Goal: Navigation & Orientation: Find specific page/section

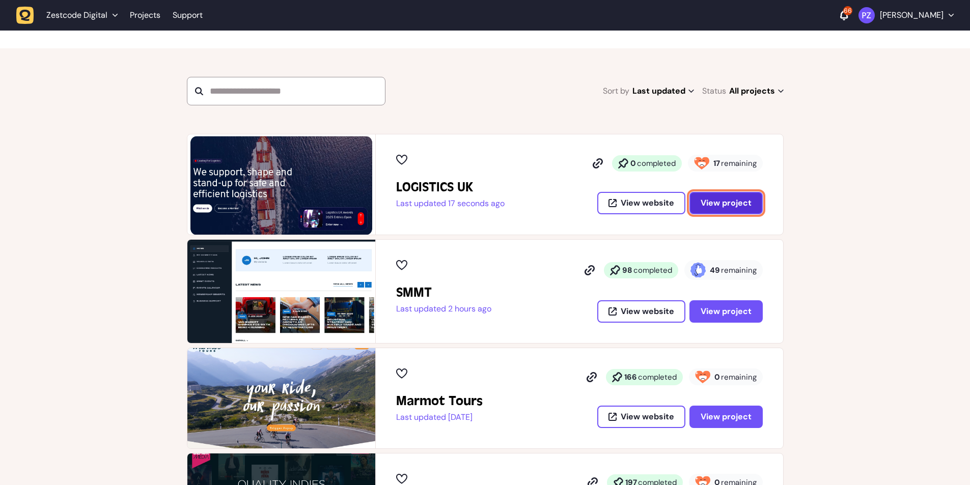
click at [715, 211] on button "View project" at bounding box center [725, 203] width 73 height 22
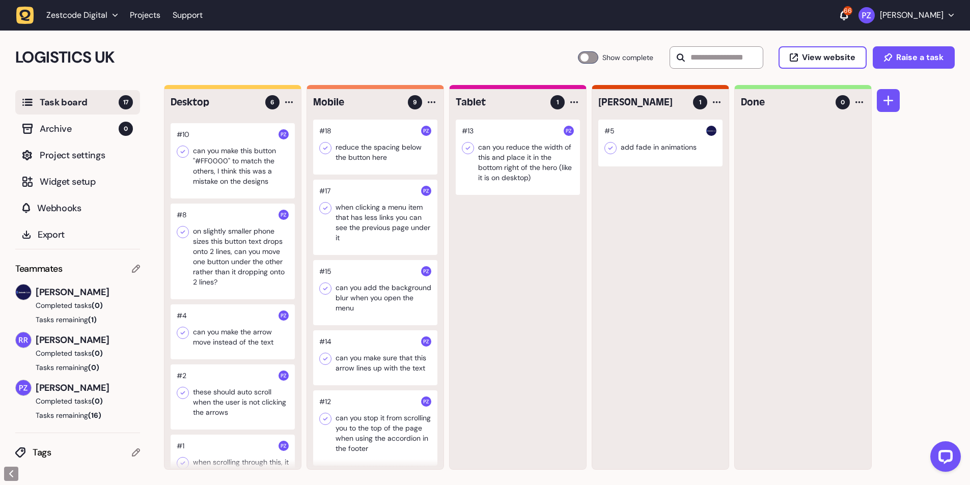
scroll to position [103, 0]
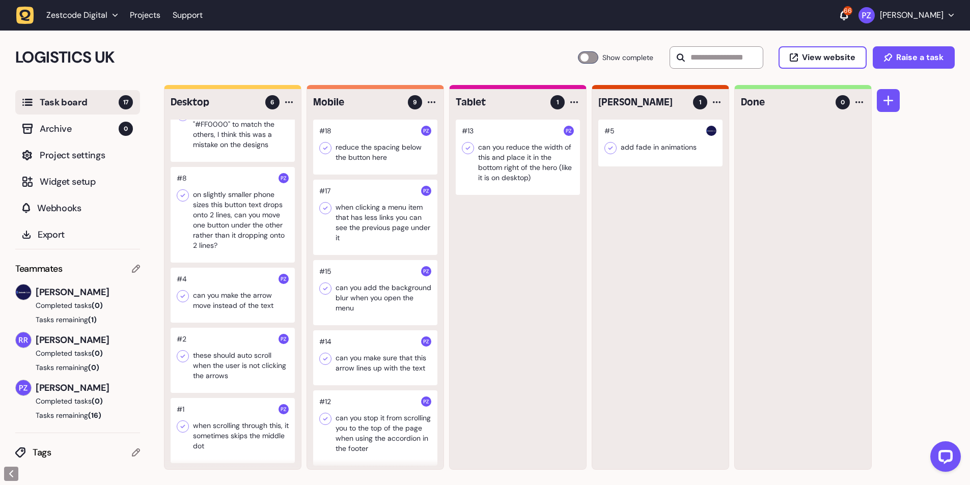
click at [209, 430] on div at bounding box center [233, 430] width 124 height 65
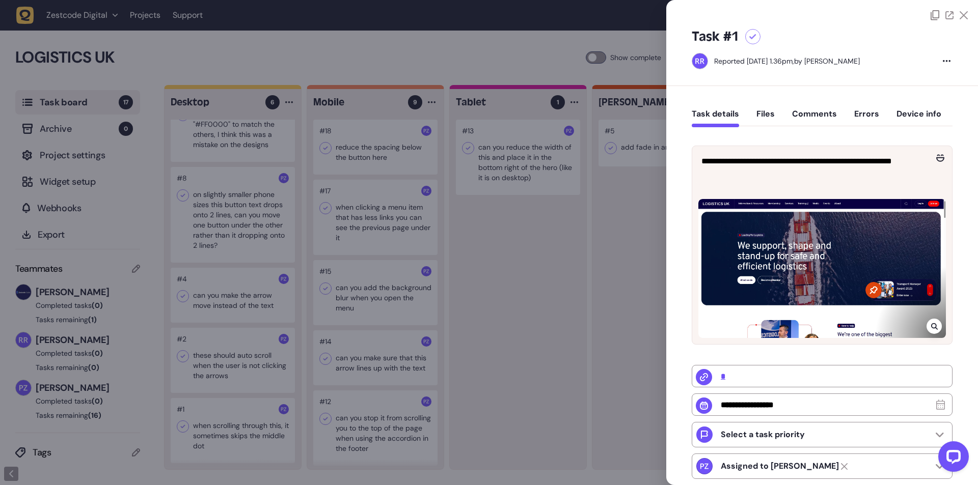
click at [210, 370] on div at bounding box center [489, 242] width 978 height 485
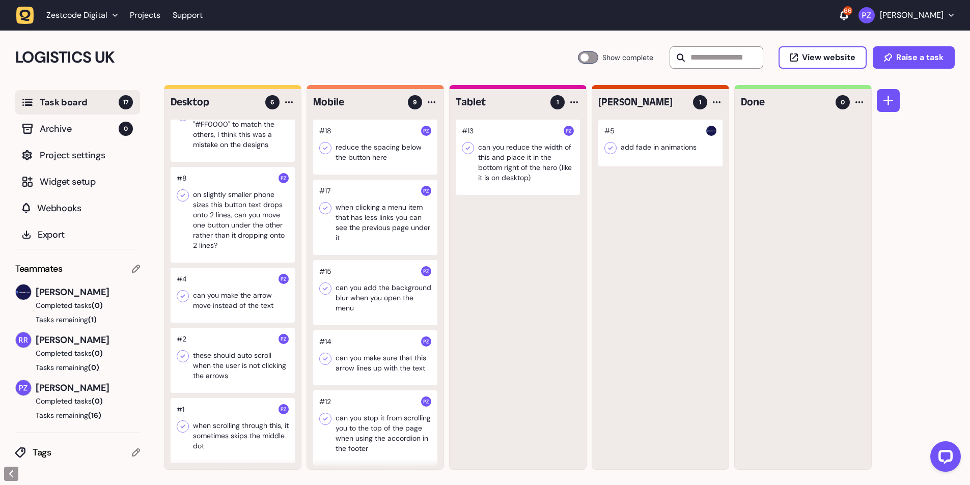
click at [214, 368] on div at bounding box center [233, 360] width 124 height 65
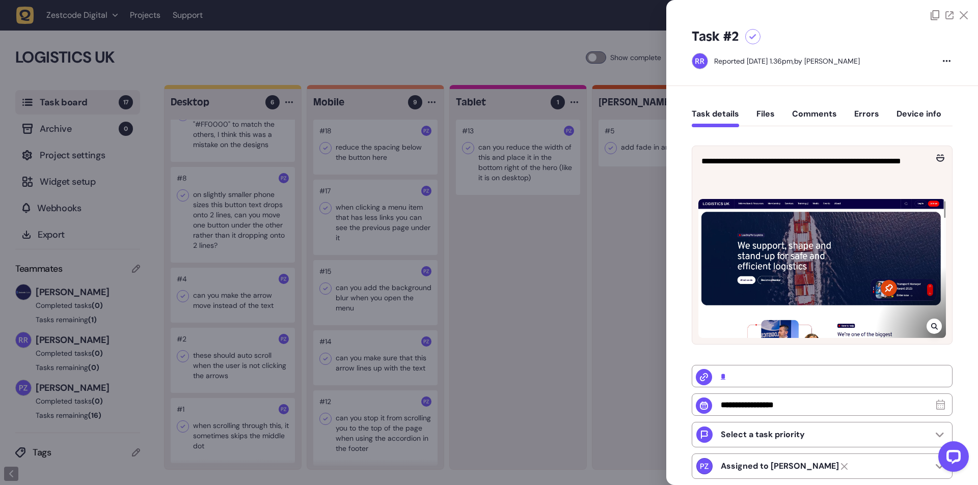
click at [227, 294] on div at bounding box center [489, 242] width 978 height 485
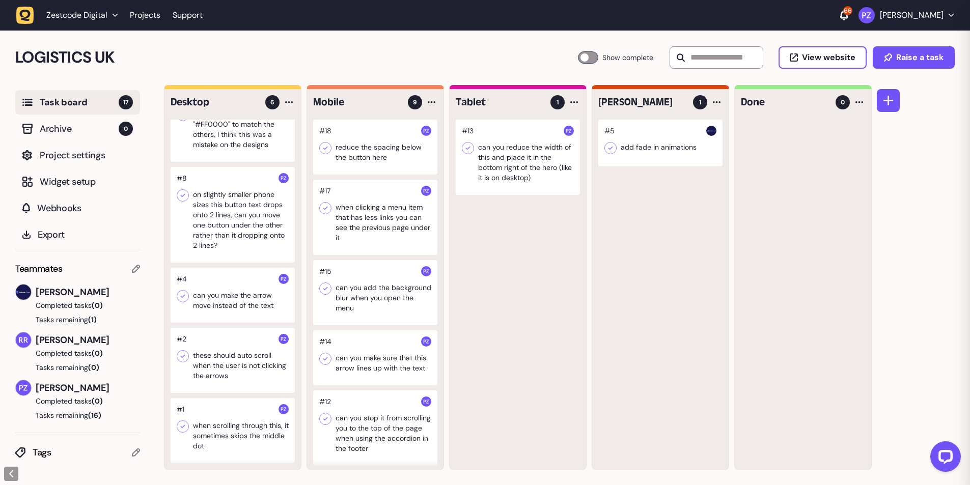
click at [215, 296] on div at bounding box center [233, 295] width 124 height 55
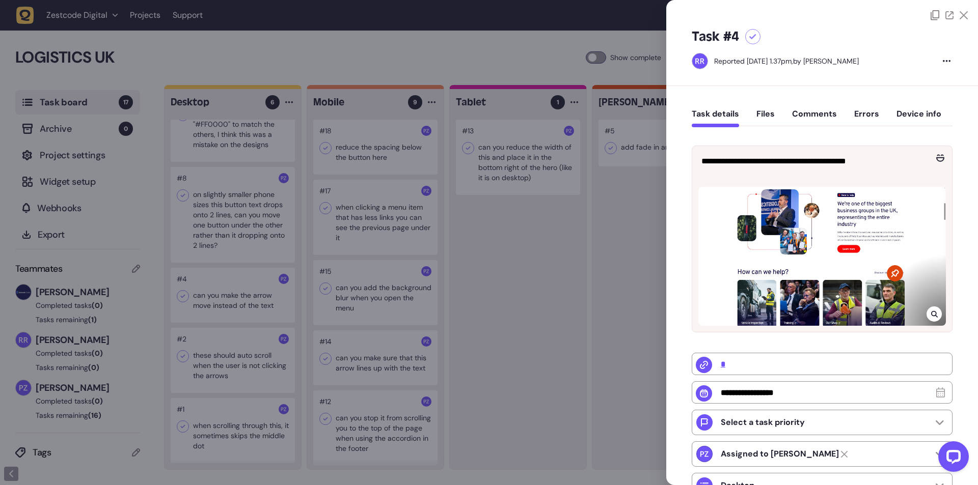
click at [216, 294] on div at bounding box center [489, 242] width 978 height 485
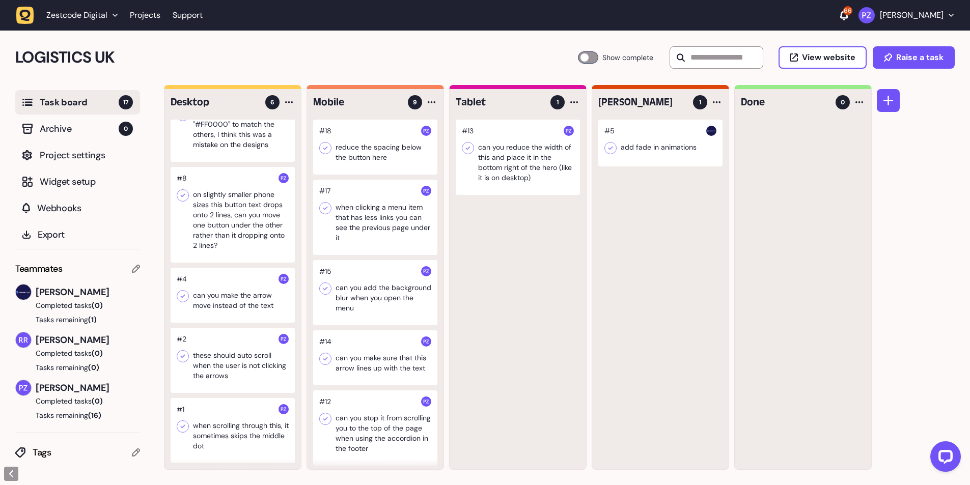
click at [228, 223] on div at bounding box center [233, 215] width 124 height 96
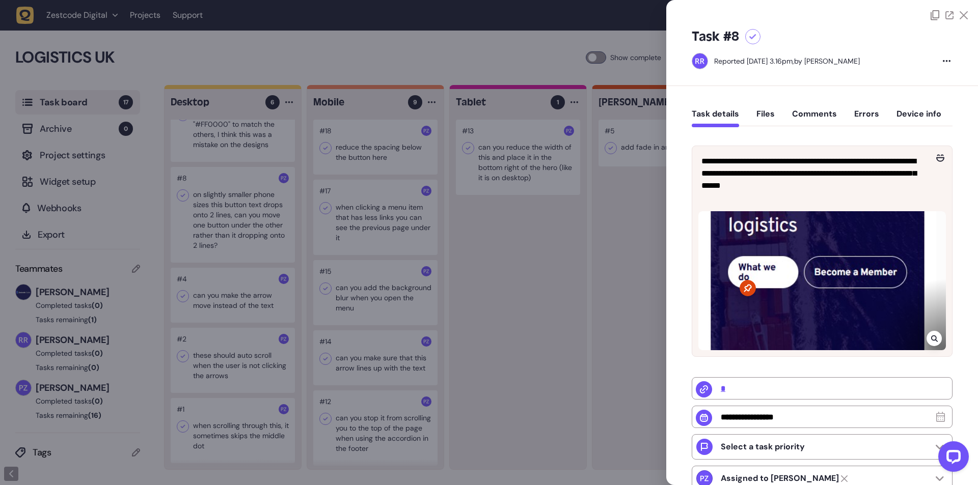
click at [931, 337] on icon at bounding box center [934, 339] width 7 height 8
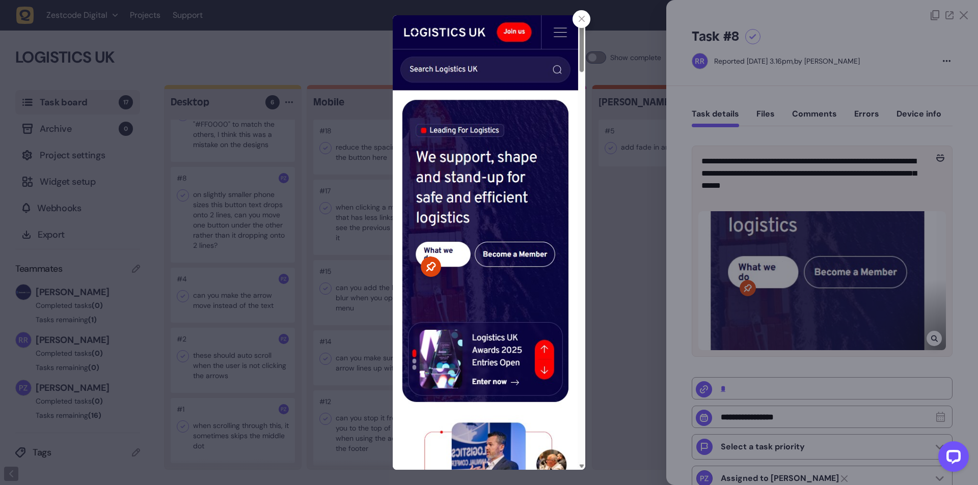
click at [580, 22] on icon at bounding box center [581, 19] width 7 height 7
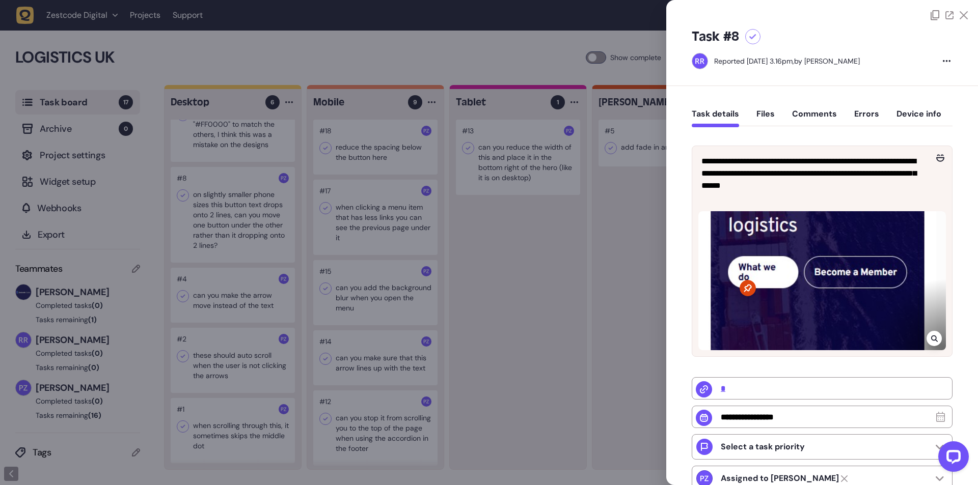
click at [234, 266] on div at bounding box center [489, 242] width 978 height 485
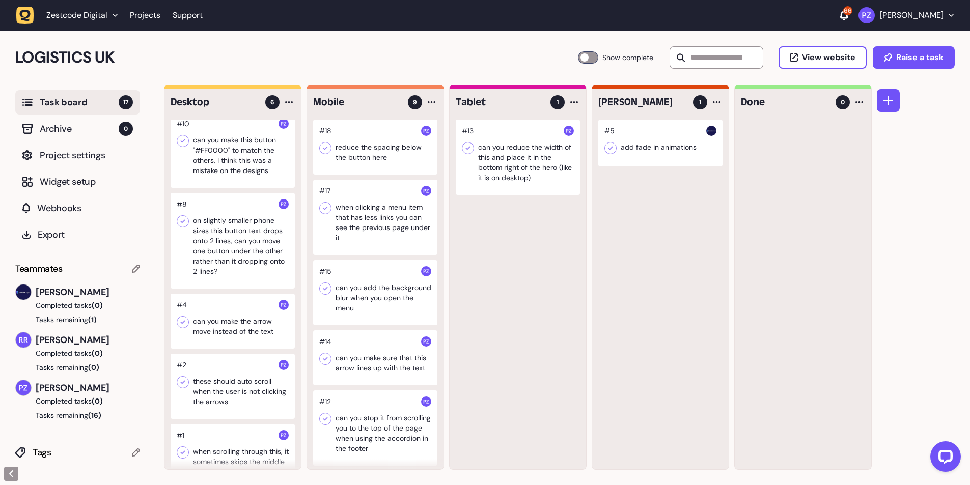
scroll to position [36, 0]
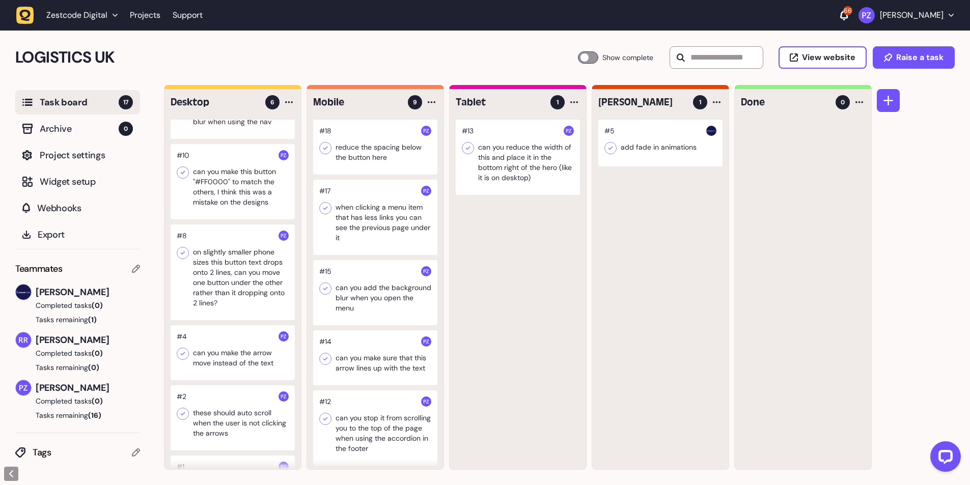
click at [219, 197] on div at bounding box center [233, 181] width 124 height 75
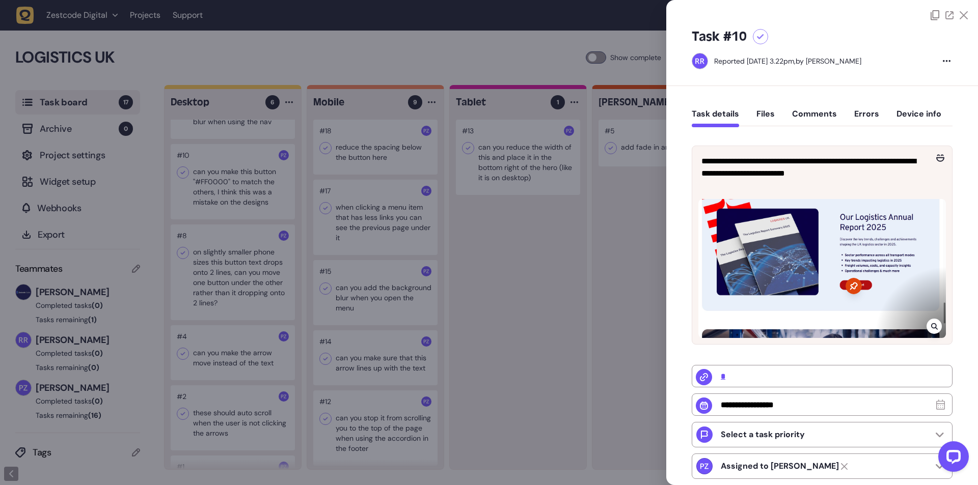
click at [936, 326] on div at bounding box center [933, 326] width 15 height 15
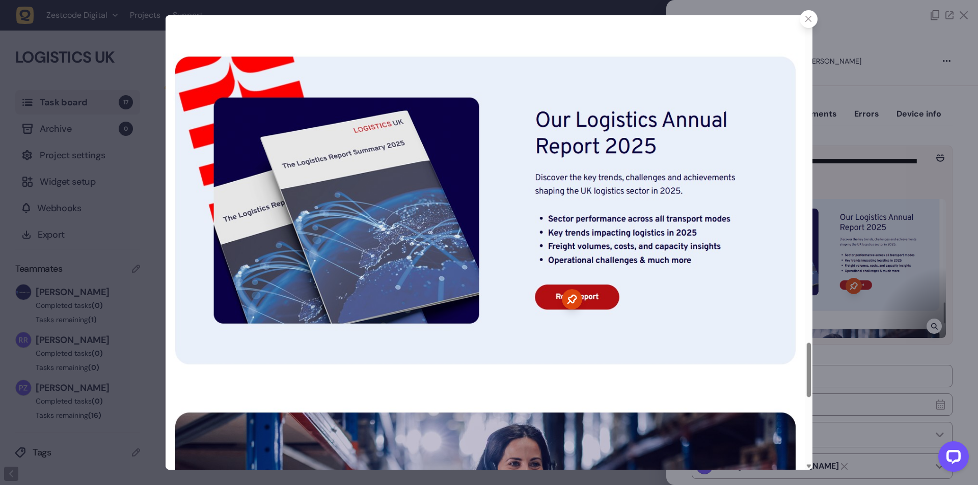
click at [804, 24] on div at bounding box center [808, 19] width 18 height 18
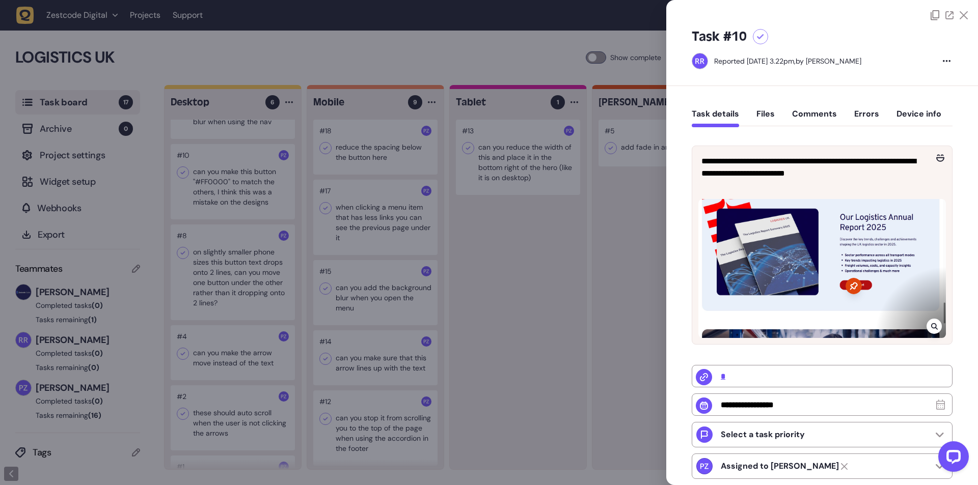
click at [931, 326] on icon at bounding box center [934, 326] width 7 height 8
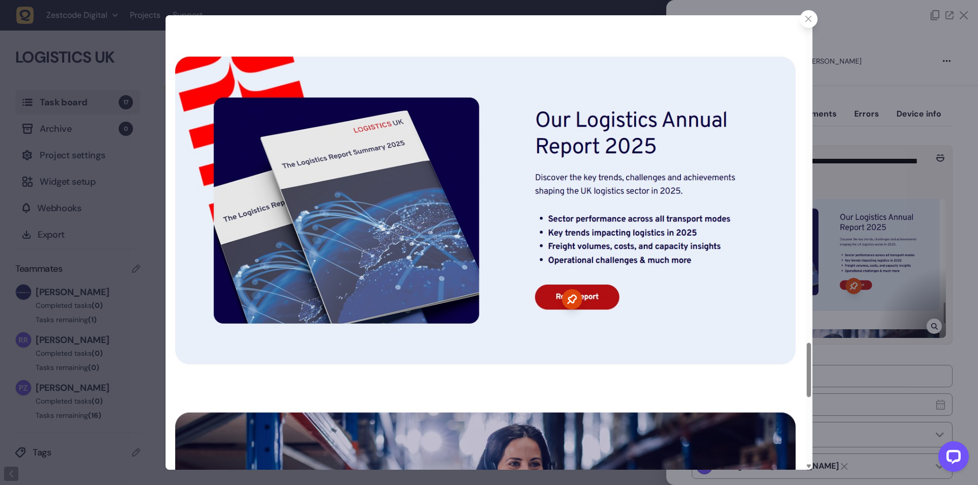
click at [853, 239] on div at bounding box center [489, 242] width 978 height 485
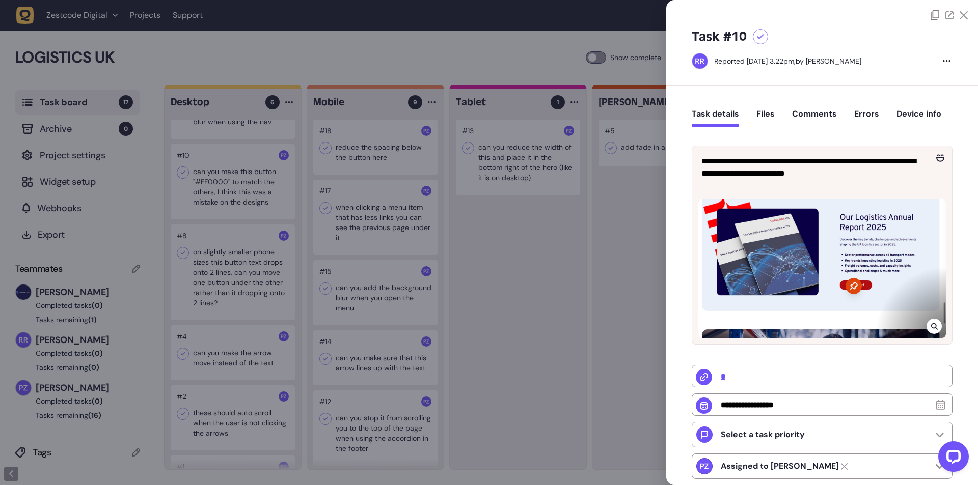
click at [268, 227] on div at bounding box center [489, 242] width 978 height 485
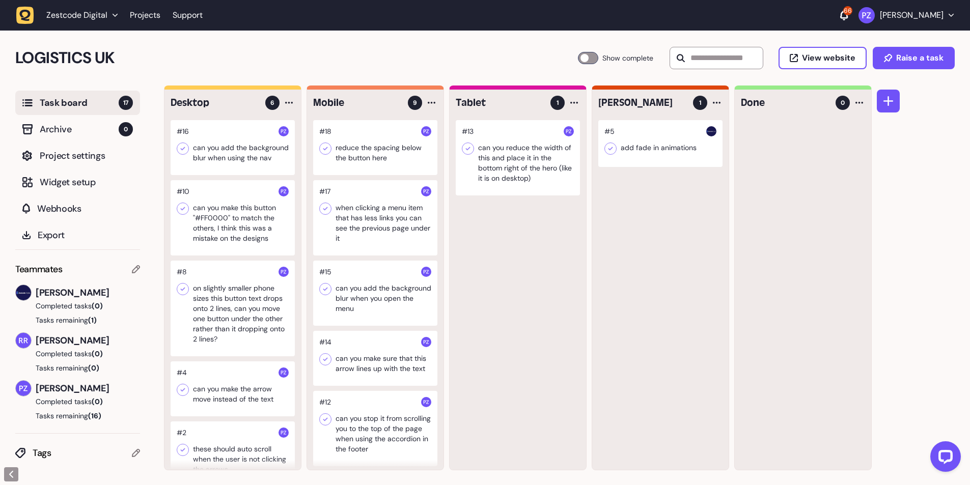
click at [224, 173] on div at bounding box center [233, 147] width 124 height 55
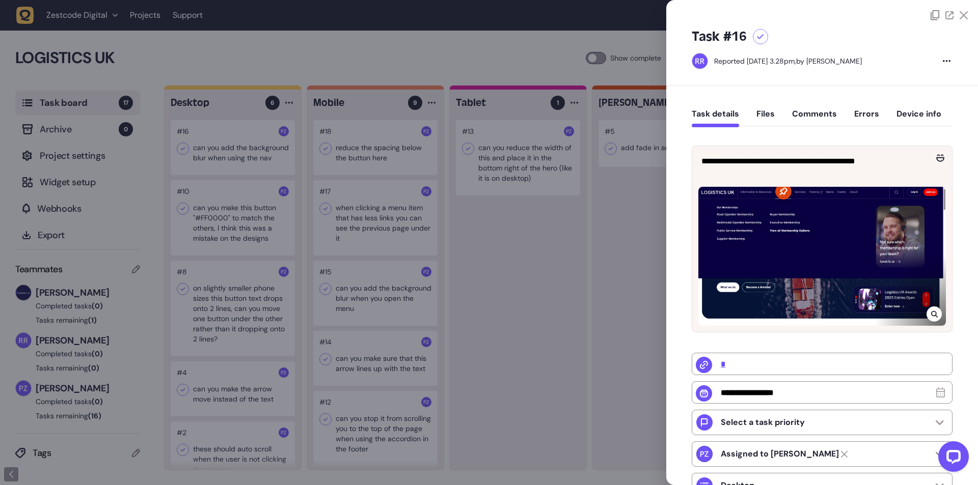
click at [933, 311] on icon at bounding box center [933, 314] width 7 height 7
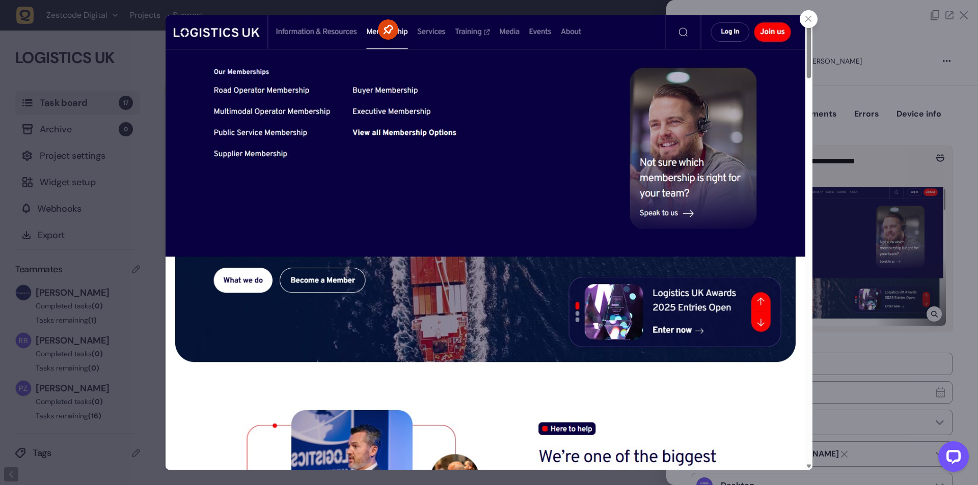
click at [807, 20] on icon at bounding box center [808, 19] width 7 height 7
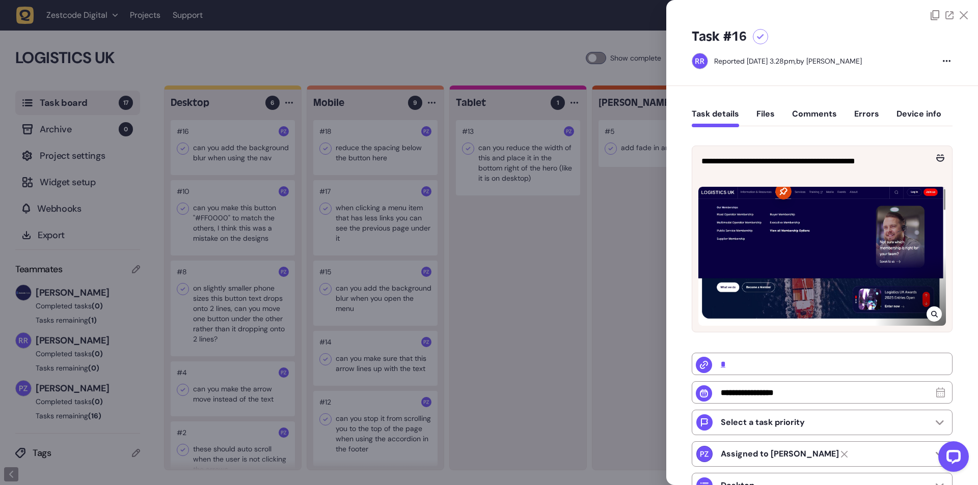
click at [370, 183] on div at bounding box center [489, 242] width 978 height 485
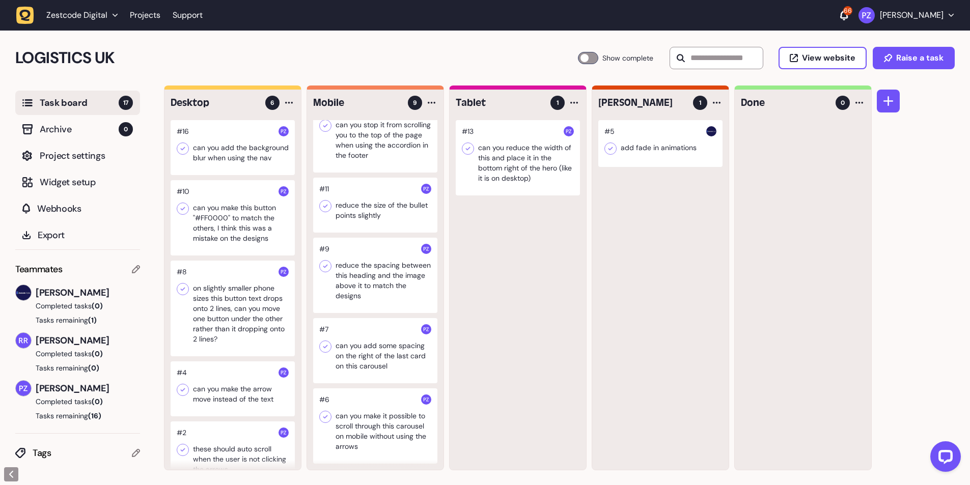
scroll to position [1, 0]
click at [369, 418] on div at bounding box center [375, 425] width 124 height 75
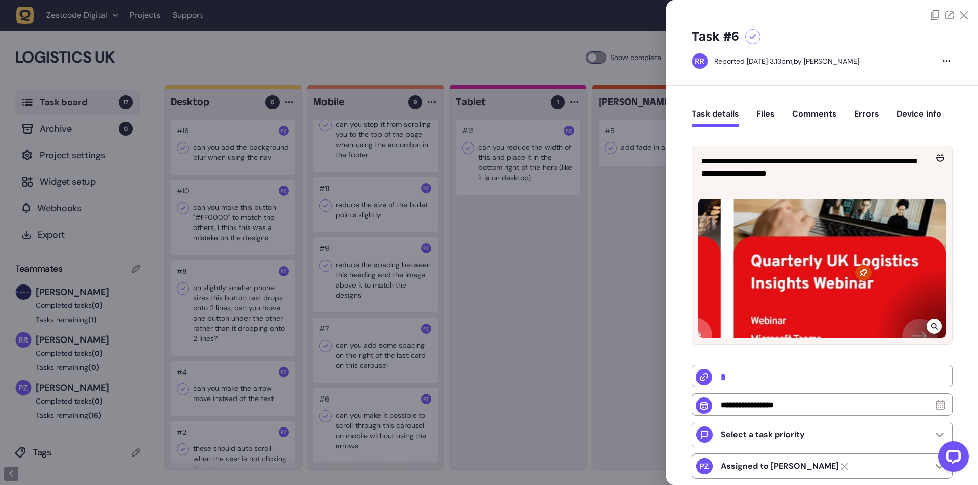
click at [931, 322] on icon at bounding box center [934, 326] width 7 height 8
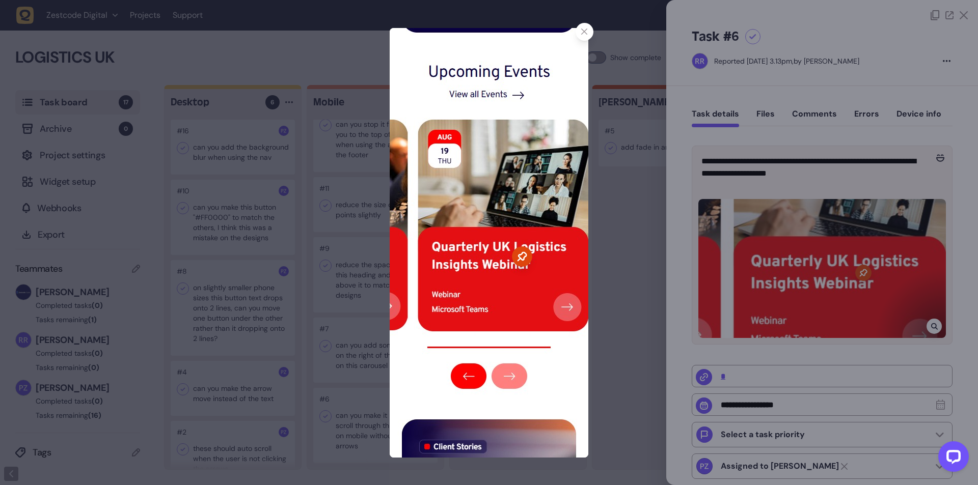
click at [584, 35] on icon at bounding box center [584, 32] width 7 height 7
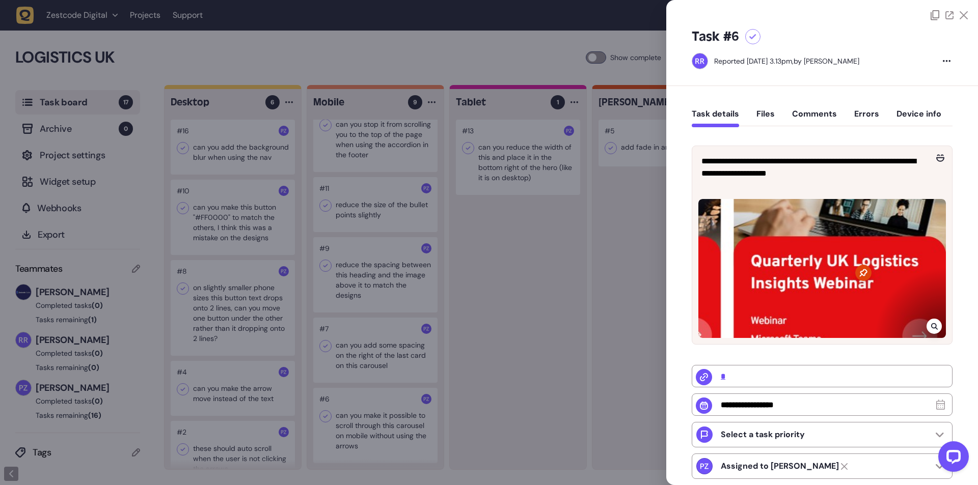
click at [425, 330] on div at bounding box center [489, 242] width 978 height 485
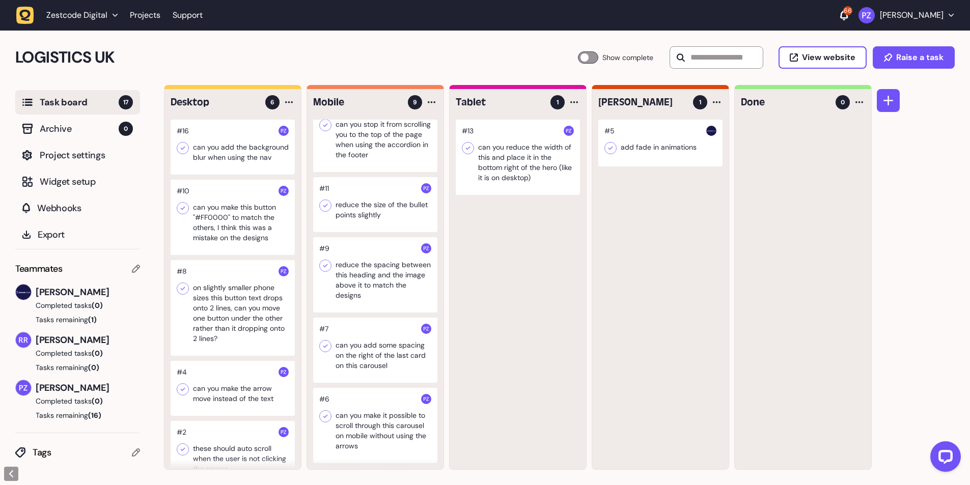
click at [387, 353] on div at bounding box center [375, 350] width 124 height 65
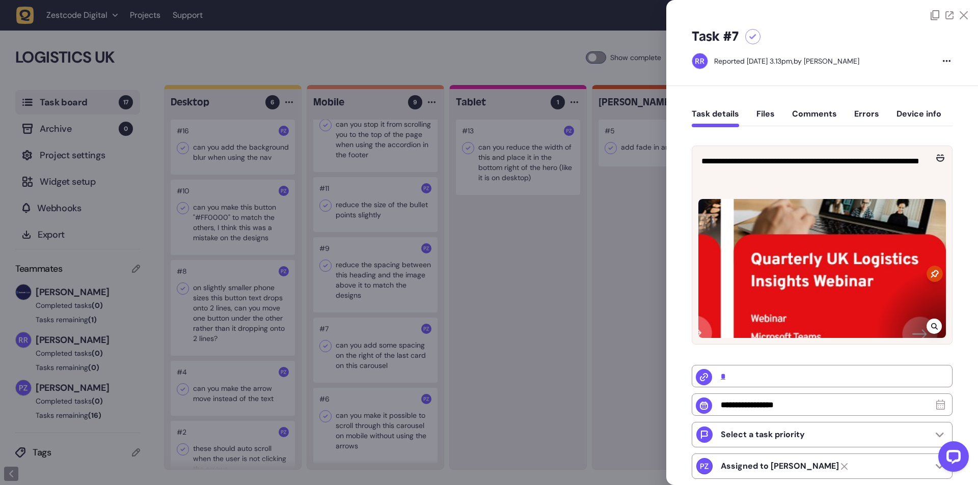
click at [927, 320] on div at bounding box center [933, 326] width 15 height 15
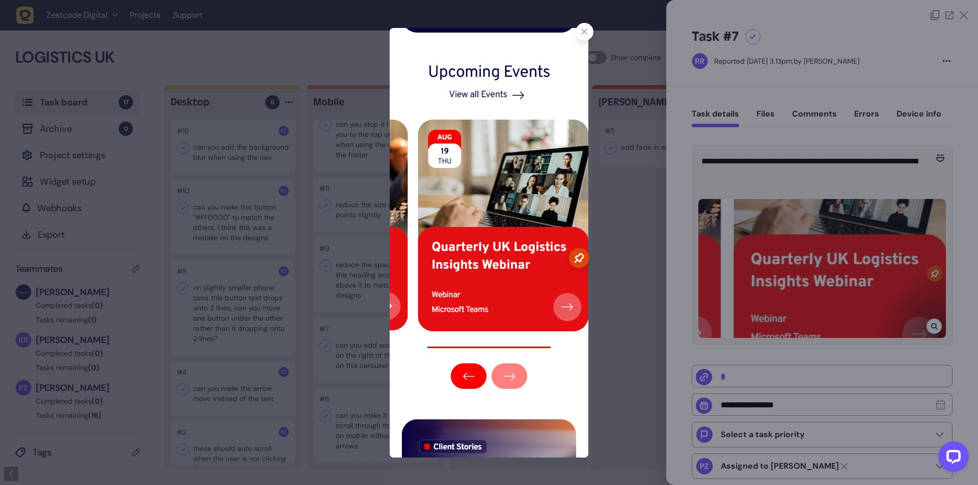
click at [580, 31] on div at bounding box center [584, 32] width 18 height 18
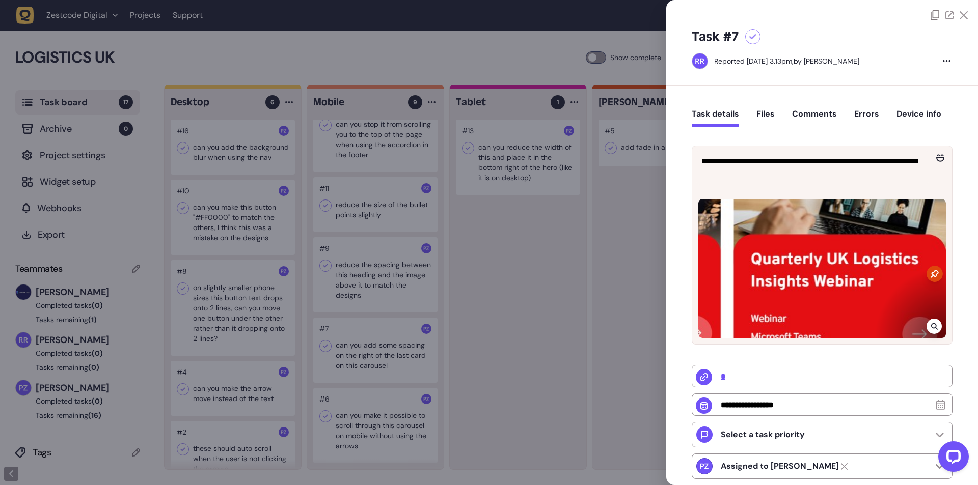
click at [345, 338] on div at bounding box center [489, 242] width 978 height 485
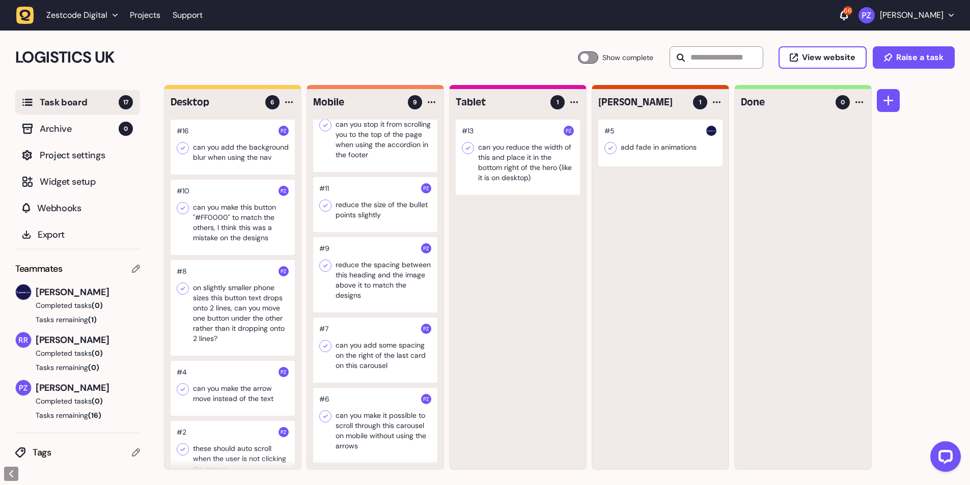
click at [365, 277] on div at bounding box center [375, 274] width 124 height 75
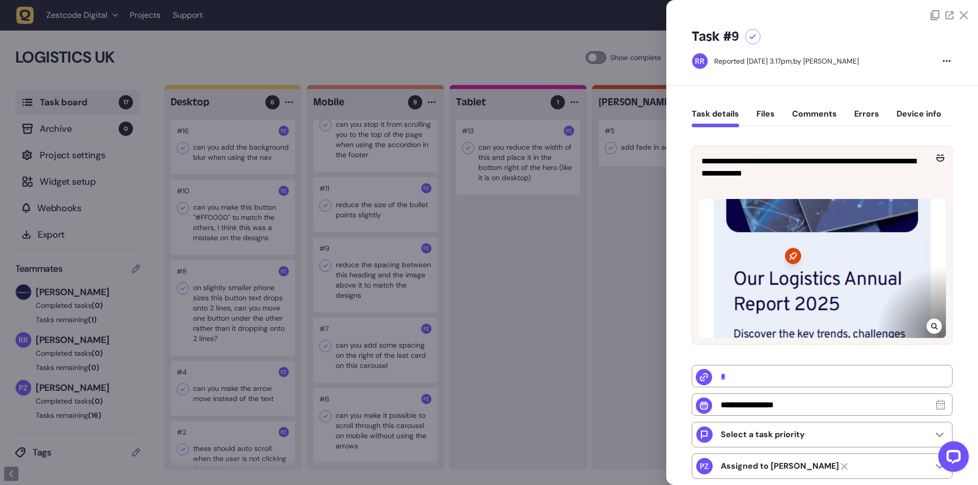
click at [934, 325] on icon at bounding box center [934, 326] width 7 height 8
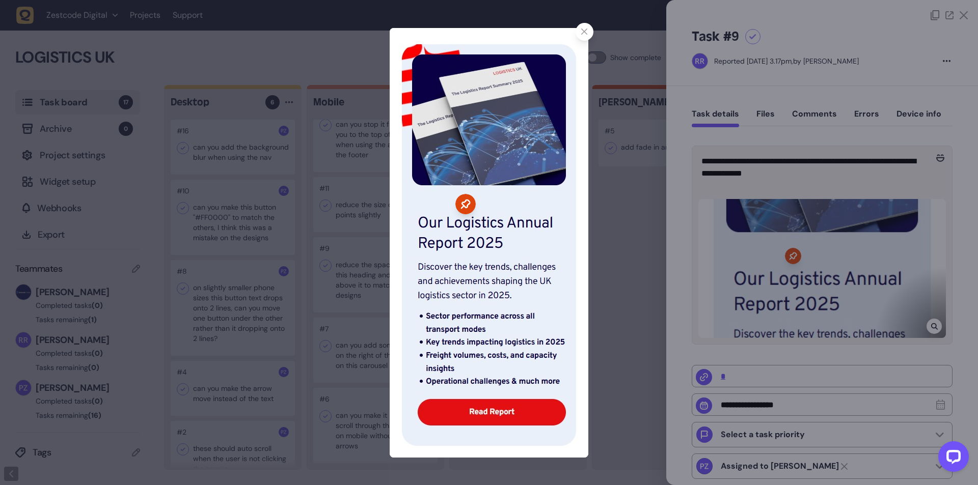
click at [582, 31] on icon at bounding box center [584, 32] width 7 height 7
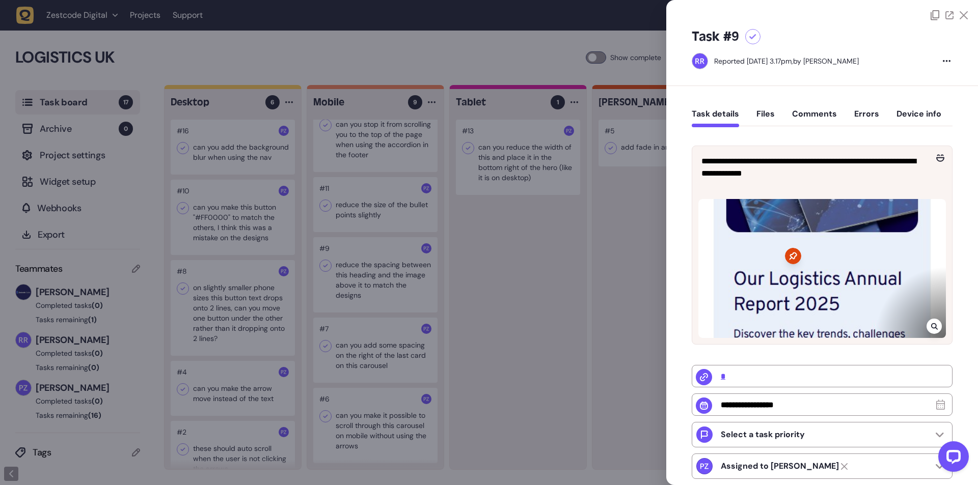
click at [379, 284] on div at bounding box center [489, 242] width 978 height 485
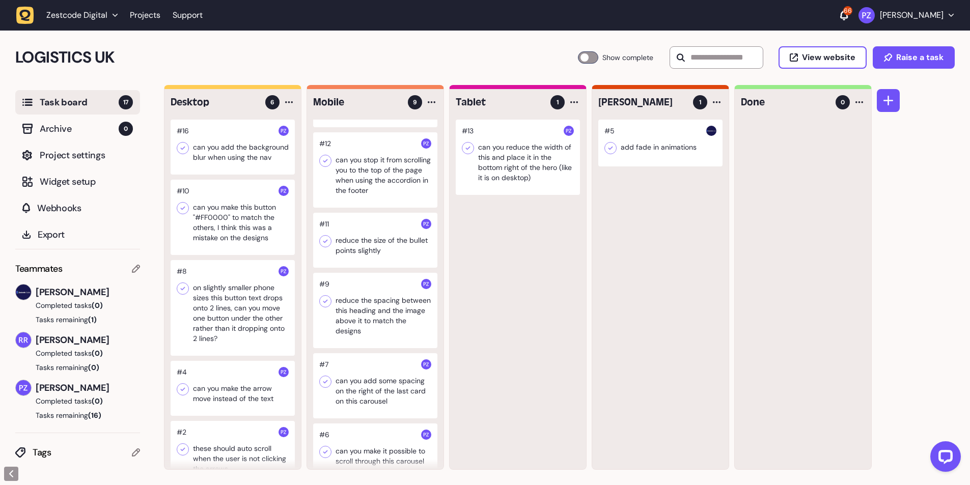
scroll to position [226, 0]
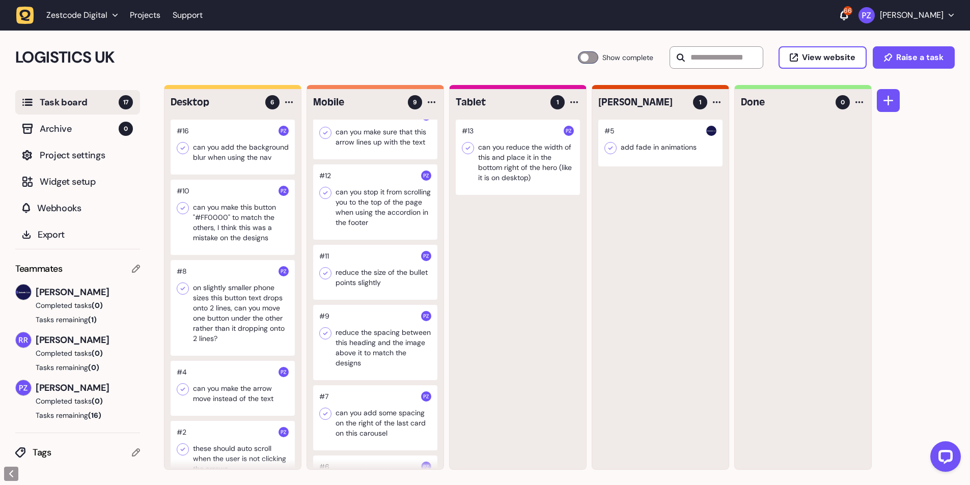
click at [367, 279] on div at bounding box center [375, 272] width 124 height 55
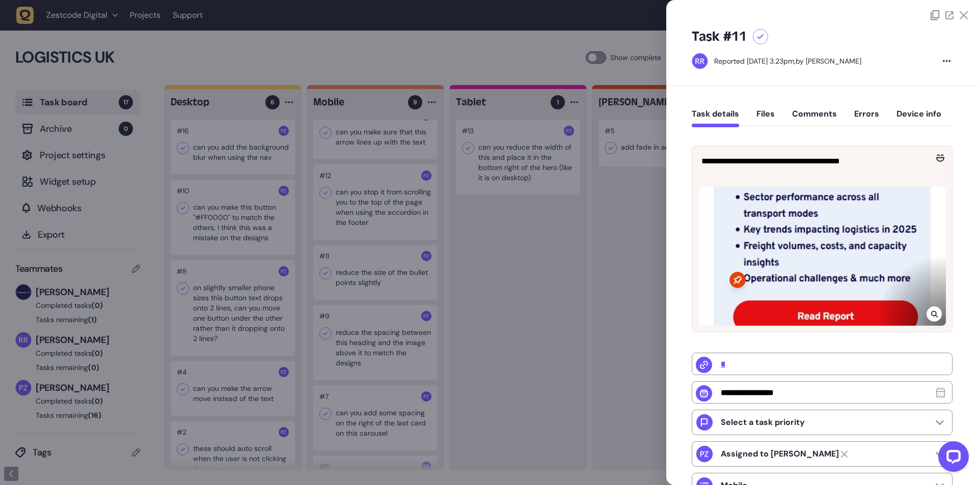
click at [938, 317] on div at bounding box center [822, 254] width 260 height 155
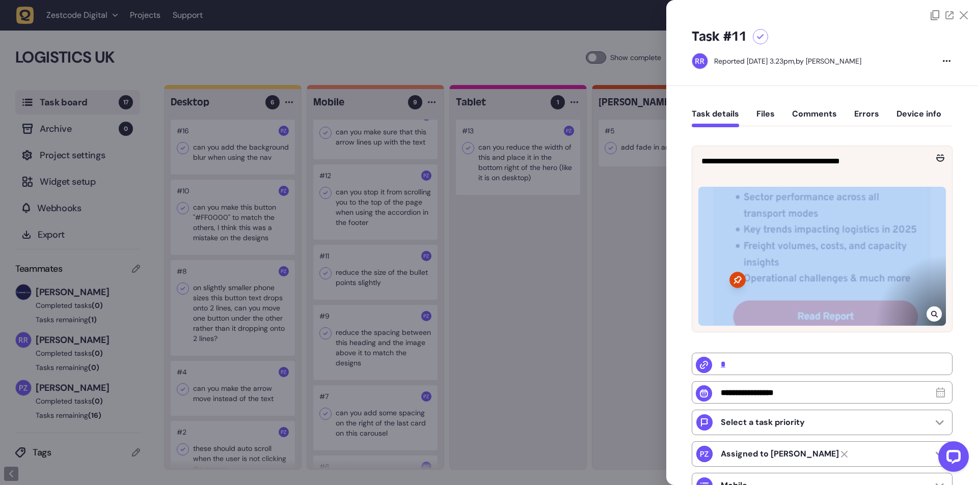
click at [935, 317] on div at bounding box center [933, 314] width 15 height 15
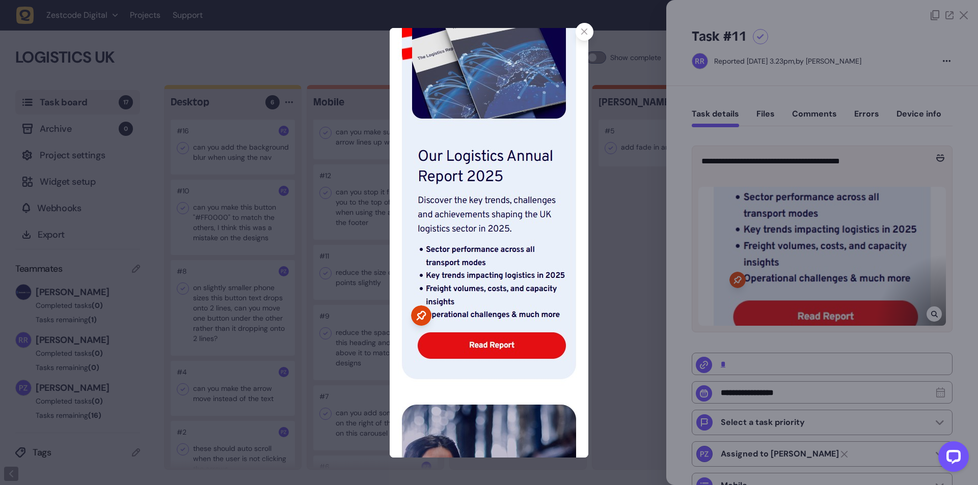
click at [464, 230] on img at bounding box center [489, 243] width 199 height 430
click at [581, 32] on icon at bounding box center [584, 32] width 7 height 7
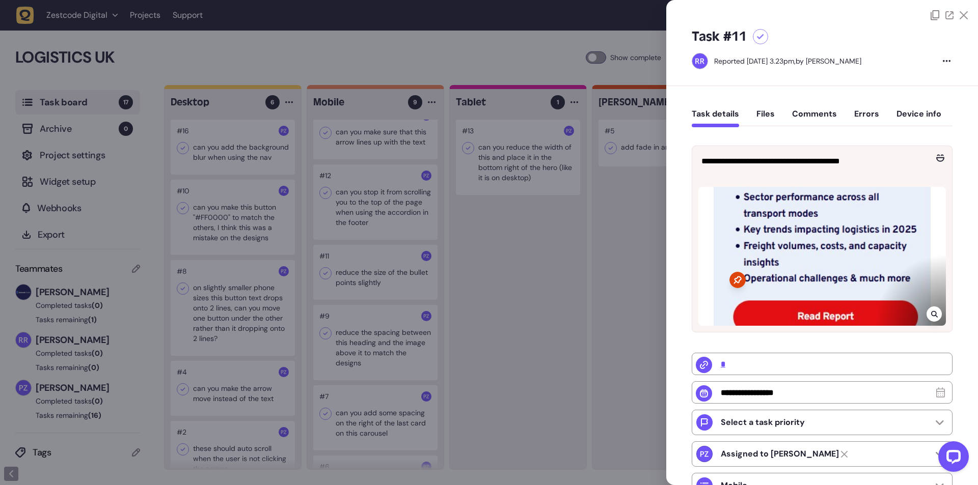
click at [510, 285] on div at bounding box center [489, 242] width 978 height 485
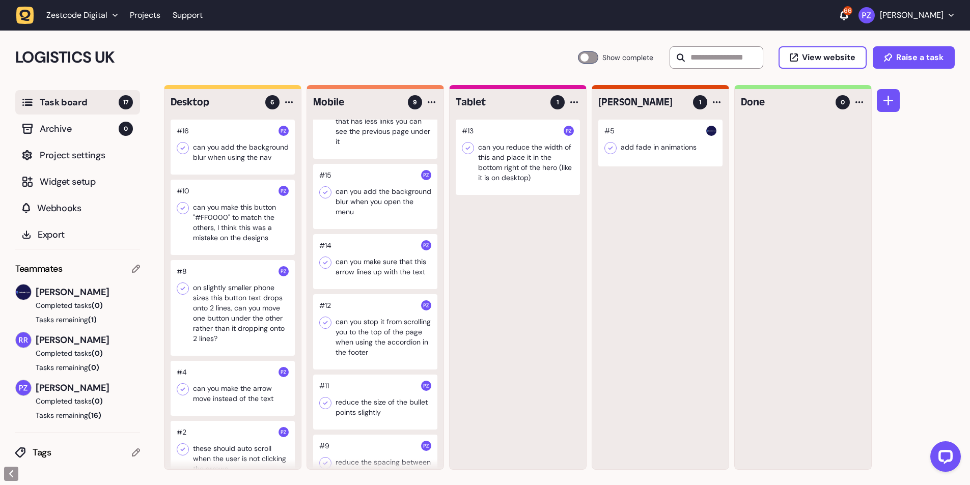
scroll to position [90, 0]
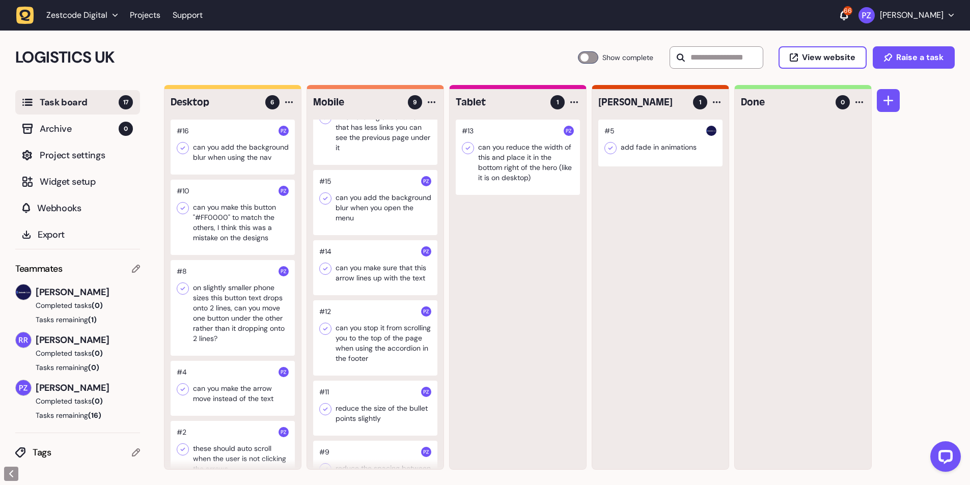
click at [363, 346] on div at bounding box center [375, 337] width 124 height 75
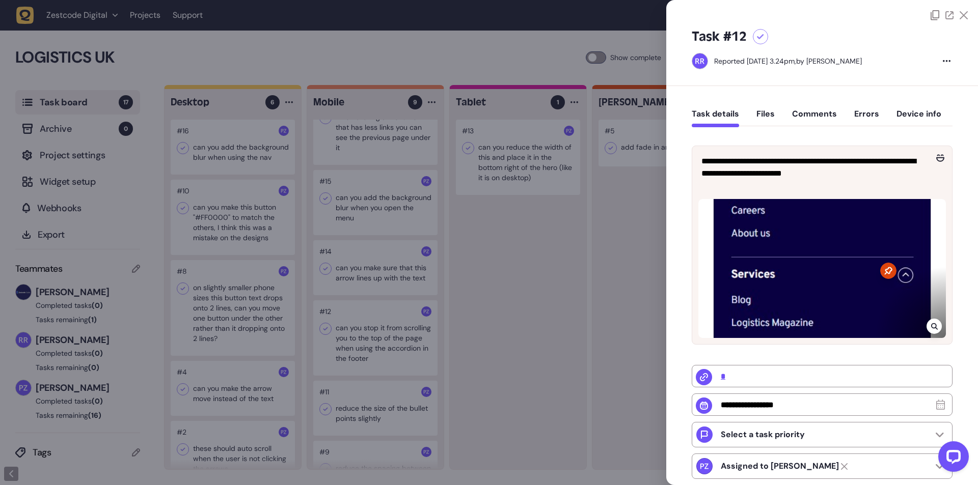
click at [935, 323] on div at bounding box center [933, 326] width 15 height 15
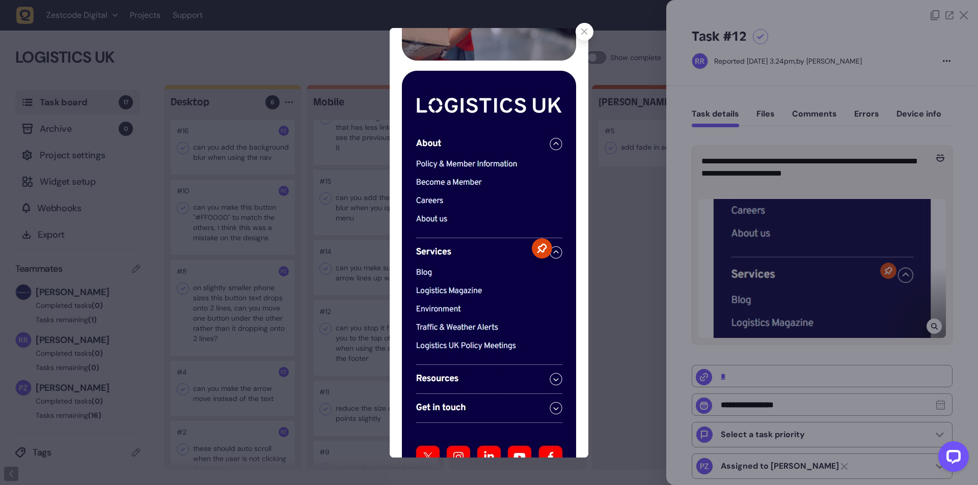
drag, startPoint x: 588, startPoint y: 31, endPoint x: 699, endPoint y: 95, distance: 128.0
click at [588, 30] on div at bounding box center [584, 32] width 18 height 18
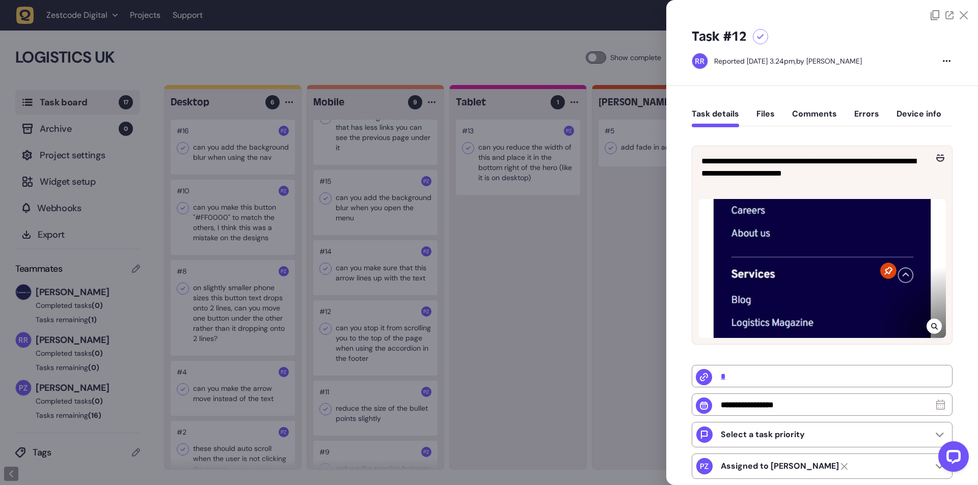
click at [390, 297] on div at bounding box center [489, 242] width 978 height 485
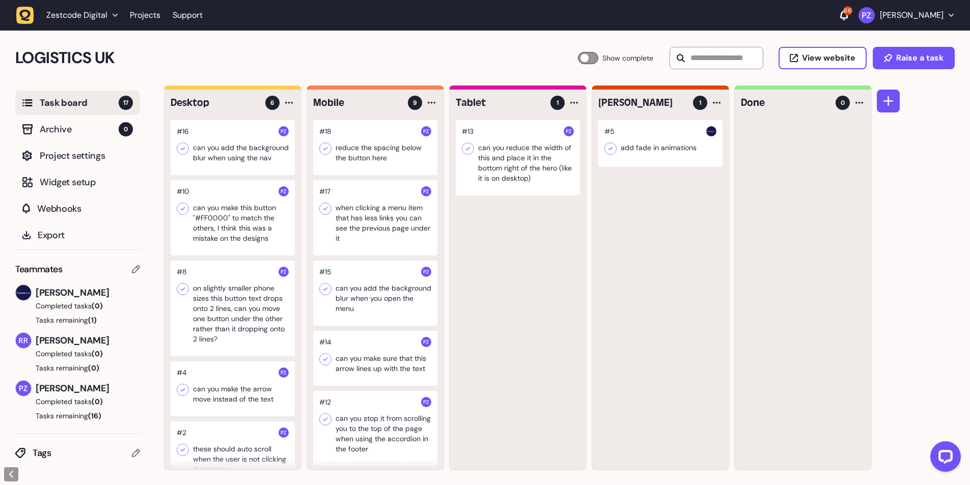
click at [358, 352] on div at bounding box center [375, 358] width 124 height 55
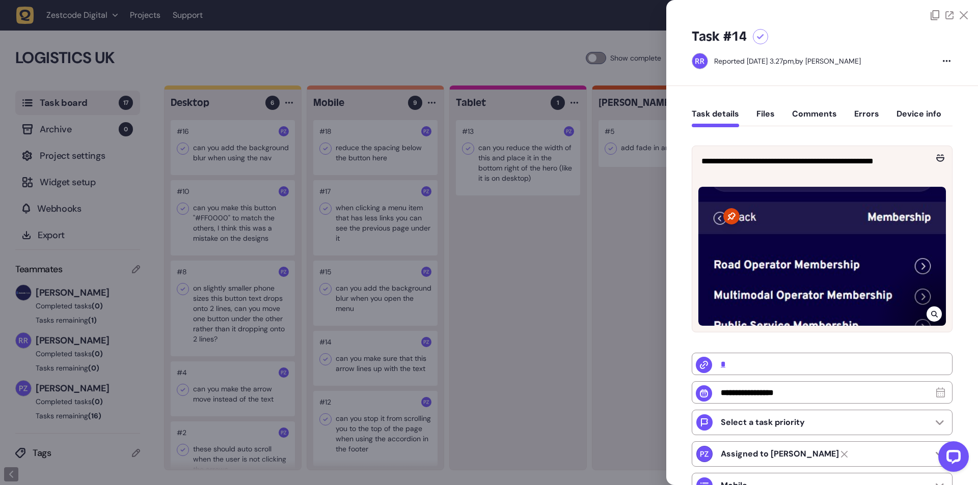
click at [931, 313] on icon at bounding box center [934, 314] width 7 height 8
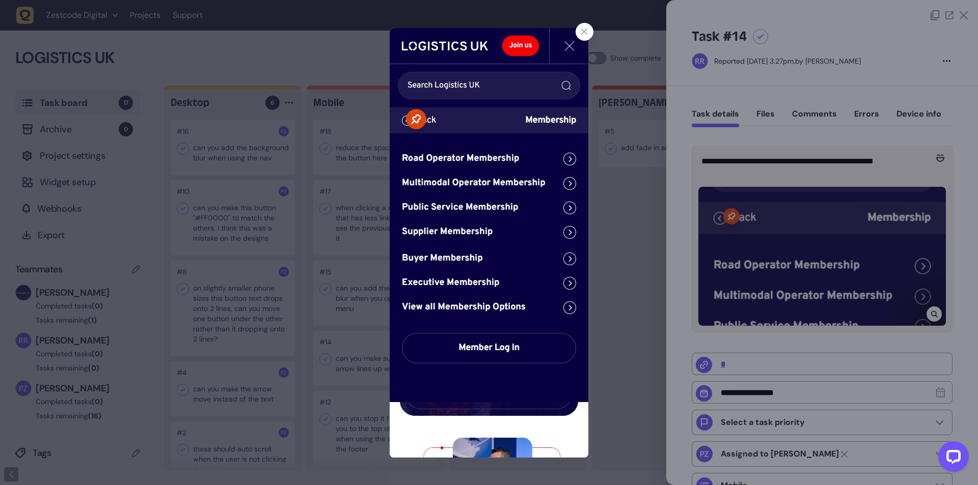
click at [588, 32] on div at bounding box center [584, 32] width 18 height 18
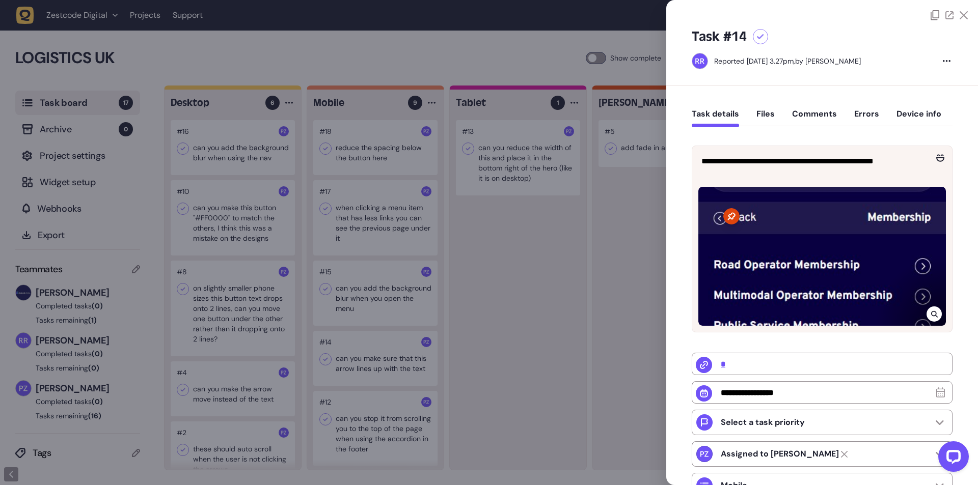
click at [402, 217] on div at bounding box center [489, 242] width 978 height 485
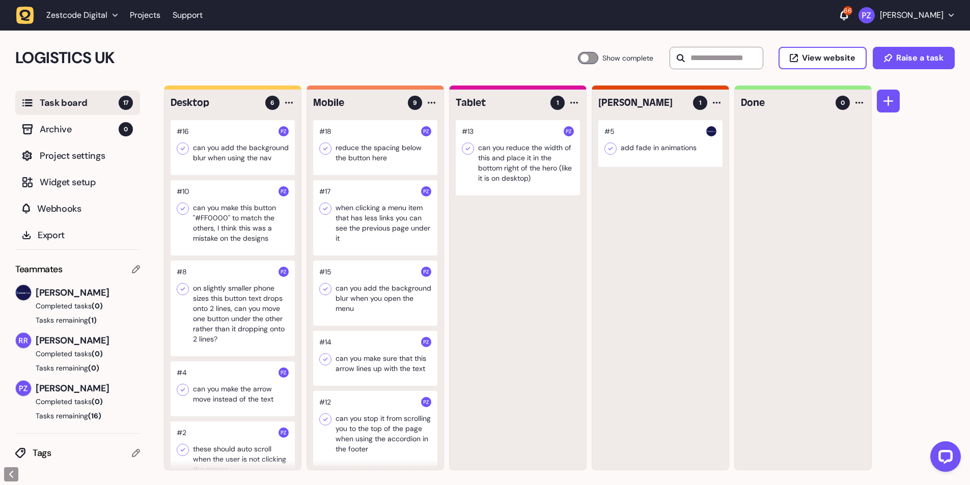
click at [377, 157] on div at bounding box center [375, 147] width 124 height 55
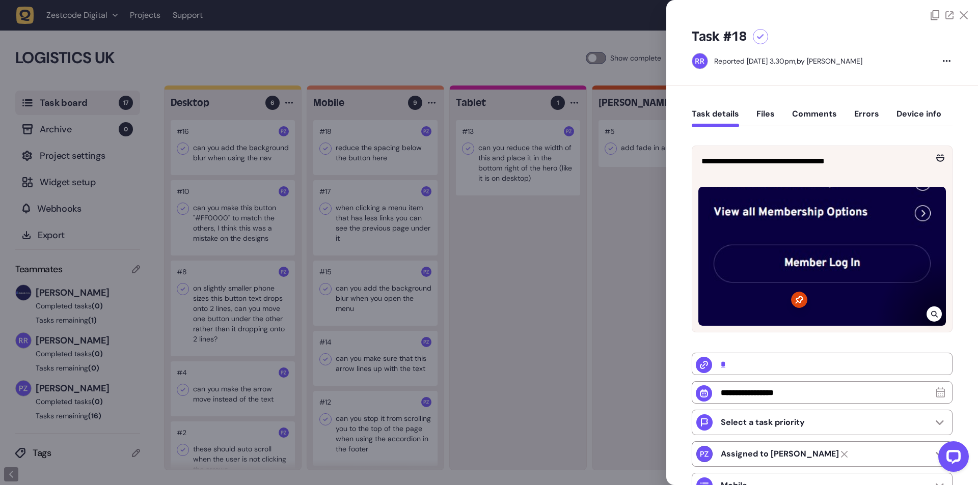
click at [931, 316] on icon at bounding box center [934, 314] width 7 height 8
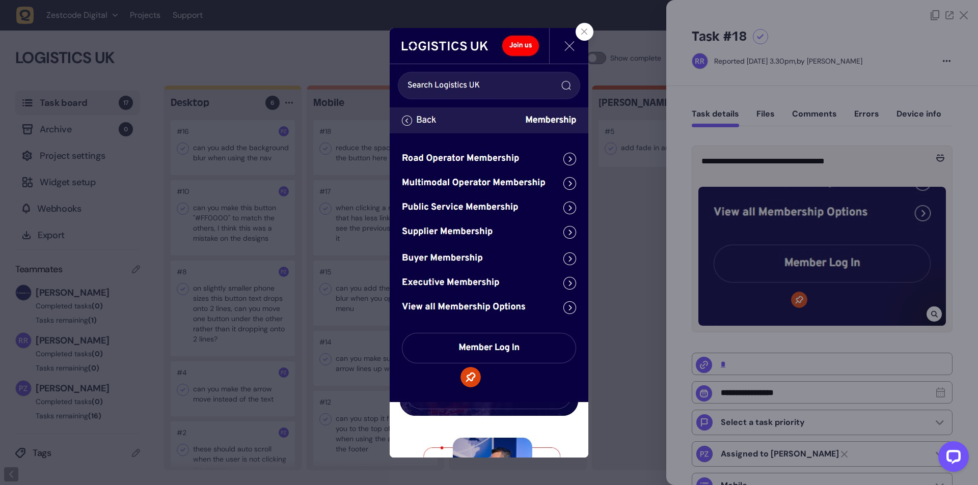
click at [926, 256] on div at bounding box center [489, 242] width 978 height 485
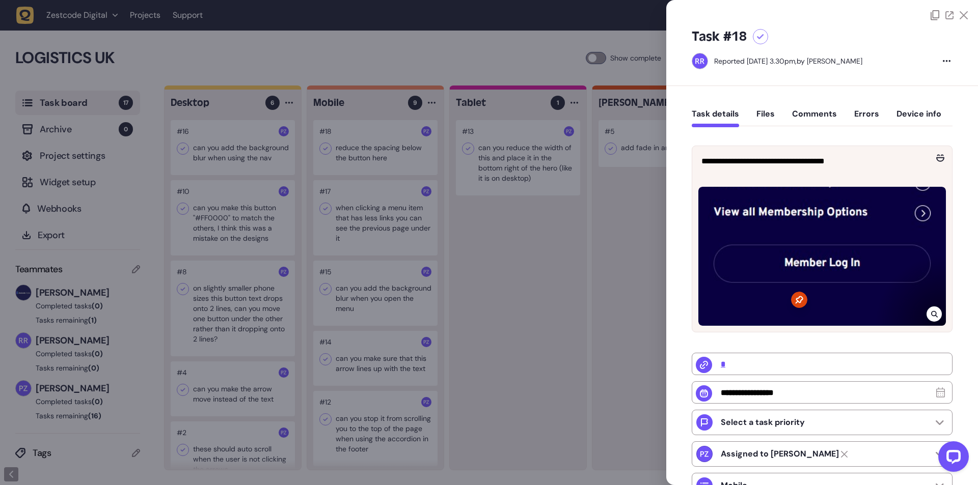
click at [569, 198] on div at bounding box center [489, 242] width 978 height 485
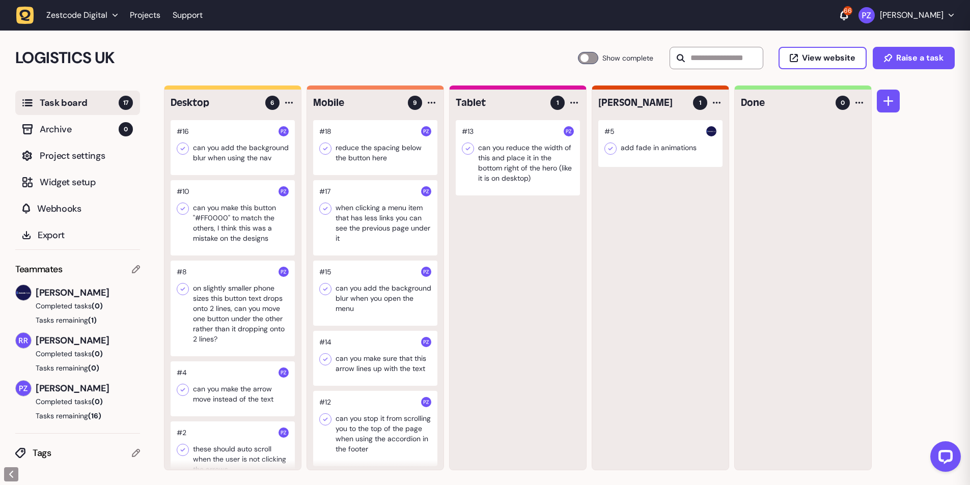
click at [535, 155] on div at bounding box center [518, 157] width 124 height 75
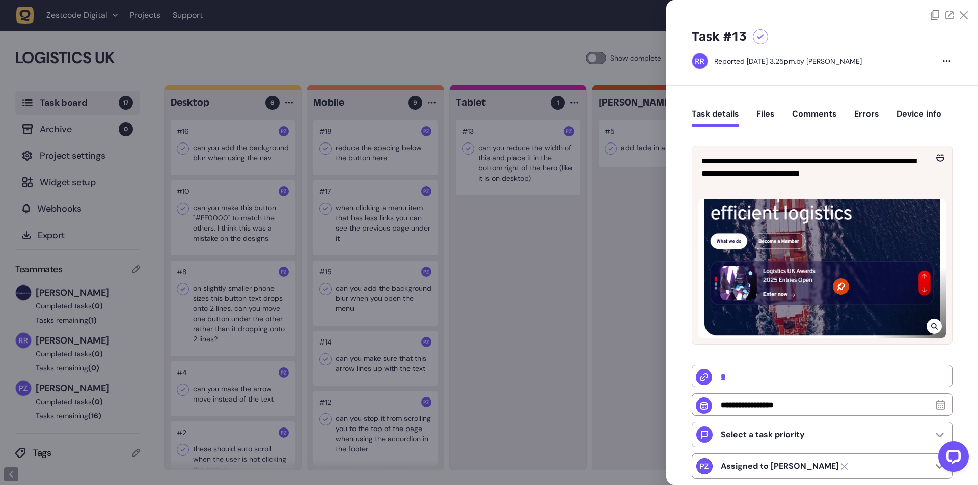
click at [933, 326] on icon at bounding box center [933, 326] width 7 height 7
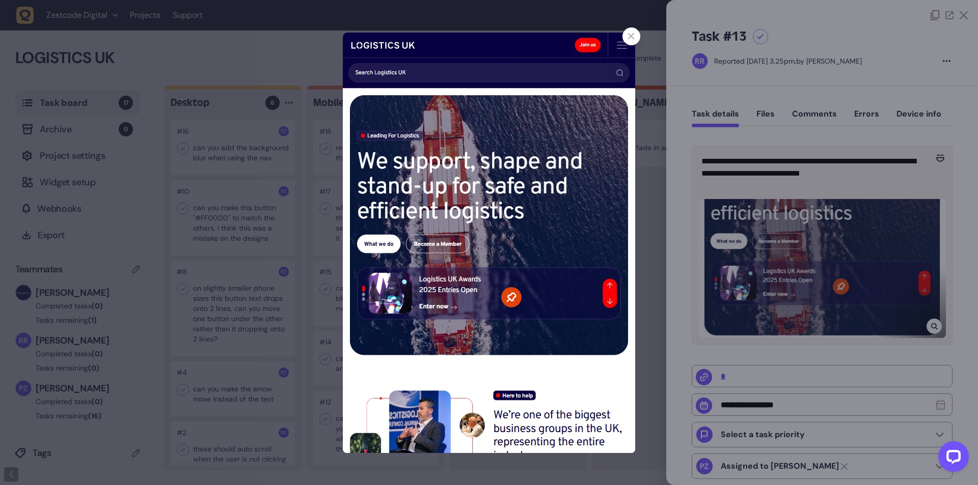
click at [628, 43] on div at bounding box center [631, 36] width 18 height 18
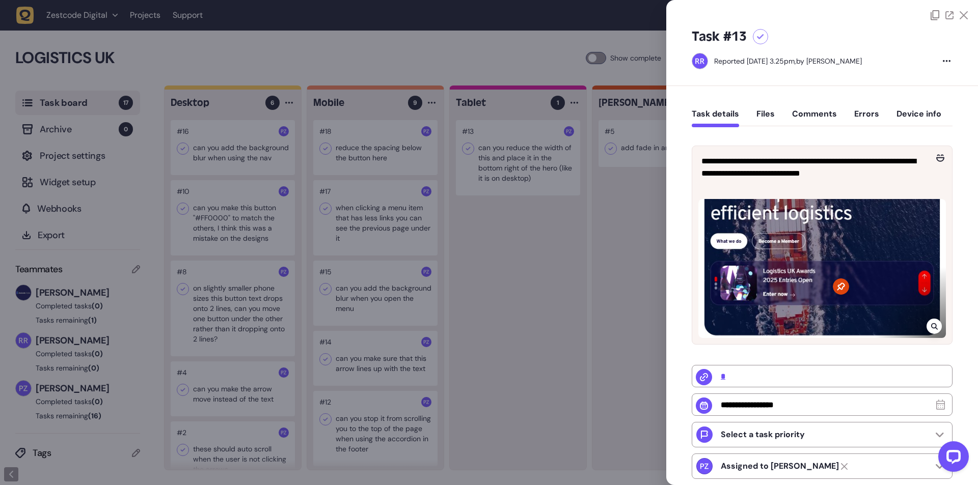
click at [553, 252] on div at bounding box center [489, 242] width 978 height 485
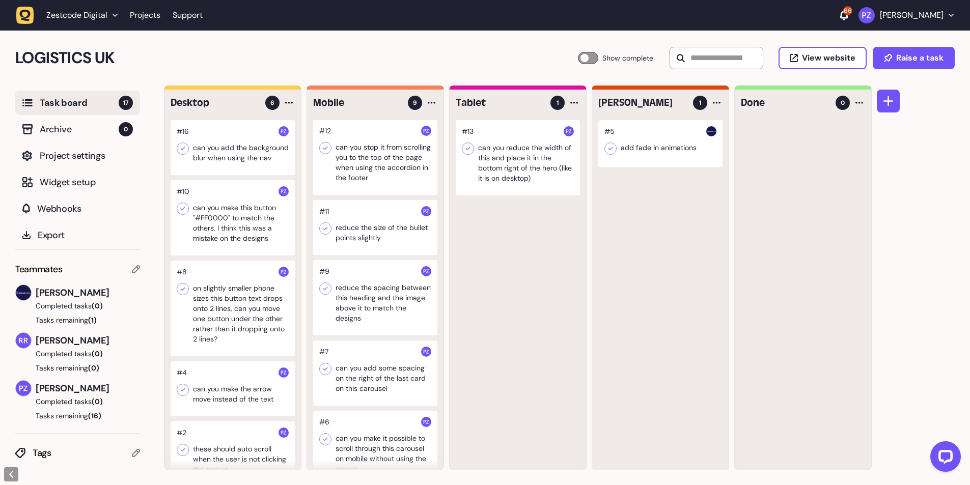
click at [23, 8] on icon "button" at bounding box center [25, 16] width 18 height 18
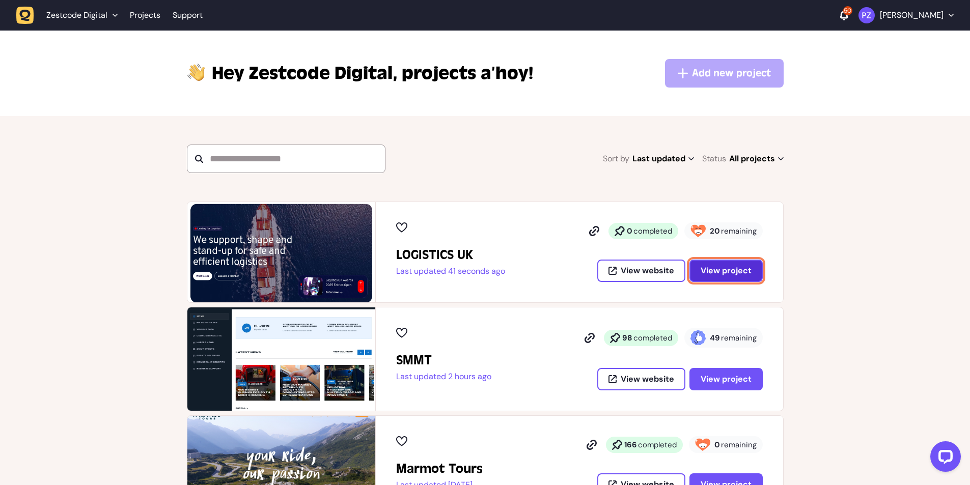
click at [716, 267] on span "View project" at bounding box center [726, 271] width 51 height 8
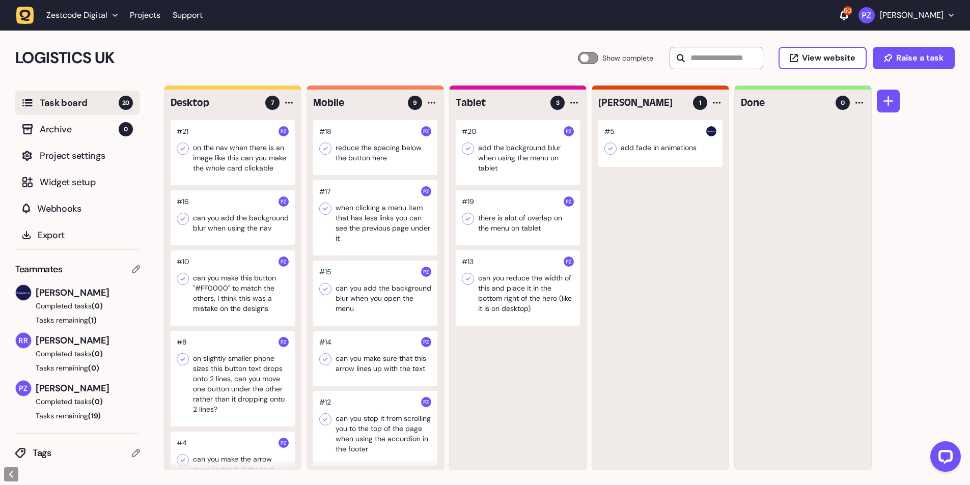
click at [528, 215] on div at bounding box center [518, 217] width 124 height 55
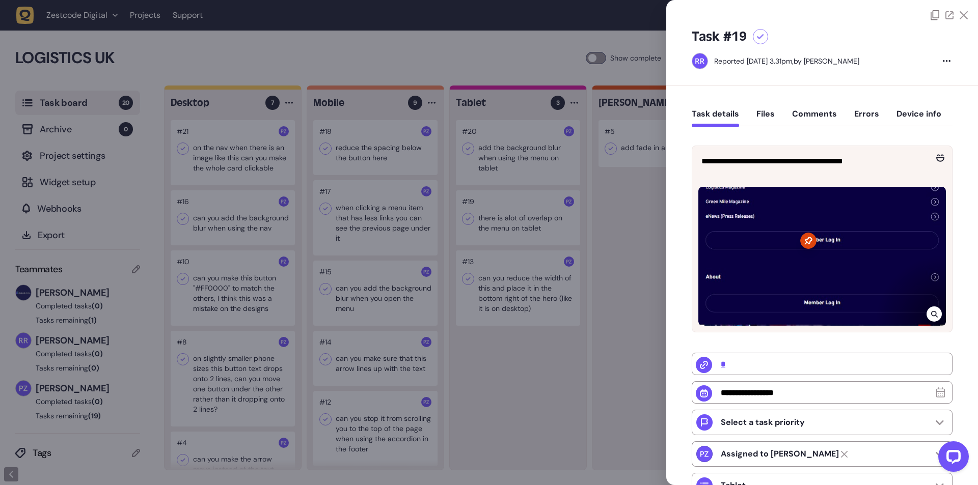
click at [926, 313] on div at bounding box center [933, 314] width 15 height 15
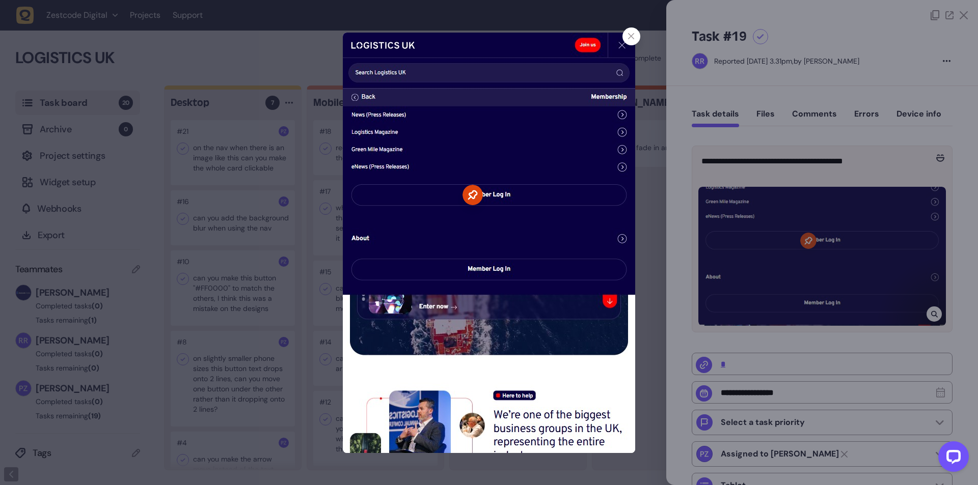
click at [626, 37] on div at bounding box center [631, 36] width 18 height 18
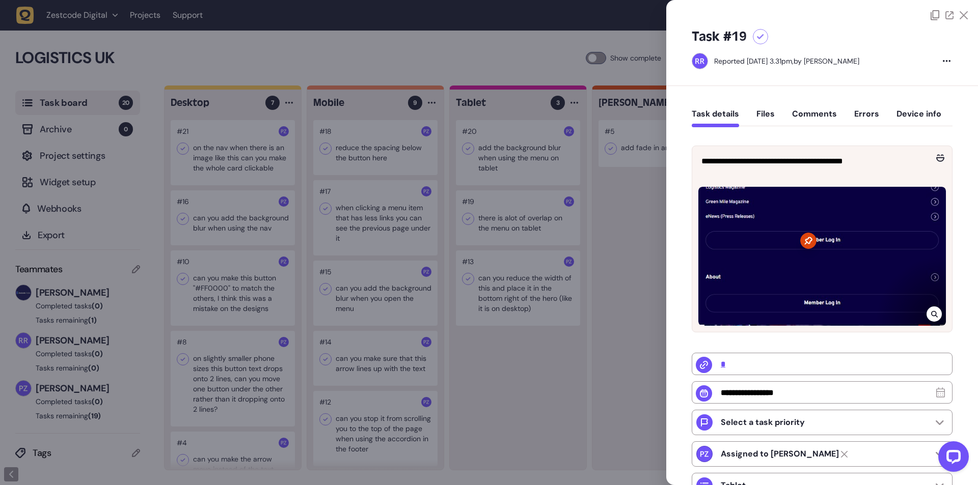
click at [606, 192] on div at bounding box center [489, 242] width 978 height 485
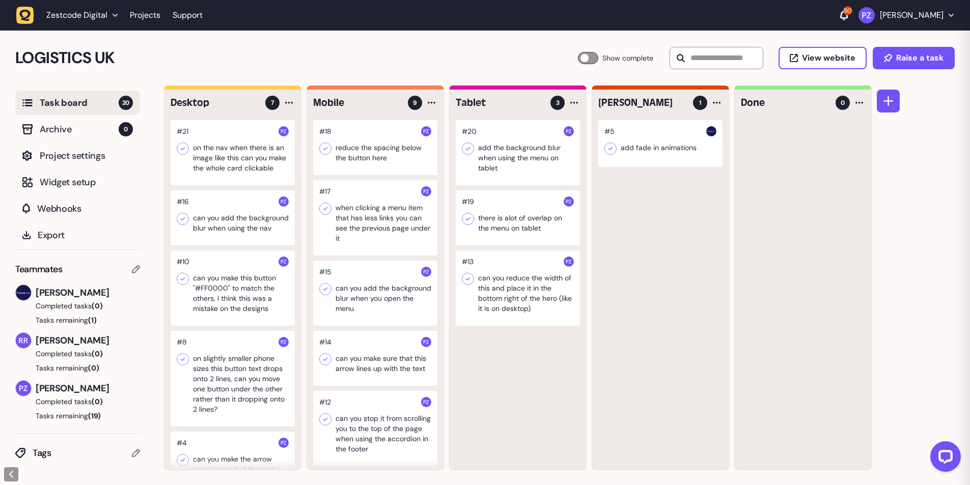
click at [492, 299] on div at bounding box center [518, 288] width 124 height 75
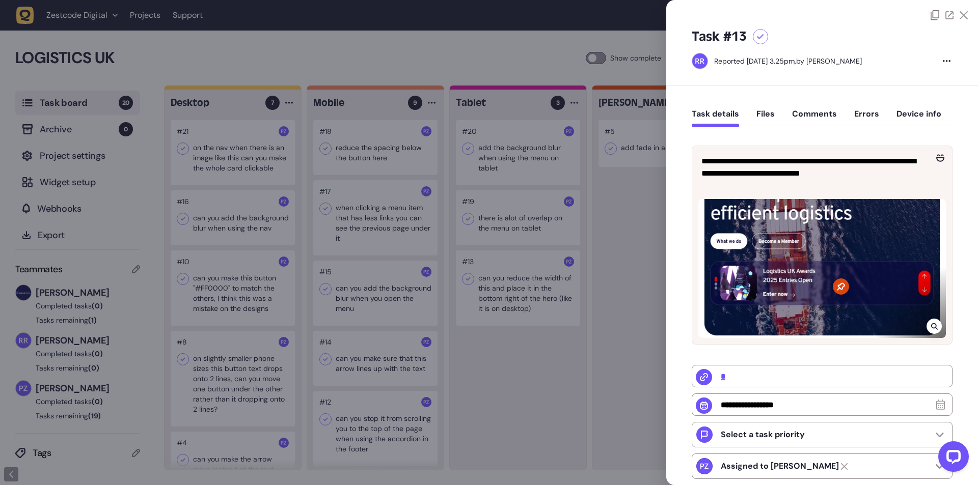
drag, startPoint x: 546, startPoint y: 206, endPoint x: 511, endPoint y: 161, distance: 57.3
click at [545, 206] on div at bounding box center [489, 242] width 978 height 485
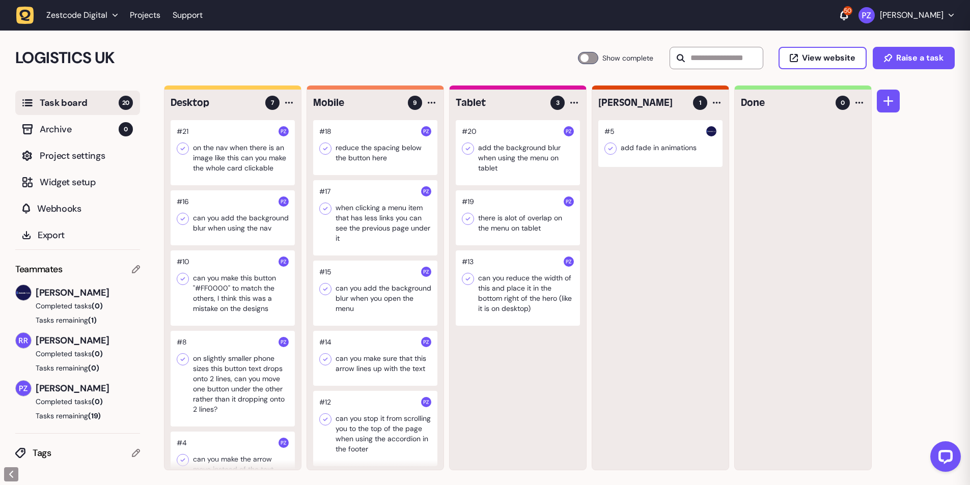
click at [508, 158] on div at bounding box center [518, 152] width 124 height 65
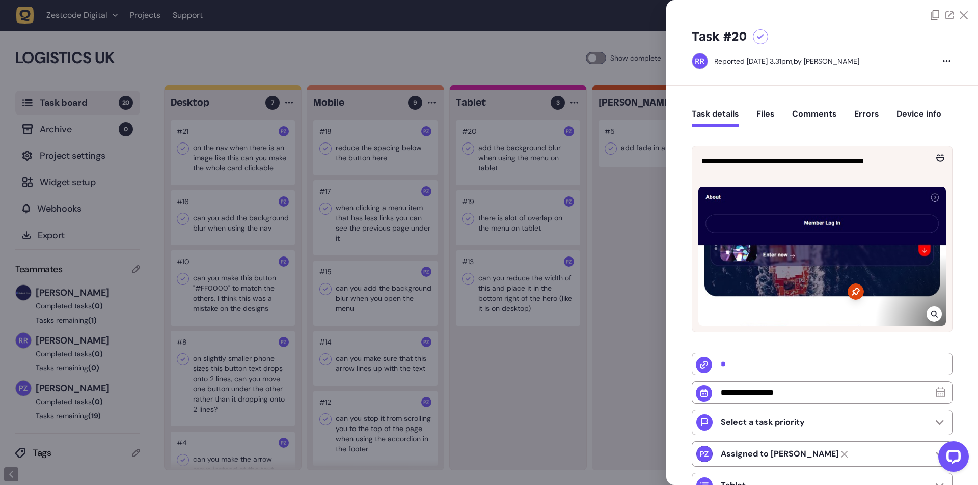
click at [931, 311] on icon at bounding box center [934, 314] width 7 height 8
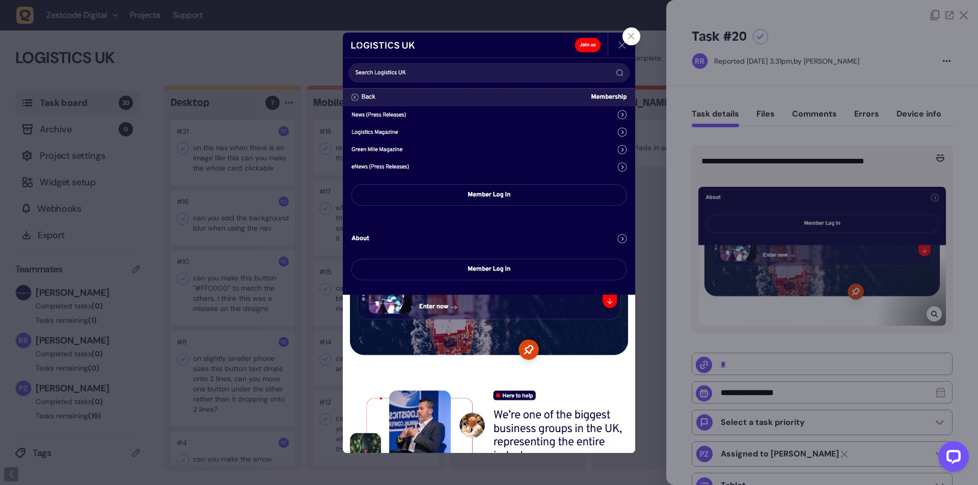
click at [555, 254] on img at bounding box center [489, 243] width 292 height 421
click at [632, 26] on div at bounding box center [489, 242] width 978 height 485
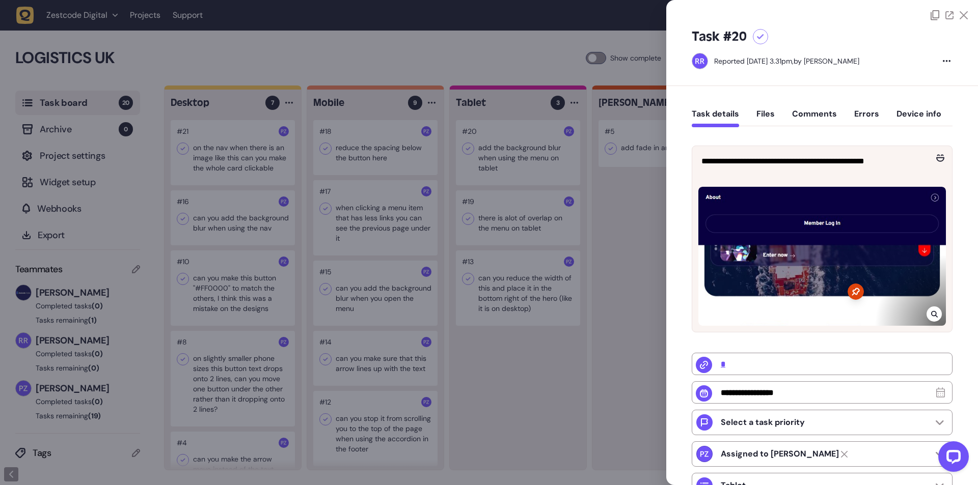
click at [628, 50] on div at bounding box center [489, 242] width 978 height 485
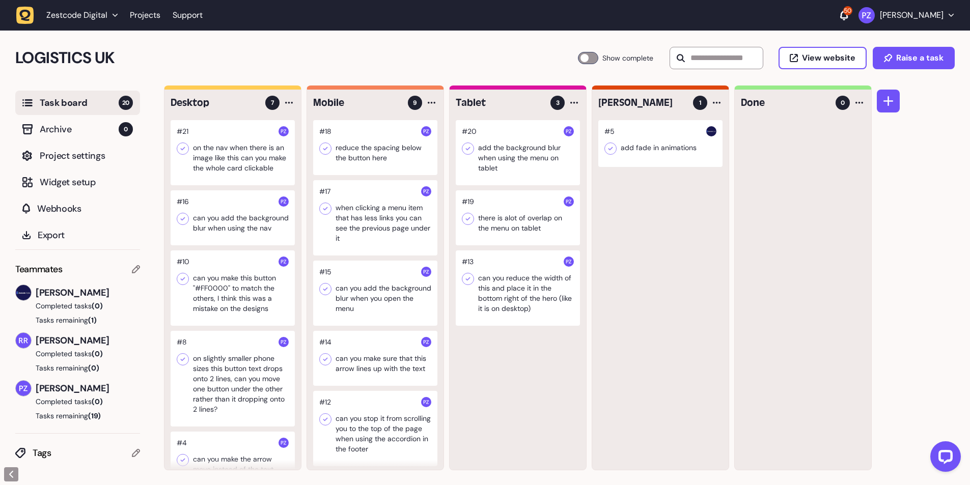
click at [25, 11] on icon "button" at bounding box center [25, 15] width 11 height 11
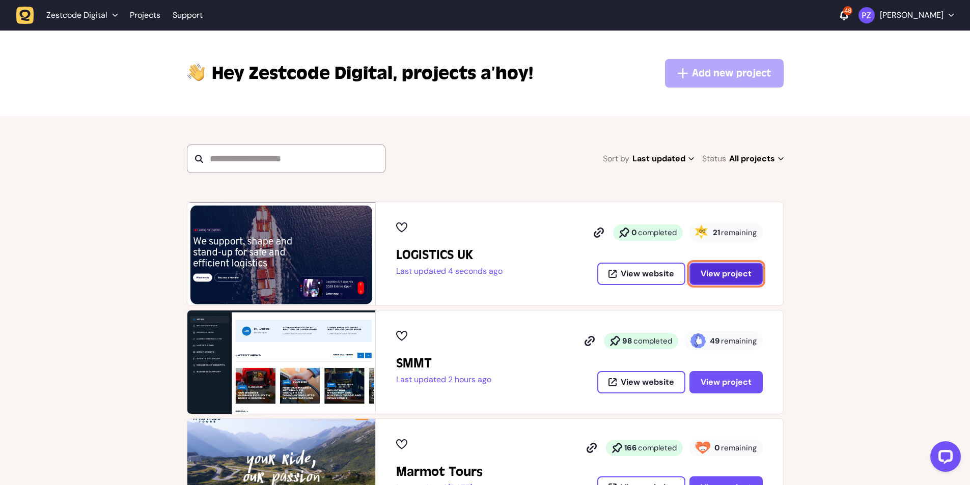
click at [708, 271] on span "View project" at bounding box center [726, 274] width 51 height 8
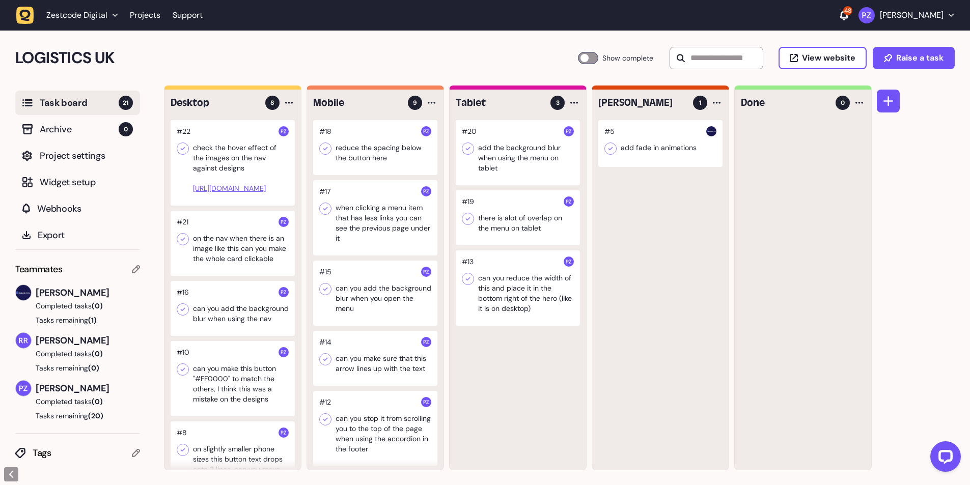
click at [218, 163] on div at bounding box center [233, 163] width 124 height 86
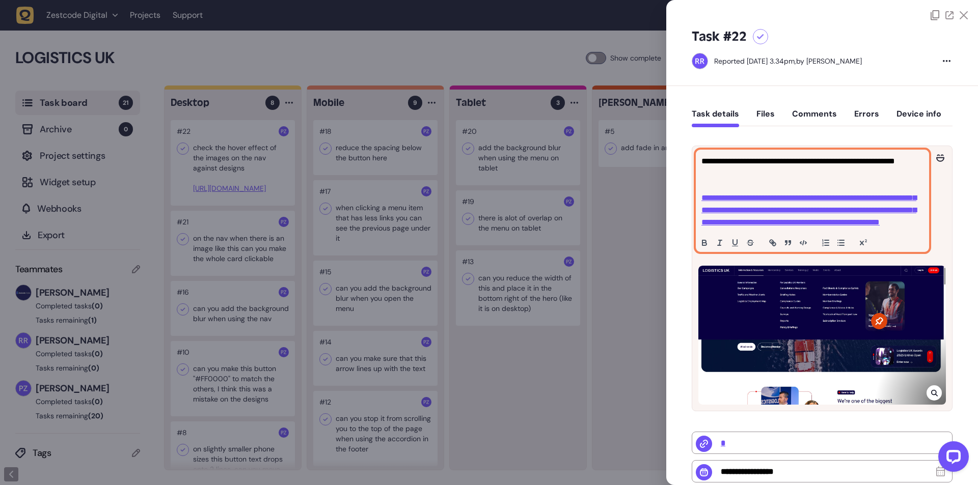
click at [745, 225] on link "**********" at bounding box center [808, 210] width 215 height 32
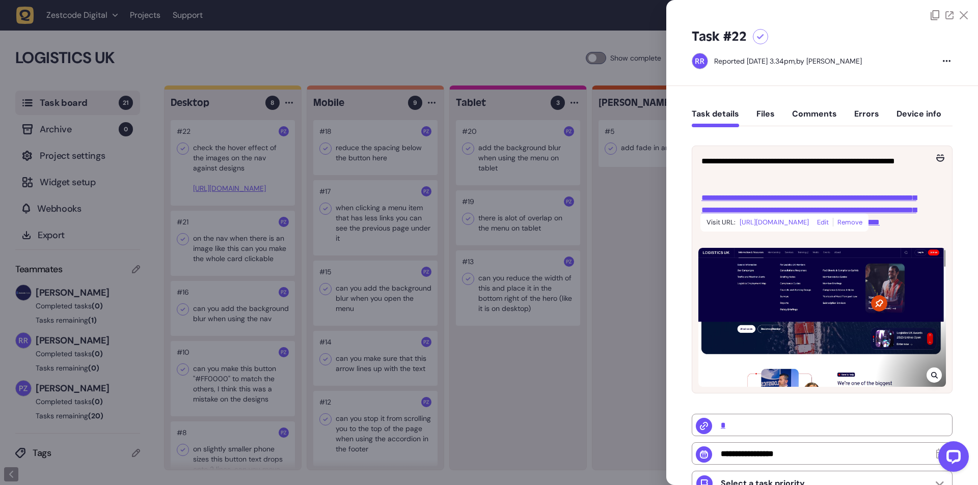
click at [783, 229] on link "[URL][DOMAIN_NAME]" at bounding box center [773, 222] width 69 height 13
click at [956, 13] on div at bounding box center [948, 15] width 37 height 10
click at [962, 12] on icon at bounding box center [963, 15] width 8 height 8
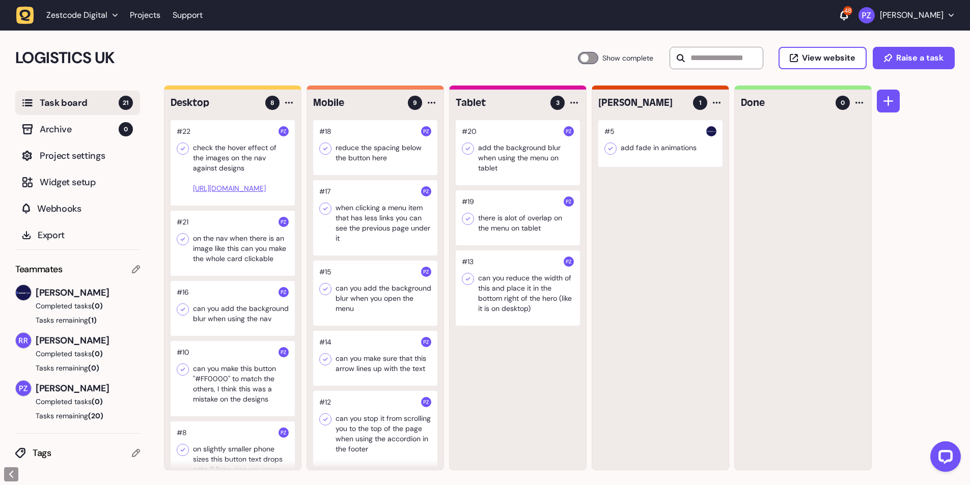
click at [30, 14] on icon "button" at bounding box center [25, 15] width 11 height 11
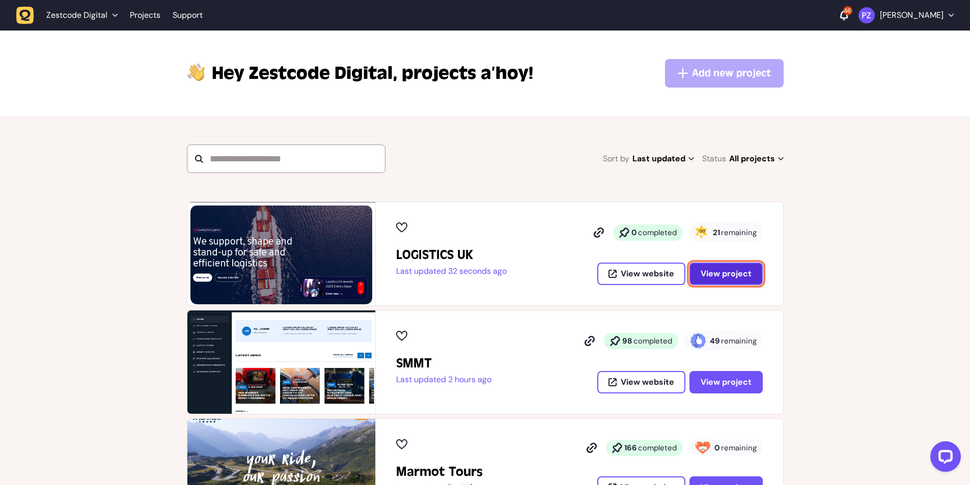
click at [709, 274] on span "View project" at bounding box center [726, 274] width 51 height 8
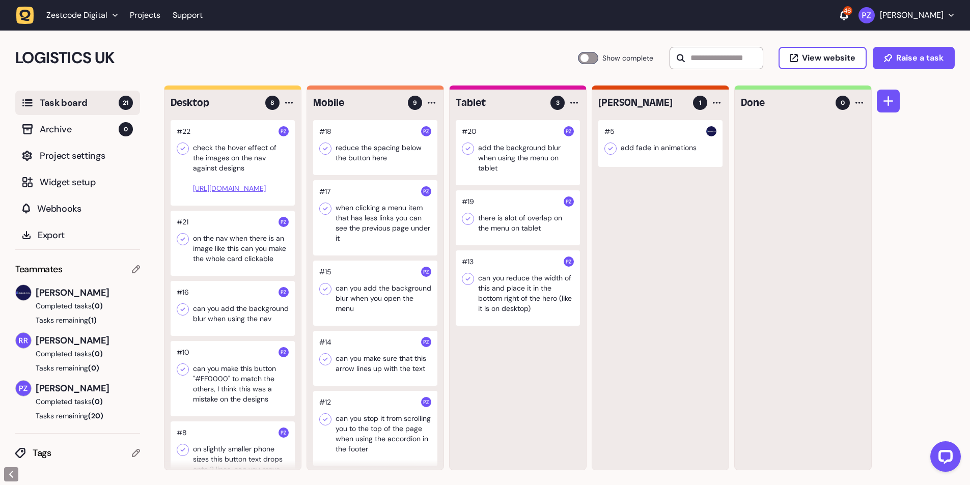
click at [30, 12] on icon "button" at bounding box center [25, 16] width 18 height 18
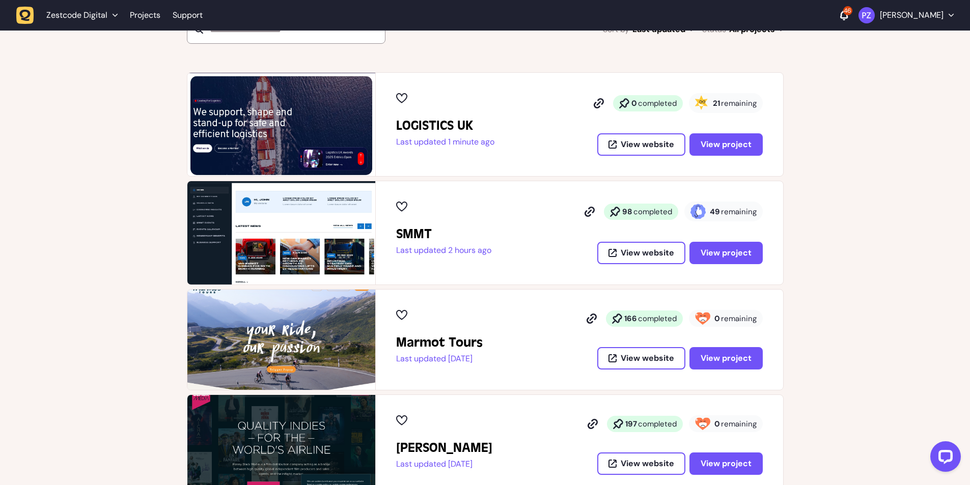
scroll to position [68, 0]
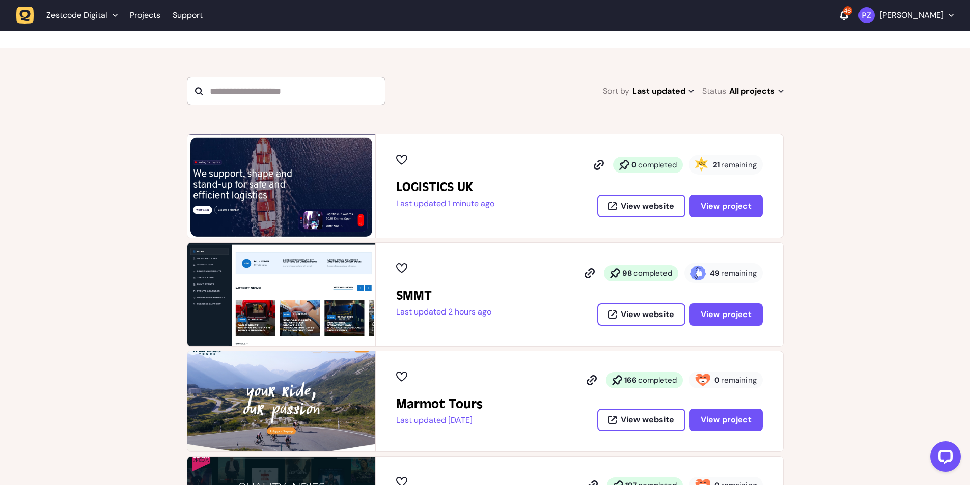
click at [370, 120] on section "Sort by Last updated Last updated Alphabetical Recently added Most incomplete t…" at bounding box center [485, 91] width 970 height 86
click at [27, 13] on icon "button" at bounding box center [25, 16] width 18 height 18
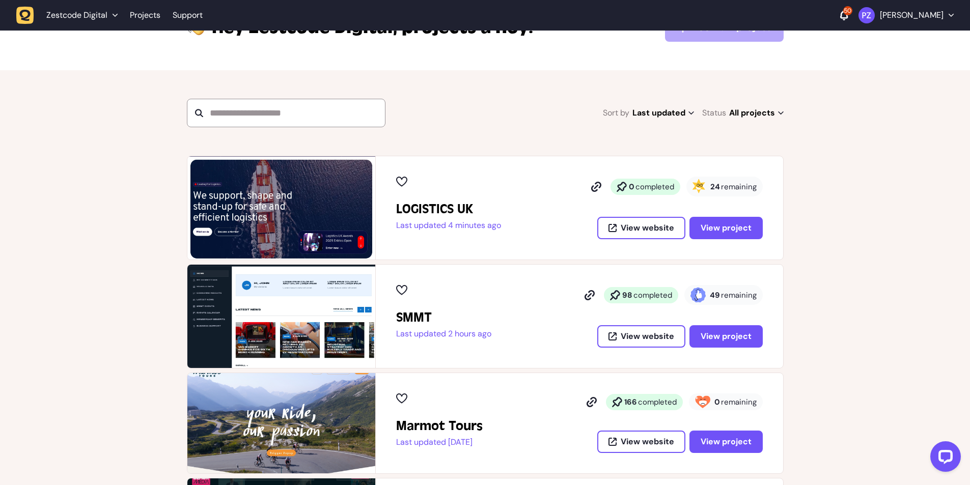
scroll to position [68, 0]
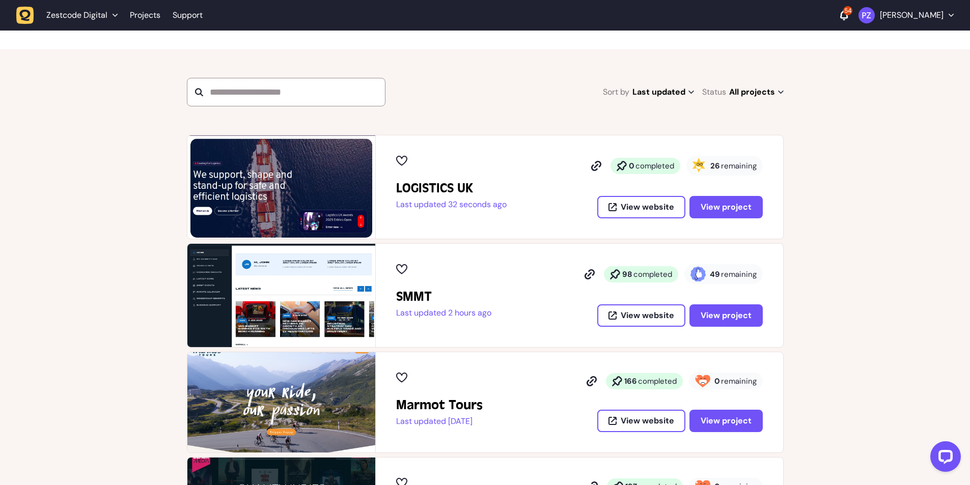
click at [467, 206] on p "Last updated 32 seconds ago" at bounding box center [451, 205] width 110 height 10
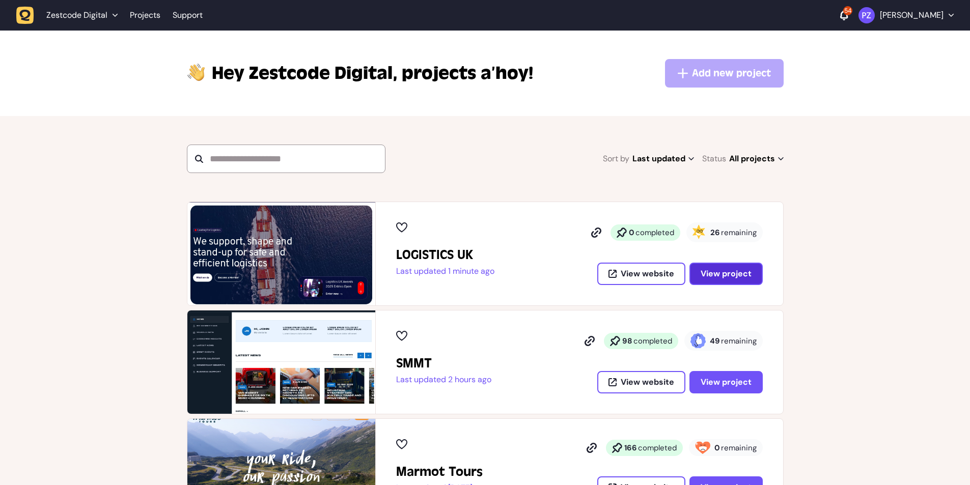
scroll to position [66, 0]
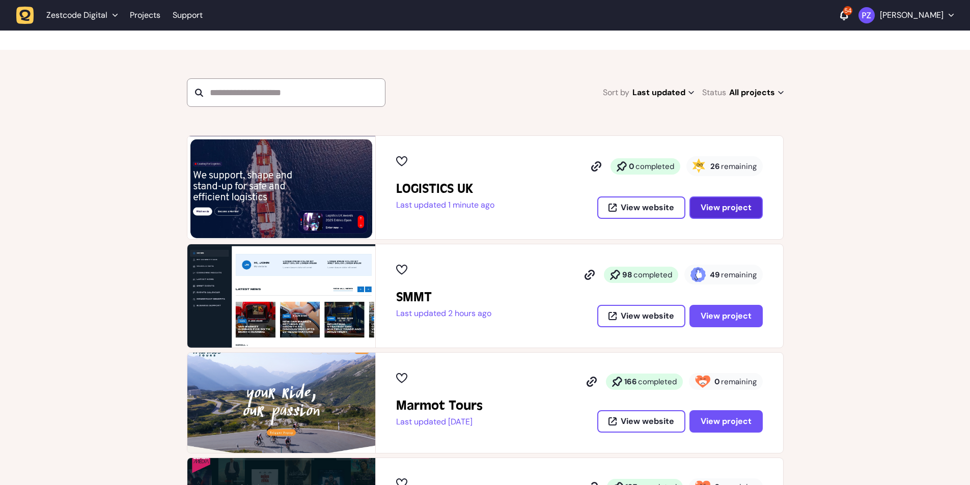
click at [718, 272] on strong "49" at bounding box center [715, 275] width 10 height 10
click at [727, 207] on span "View project" at bounding box center [726, 208] width 51 height 8
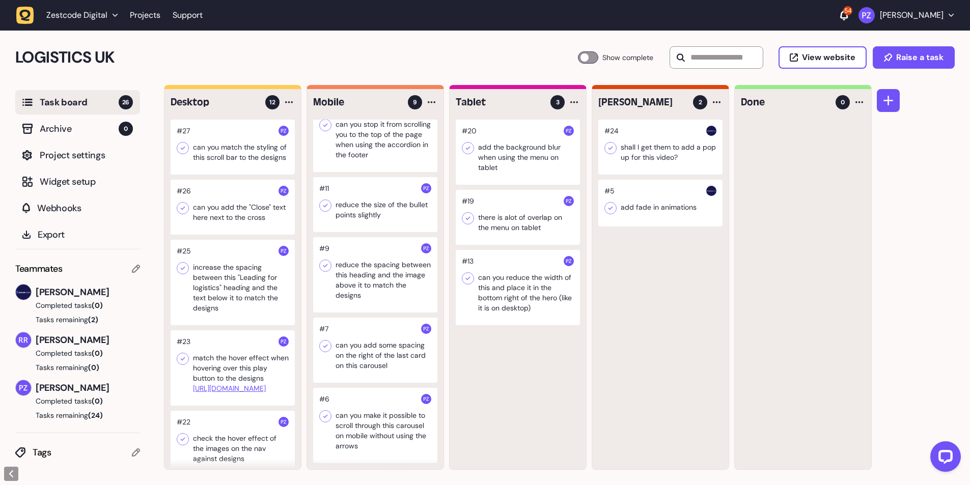
click at [234, 302] on div at bounding box center [233, 283] width 124 height 86
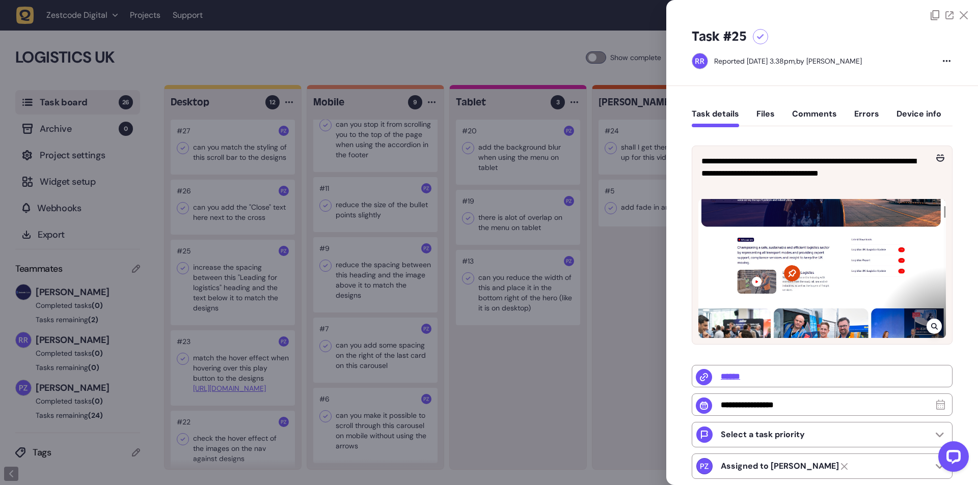
click at [229, 234] on div at bounding box center [489, 242] width 978 height 485
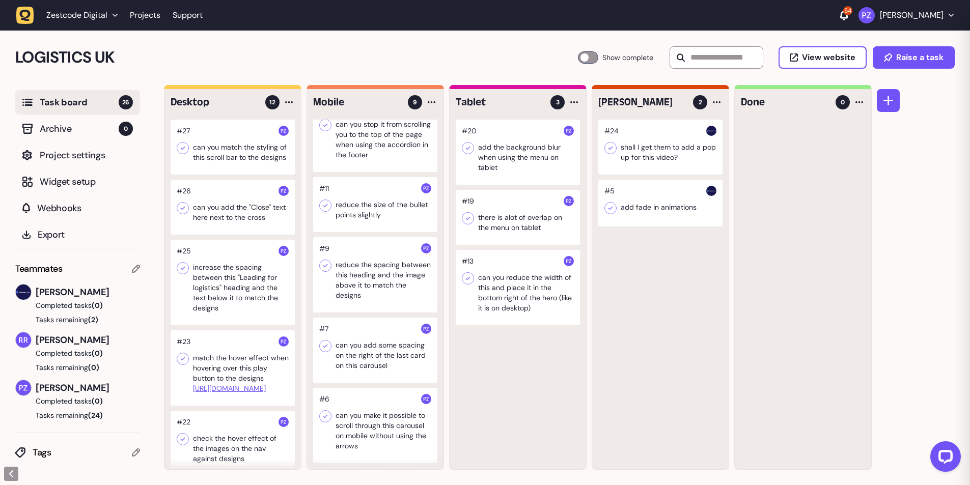
click at [225, 222] on div at bounding box center [233, 207] width 124 height 55
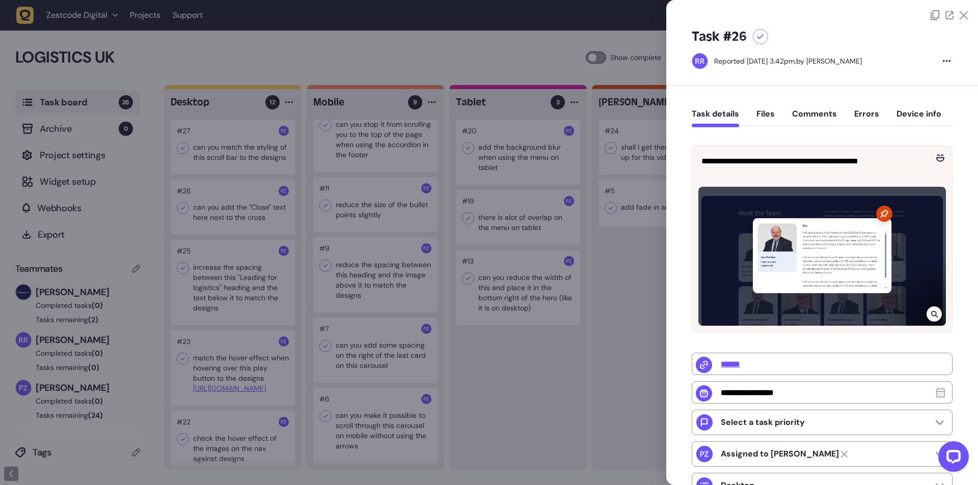
click at [217, 161] on div at bounding box center [489, 242] width 978 height 485
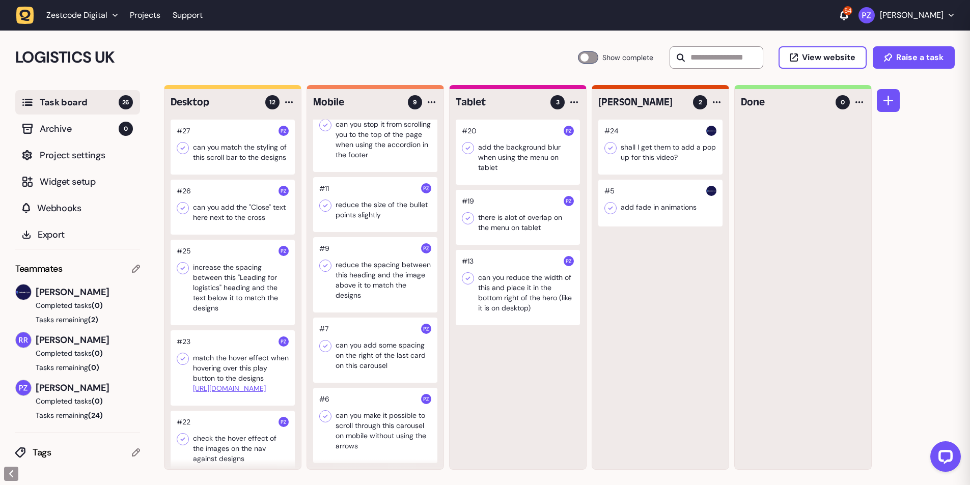
click at [224, 155] on div at bounding box center [233, 147] width 124 height 55
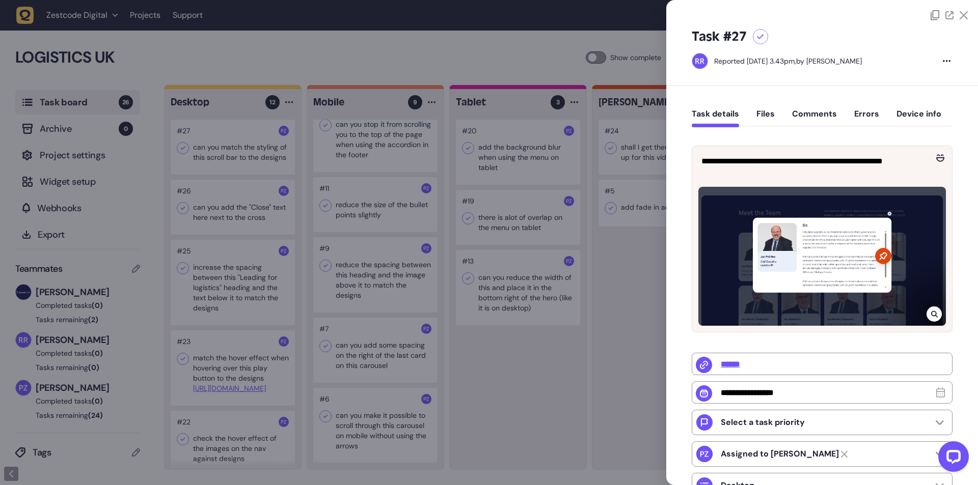
click at [239, 226] on div at bounding box center [489, 242] width 978 height 485
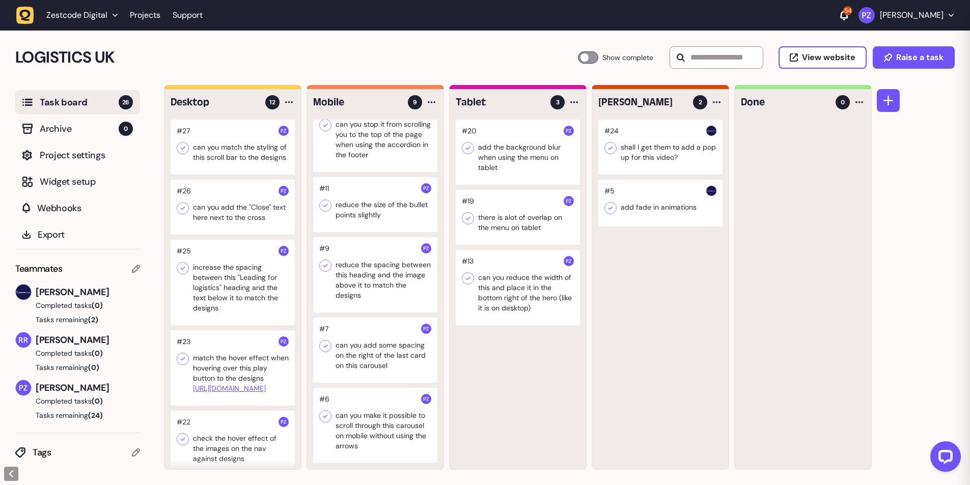
click at [228, 211] on div at bounding box center [233, 207] width 124 height 55
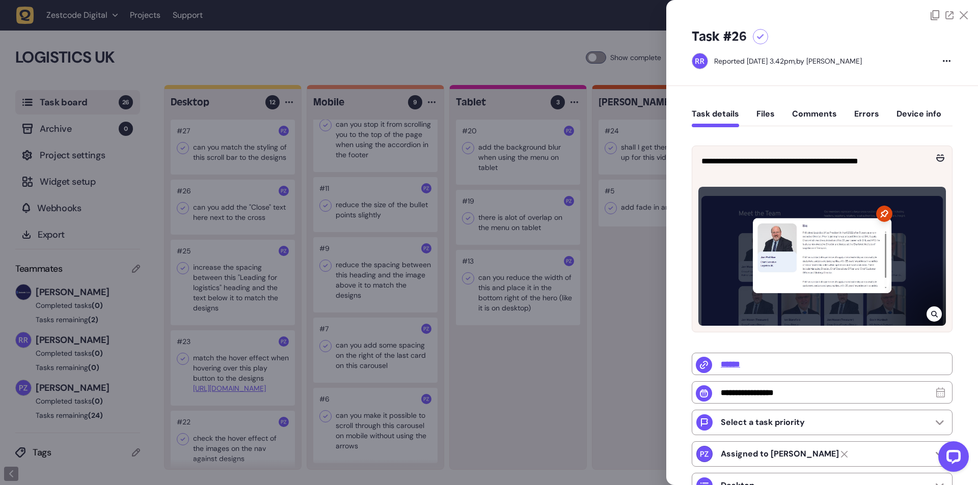
click at [219, 233] on div at bounding box center [489, 242] width 978 height 485
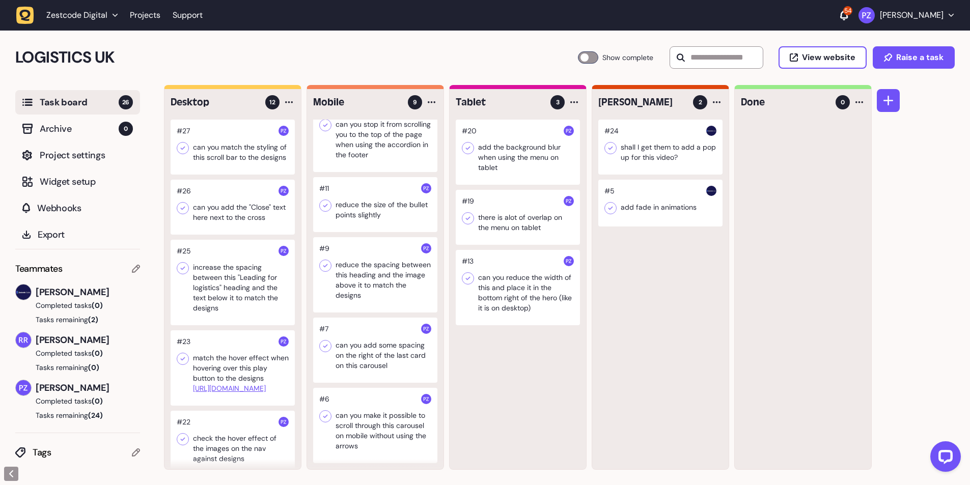
click at [649, 155] on div at bounding box center [660, 147] width 124 height 55
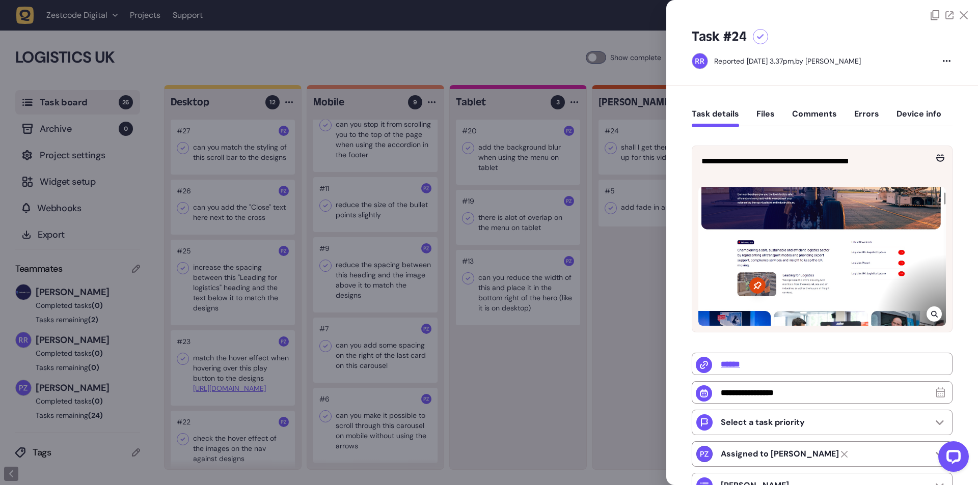
click at [641, 109] on div at bounding box center [489, 242] width 978 height 485
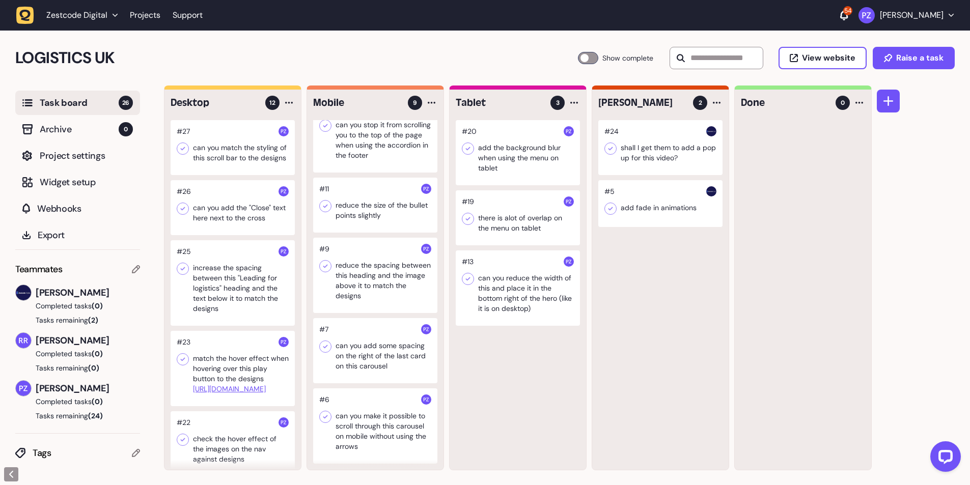
click at [30, 17] on icon "button" at bounding box center [25, 16] width 18 height 18
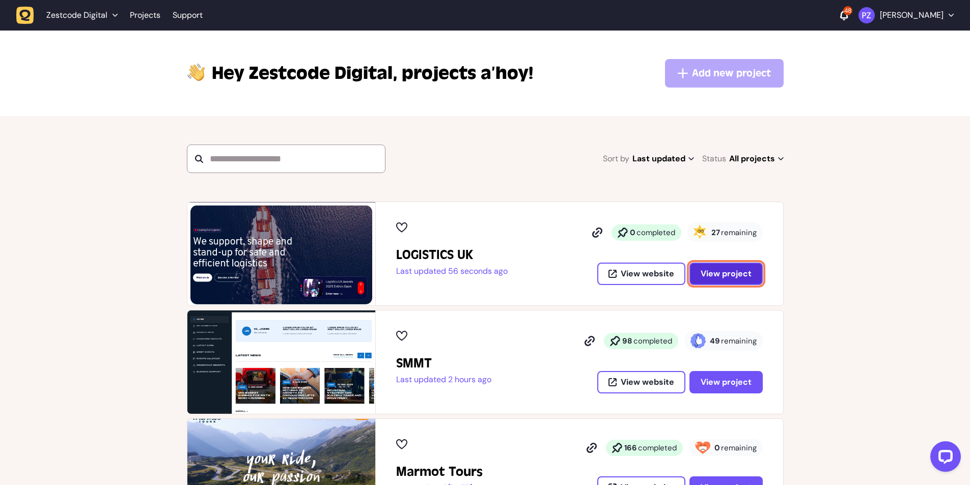
click at [711, 270] on span "View project" at bounding box center [726, 274] width 51 height 8
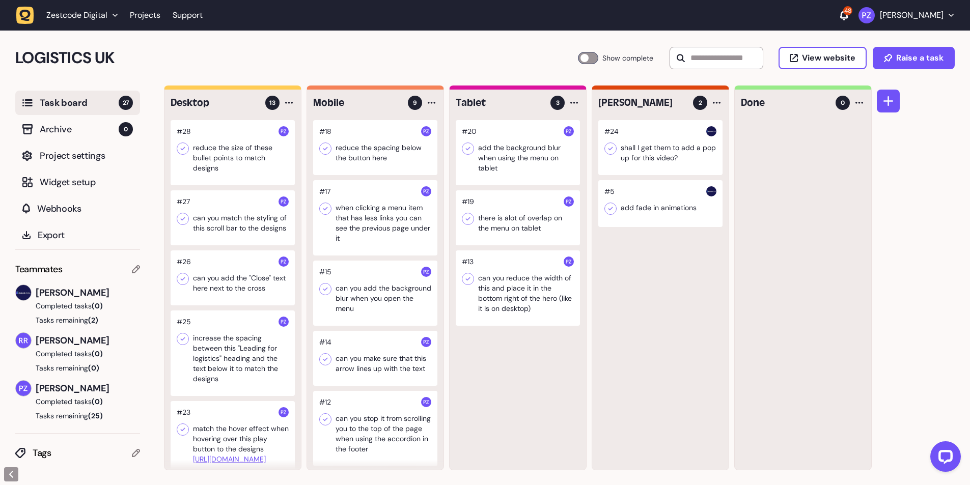
click at [251, 148] on div at bounding box center [233, 152] width 124 height 65
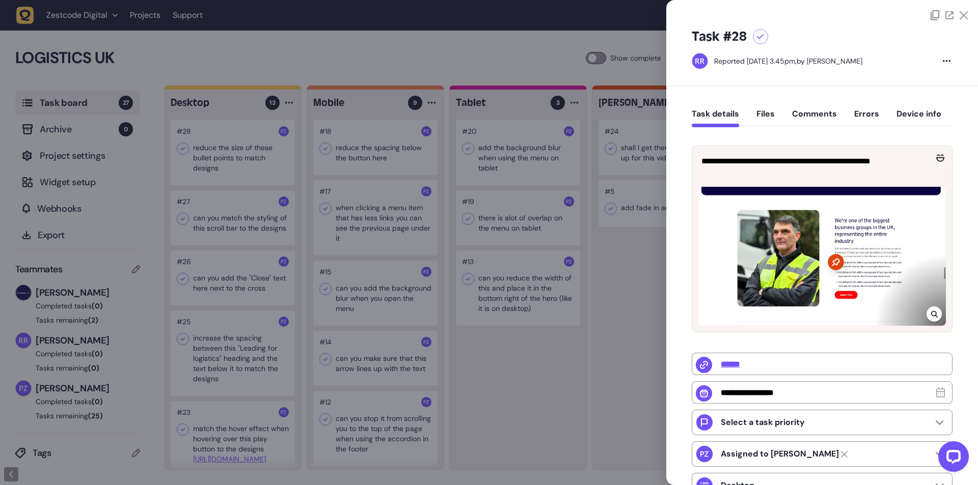
click at [259, 242] on div at bounding box center [489, 242] width 978 height 485
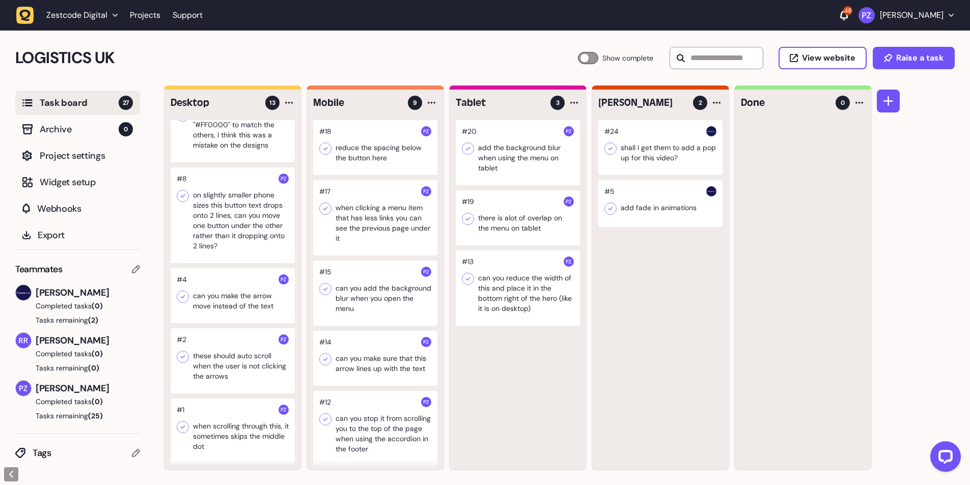
scroll to position [1, 0]
click at [223, 418] on div at bounding box center [233, 430] width 124 height 65
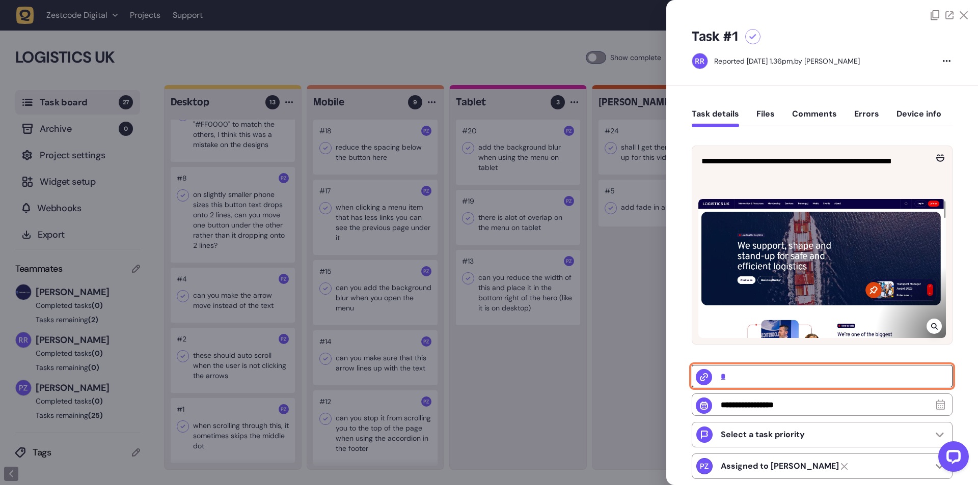
click at [719, 377] on input "*" at bounding box center [821, 376] width 261 height 22
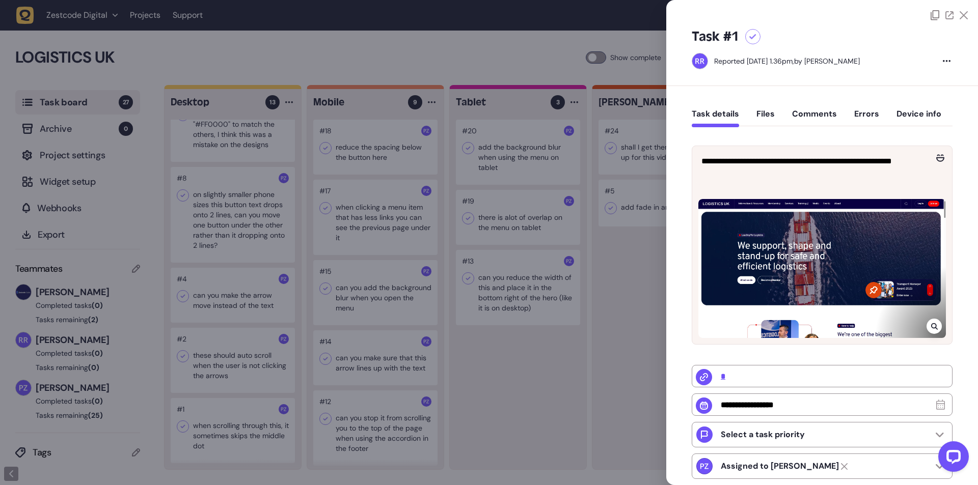
click at [660, 108] on div at bounding box center [489, 242] width 978 height 485
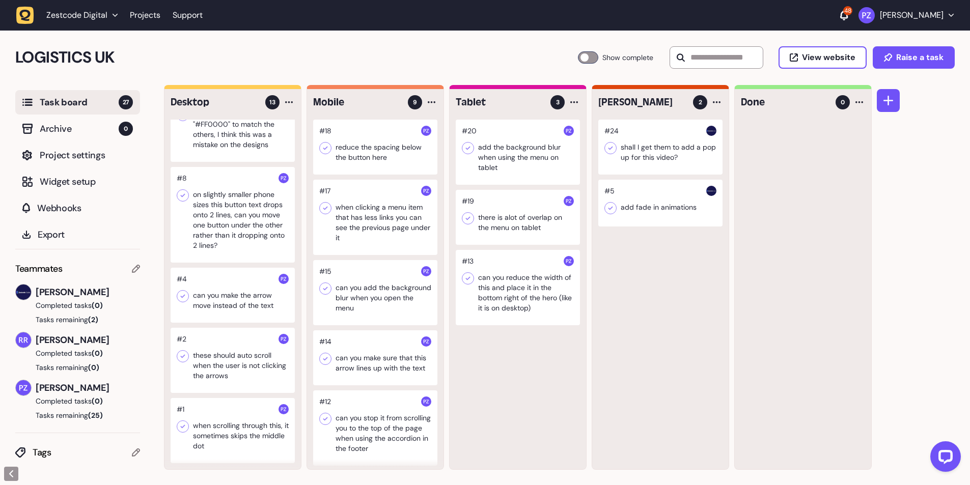
click at [20, 23] on icon "button" at bounding box center [25, 16] width 18 height 18
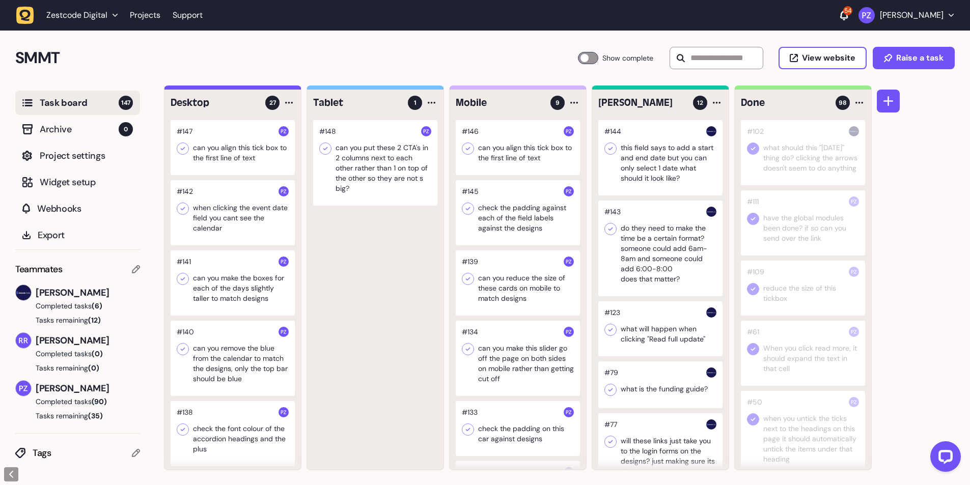
click at [214, 154] on div at bounding box center [233, 147] width 124 height 55
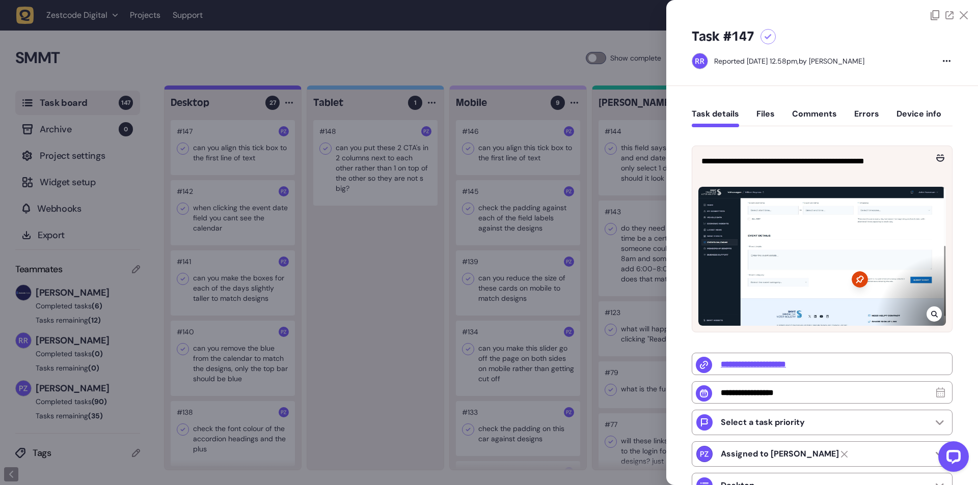
click at [455, 71] on div at bounding box center [489, 242] width 978 height 485
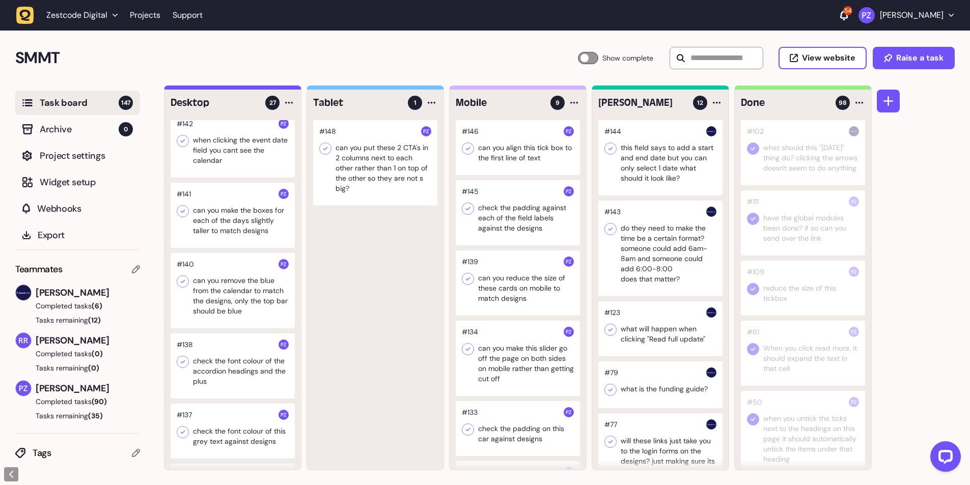
click at [23, 14] on icon "button" at bounding box center [25, 16] width 18 height 18
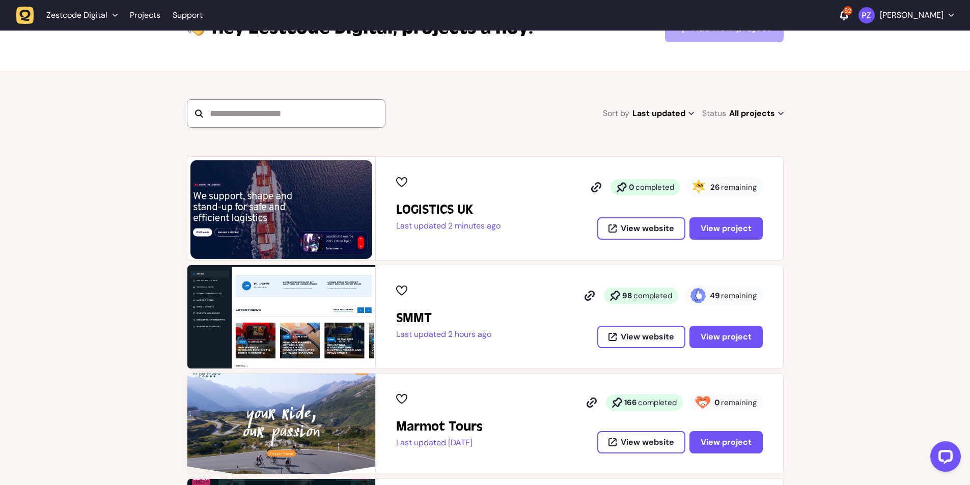
scroll to position [68, 0]
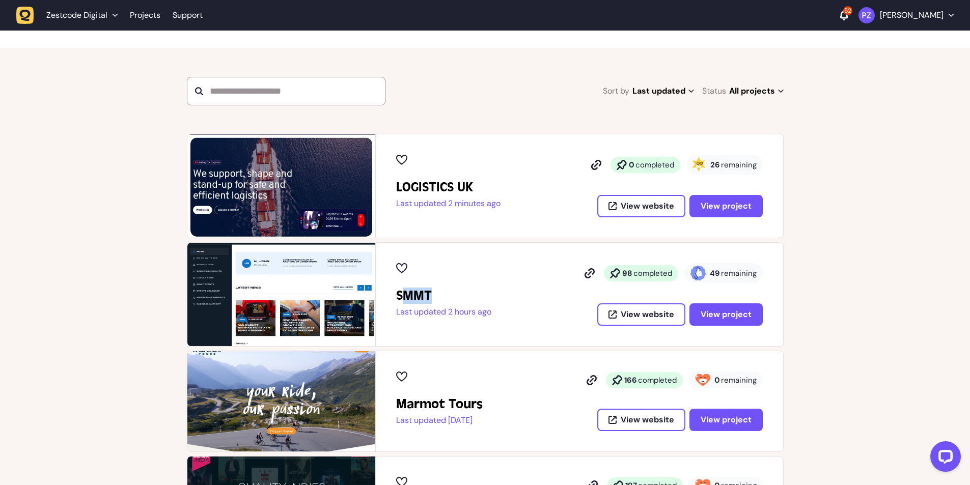
drag, startPoint x: 452, startPoint y: 296, endPoint x: 402, endPoint y: 296, distance: 49.9
click at [402, 296] on h2 "SMMT" at bounding box center [443, 296] width 95 height 16
click at [403, 296] on h2 "SMMT" at bounding box center [443, 296] width 95 height 16
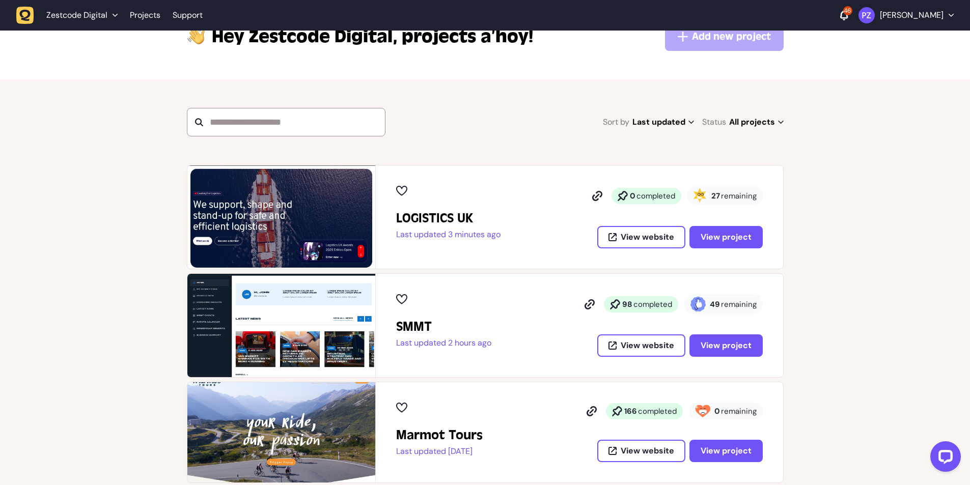
scroll to position [68, 0]
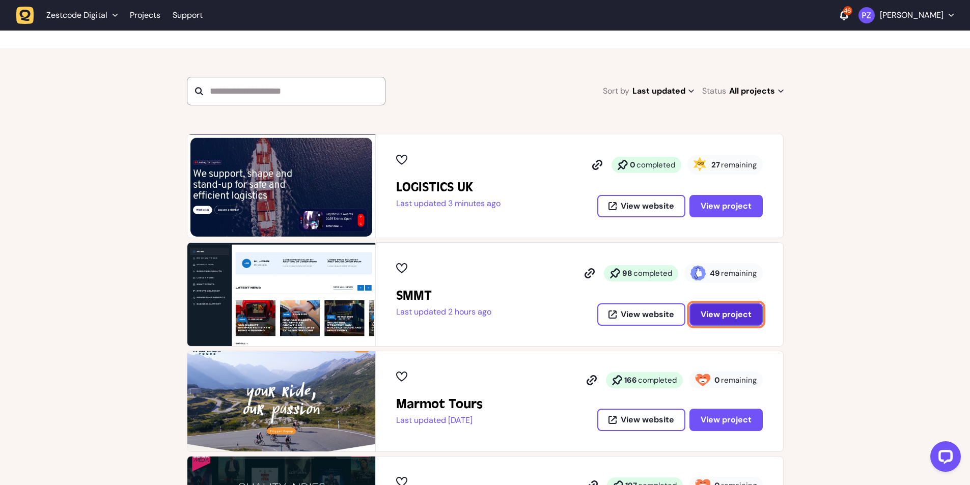
click at [712, 313] on span "View project" at bounding box center [726, 315] width 51 height 8
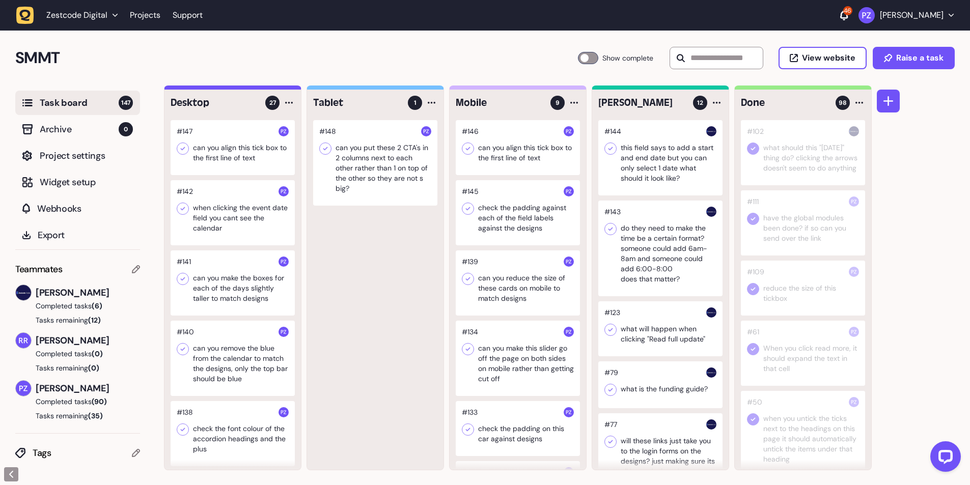
click at [235, 152] on div at bounding box center [233, 147] width 124 height 55
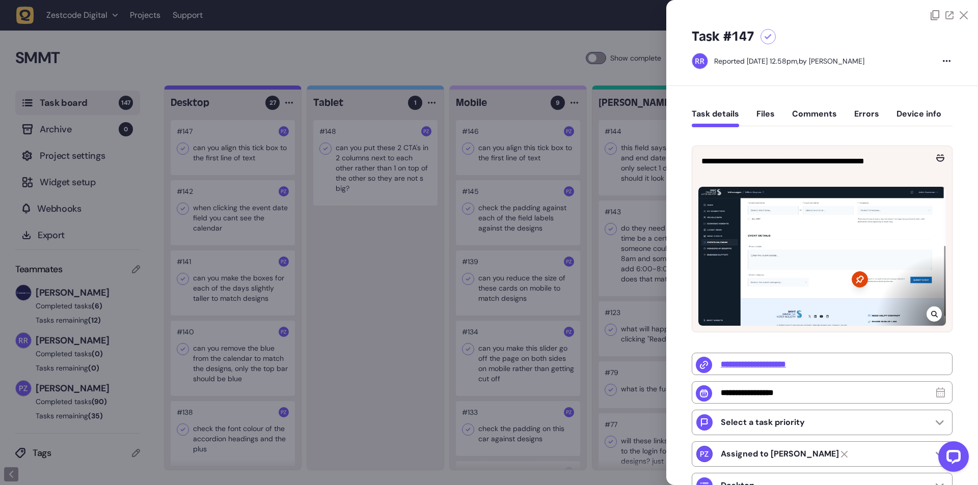
click at [931, 312] on icon at bounding box center [934, 314] width 7 height 8
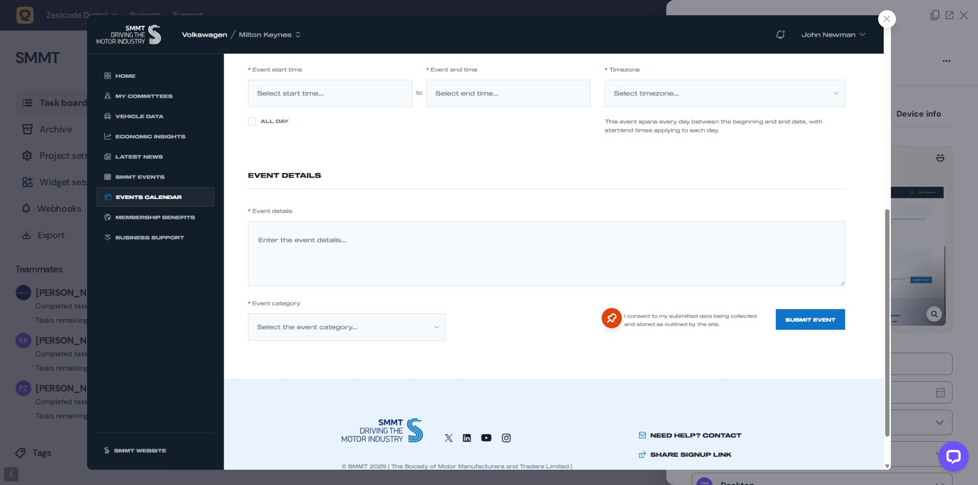
click at [922, 267] on div at bounding box center [489, 242] width 978 height 485
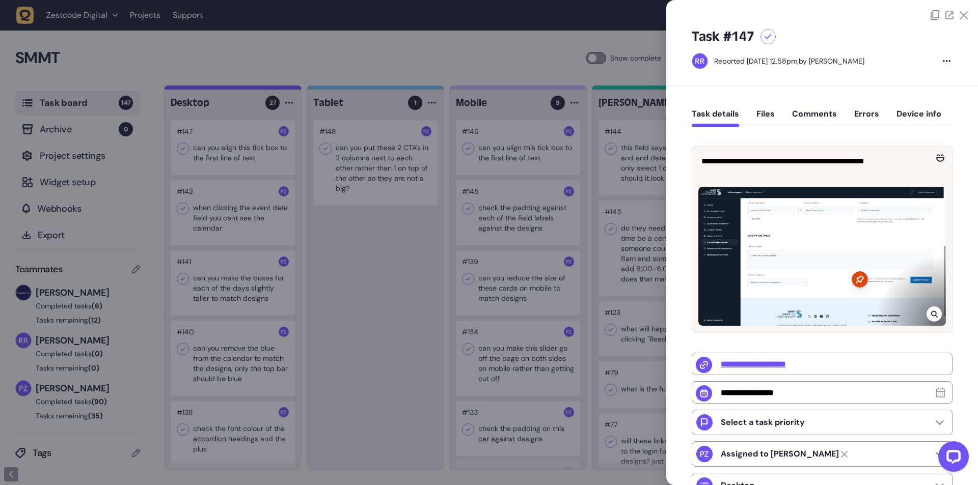
click at [493, 261] on div at bounding box center [489, 242] width 978 height 485
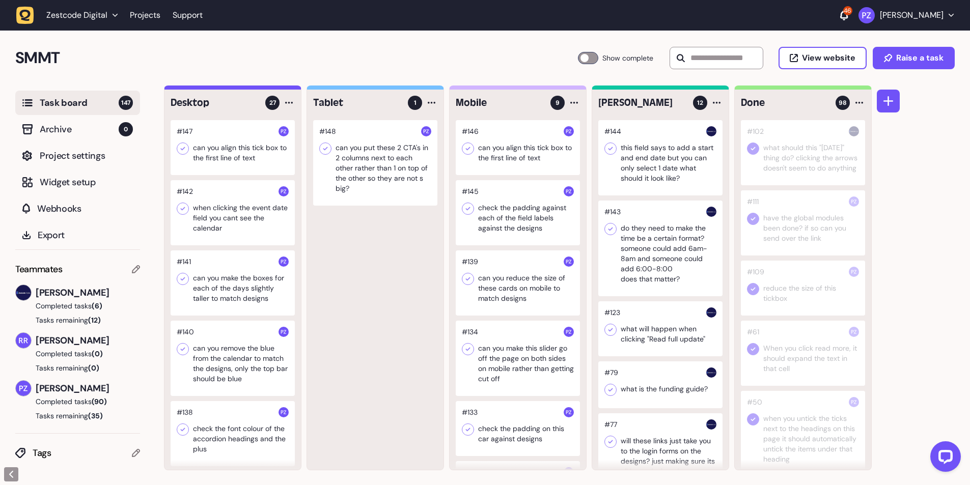
click at [25, 22] on icon "button" at bounding box center [25, 16] width 18 height 18
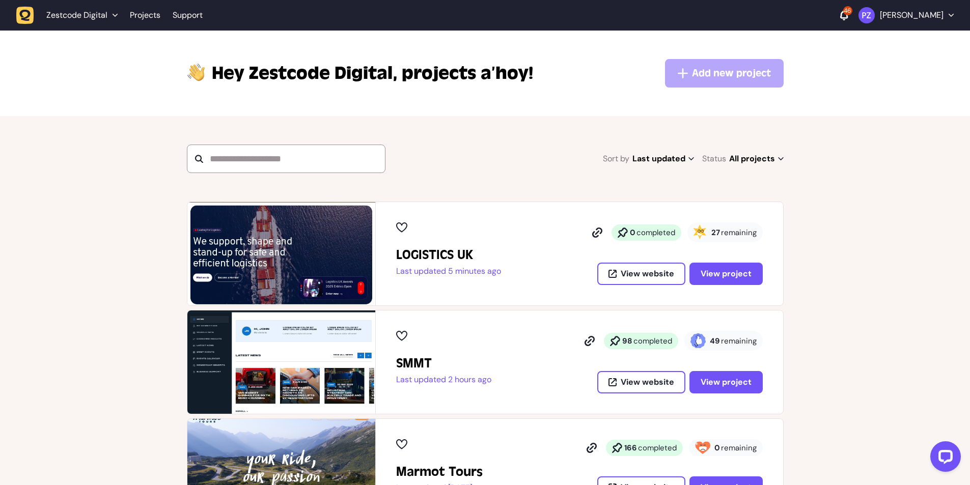
click at [34, 16] on link "button" at bounding box center [28, 16] width 24 height 18
click at [25, 14] on icon "button" at bounding box center [25, 16] width 18 height 18
click at [24, 16] on icon "button" at bounding box center [25, 16] width 18 height 18
click at [21, 12] on icon "button" at bounding box center [25, 15] width 11 height 11
click at [31, 14] on icon "button" at bounding box center [25, 15] width 11 height 11
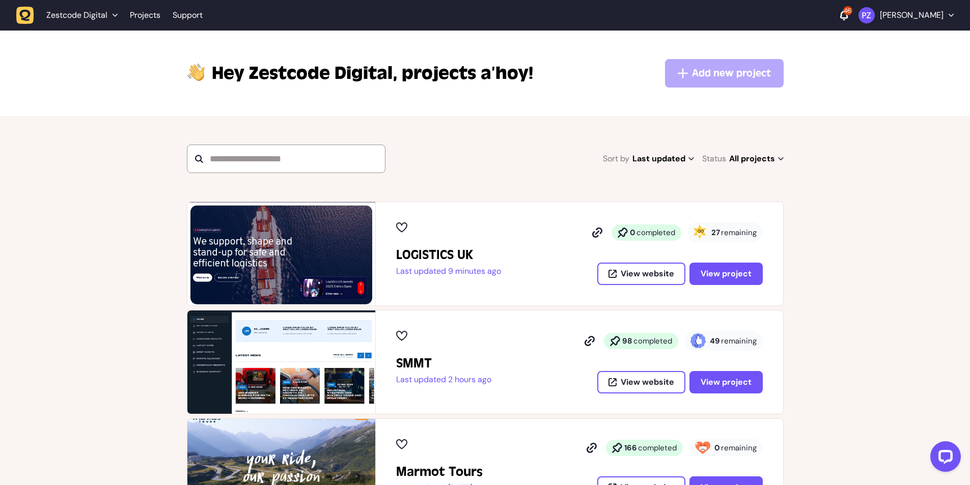
click at [37, 13] on link "button" at bounding box center [28, 16] width 24 height 18
click at [25, 17] on icon "button" at bounding box center [25, 15] width 11 height 11
click at [708, 383] on span "View project" at bounding box center [726, 382] width 51 height 8
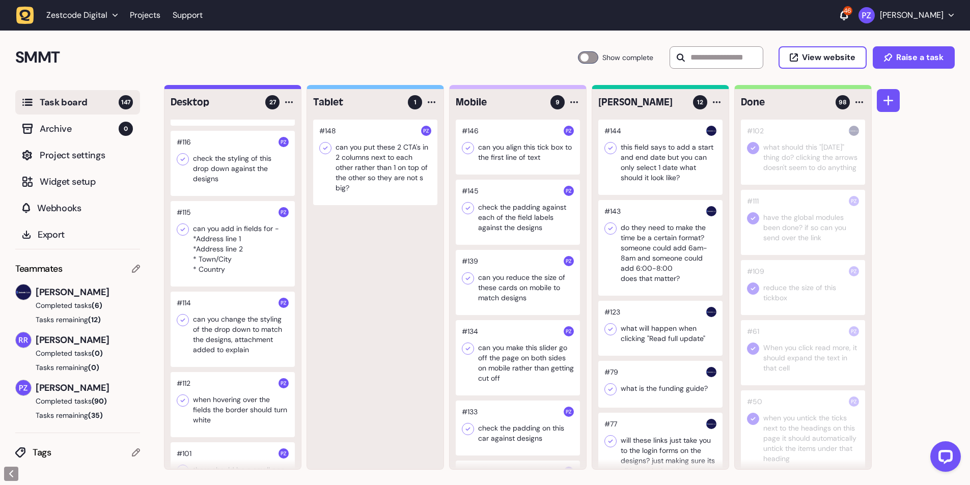
scroll to position [1785, 0]
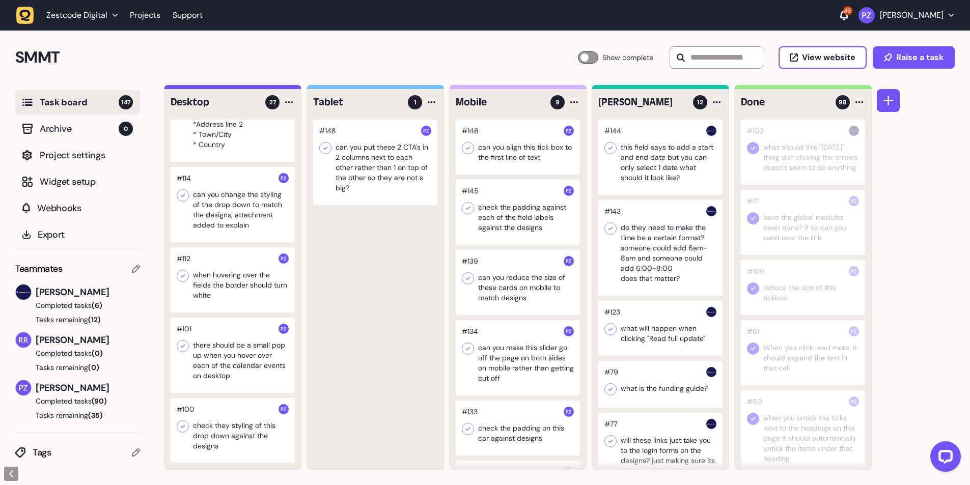
click at [223, 423] on div at bounding box center [233, 430] width 124 height 65
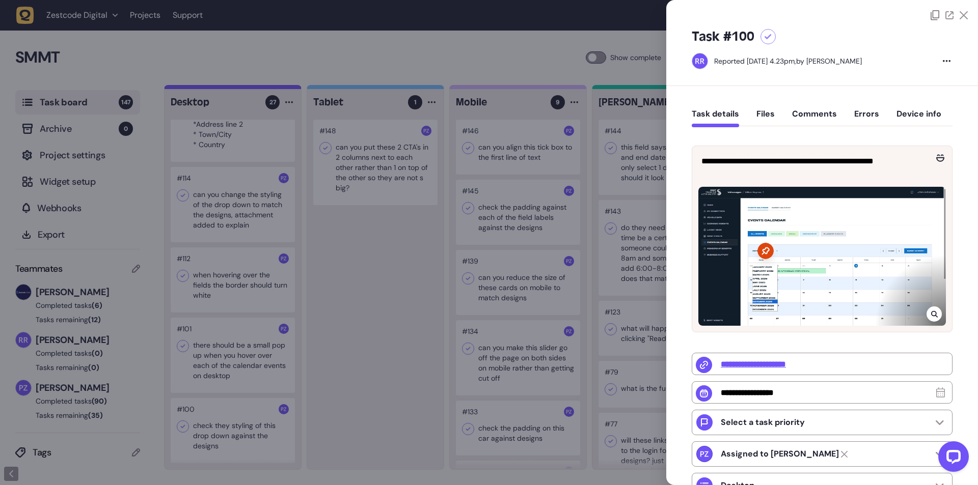
click at [213, 366] on div at bounding box center [489, 242] width 978 height 485
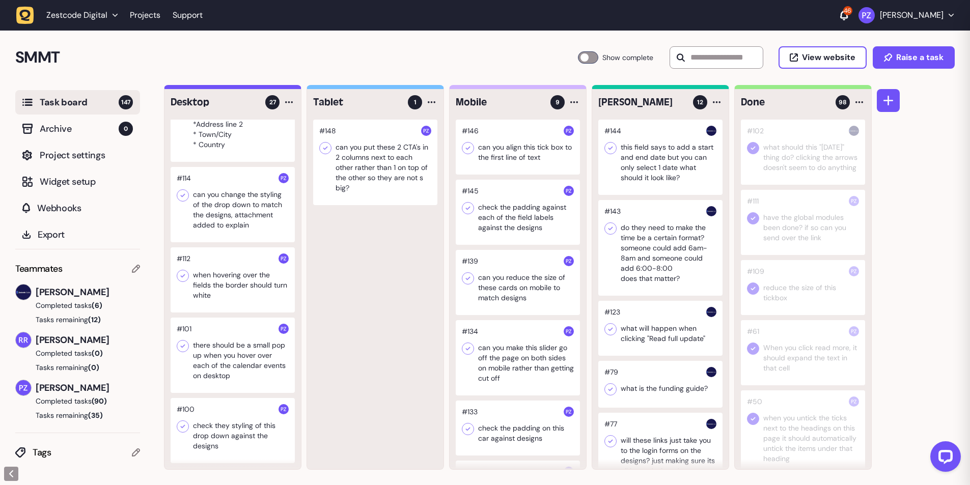
click at [218, 353] on div at bounding box center [233, 355] width 124 height 75
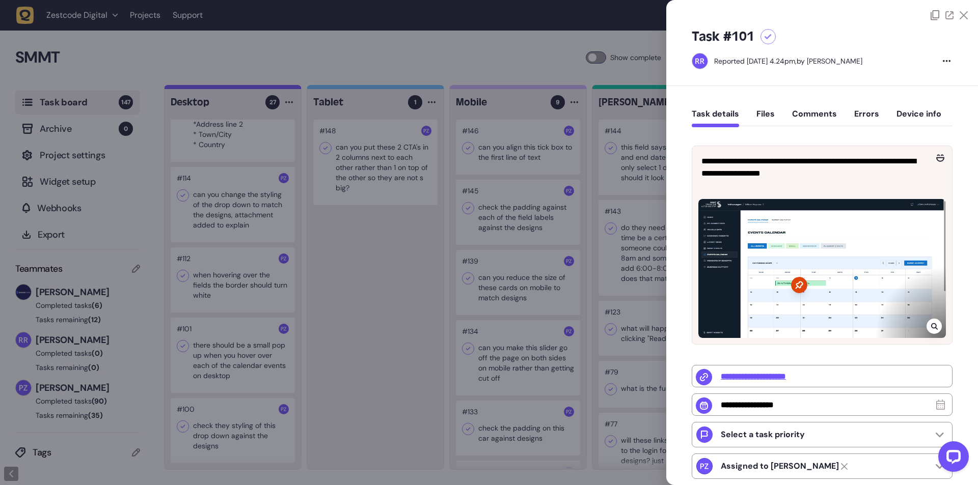
click at [218, 353] on div at bounding box center [489, 242] width 978 height 485
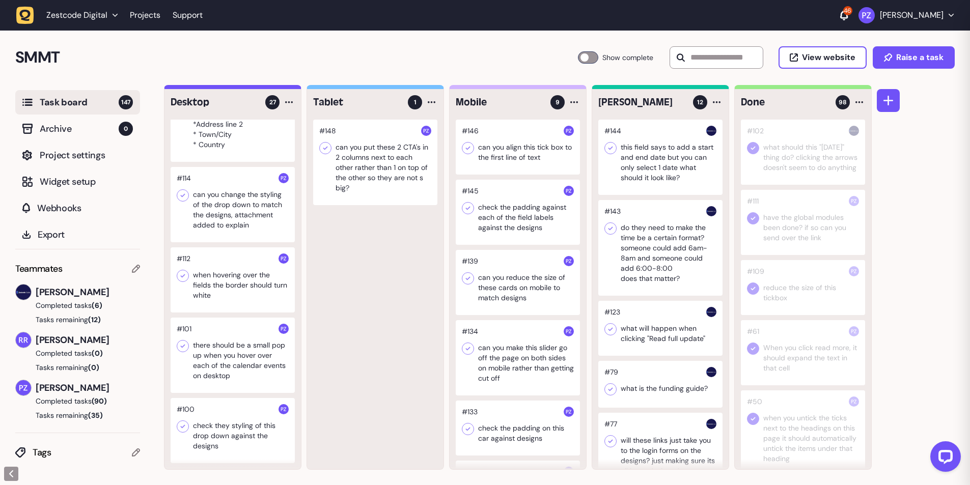
click at [212, 299] on div at bounding box center [233, 279] width 124 height 65
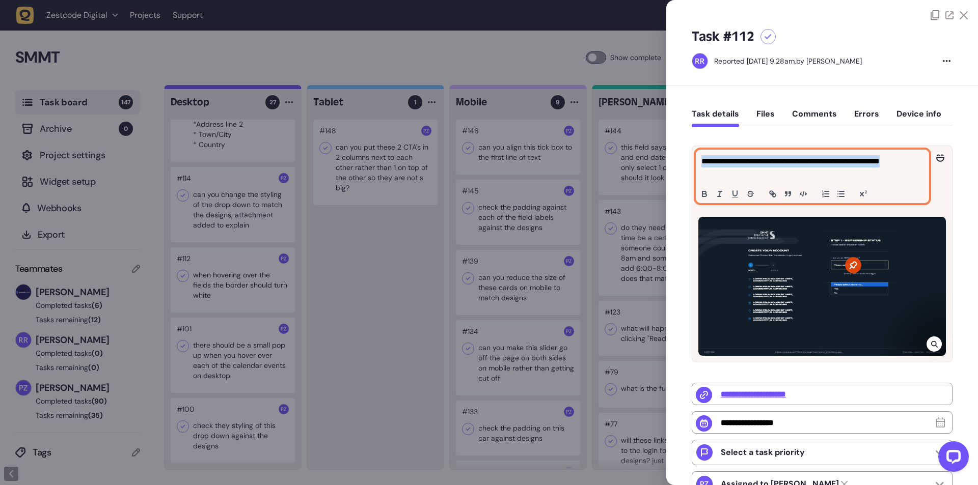
drag, startPoint x: 736, startPoint y: 173, endPoint x: 702, endPoint y: 161, distance: 36.1
click at [702, 161] on p "**********" at bounding box center [810, 167] width 219 height 24
copy p "**********"
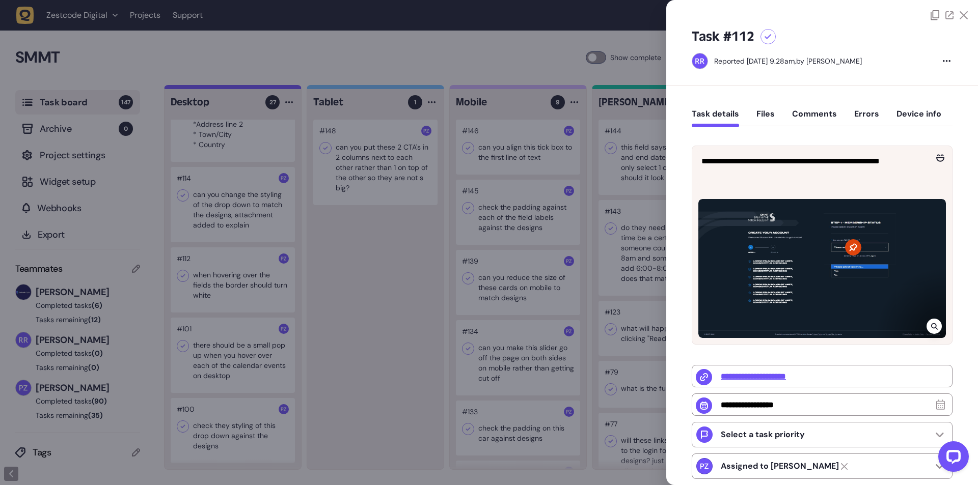
click at [206, 271] on div at bounding box center [489, 242] width 978 height 485
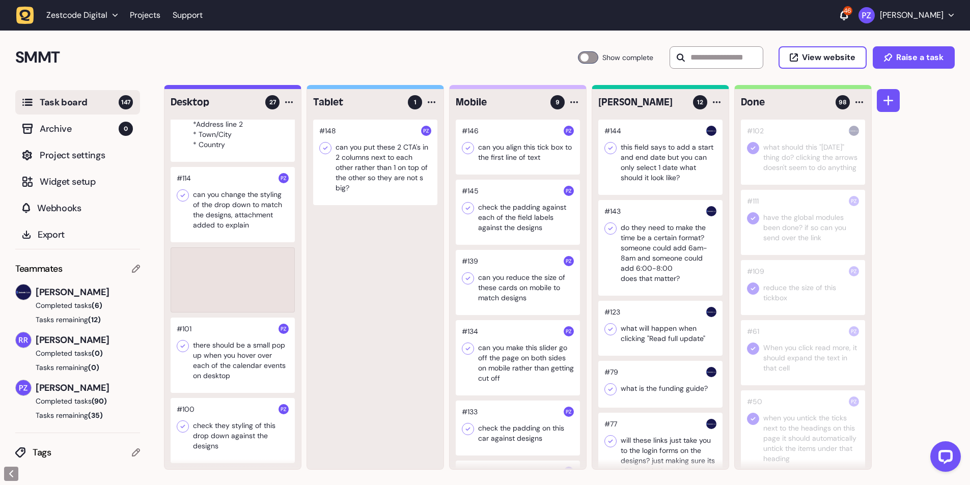
scroll to position [1714, 0]
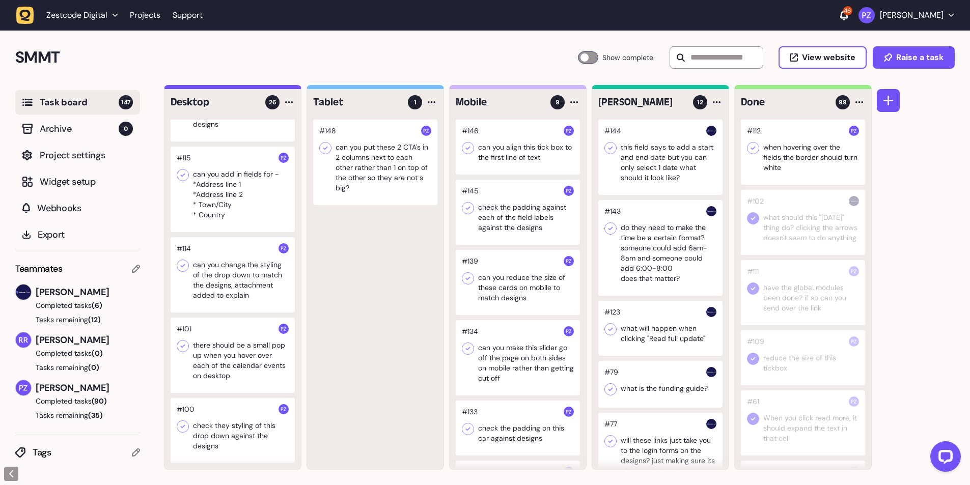
click at [752, 147] on icon at bounding box center [753, 148] width 10 height 10
click at [212, 285] on div at bounding box center [233, 274] width 124 height 75
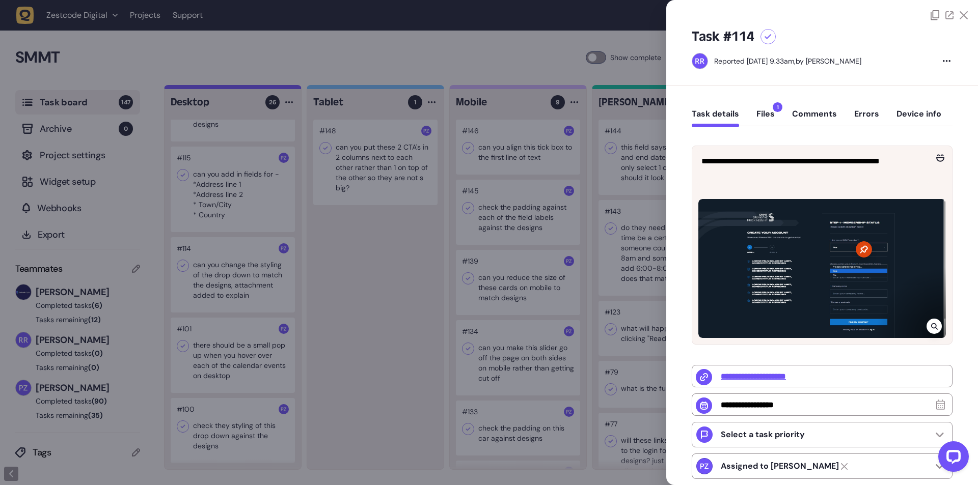
click at [280, 293] on div at bounding box center [489, 242] width 978 height 485
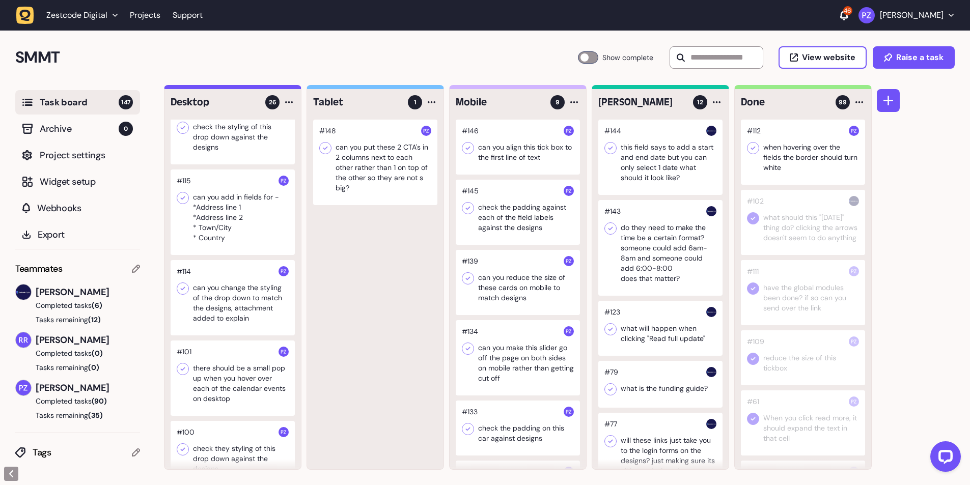
scroll to position [1647, 0]
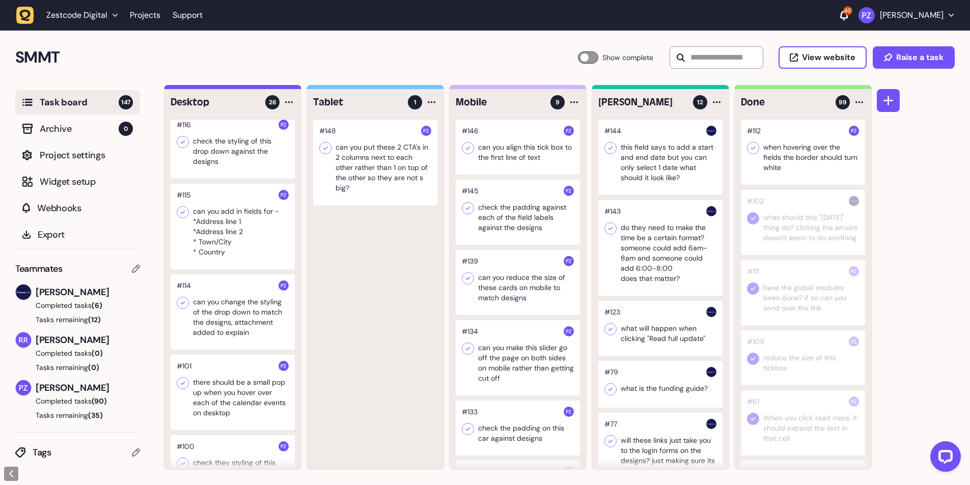
click at [231, 265] on div at bounding box center [233, 227] width 124 height 86
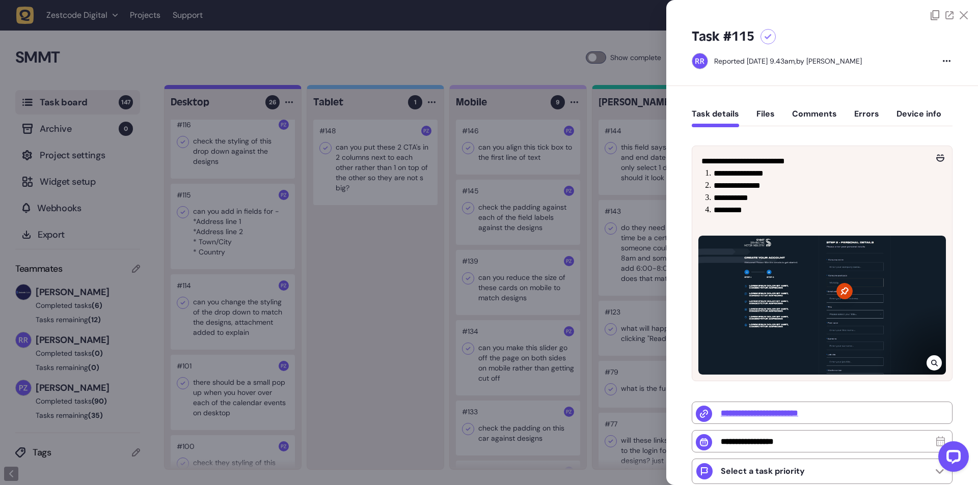
click at [932, 360] on icon at bounding box center [933, 363] width 7 height 7
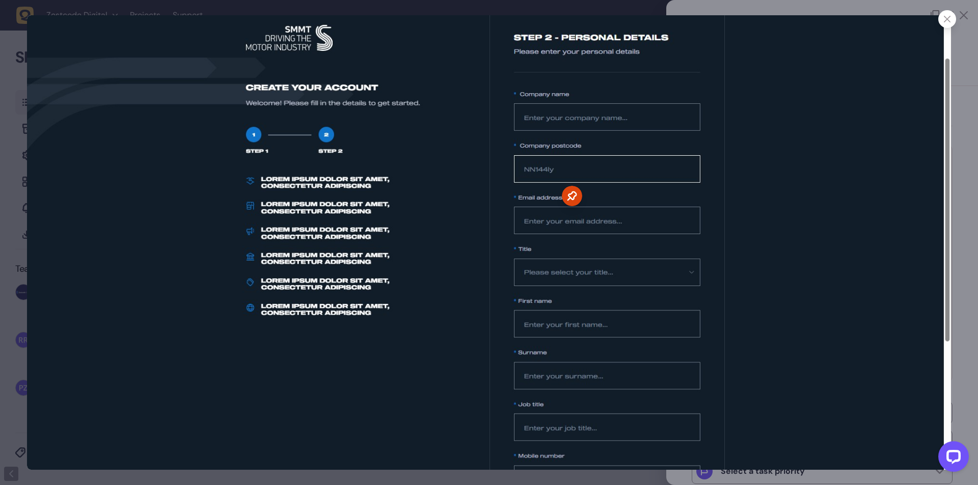
drag, startPoint x: 942, startPoint y: 18, endPoint x: 936, endPoint y: 25, distance: 9.7
click at [942, 18] on div at bounding box center [947, 19] width 18 height 18
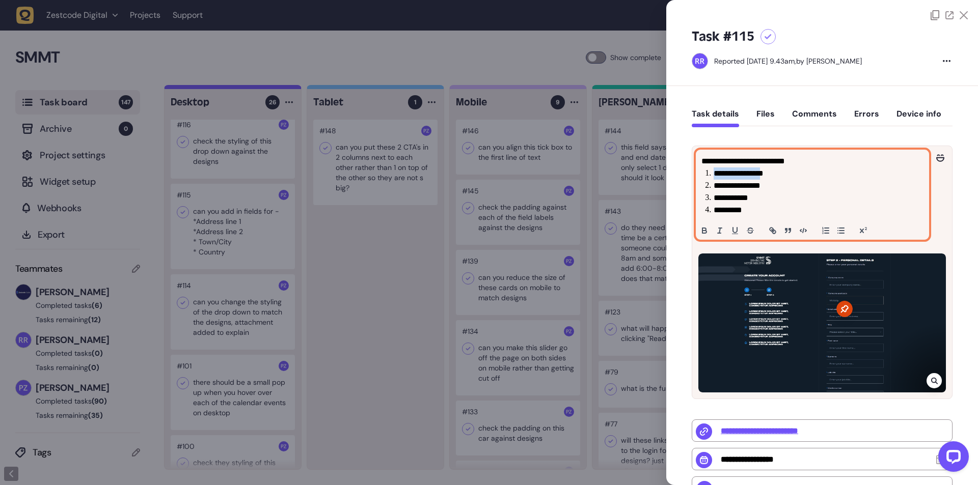
drag, startPoint x: 710, startPoint y: 176, endPoint x: 766, endPoint y: 176, distance: 56.5
click at [766, 176] on li "**********" at bounding box center [816, 174] width 207 height 12
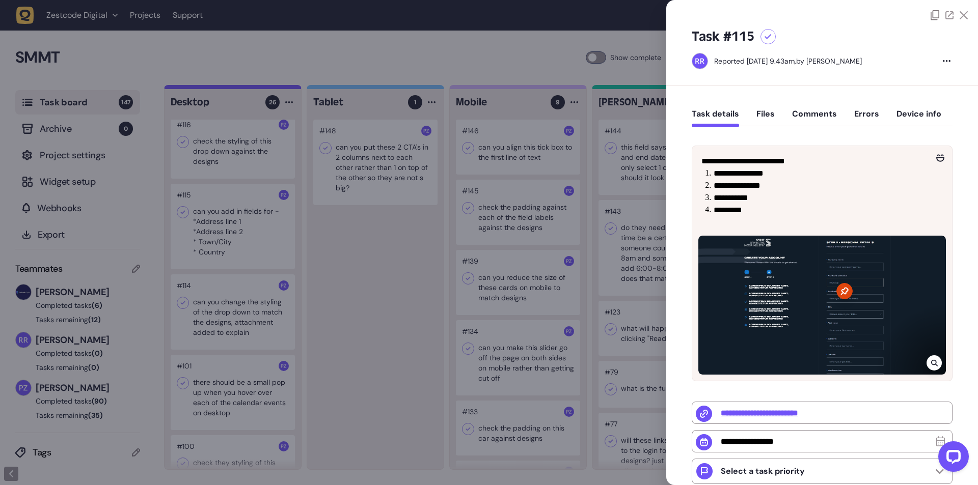
click at [678, 220] on div "**********" at bounding box center [822, 377] width 312 height 583
click at [931, 363] on icon at bounding box center [933, 363] width 7 height 7
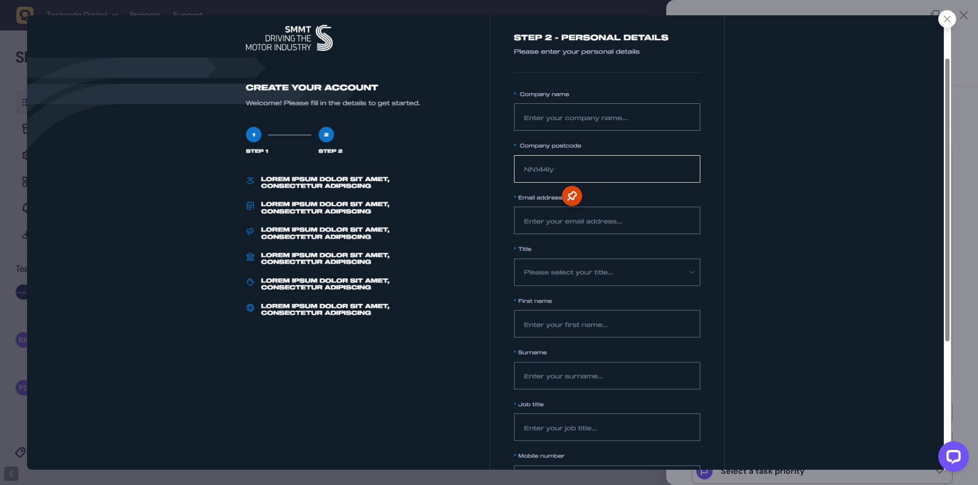
click at [945, 22] on icon at bounding box center [947, 19] width 7 height 7
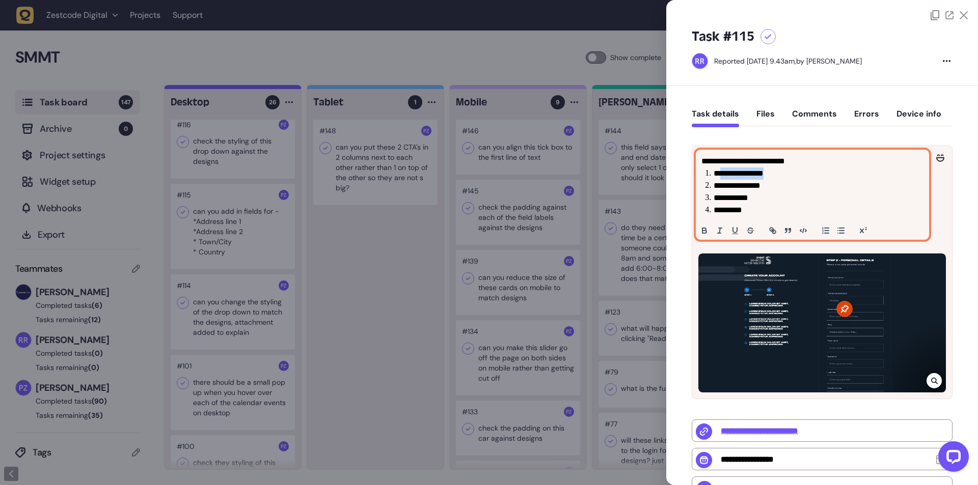
drag, startPoint x: 719, startPoint y: 175, endPoint x: 781, endPoint y: 170, distance: 61.8
click at [781, 170] on li "**********" at bounding box center [816, 174] width 207 height 12
copy li "**********"
click at [735, 188] on li "**********" at bounding box center [816, 186] width 207 height 12
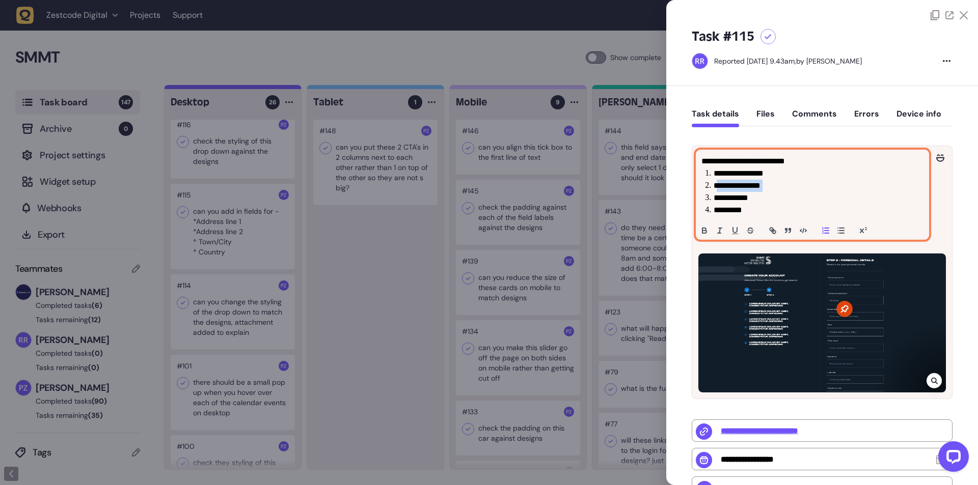
click at [776, 181] on li "**********" at bounding box center [816, 186] width 207 height 12
copy li "**********"
click at [725, 199] on li "**********" at bounding box center [816, 198] width 207 height 12
click at [767, 199] on li "**********" at bounding box center [816, 198] width 207 height 12
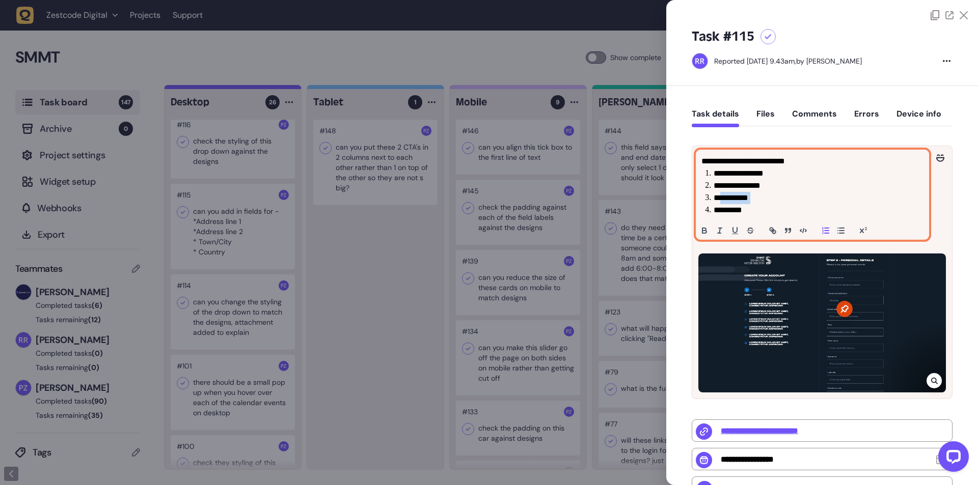
copy li "*********"
click at [728, 209] on li "*********" at bounding box center [816, 210] width 207 height 12
copy li "*"
click at [732, 208] on li "*********" at bounding box center [816, 210] width 207 height 12
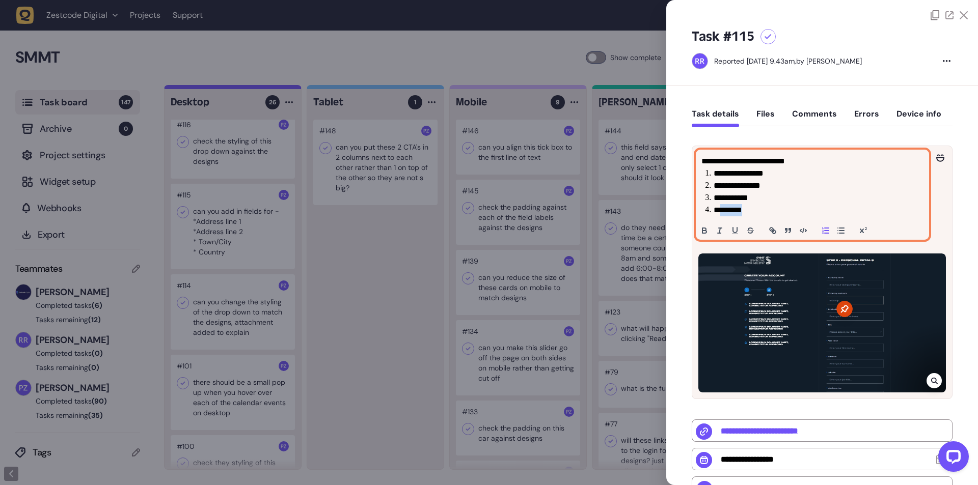
click at [732, 208] on li "*********" at bounding box center [816, 210] width 207 height 12
copy li "*******"
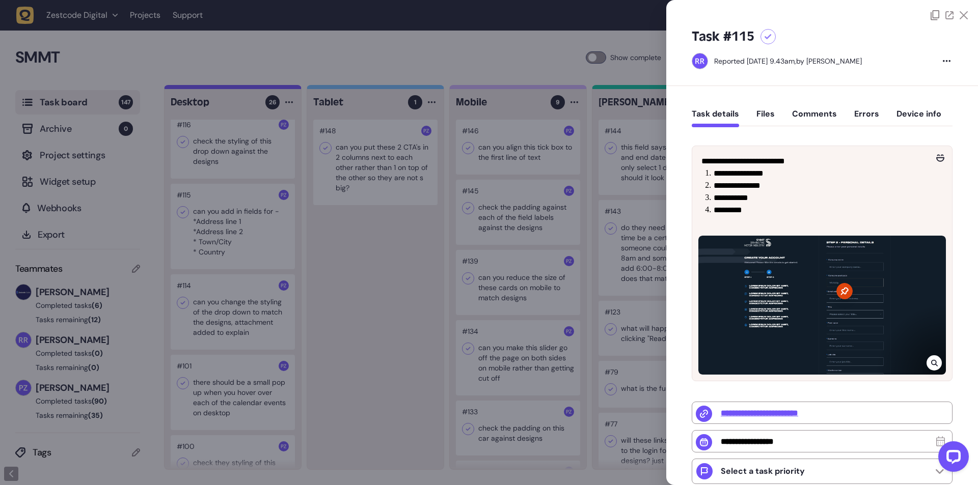
click at [670, 218] on div "**********" at bounding box center [822, 377] width 312 height 583
click at [223, 257] on div at bounding box center [489, 242] width 978 height 485
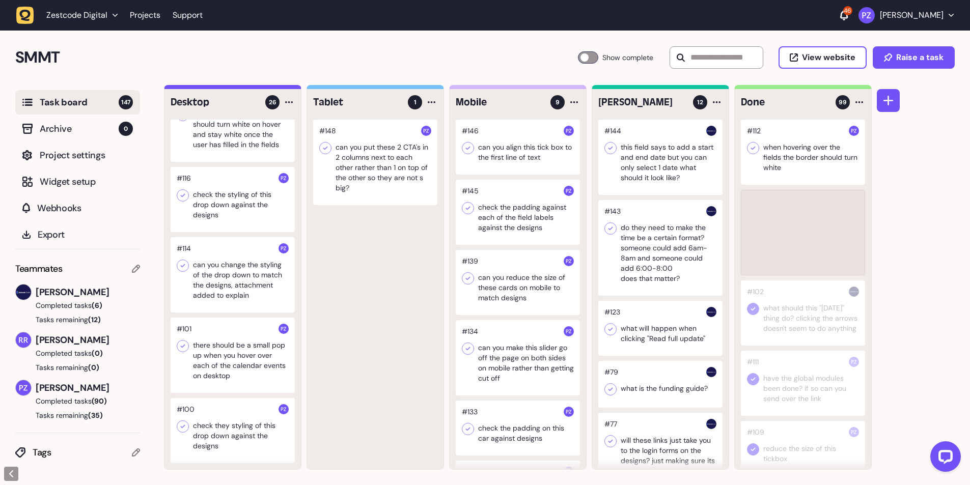
scroll to position [1624, 0]
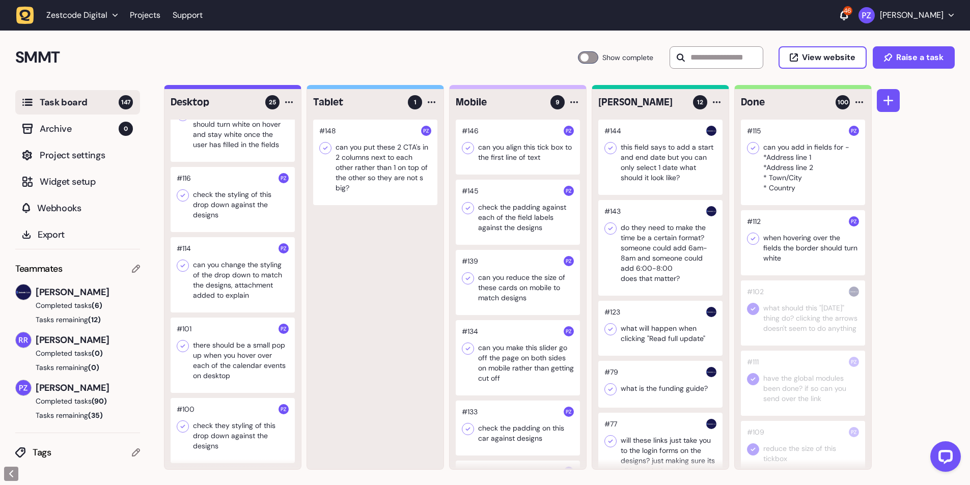
click at [750, 237] on icon at bounding box center [753, 239] width 10 height 10
click at [755, 146] on icon at bounding box center [753, 148] width 10 height 10
click at [753, 236] on icon at bounding box center [753, 239] width 10 height 10
click at [223, 206] on div at bounding box center [233, 199] width 124 height 65
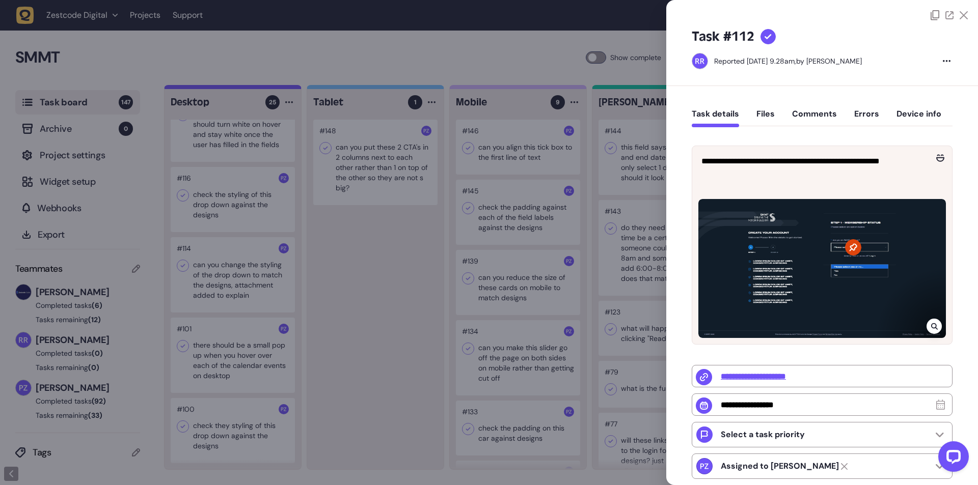
type input "**********"
click at [933, 322] on icon at bounding box center [934, 326] width 7 height 8
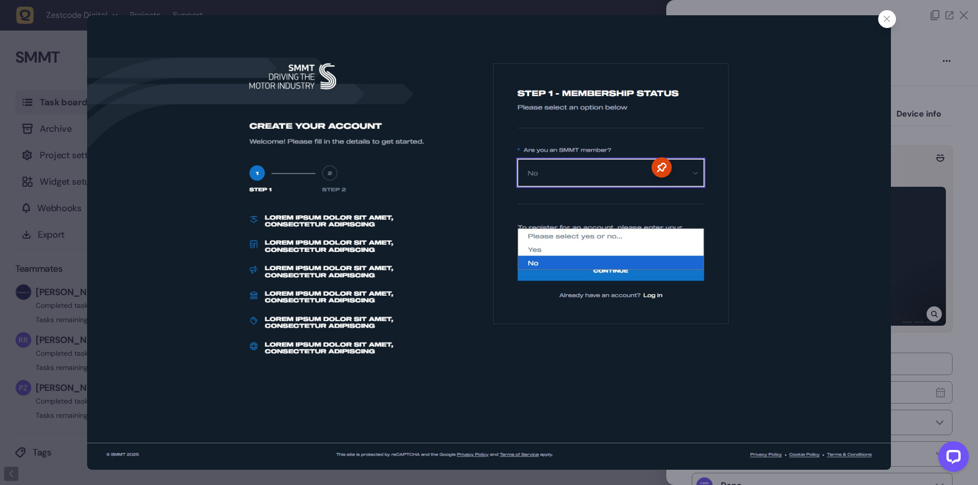
click at [916, 191] on div at bounding box center [489, 242] width 978 height 485
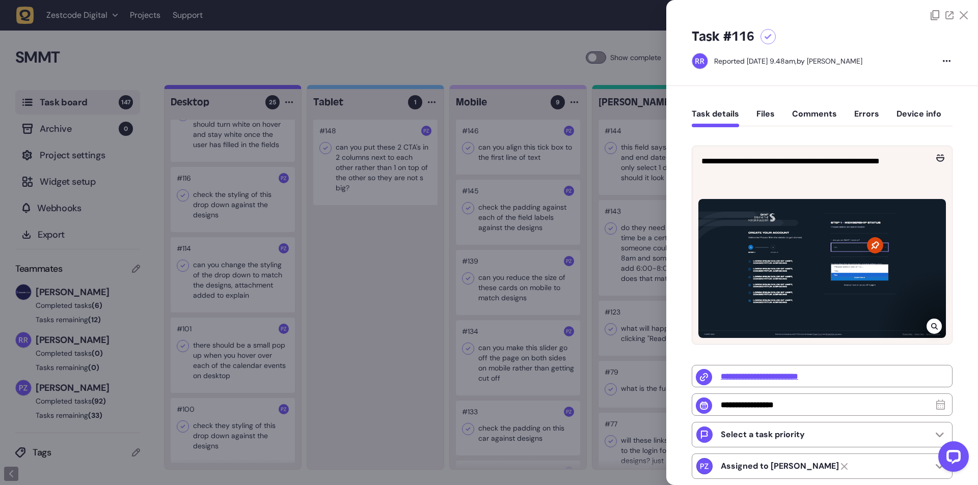
click at [227, 223] on div at bounding box center [489, 242] width 978 height 485
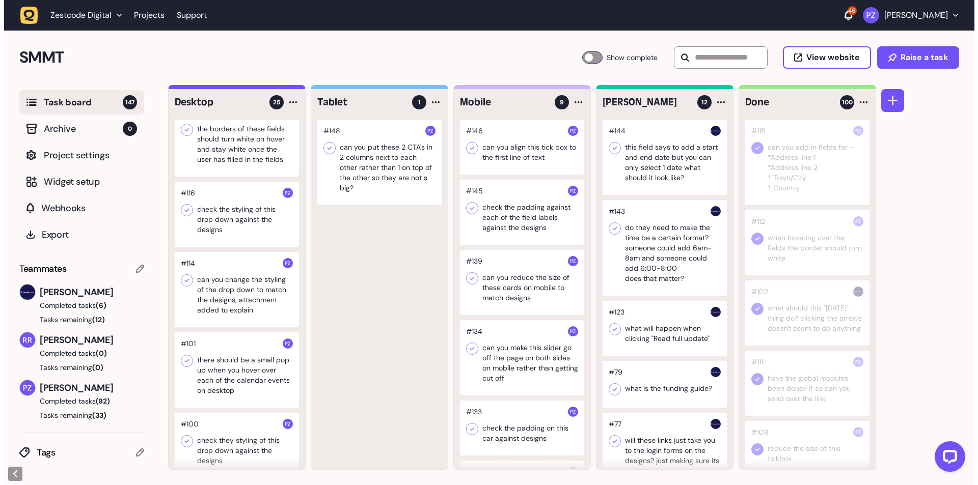
scroll to position [1556, 0]
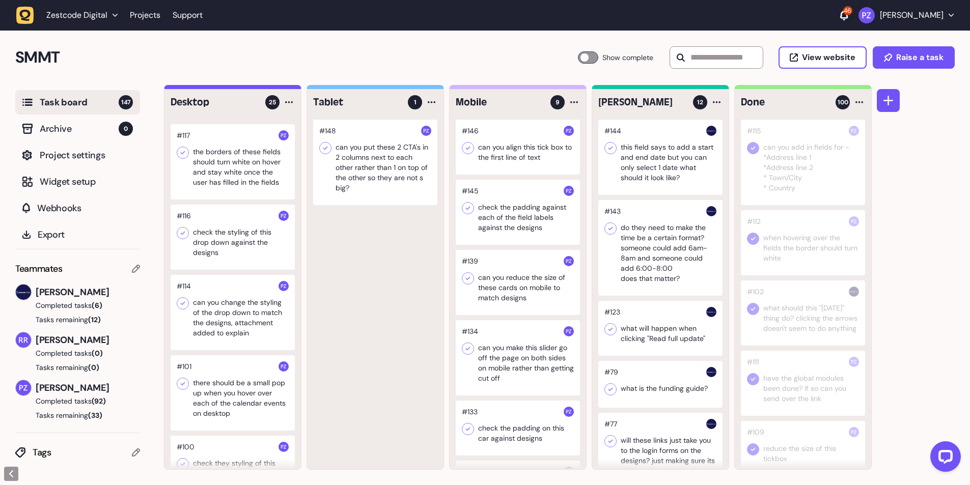
click at [215, 200] on div at bounding box center [233, 161] width 124 height 75
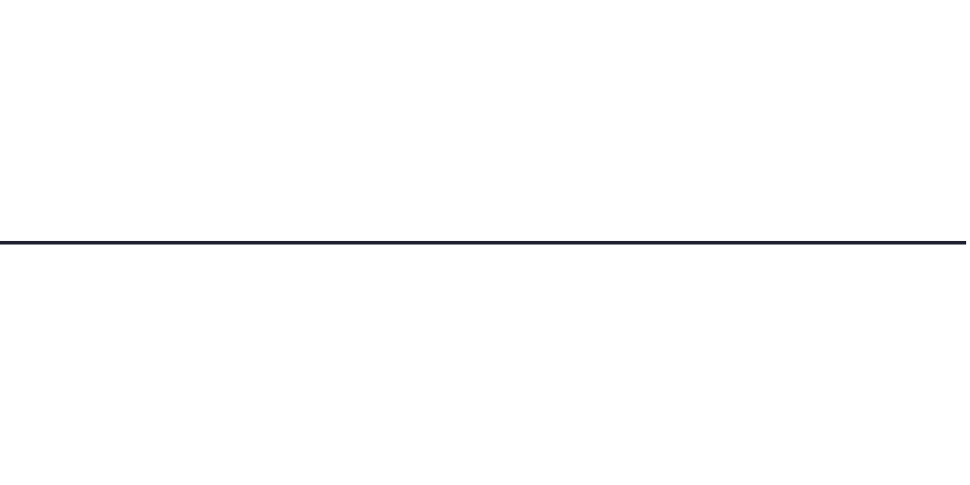
scroll to position [1556, 0]
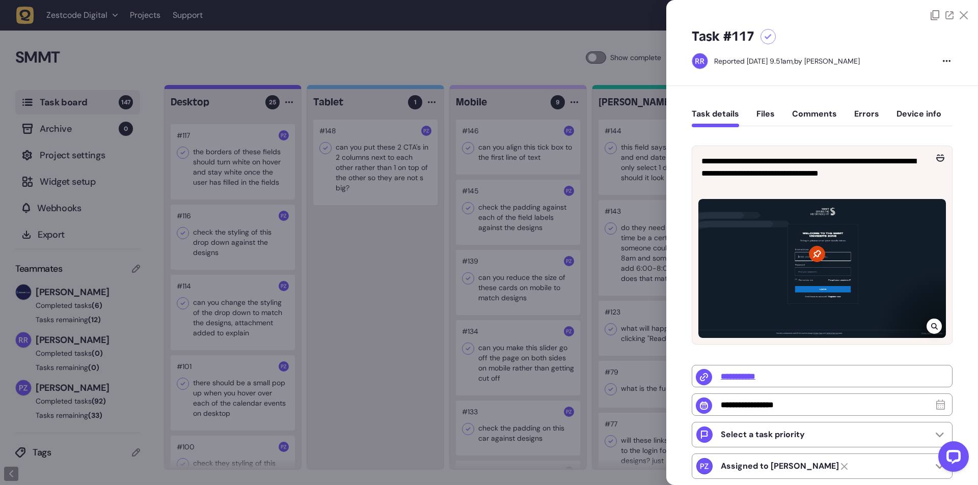
click at [823, 247] on div at bounding box center [817, 254] width 16 height 16
click at [931, 327] on icon at bounding box center [934, 326] width 7 height 8
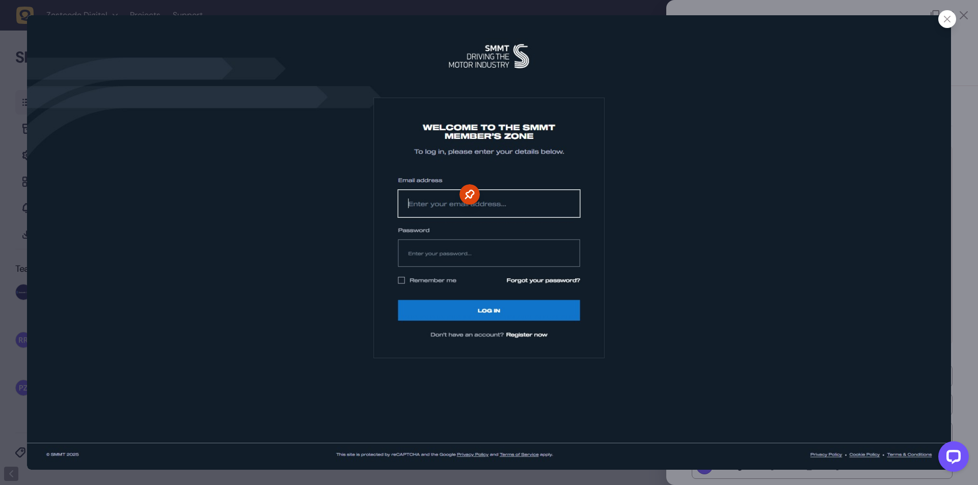
click at [946, 22] on div at bounding box center [947, 19] width 18 height 18
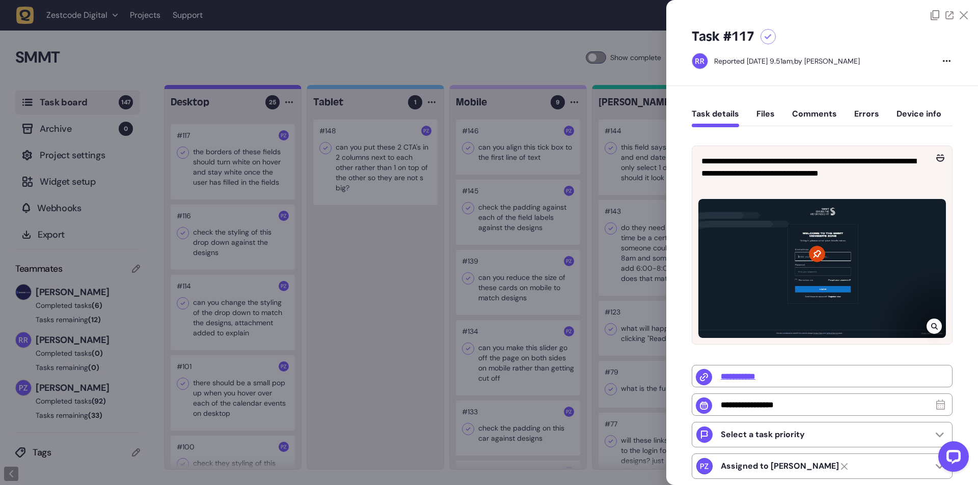
click at [220, 210] on div at bounding box center [489, 242] width 978 height 485
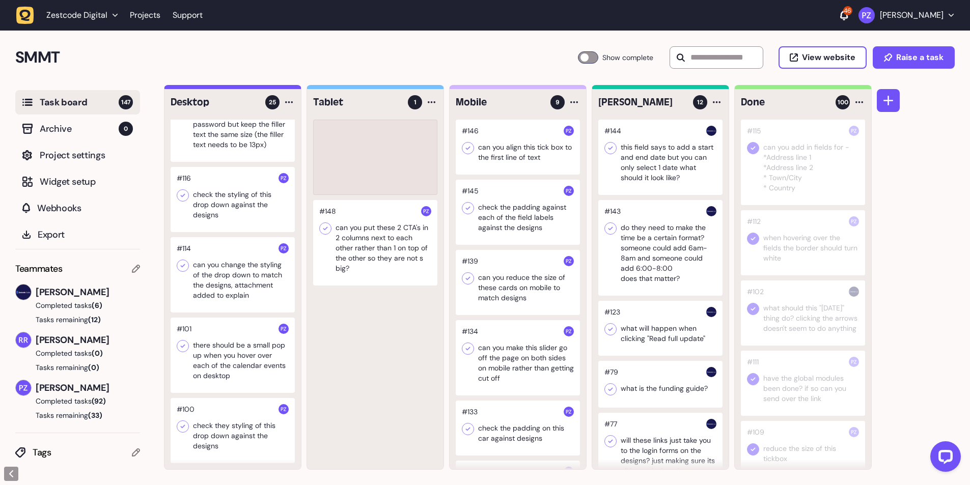
scroll to position [1543, 0]
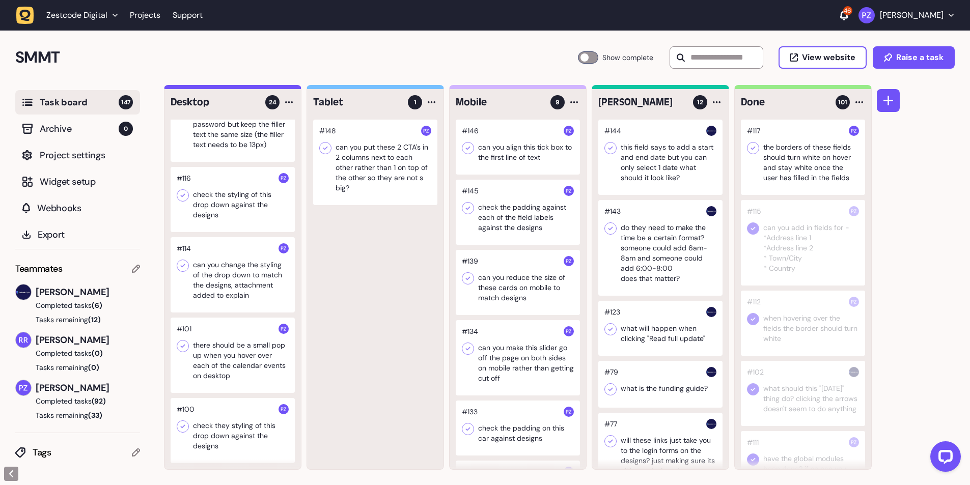
click at [752, 146] on icon at bounding box center [753, 148] width 10 height 10
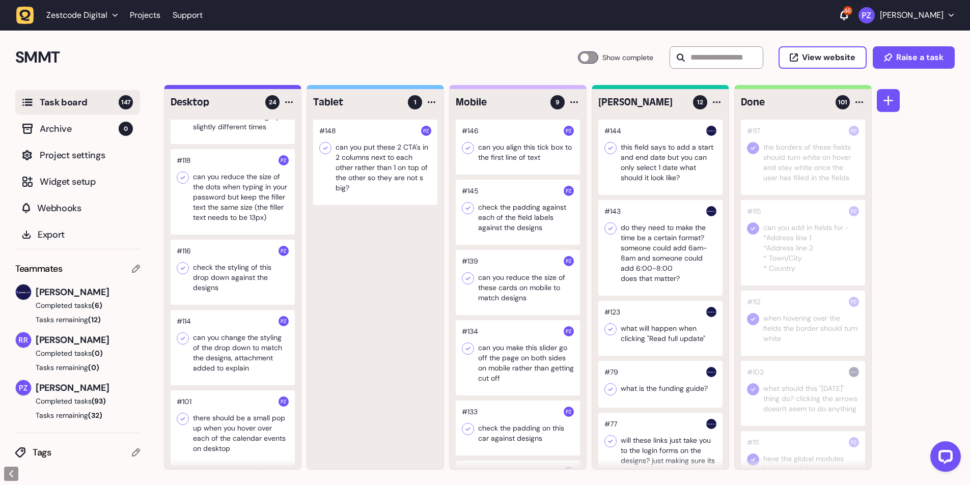
scroll to position [1408, 0]
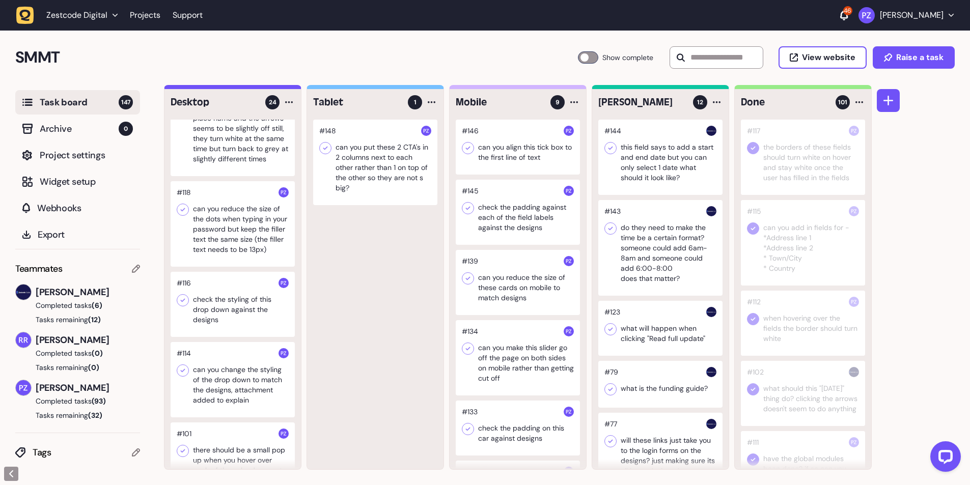
click at [220, 262] on div at bounding box center [233, 224] width 124 height 86
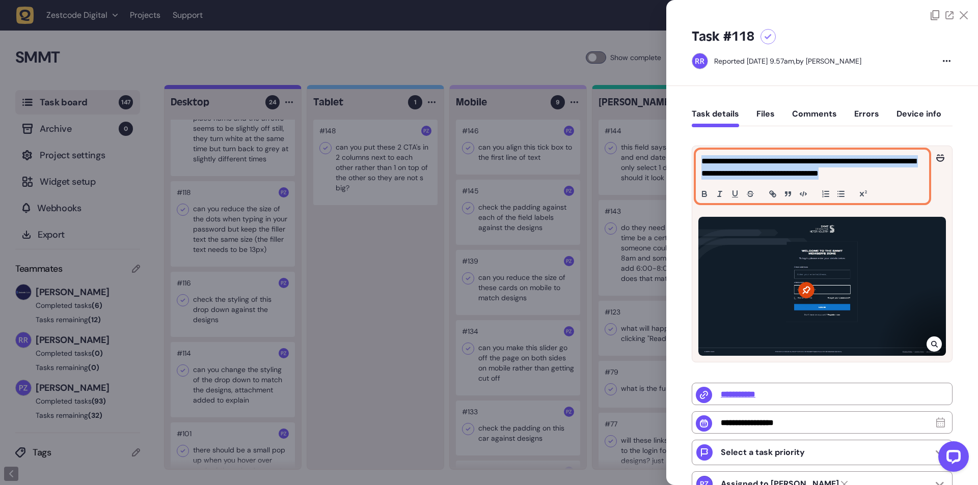
drag, startPoint x: 700, startPoint y: 160, endPoint x: 890, endPoint y: 179, distance: 190.9
click at [890, 179] on div "**********" at bounding box center [812, 176] width 232 height 52
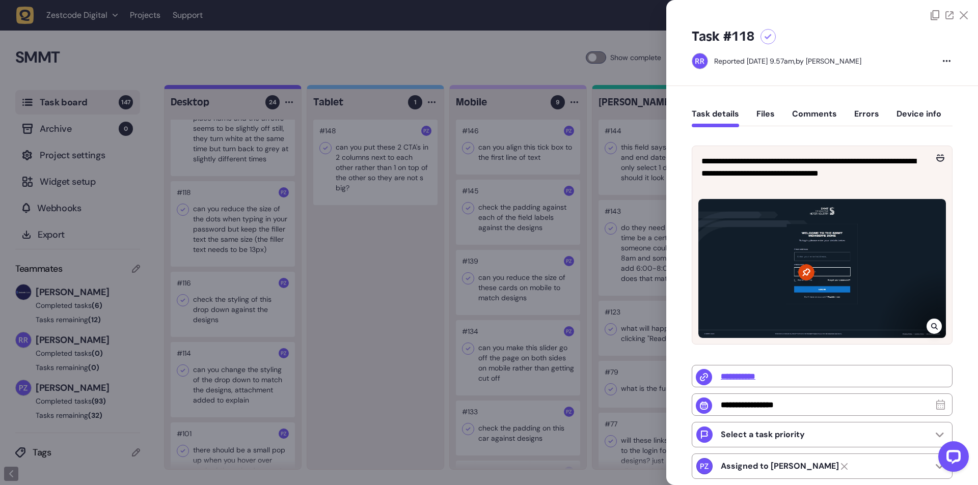
click at [934, 330] on icon at bounding box center [933, 326] width 7 height 7
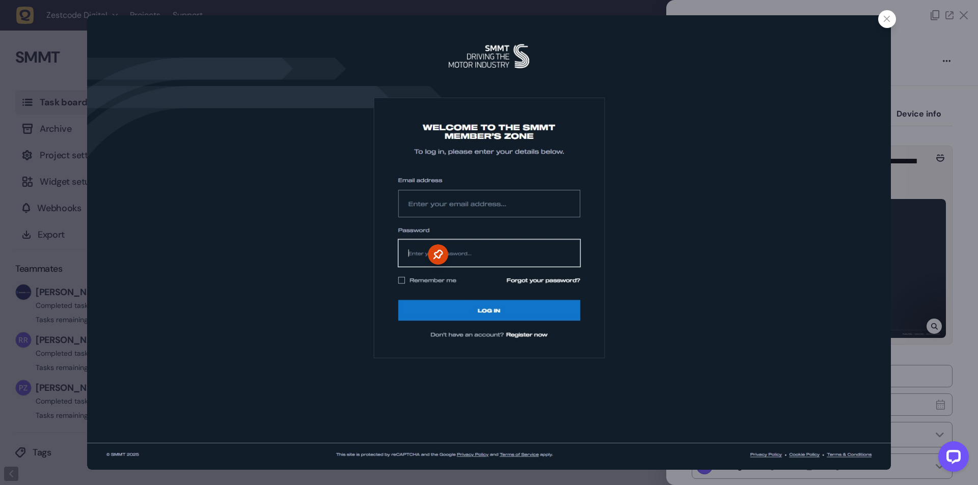
click at [885, 23] on div at bounding box center [887, 19] width 18 height 18
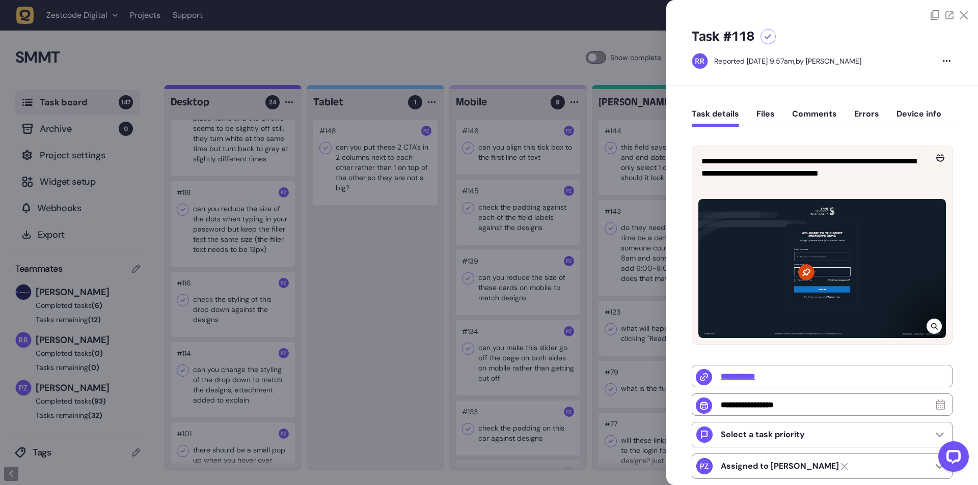
click at [212, 266] on div at bounding box center [489, 242] width 978 height 485
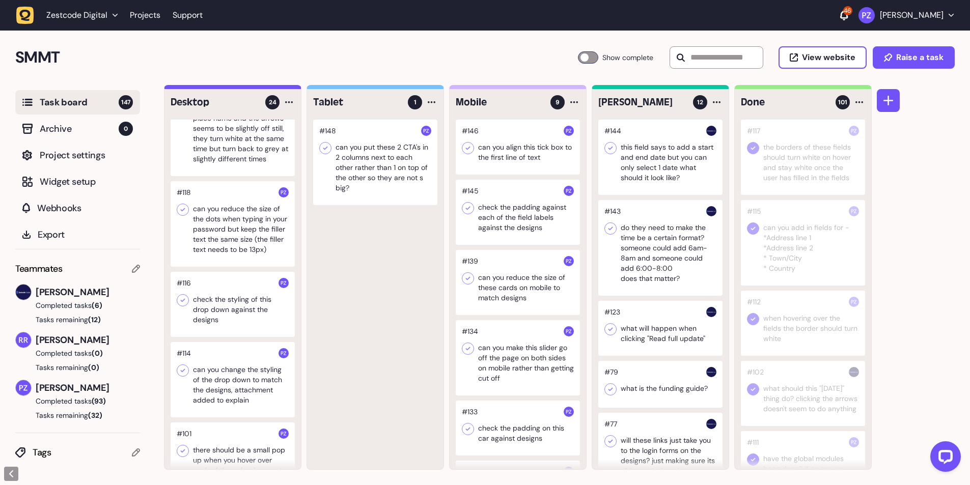
click at [222, 255] on div at bounding box center [233, 224] width 124 height 86
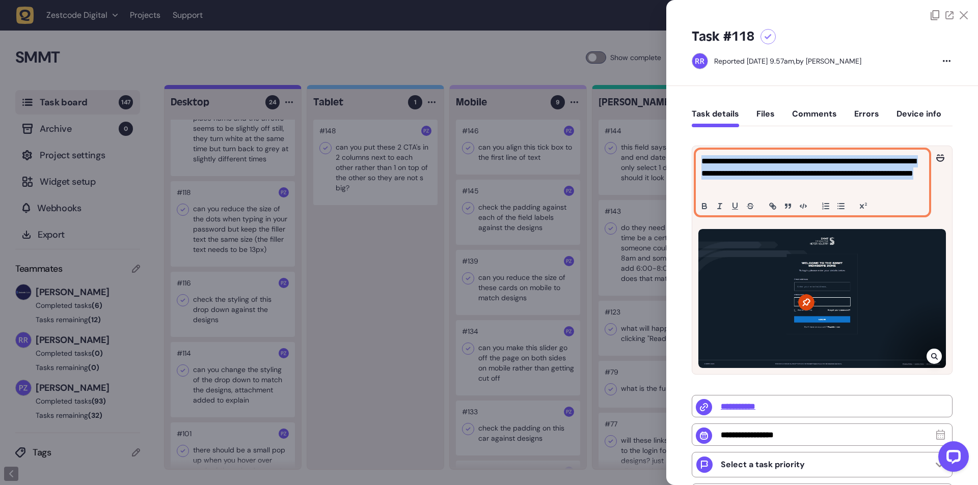
drag, startPoint x: 716, startPoint y: 168, endPoint x: 823, endPoint y: 185, distance: 108.9
click at [823, 185] on div "**********" at bounding box center [812, 182] width 232 height 65
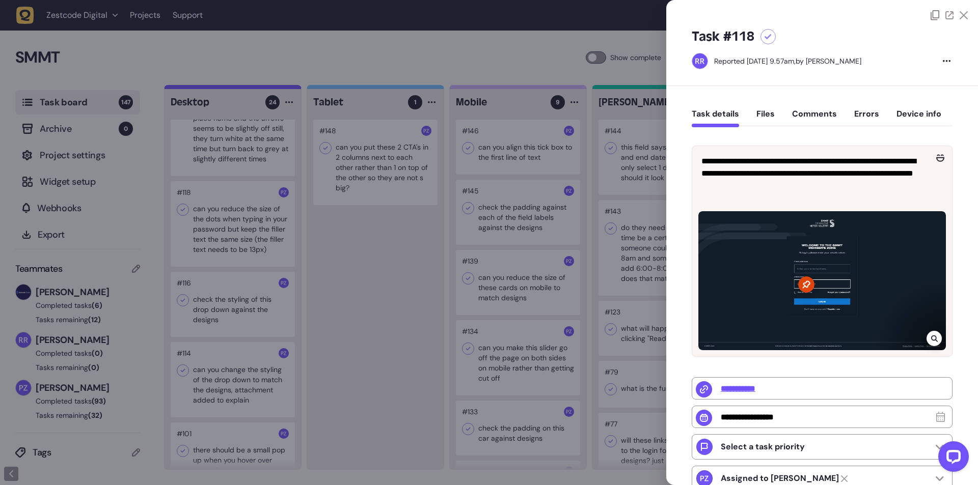
click at [318, 212] on div at bounding box center [489, 242] width 978 height 485
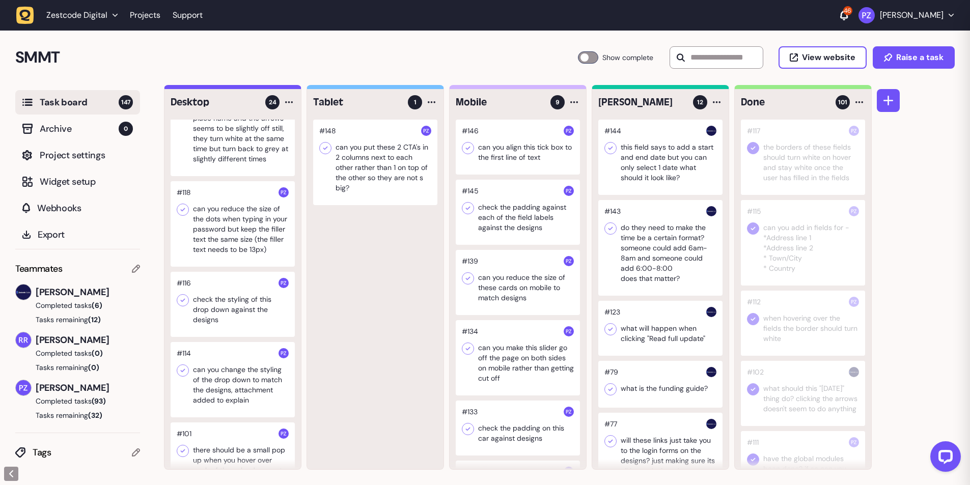
click at [238, 265] on div at bounding box center [233, 224] width 124 height 86
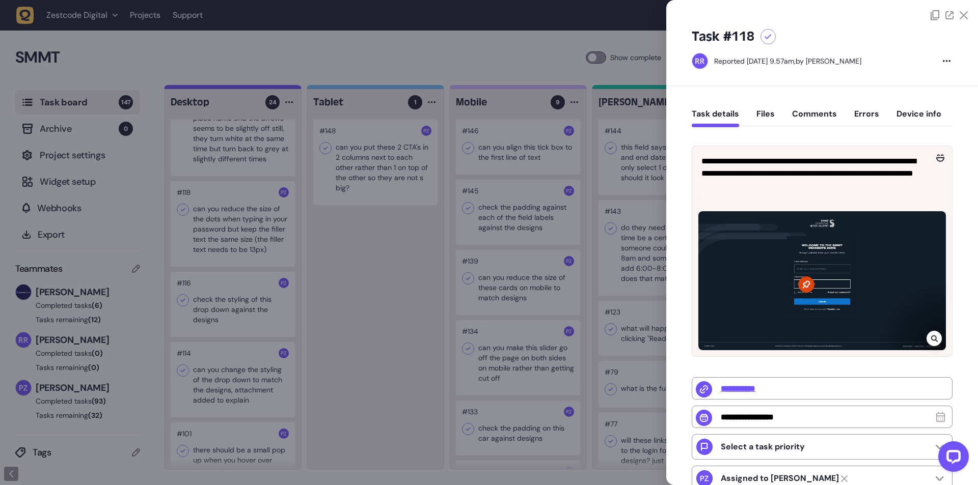
click at [931, 341] on icon at bounding box center [934, 339] width 7 height 8
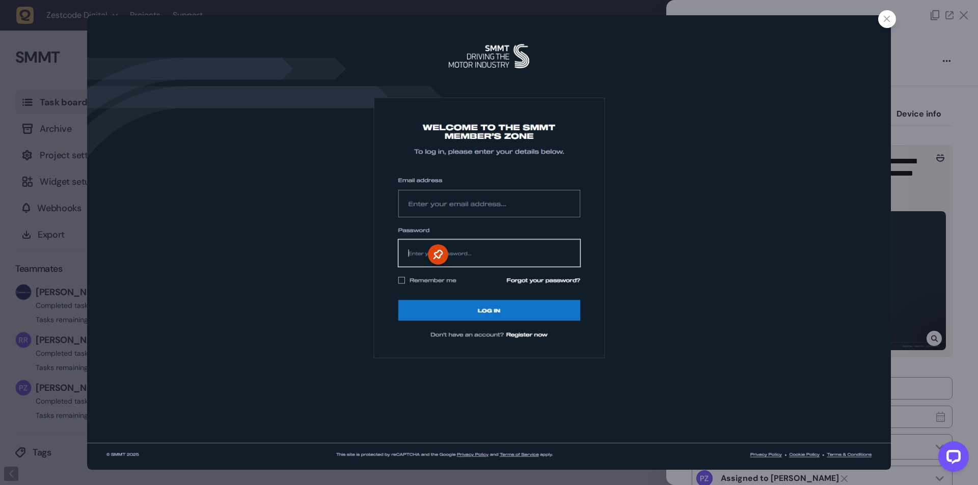
click at [889, 22] on icon at bounding box center [886, 19] width 7 height 7
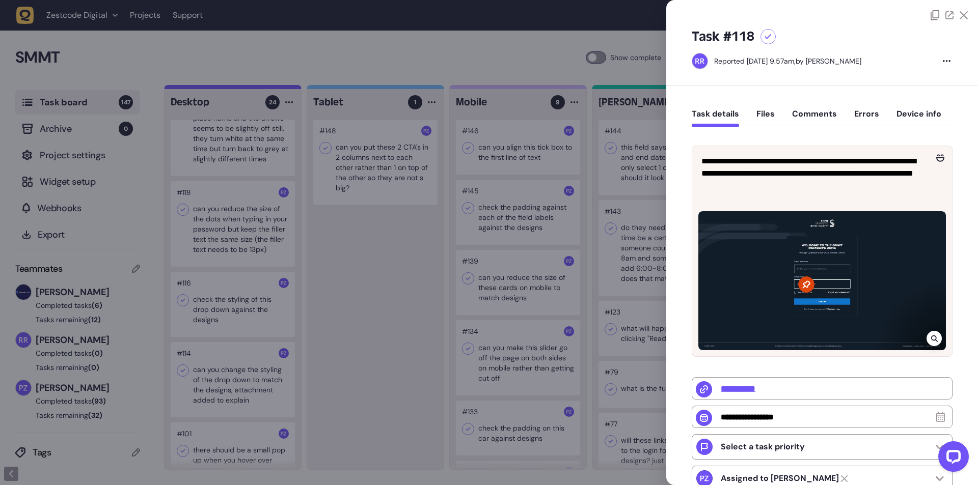
click at [248, 262] on div at bounding box center [489, 242] width 978 height 485
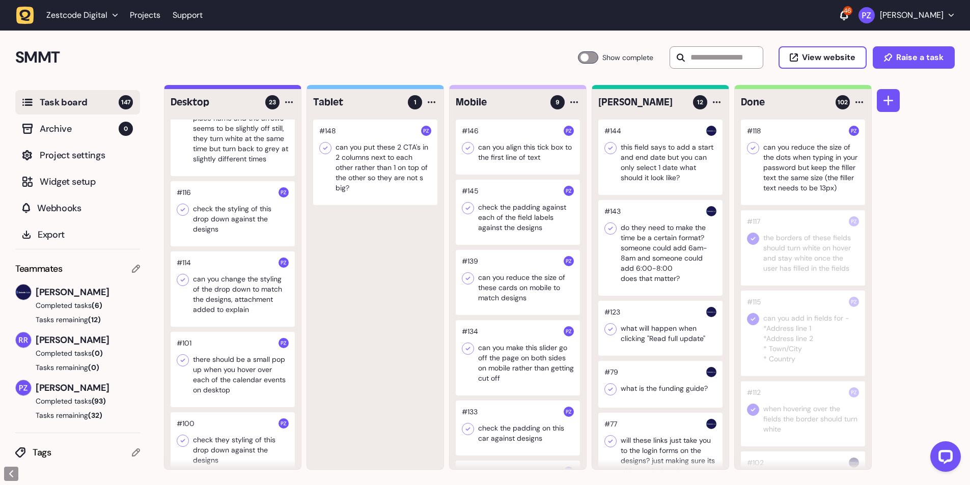
click at [753, 148] on icon at bounding box center [753, 148] width 10 height 10
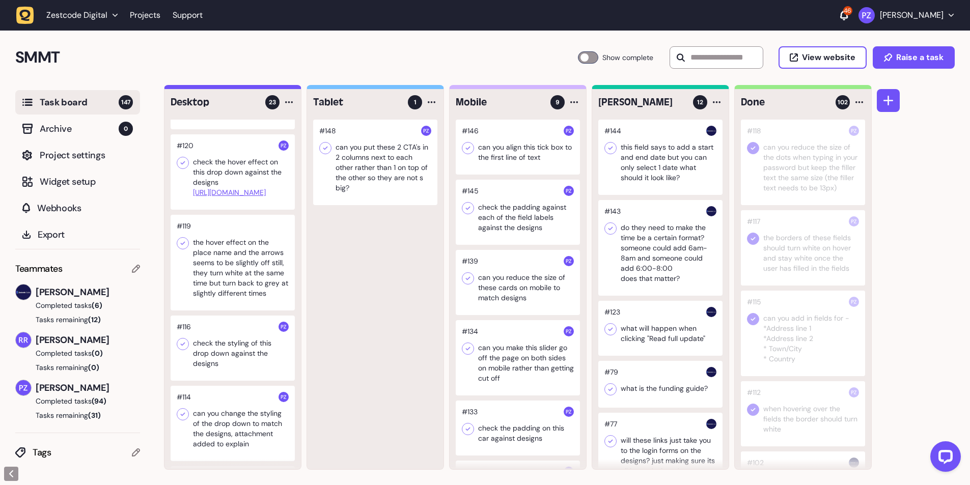
scroll to position [1272, 0]
click at [212, 297] on div at bounding box center [233, 264] width 124 height 96
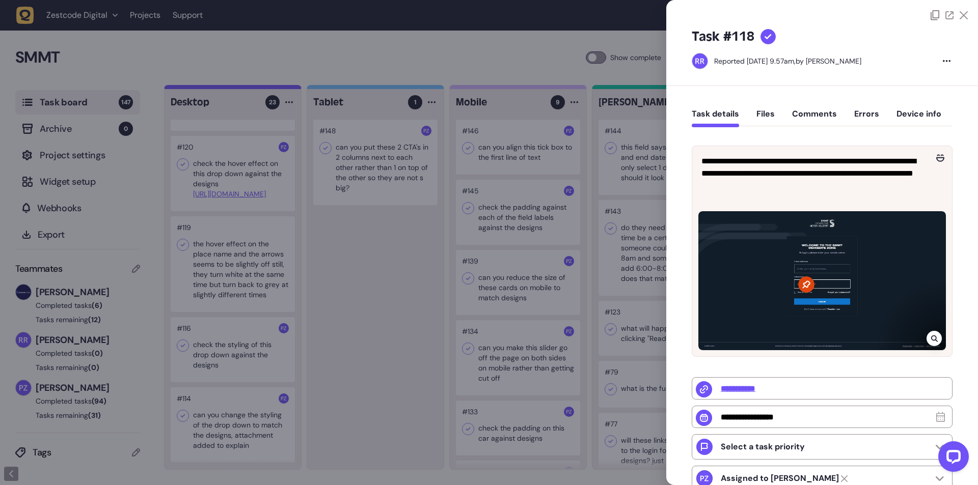
type input "*"
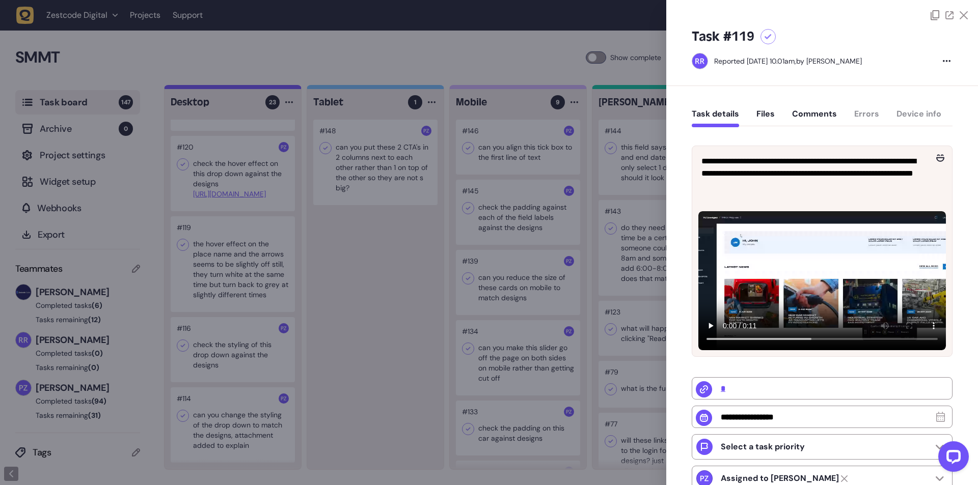
click at [208, 298] on div at bounding box center [489, 242] width 978 height 485
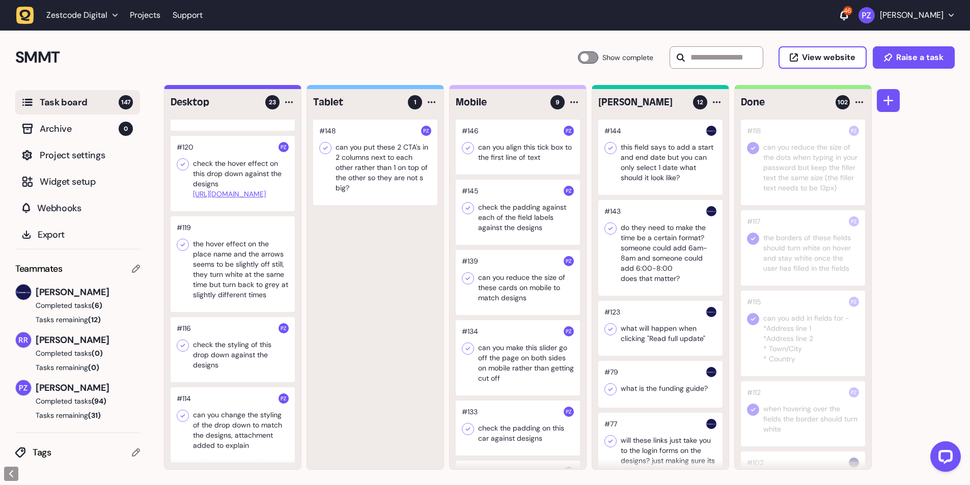
click at [218, 297] on div at bounding box center [233, 264] width 124 height 96
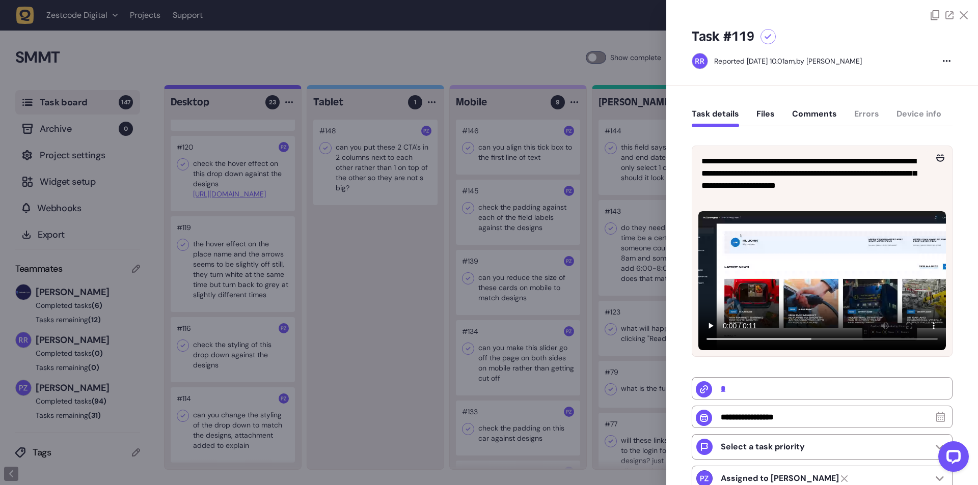
click at [417, 237] on div at bounding box center [489, 242] width 978 height 485
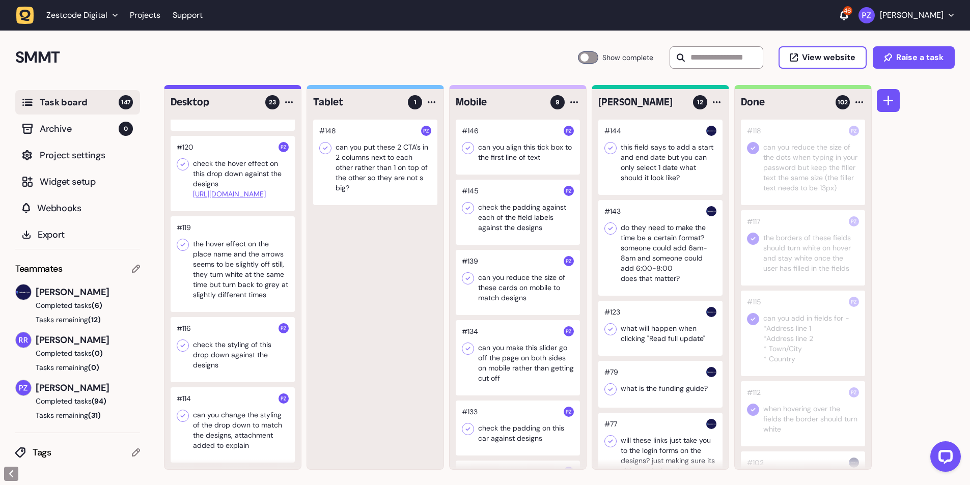
click at [200, 382] on div at bounding box center [233, 349] width 124 height 65
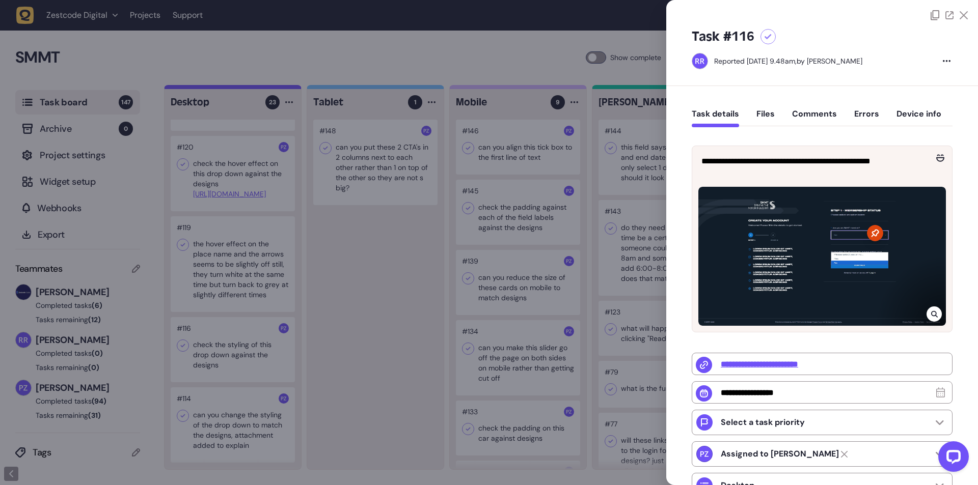
click at [324, 386] on div at bounding box center [489, 242] width 978 height 485
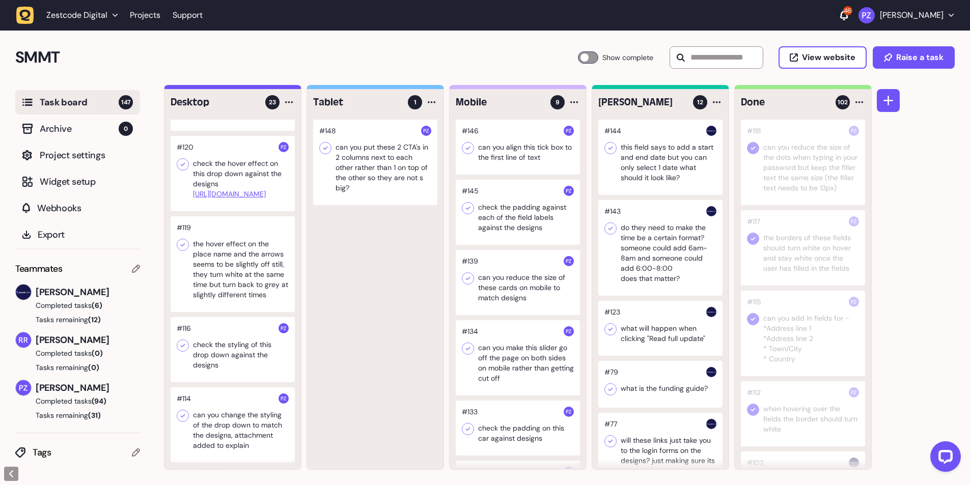
click at [217, 312] on div at bounding box center [233, 264] width 124 height 96
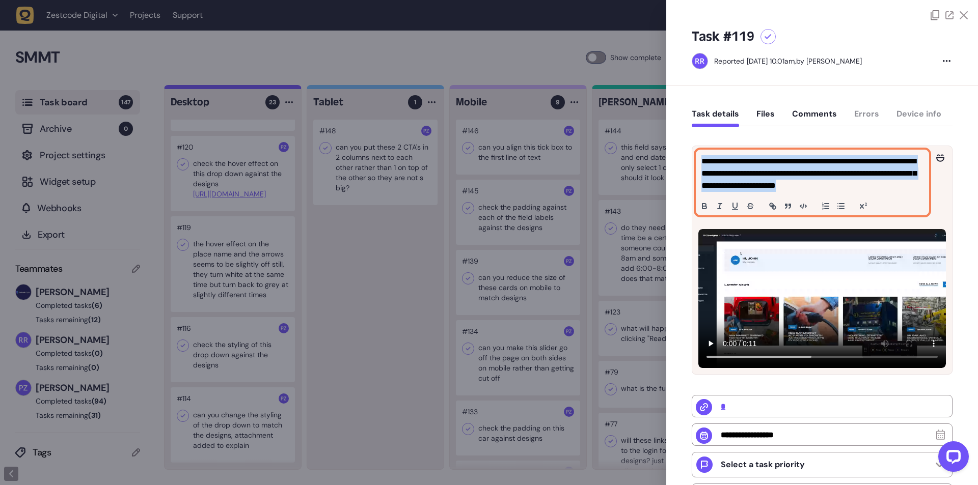
drag, startPoint x: 702, startPoint y: 158, endPoint x: 888, endPoint y: 199, distance: 189.8
click at [888, 199] on div "**********" at bounding box center [812, 182] width 232 height 65
copy p "**********"
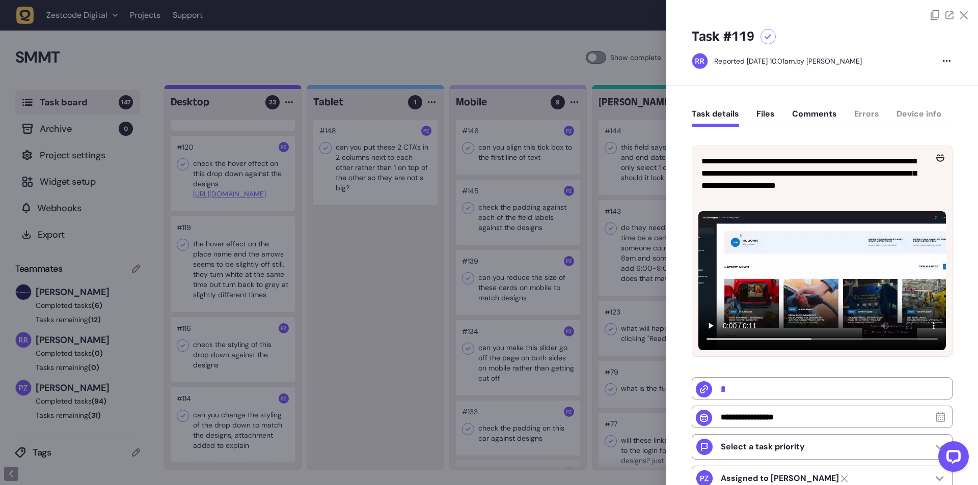
click at [837, 135] on div "**********" at bounding box center [821, 374] width 261 height 487
click at [246, 276] on div at bounding box center [489, 242] width 978 height 485
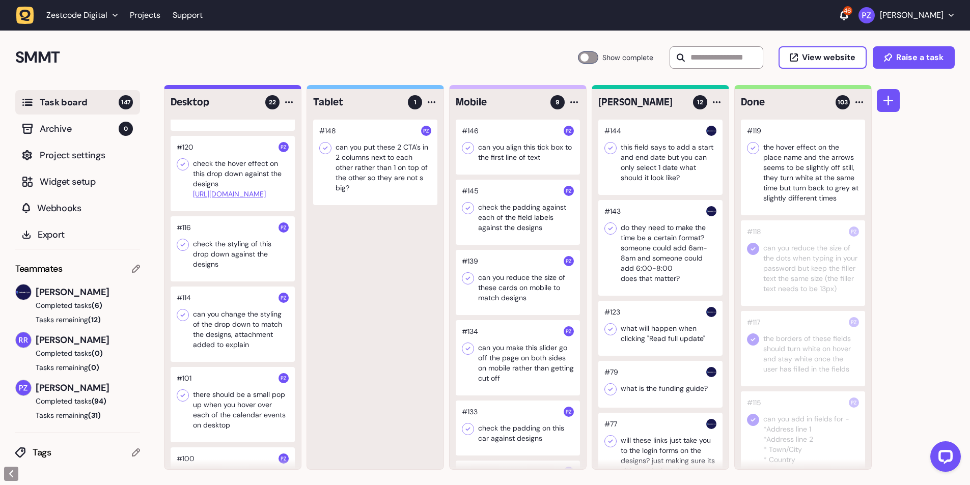
click at [758, 148] on icon at bounding box center [753, 148] width 10 height 10
click at [217, 178] on div at bounding box center [233, 173] width 124 height 75
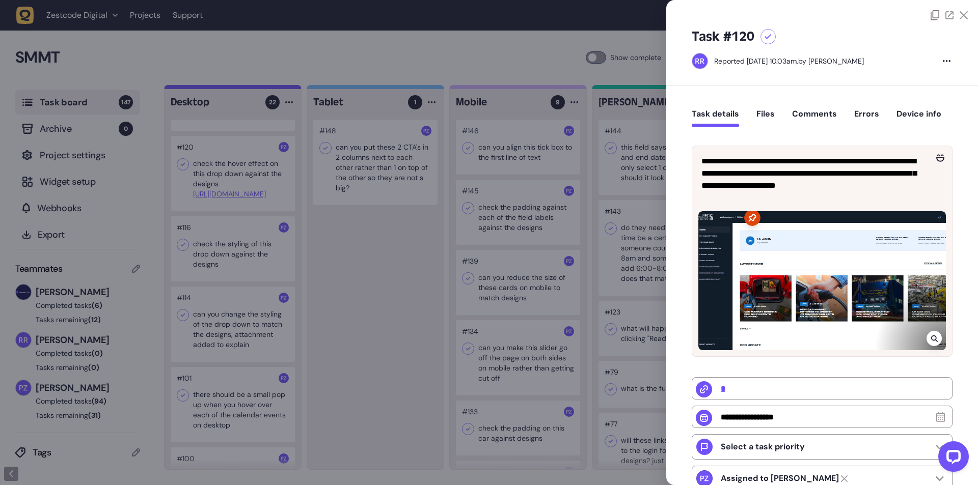
click at [933, 335] on icon at bounding box center [934, 339] width 7 height 8
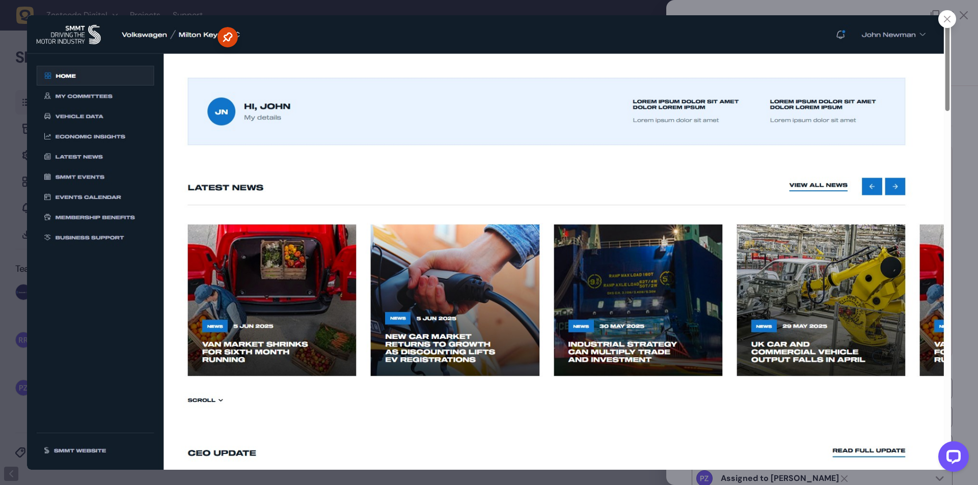
click at [945, 19] on icon at bounding box center [947, 19] width 7 height 7
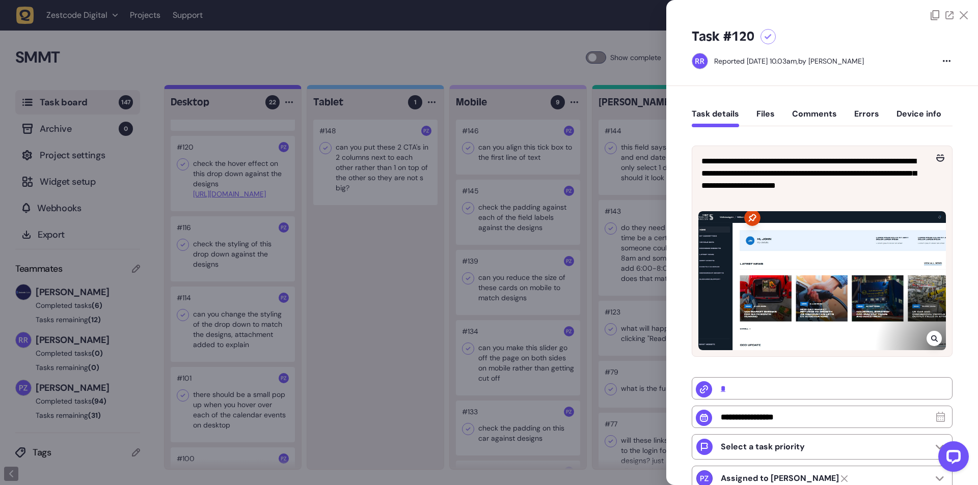
click at [344, 185] on div at bounding box center [489, 242] width 978 height 485
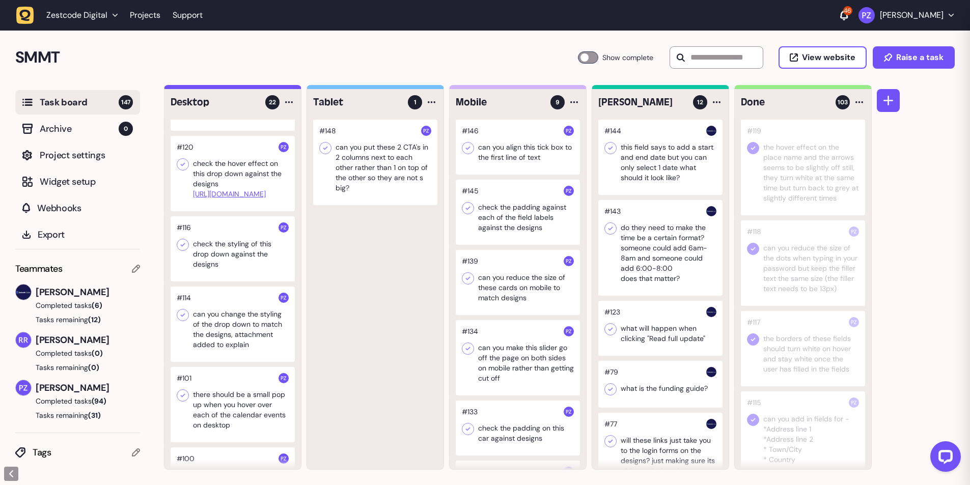
click at [224, 176] on div at bounding box center [233, 173] width 124 height 75
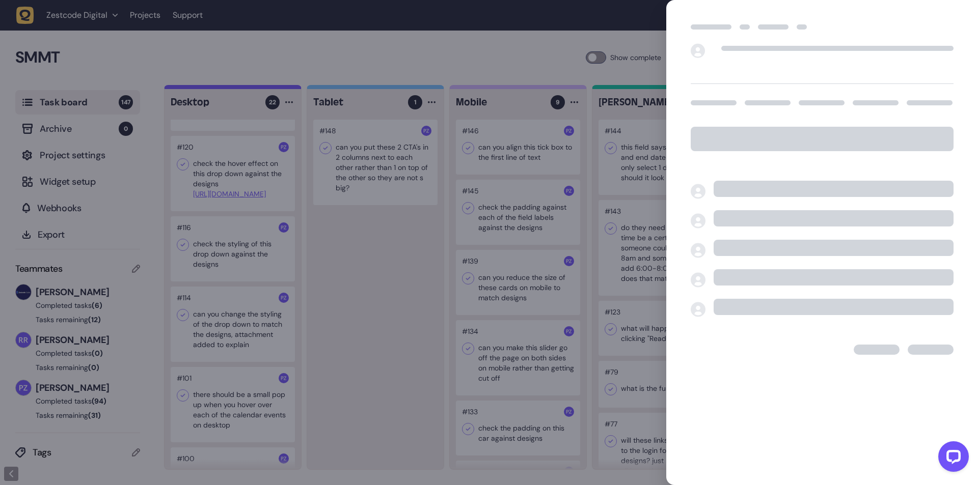
click at [213, 179] on div at bounding box center [489, 242] width 978 height 485
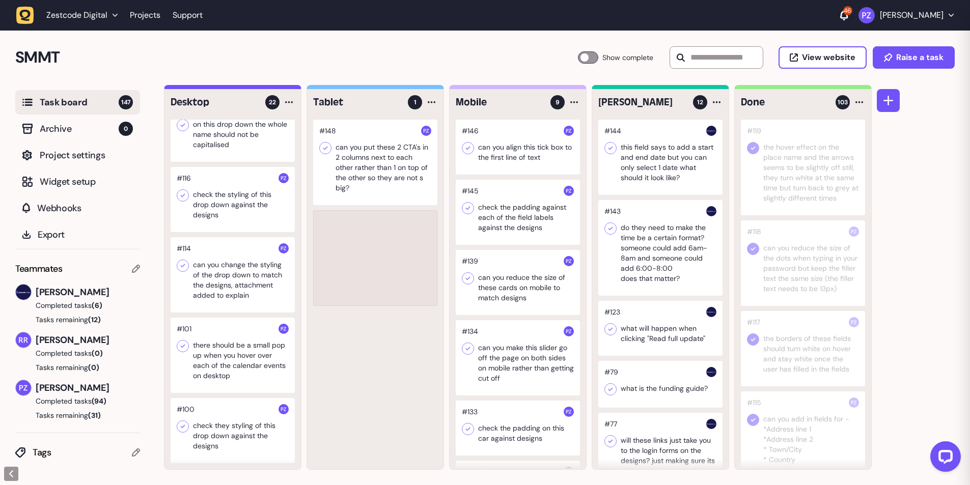
scroll to position [1251, 0]
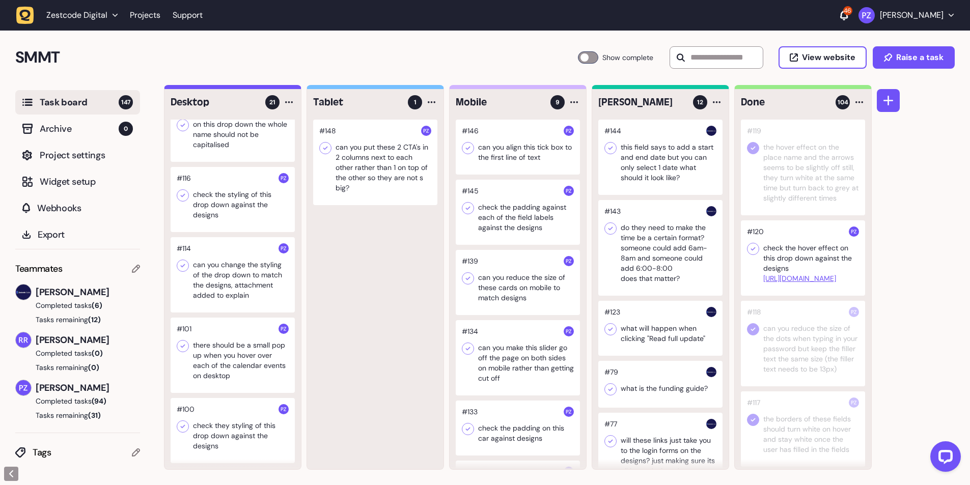
click at [753, 149] on icon at bounding box center [753, 149] width 5 height 4
click at [771, 252] on div at bounding box center [803, 257] width 124 height 75
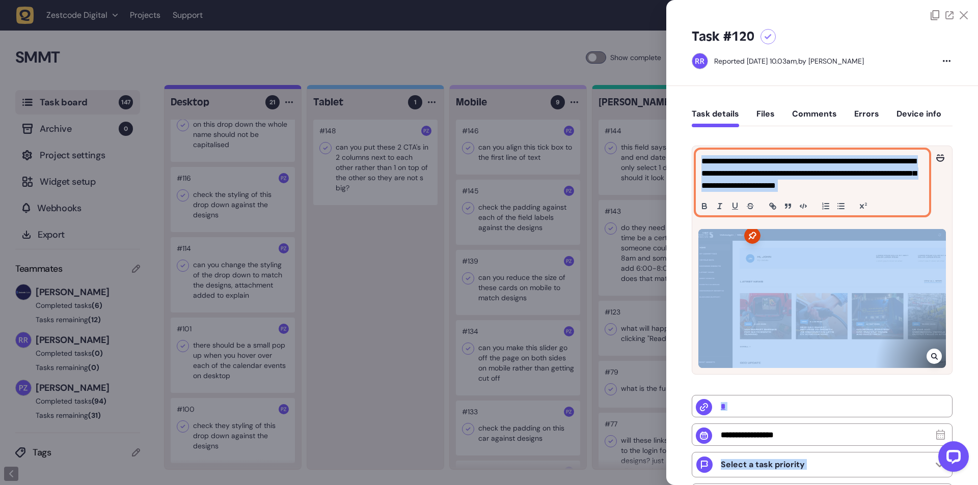
drag, startPoint x: 785, startPoint y: 246, endPoint x: 782, endPoint y: 177, distance: 69.8
click at [782, 177] on div "Task board 147 Archive 0 Project settings Widget setup Webhooks Export Teammate…" at bounding box center [489, 285] width 978 height 400
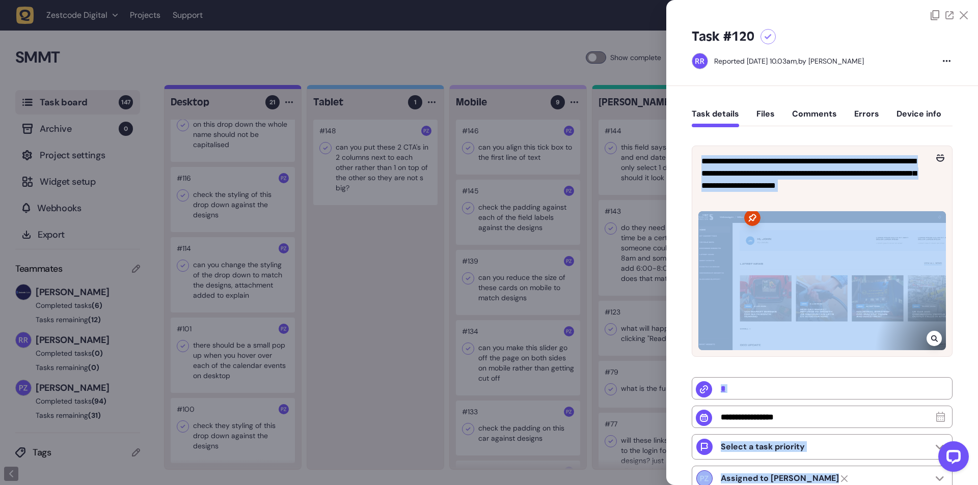
click at [633, 213] on div at bounding box center [489, 242] width 978 height 485
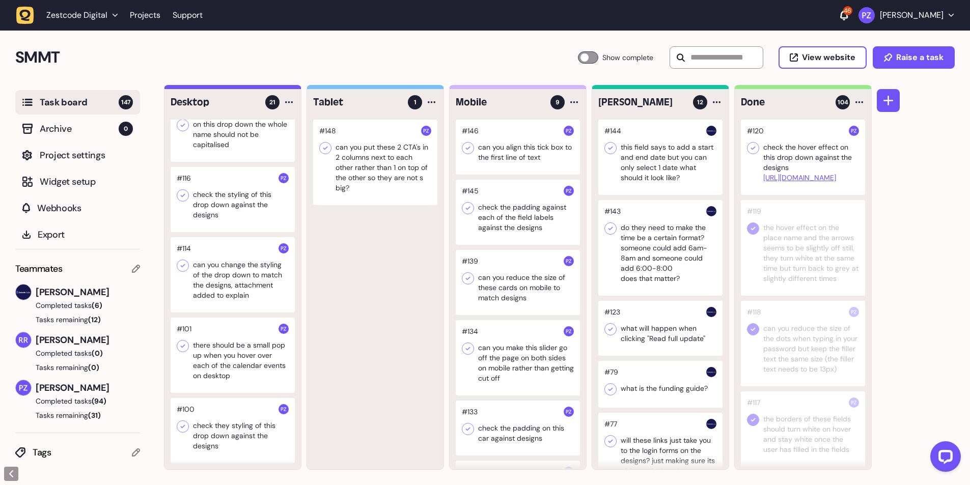
click at [751, 147] on icon at bounding box center [753, 148] width 10 height 10
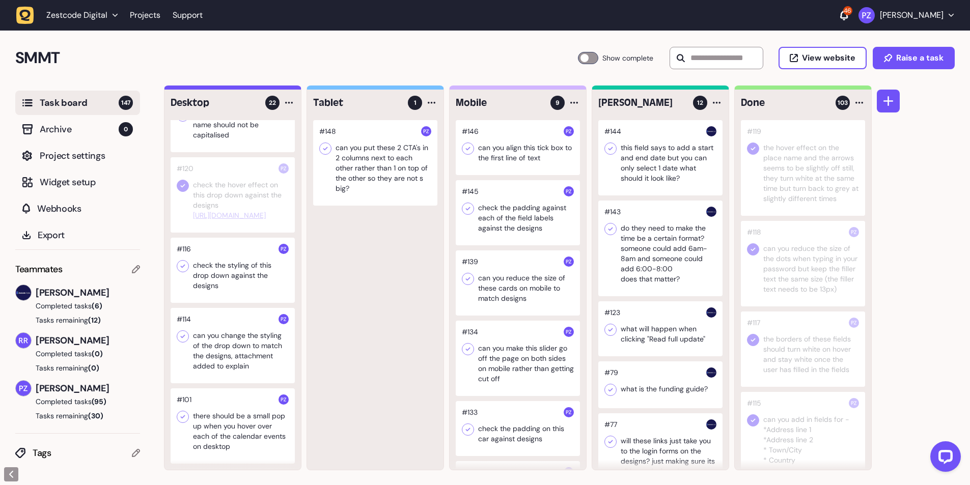
click at [183, 191] on icon at bounding box center [183, 186] width 10 height 10
click at [209, 205] on div at bounding box center [233, 194] width 124 height 75
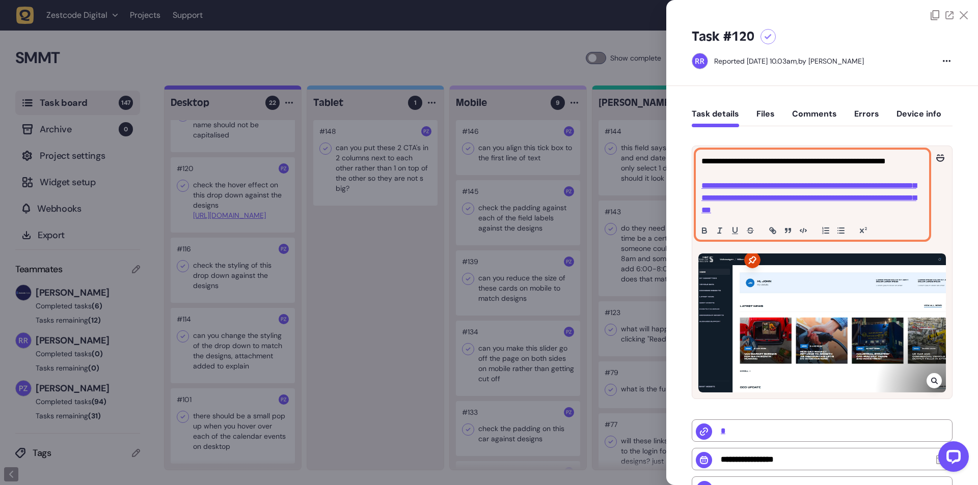
click at [752, 184] on link "**********" at bounding box center [808, 198] width 215 height 32
click at [759, 205] on link "**********" at bounding box center [808, 198] width 215 height 32
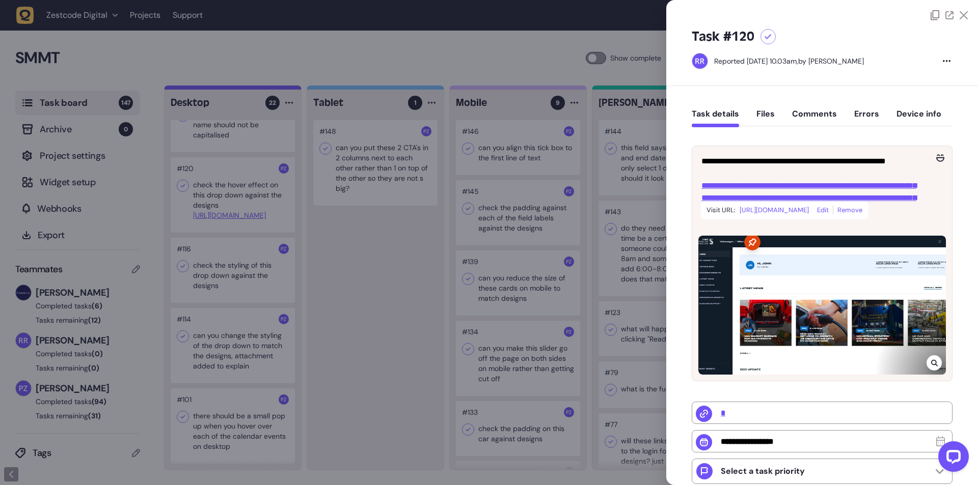
click at [767, 217] on link "[URL][DOMAIN_NAME]" at bounding box center [773, 210] width 69 height 13
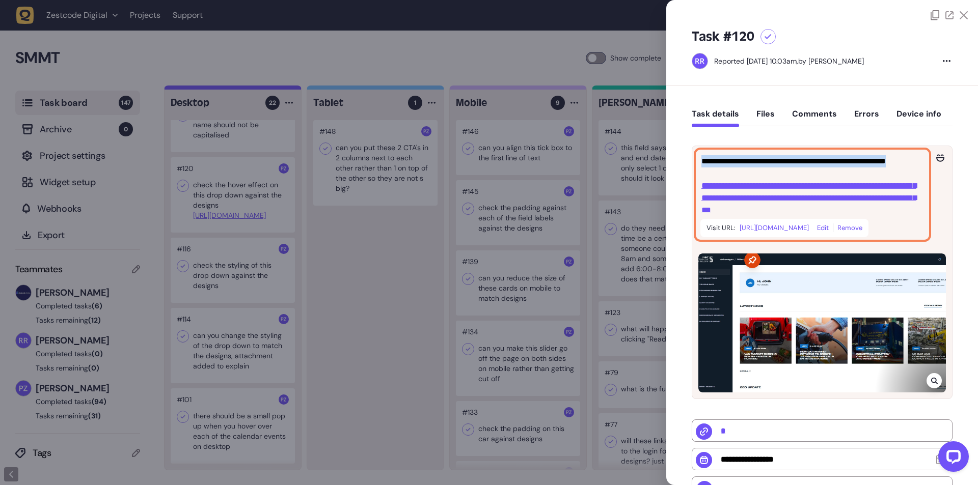
drag, startPoint x: 701, startPoint y: 161, endPoint x: 749, endPoint y: 173, distance: 49.9
click at [749, 173] on div "**********" at bounding box center [812, 194] width 232 height 89
copy p "**********"
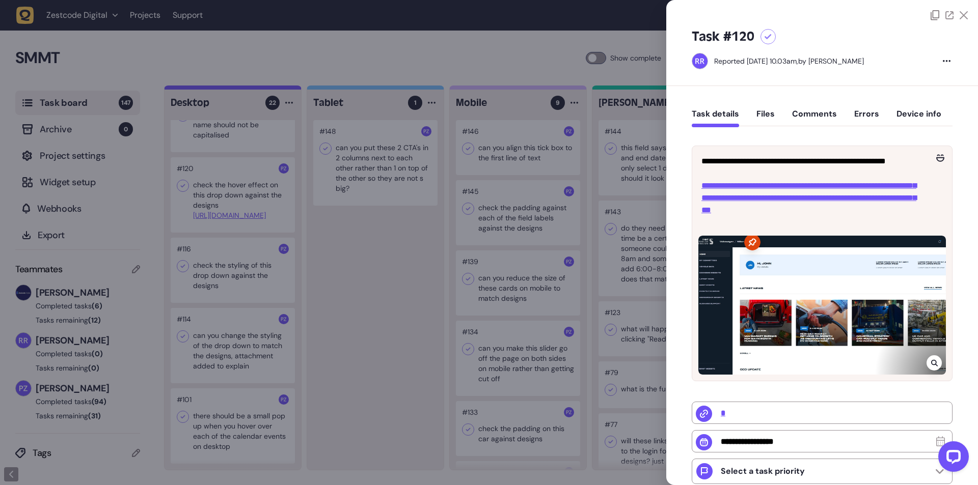
click at [935, 371] on div at bounding box center [933, 362] width 15 height 15
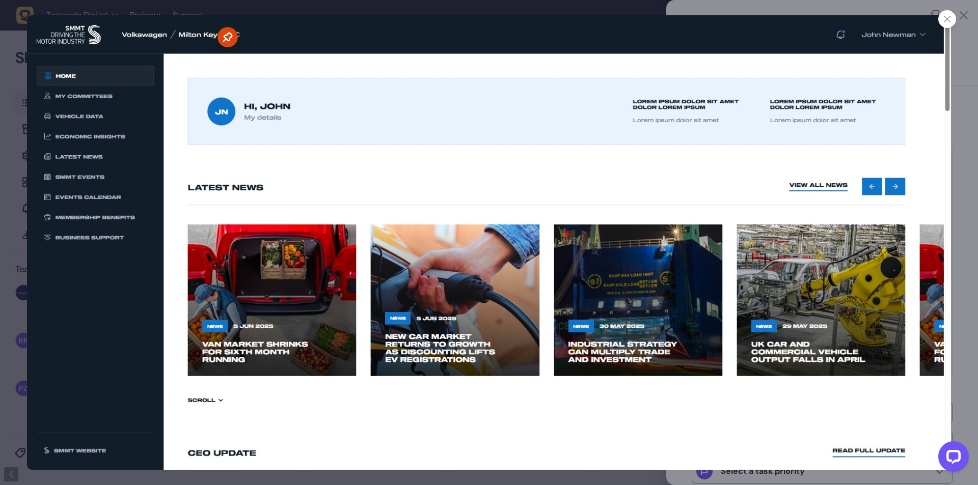
click at [947, 20] on icon at bounding box center [947, 19] width 7 height 7
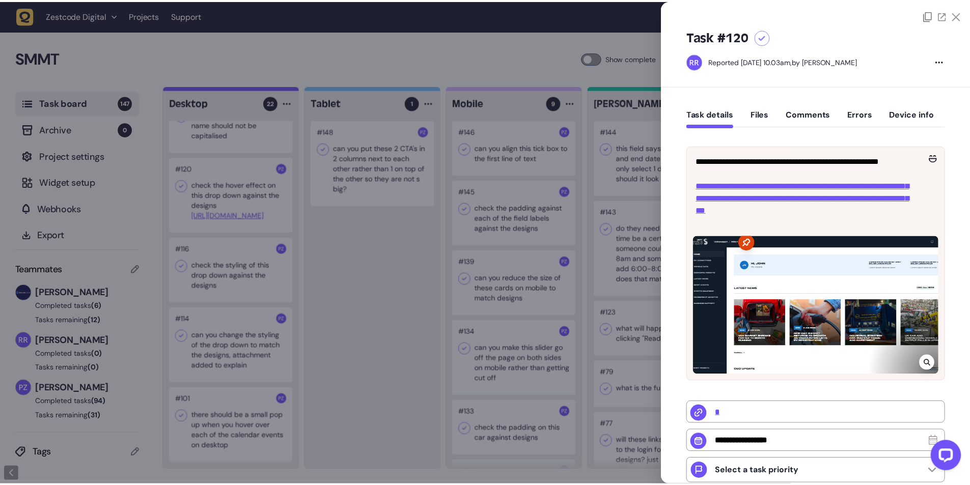
scroll to position [1251, 0]
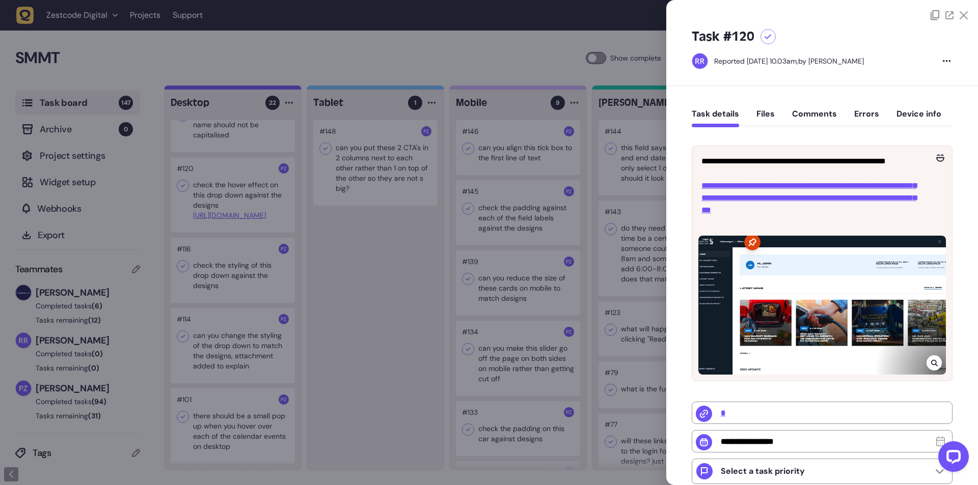
click at [274, 207] on div at bounding box center [489, 242] width 978 height 485
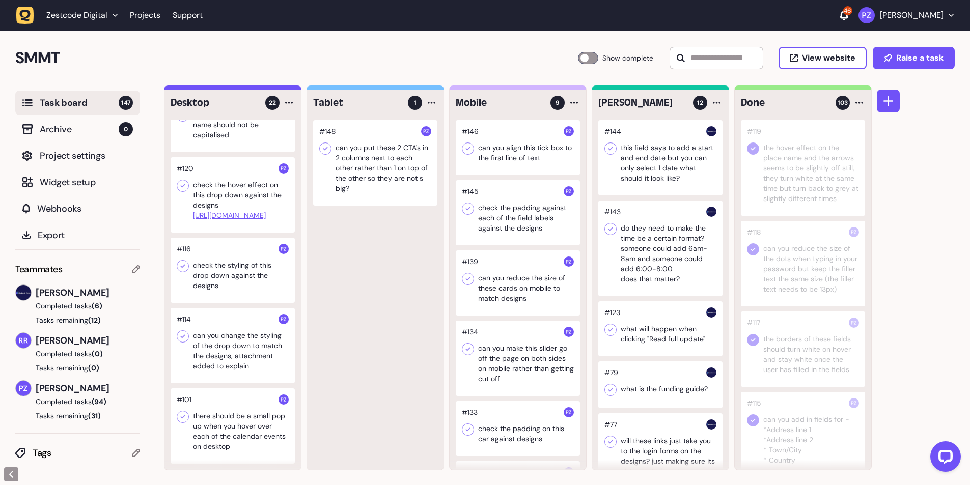
click at [208, 190] on div at bounding box center [233, 194] width 124 height 75
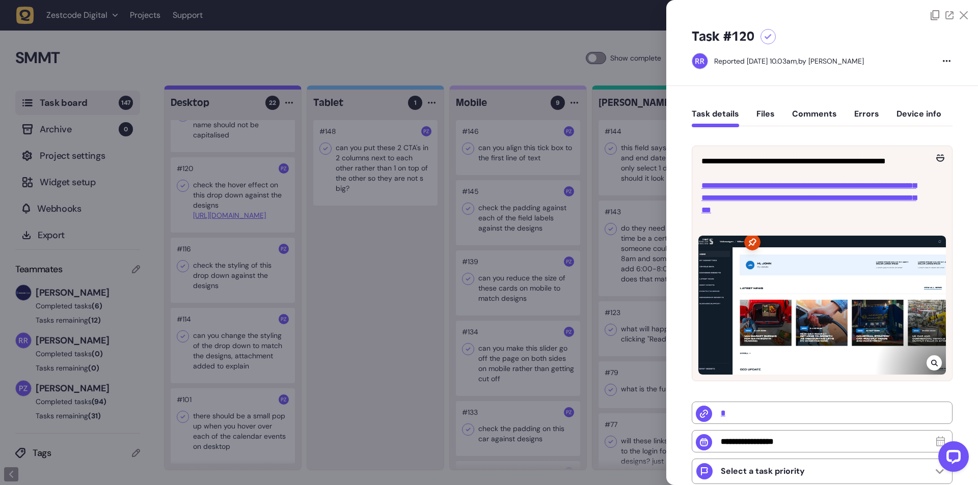
click at [209, 190] on div at bounding box center [489, 242] width 978 height 485
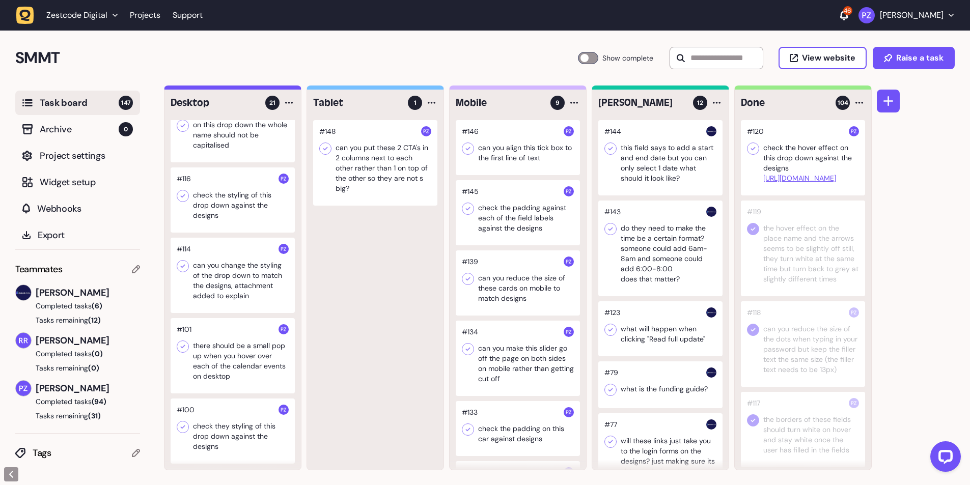
click at [749, 144] on icon at bounding box center [753, 149] width 10 height 10
click at [212, 207] on div at bounding box center [233, 200] width 124 height 65
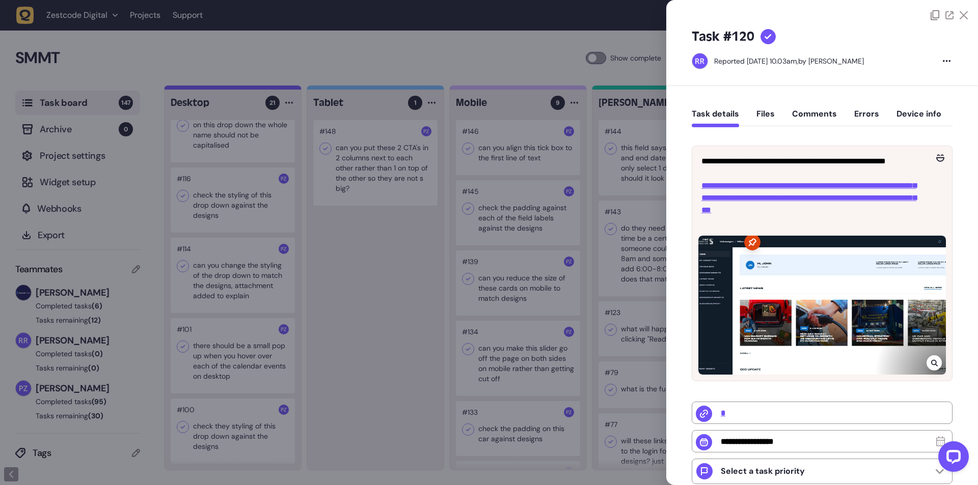
type input "**********"
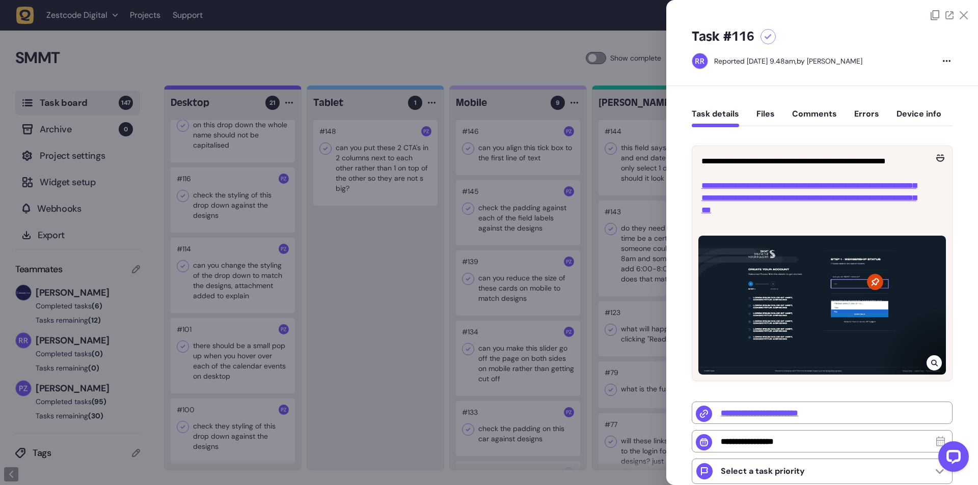
click at [212, 207] on div at bounding box center [489, 242] width 978 height 485
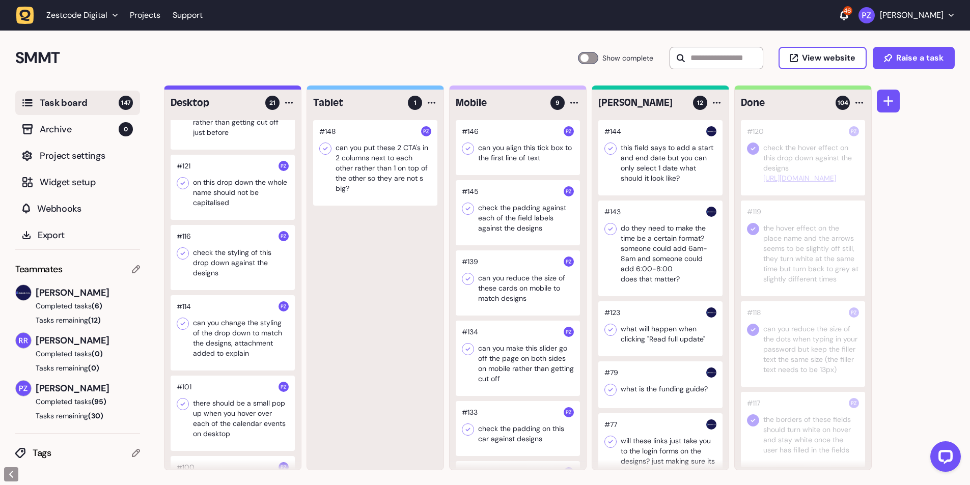
scroll to position [1115, 0]
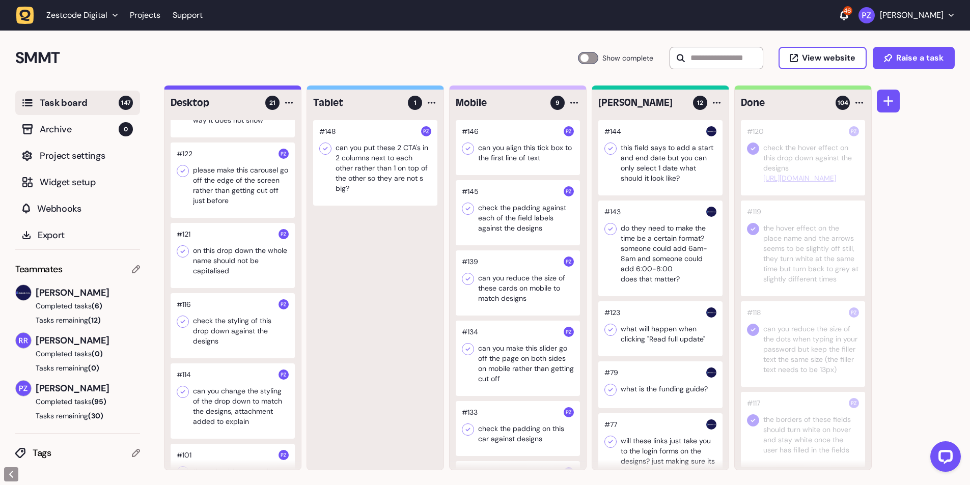
click at [221, 279] on div at bounding box center [233, 255] width 124 height 65
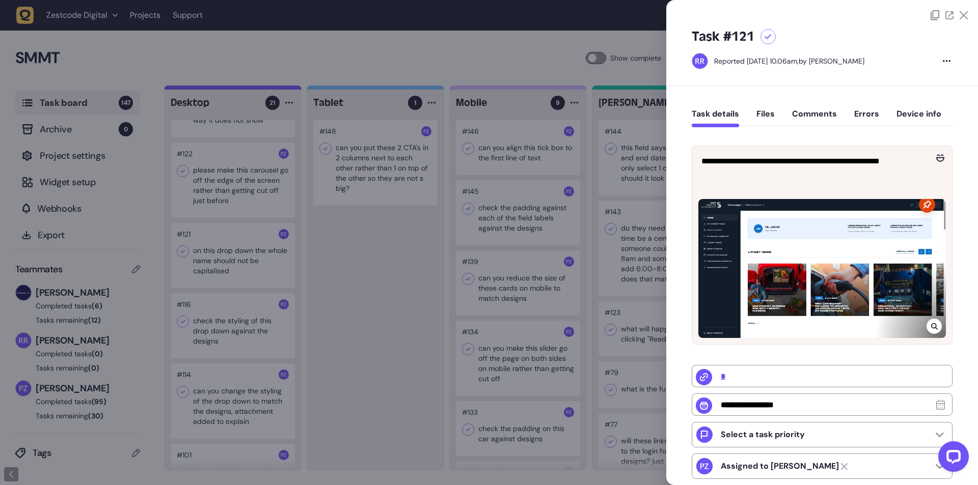
click at [931, 322] on icon at bounding box center [934, 326] width 7 height 8
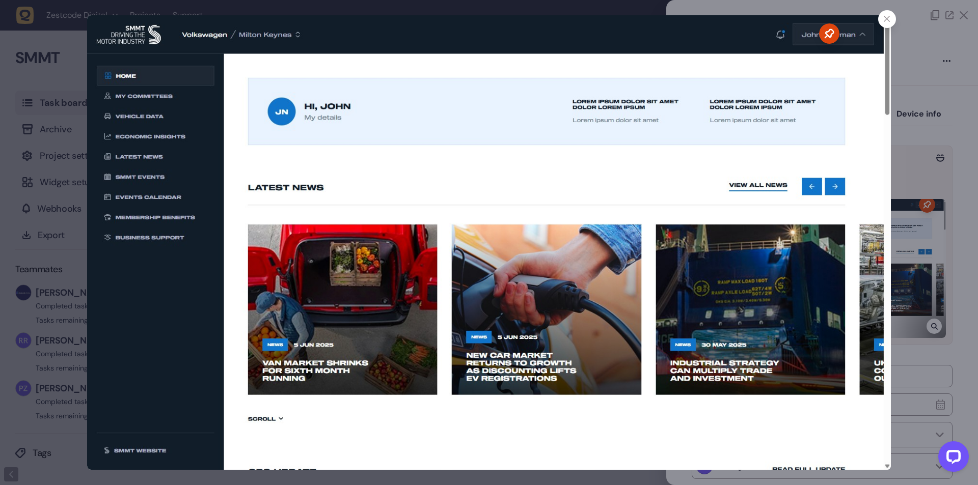
drag, startPoint x: 893, startPoint y: 19, endPoint x: 554, endPoint y: 16, distance: 338.6
click at [556, 26] on img at bounding box center [488, 242] width 803 height 455
click at [881, 24] on div at bounding box center [887, 19] width 18 height 18
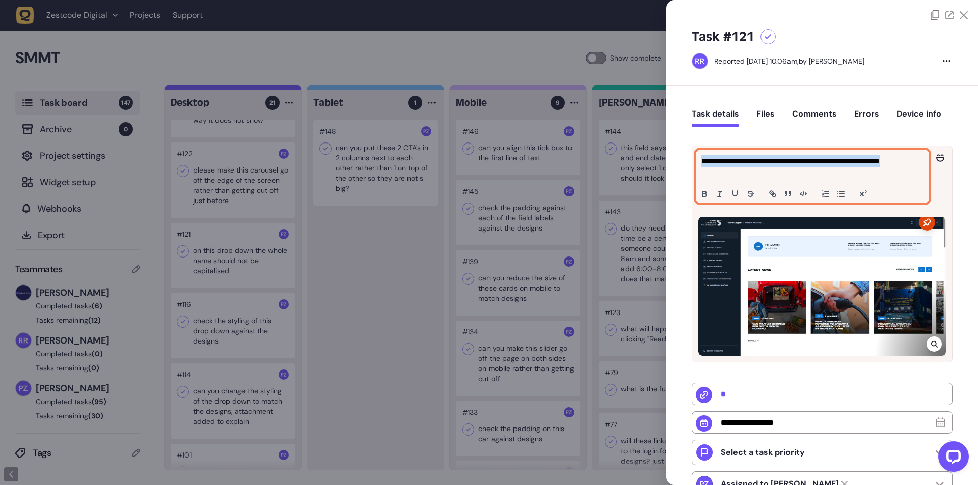
drag, startPoint x: 703, startPoint y: 164, endPoint x: 762, endPoint y: 176, distance: 60.2
click at [762, 176] on p "**********" at bounding box center [810, 167] width 219 height 24
copy p "**********"
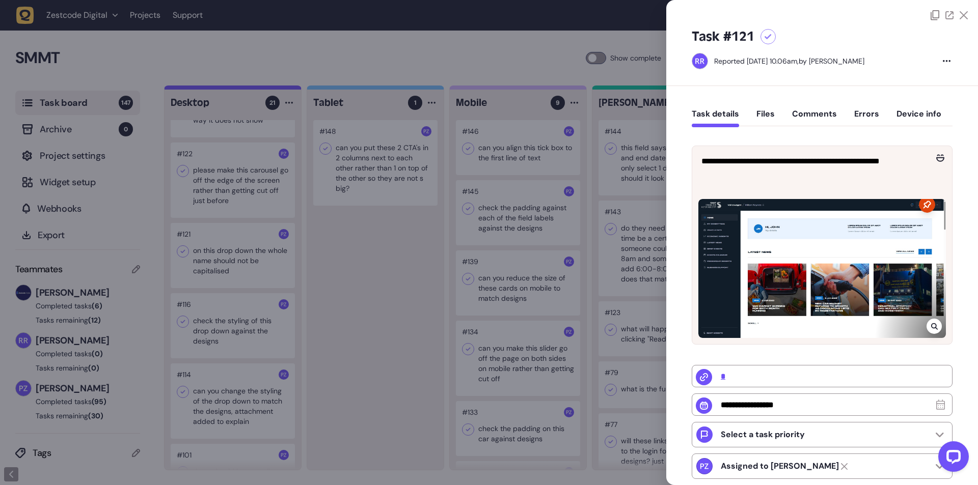
click at [226, 181] on div at bounding box center [489, 242] width 978 height 485
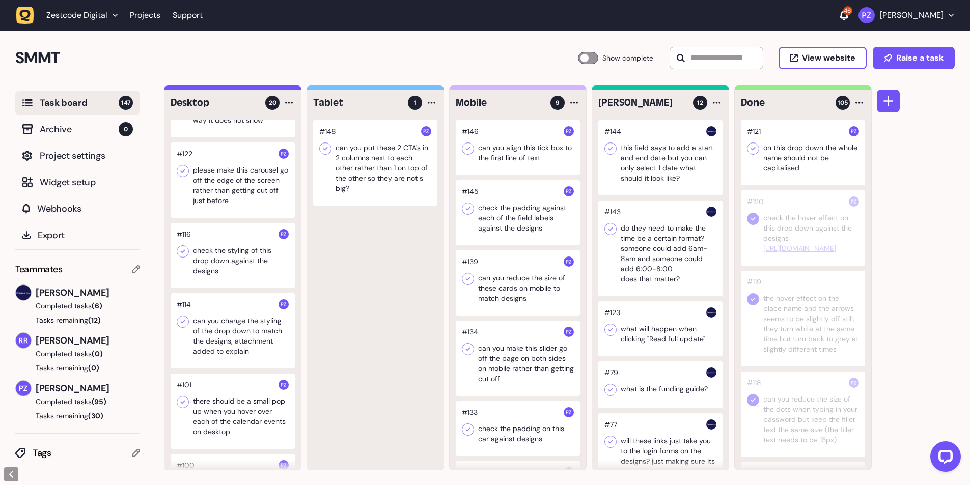
click at [753, 148] on icon at bounding box center [753, 149] width 10 height 10
click at [240, 186] on div at bounding box center [233, 180] width 124 height 75
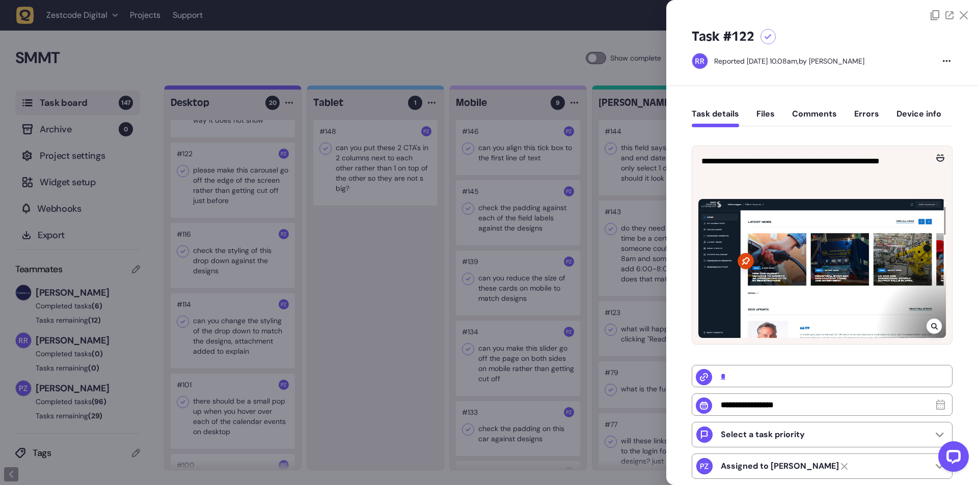
click at [937, 322] on div at bounding box center [933, 326] width 15 height 15
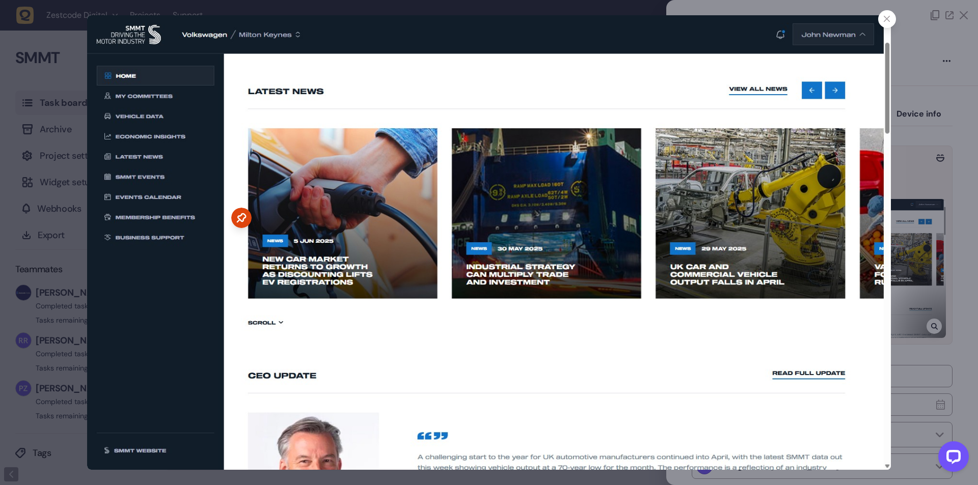
click at [892, 18] on div at bounding box center [887, 19] width 18 height 18
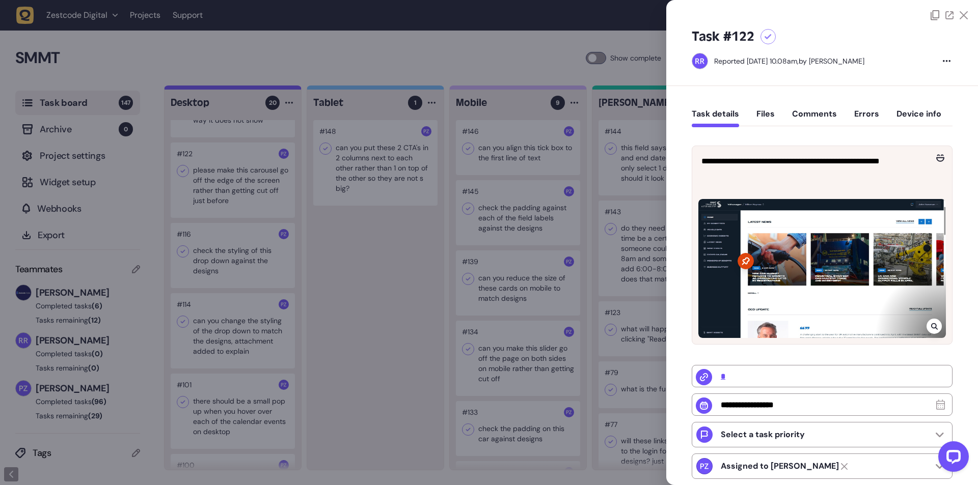
click at [212, 206] on div at bounding box center [489, 242] width 978 height 485
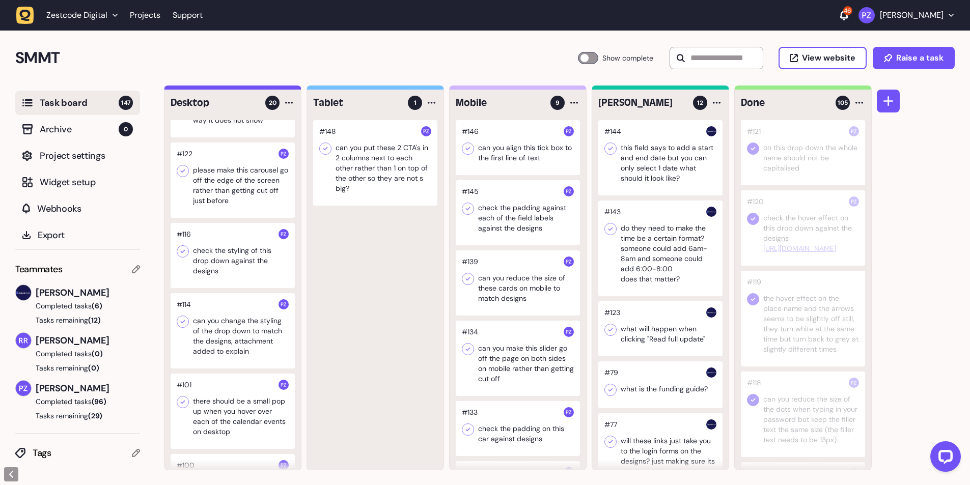
click at [233, 204] on div at bounding box center [233, 180] width 124 height 75
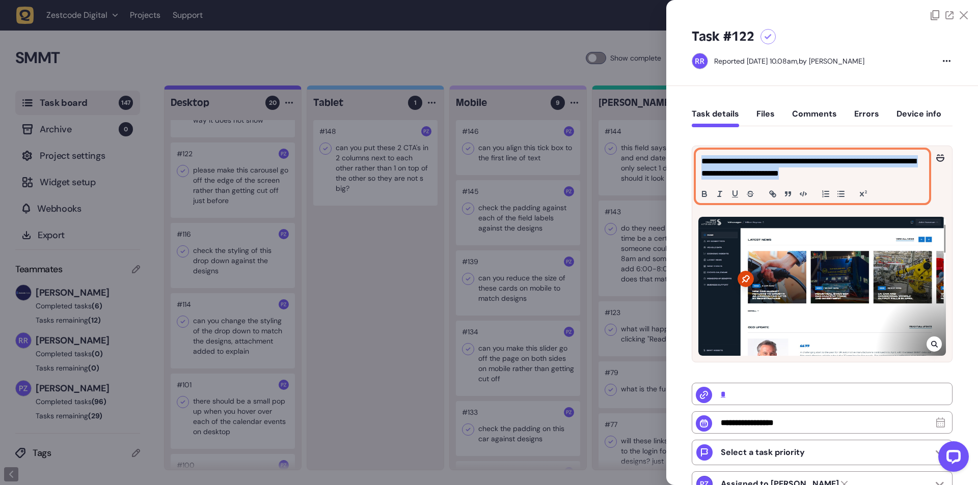
drag, startPoint x: 700, startPoint y: 161, endPoint x: 858, endPoint y: 179, distance: 159.4
click at [855, 179] on div "**********" at bounding box center [812, 176] width 232 height 52
copy p "**********"
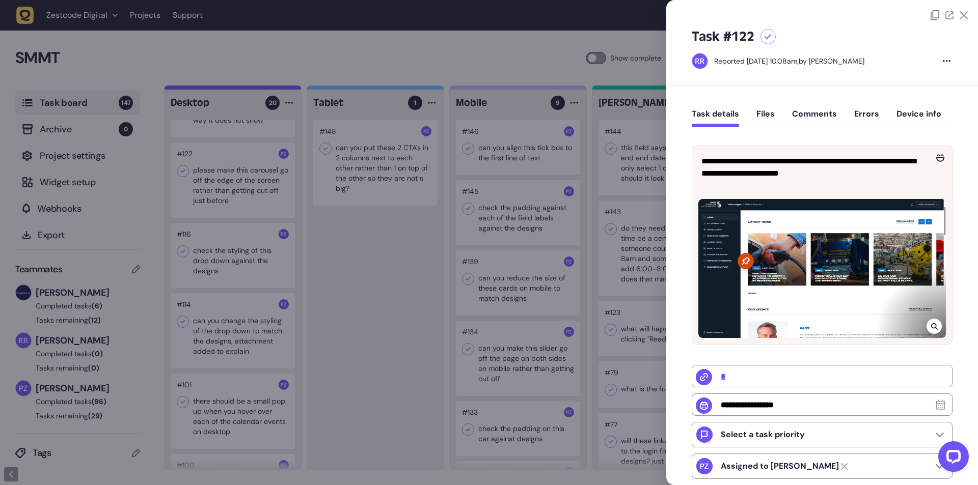
click at [268, 196] on div at bounding box center [489, 242] width 978 height 485
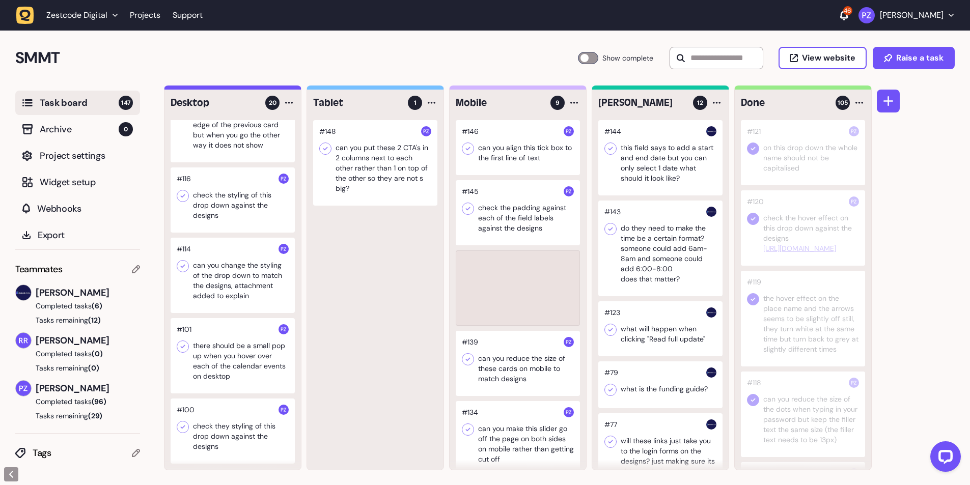
scroll to position [1100, 0]
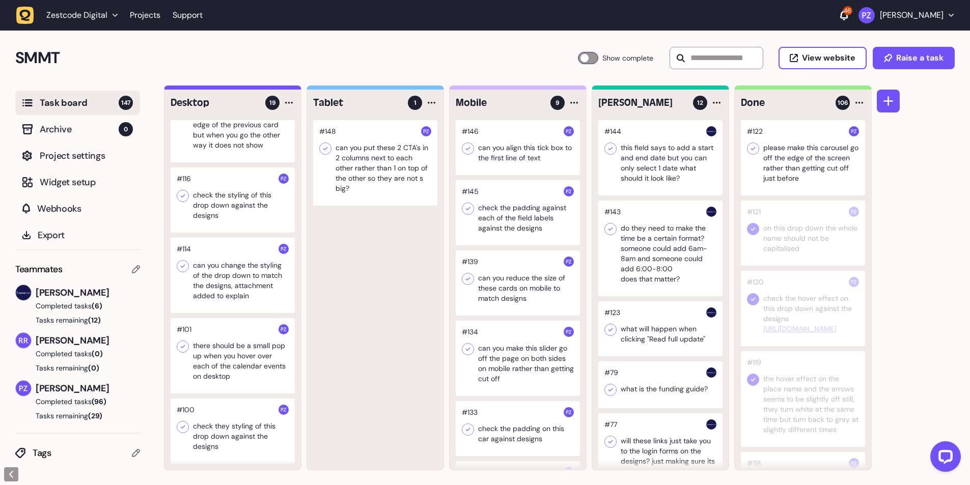
click at [750, 147] on icon at bounding box center [753, 149] width 10 height 10
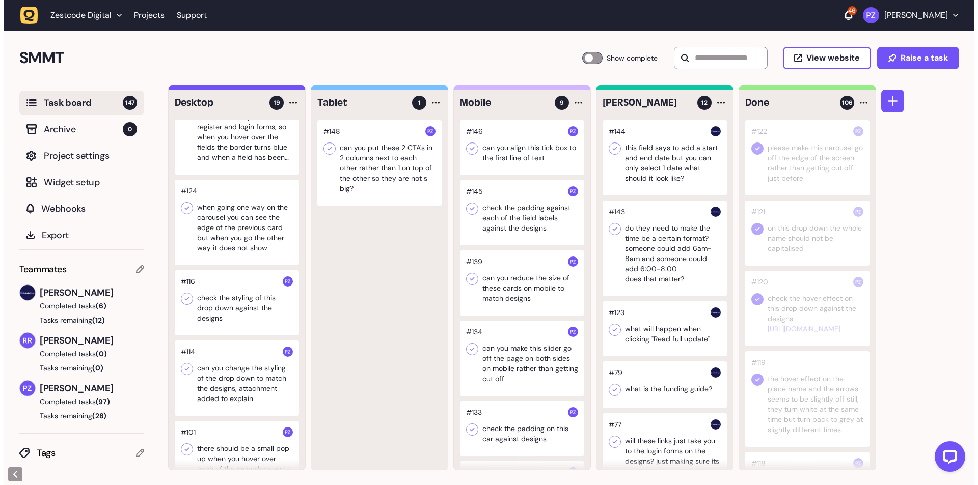
scroll to position [965, 0]
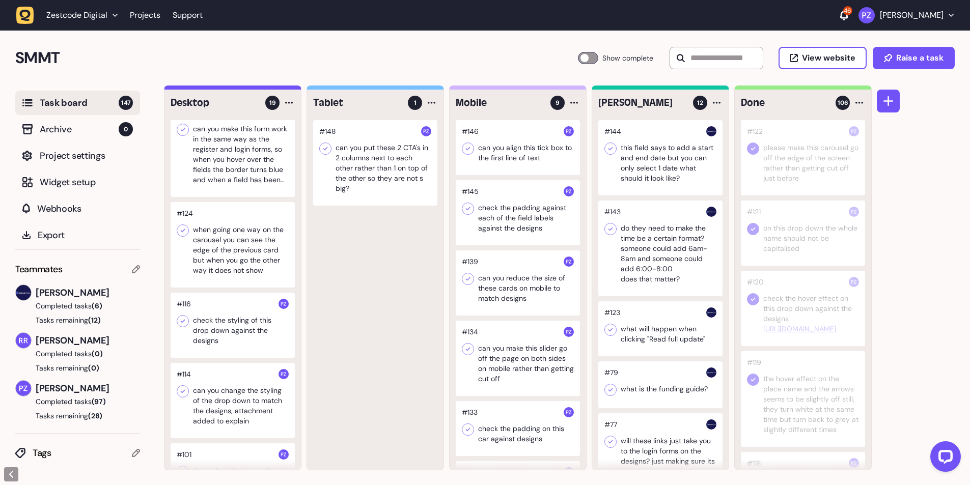
click at [224, 257] on div at bounding box center [233, 245] width 124 height 86
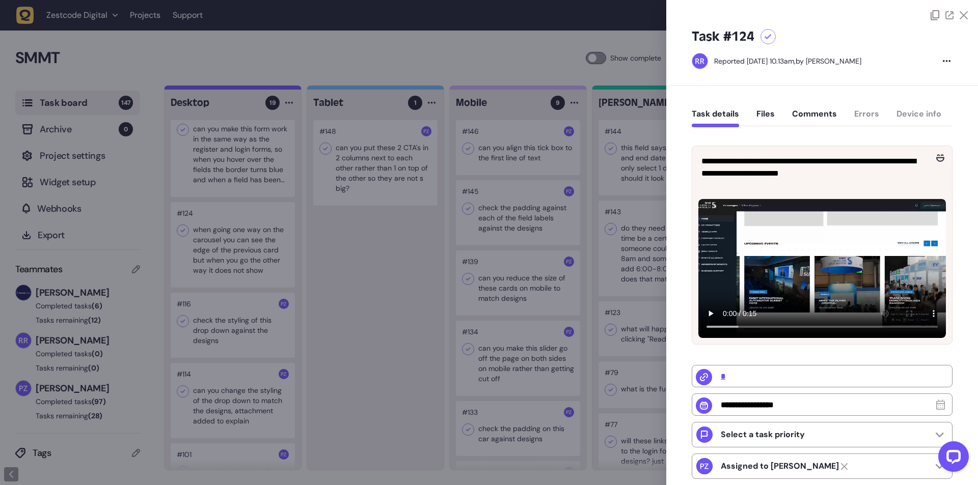
click at [224, 257] on div at bounding box center [489, 242] width 978 height 485
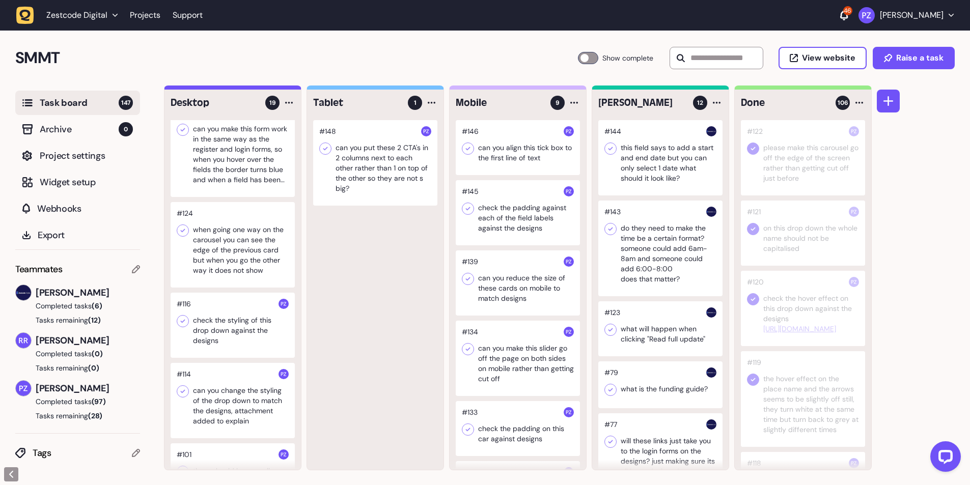
click at [220, 257] on div at bounding box center [233, 245] width 124 height 86
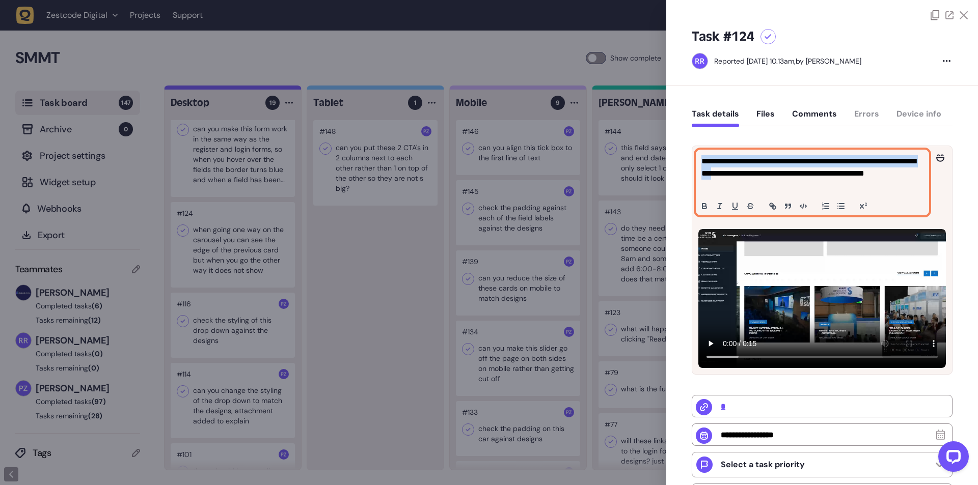
drag, startPoint x: 699, startPoint y: 161, endPoint x: 763, endPoint y: 179, distance: 66.6
click at [763, 179] on div "**********" at bounding box center [812, 182] width 232 height 65
click at [764, 187] on p "**********" at bounding box center [810, 173] width 219 height 37
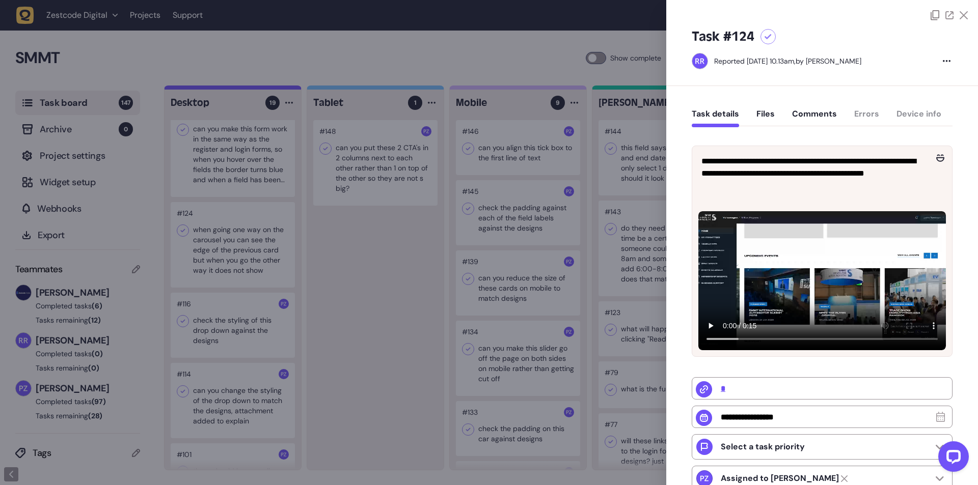
click at [741, 141] on div "**********" at bounding box center [821, 374] width 261 height 487
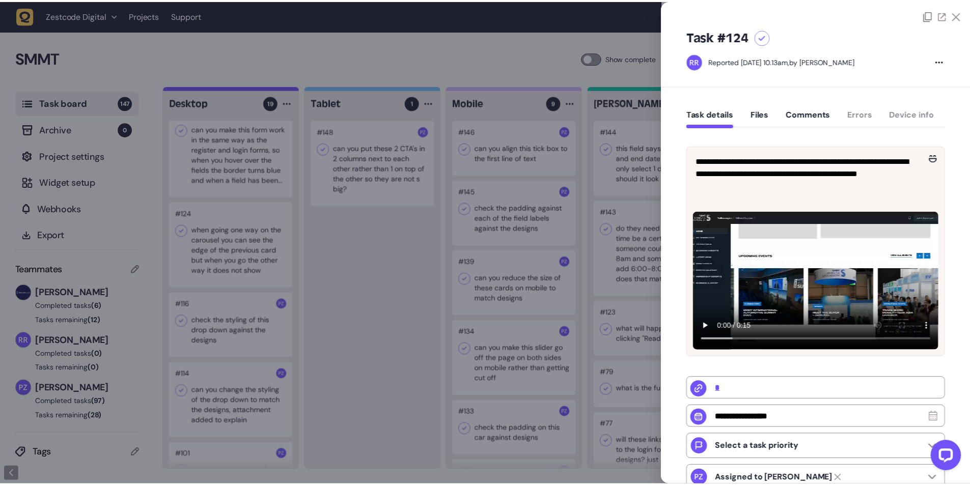
scroll to position [965, 0]
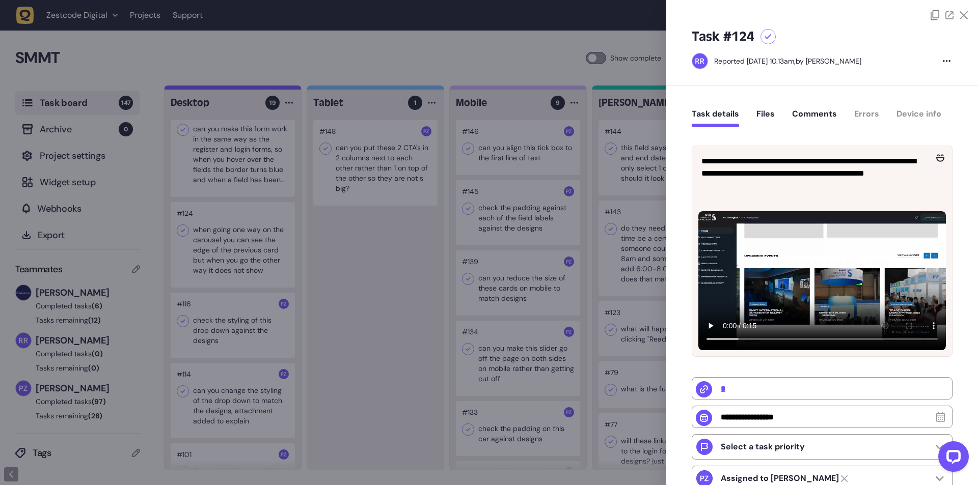
click at [204, 239] on div at bounding box center [489, 242] width 978 height 485
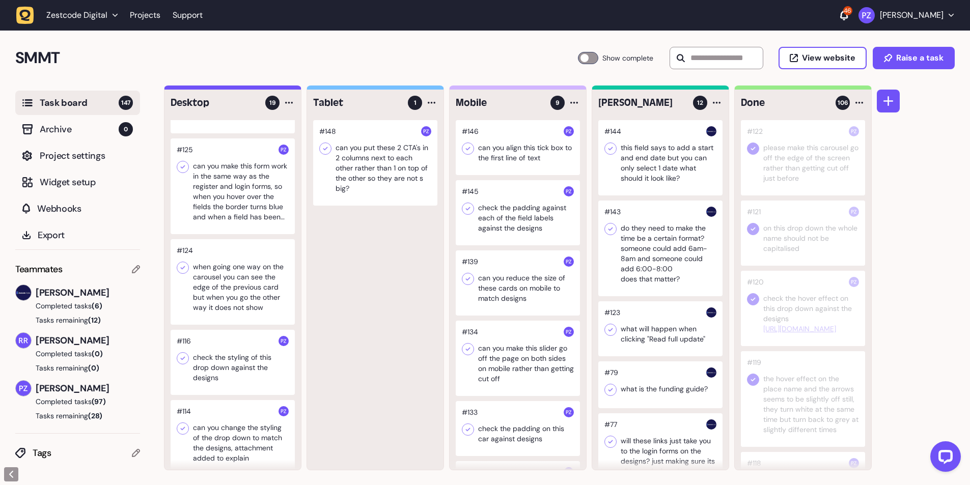
scroll to position [897, 0]
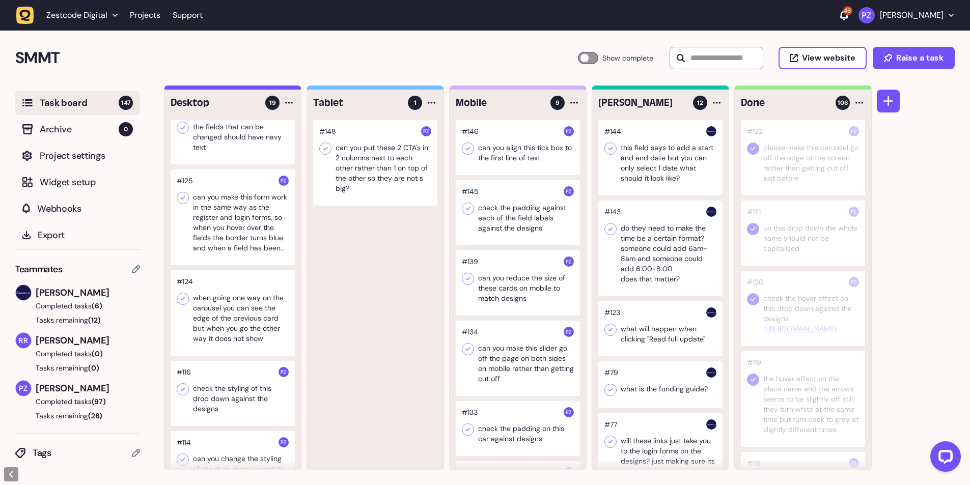
click at [218, 217] on div at bounding box center [233, 218] width 124 height 96
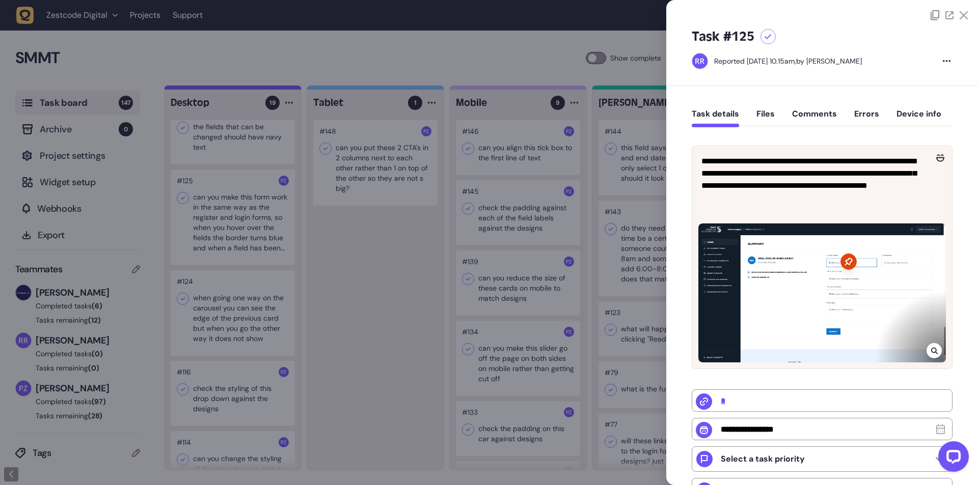
click at [927, 346] on div at bounding box center [933, 350] width 15 height 15
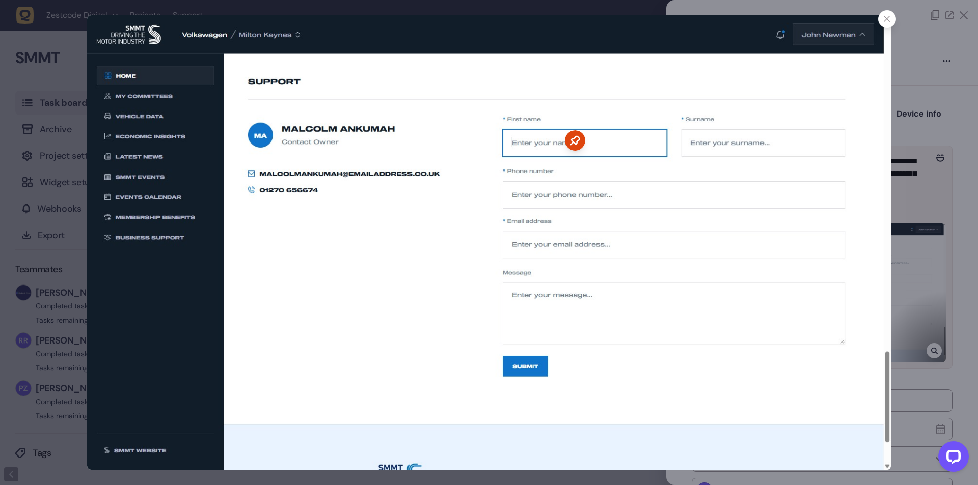
click at [932, 265] on div at bounding box center [489, 242] width 978 height 485
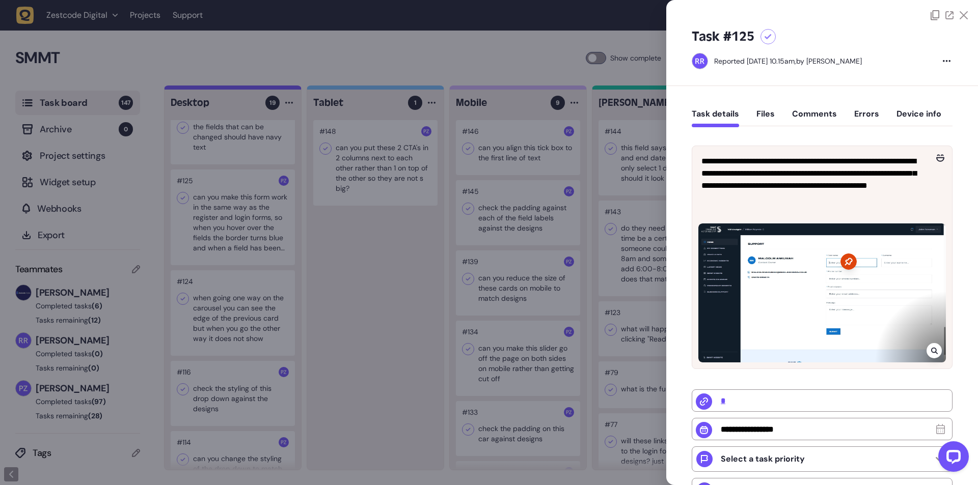
click at [933, 343] on div at bounding box center [933, 350] width 15 height 15
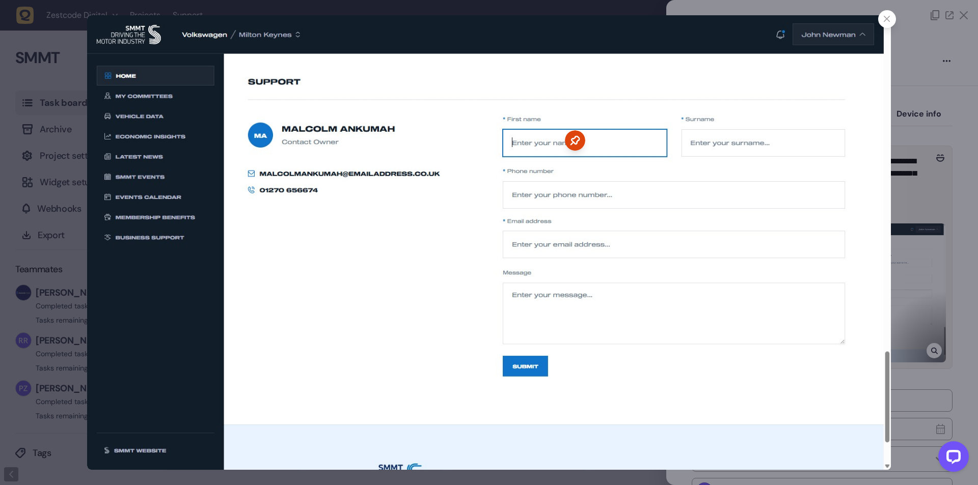
click at [929, 245] on div at bounding box center [489, 242] width 978 height 485
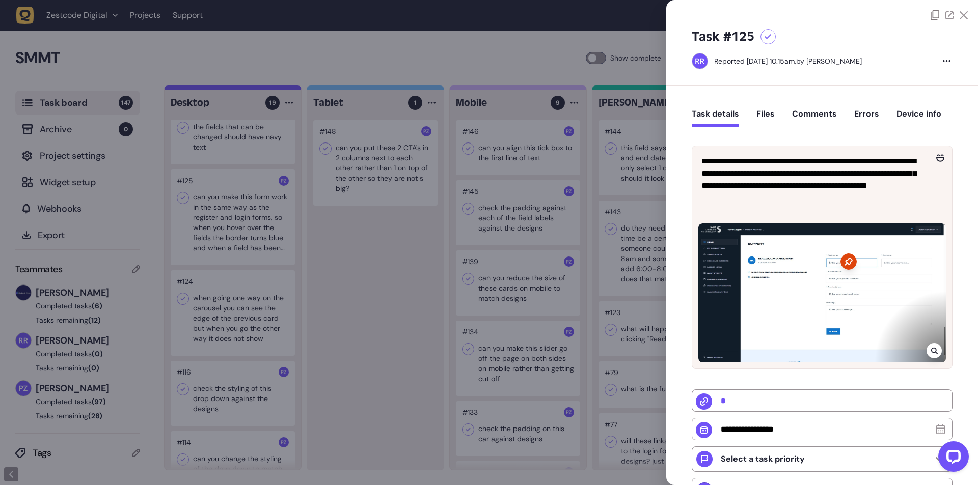
click at [330, 206] on div at bounding box center [489, 242] width 978 height 485
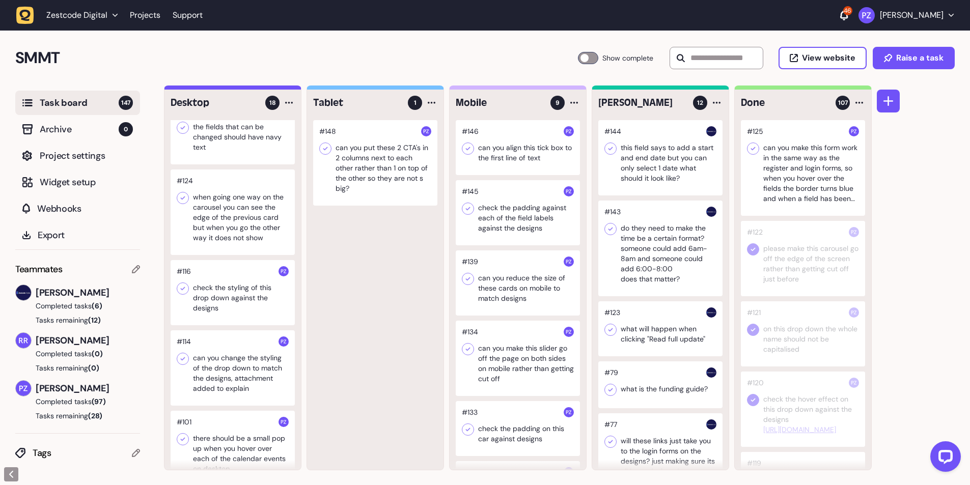
click at [753, 147] on icon at bounding box center [753, 149] width 10 height 10
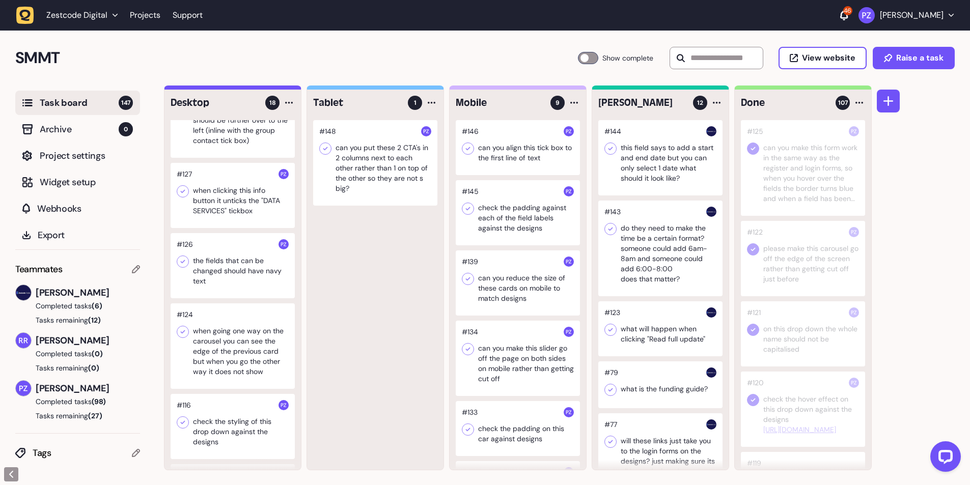
scroll to position [761, 0]
click at [217, 291] on div at bounding box center [233, 267] width 124 height 65
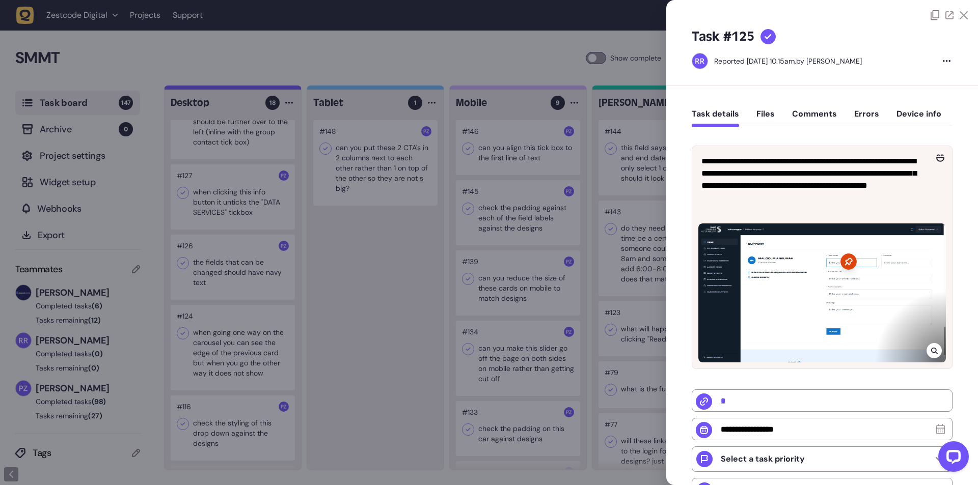
type input "**********"
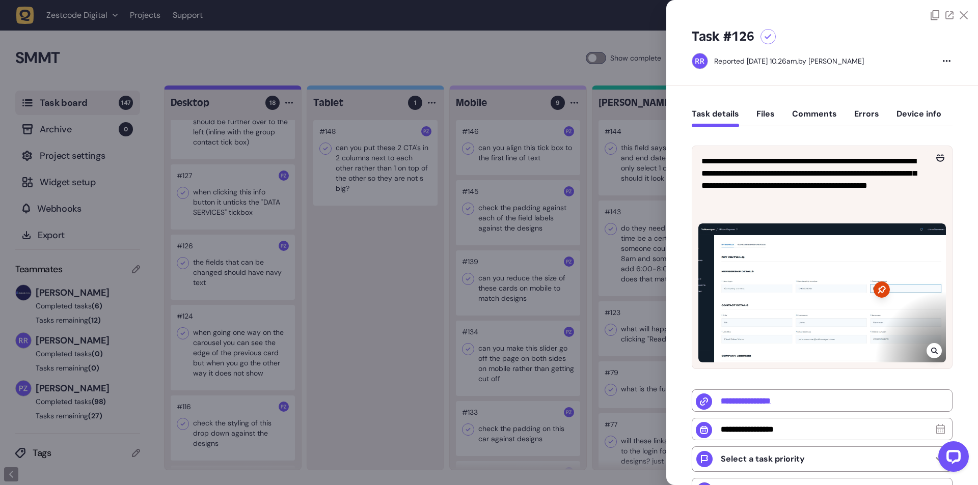
click at [932, 351] on icon at bounding box center [933, 351] width 7 height 7
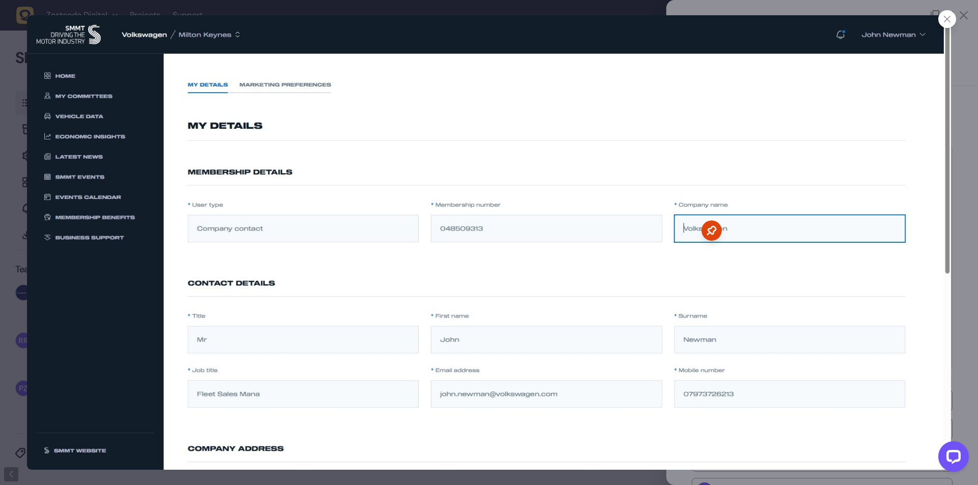
click at [945, 16] on icon at bounding box center [947, 19] width 7 height 7
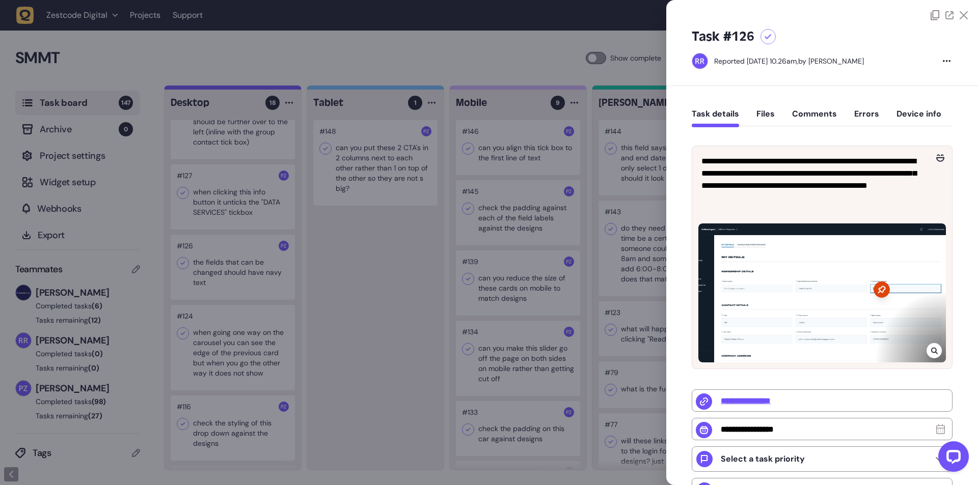
click at [213, 287] on div at bounding box center [489, 242] width 978 height 485
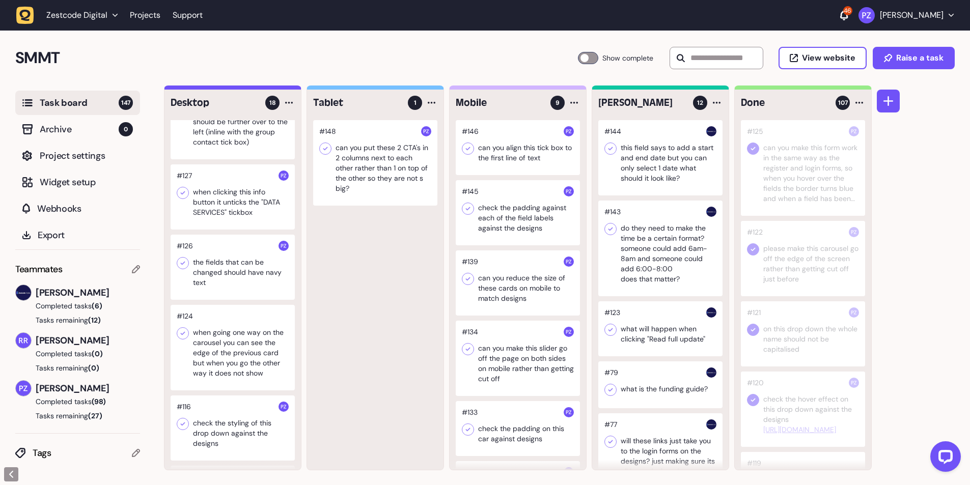
click at [210, 281] on div at bounding box center [233, 267] width 124 height 65
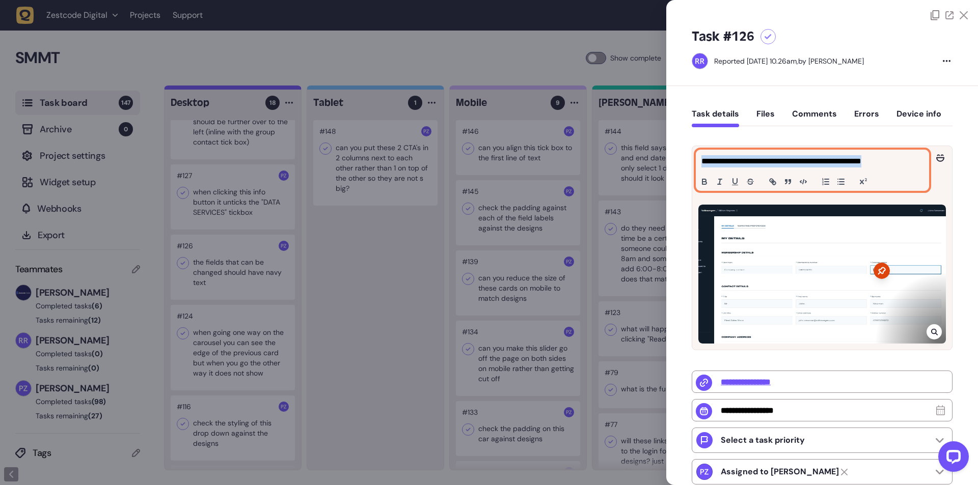
drag, startPoint x: 698, startPoint y: 161, endPoint x: 928, endPoint y: 161, distance: 230.2
click at [928, 161] on div "**********" at bounding box center [822, 170] width 260 height 48
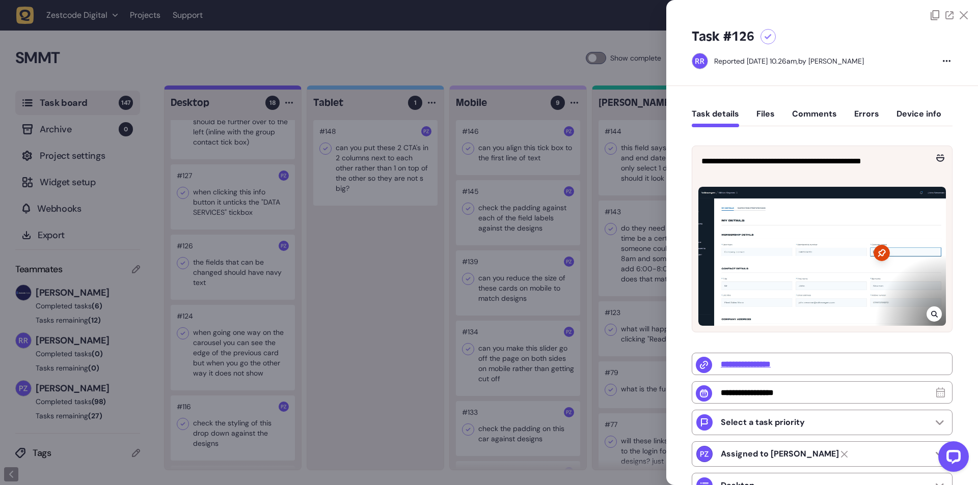
click at [217, 241] on div at bounding box center [489, 242] width 978 height 485
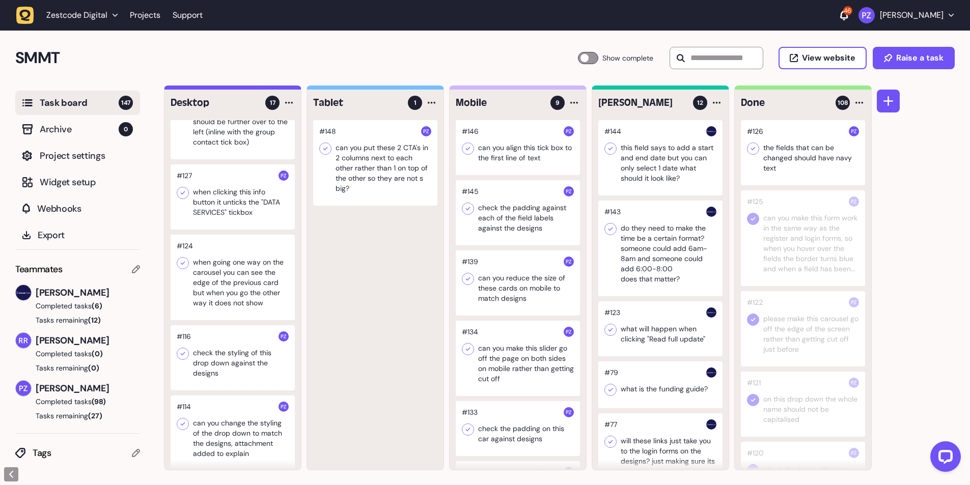
drag, startPoint x: 753, startPoint y: 149, endPoint x: 762, endPoint y: 190, distance: 42.7
click at [753, 148] on icon at bounding box center [753, 149] width 10 height 10
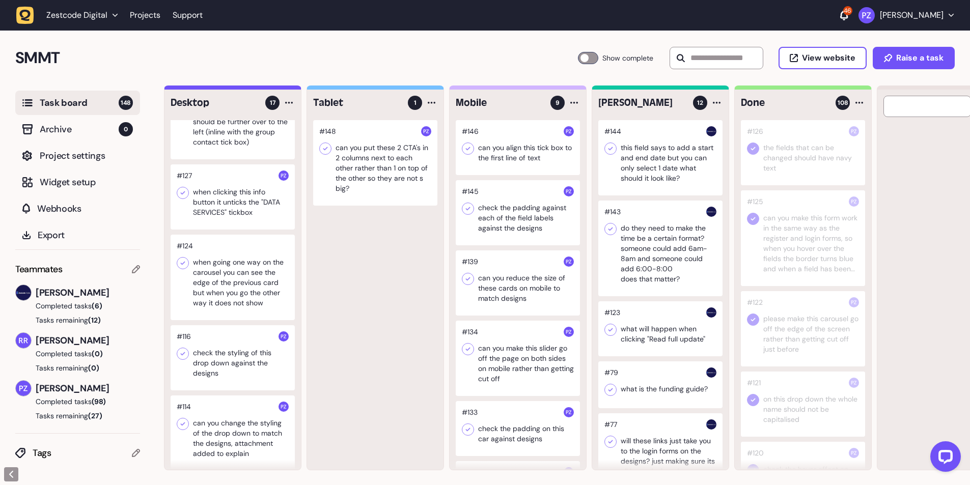
click at [205, 208] on div at bounding box center [233, 196] width 124 height 65
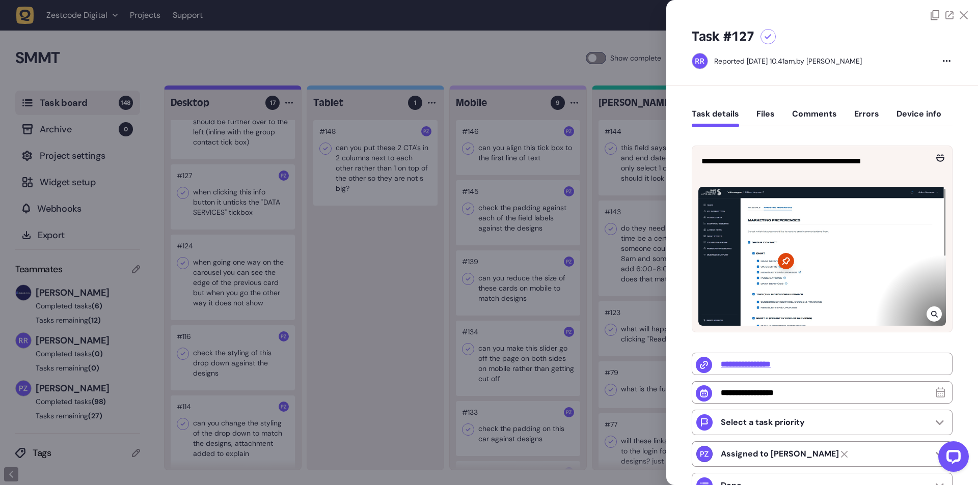
click at [198, 209] on div at bounding box center [489, 242] width 978 height 485
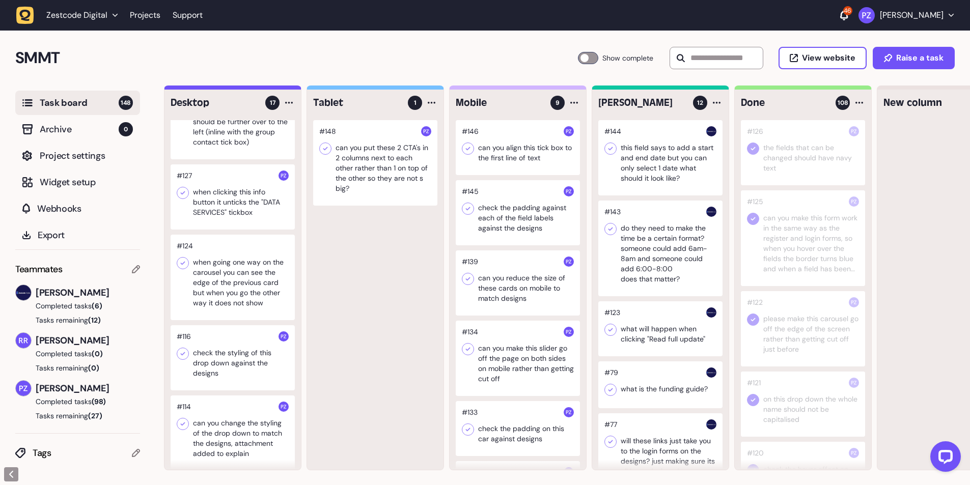
click at [213, 197] on div at bounding box center [233, 196] width 124 height 65
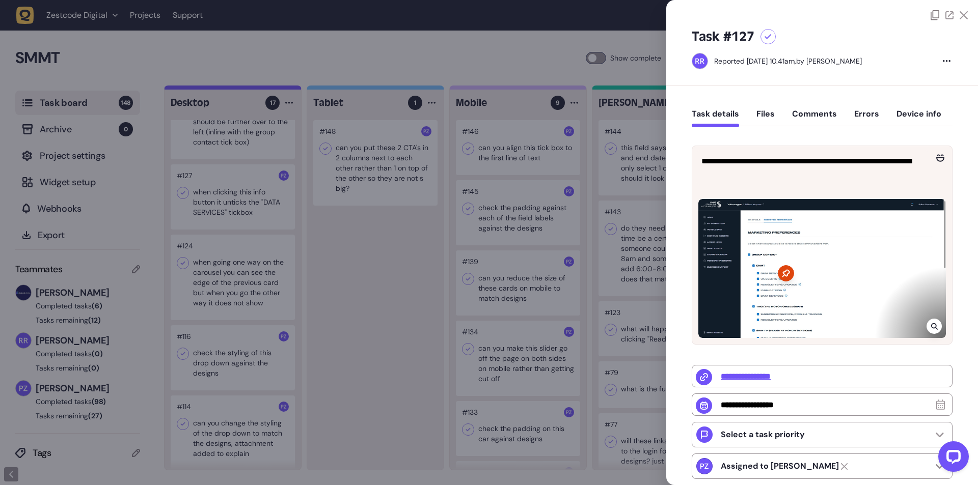
click at [933, 325] on icon at bounding box center [933, 326] width 7 height 7
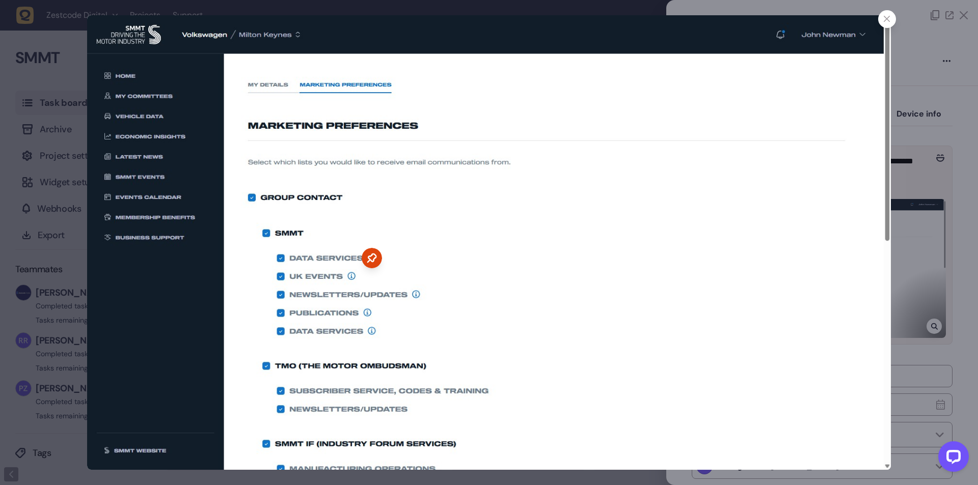
click at [931, 266] on div at bounding box center [489, 242] width 978 height 485
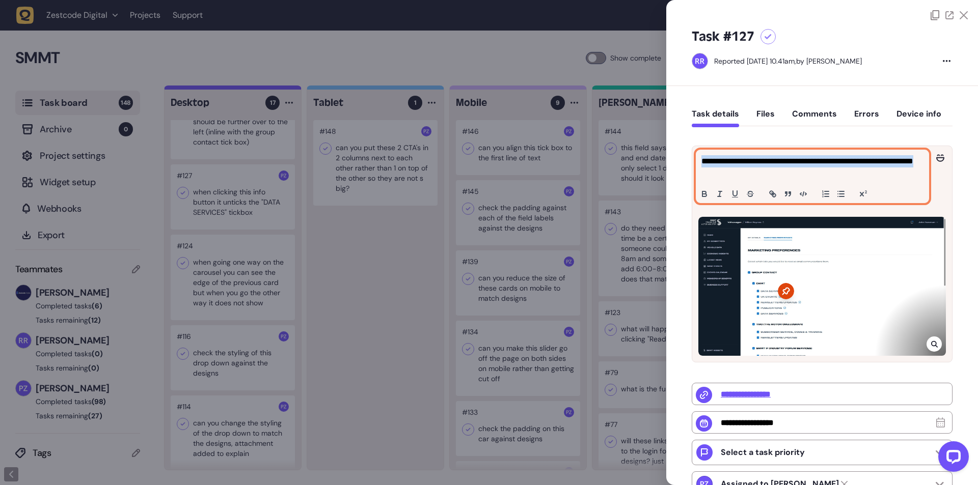
drag, startPoint x: 749, startPoint y: 173, endPoint x: 696, endPoint y: 160, distance: 54.5
click at [696, 160] on div "**********" at bounding box center [812, 176] width 232 height 52
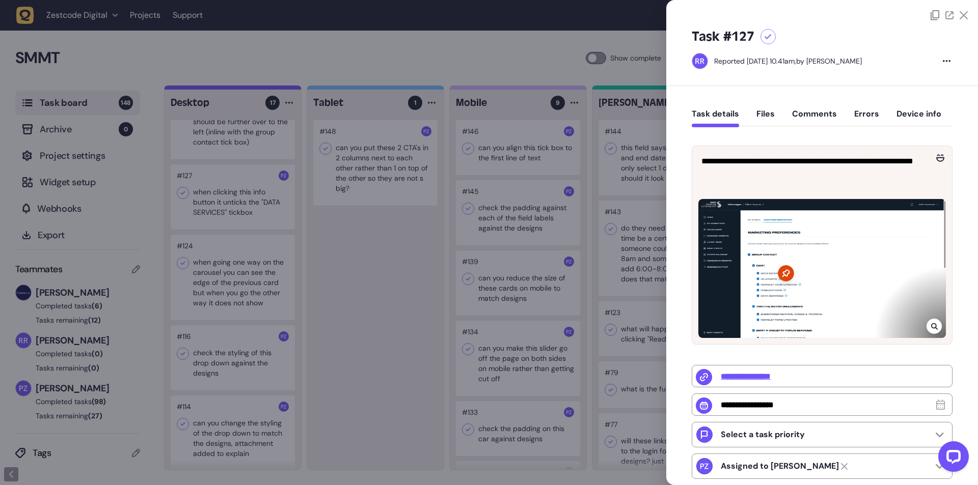
click at [320, 237] on div at bounding box center [489, 242] width 978 height 485
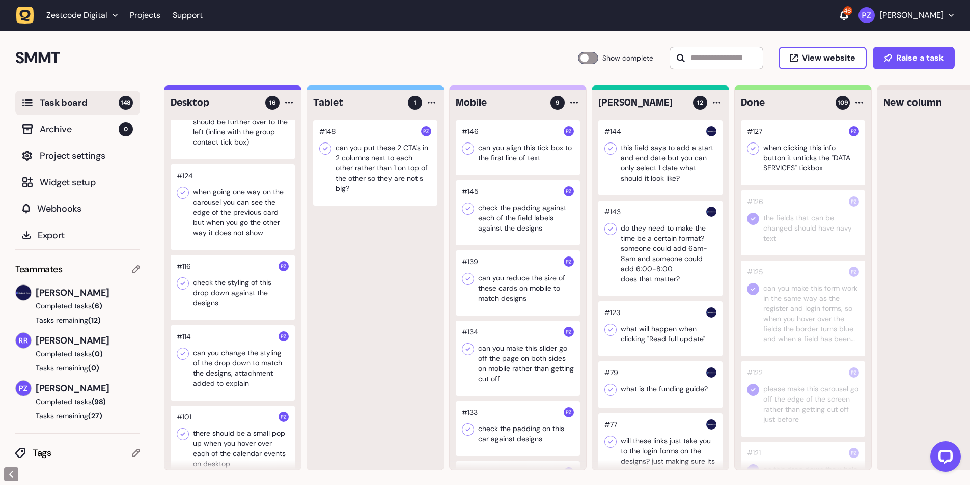
click at [754, 154] on div at bounding box center [753, 149] width 12 height 12
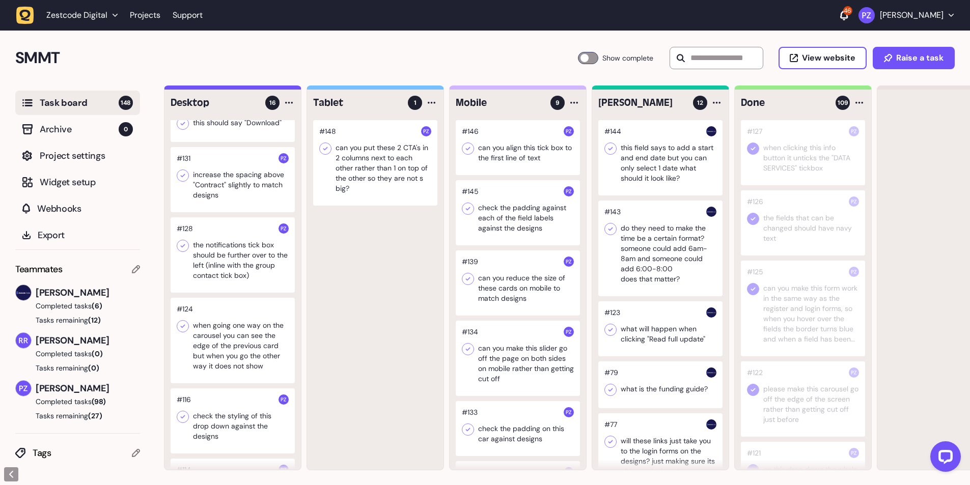
scroll to position [625, 0]
click at [213, 280] on div at bounding box center [233, 257] width 124 height 75
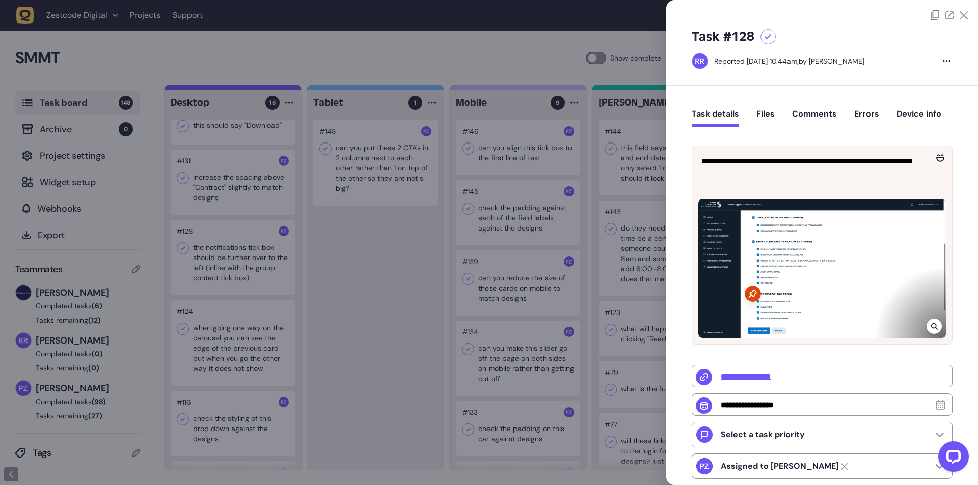
click at [234, 272] on div at bounding box center [489, 242] width 978 height 485
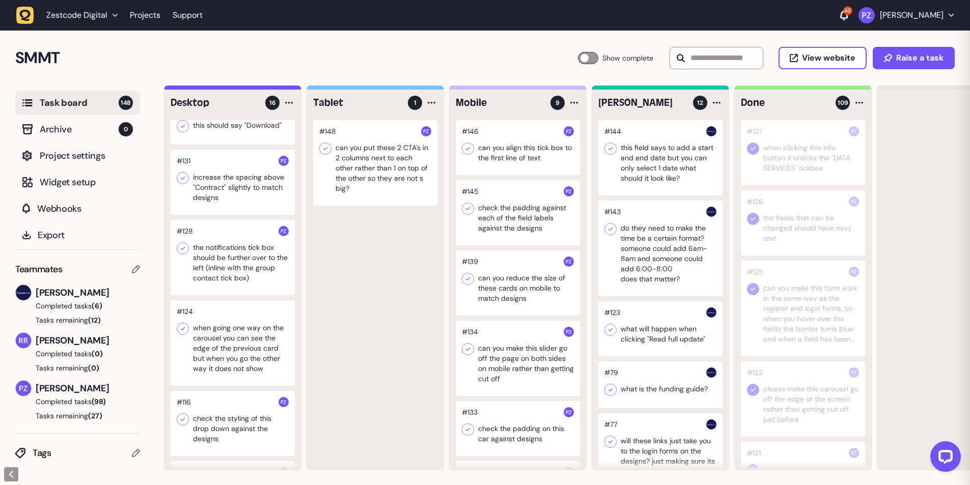
click at [216, 276] on div at bounding box center [233, 257] width 124 height 75
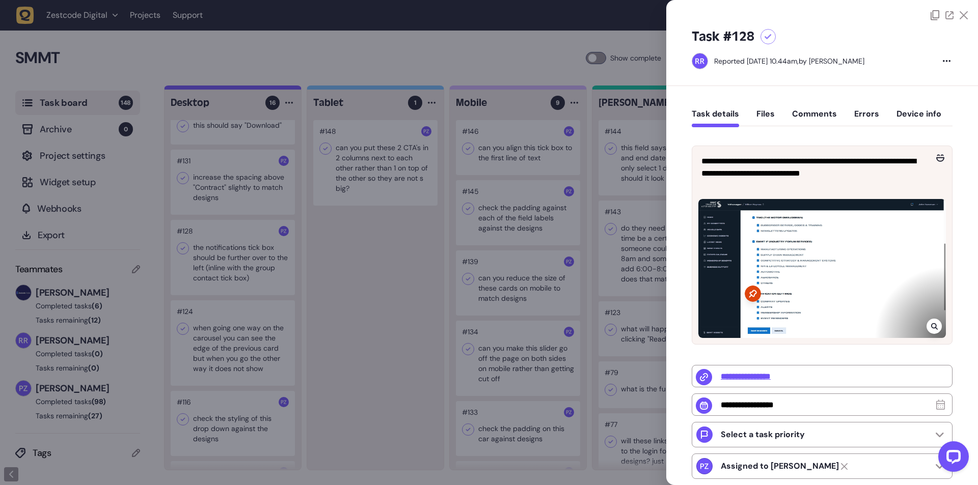
click at [935, 325] on div at bounding box center [933, 326] width 15 height 15
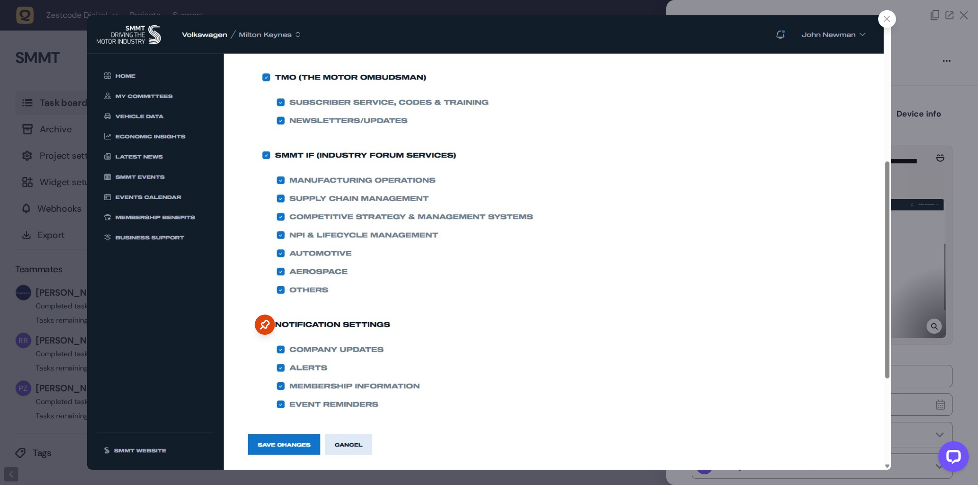
click at [928, 243] on div at bounding box center [489, 242] width 978 height 485
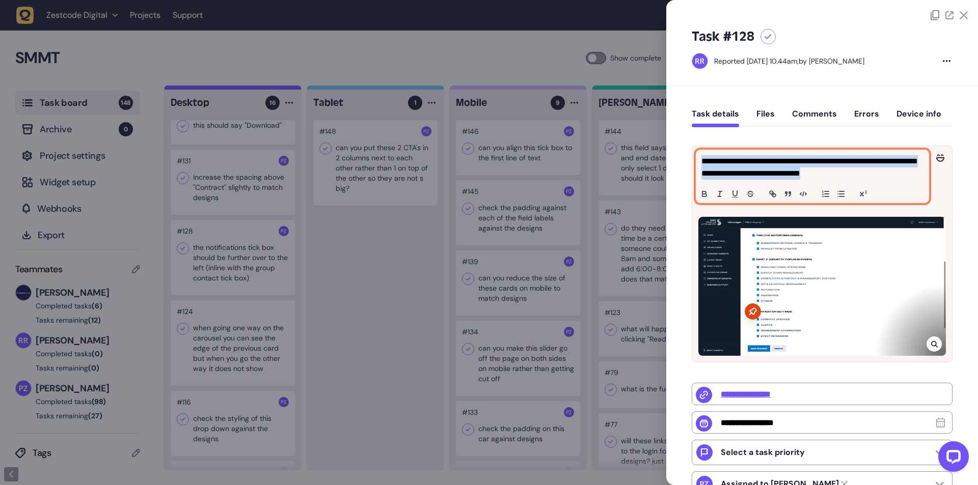
drag, startPoint x: 839, startPoint y: 175, endPoint x: 698, endPoint y: 161, distance: 141.7
click at [698, 161] on div "**********" at bounding box center [812, 176] width 232 height 52
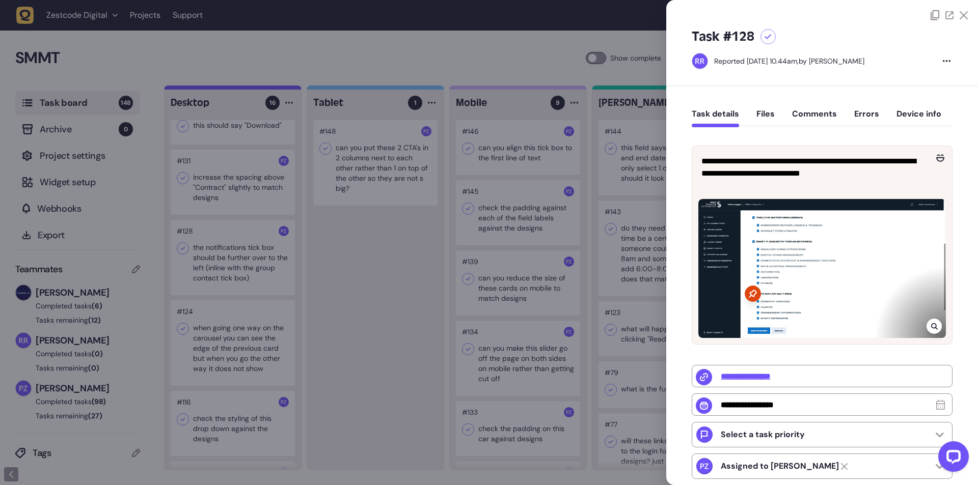
click at [229, 254] on div at bounding box center [489, 242] width 978 height 485
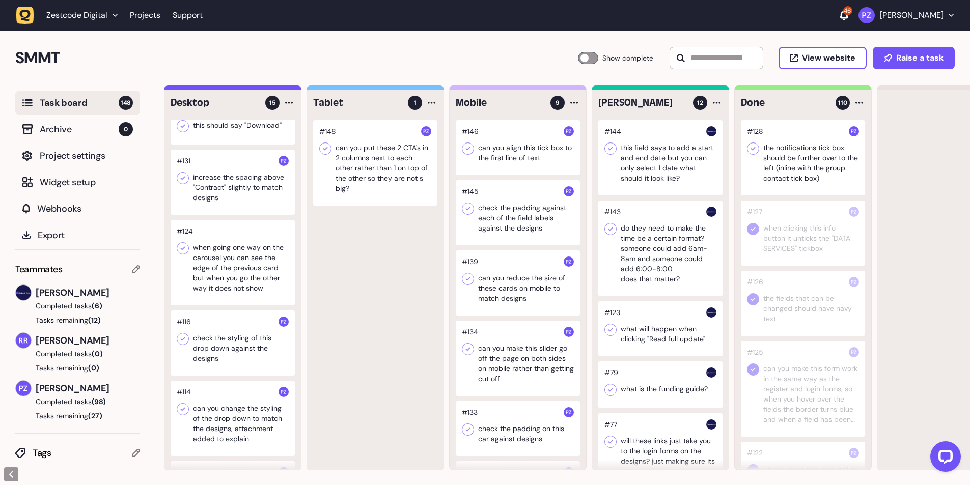
click at [751, 151] on icon at bounding box center [753, 149] width 10 height 10
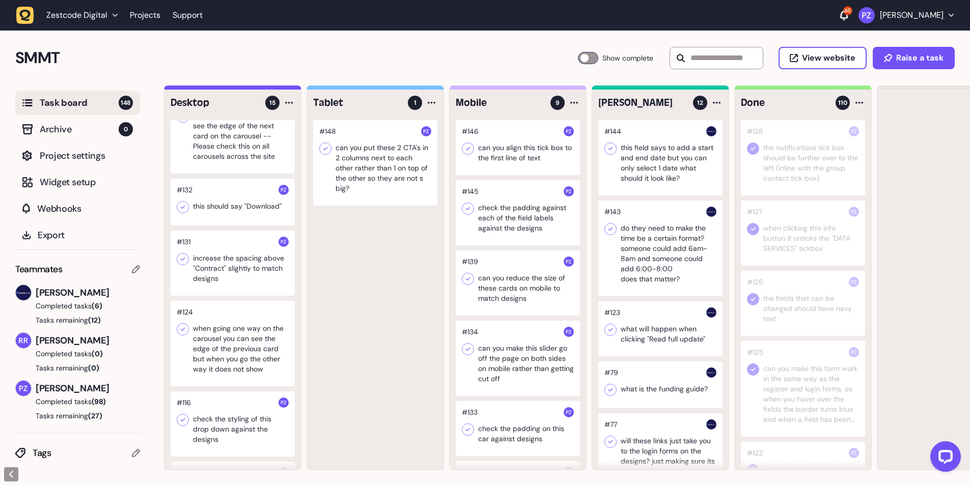
scroll to position [543, 0]
click at [226, 270] on div at bounding box center [233, 264] width 124 height 65
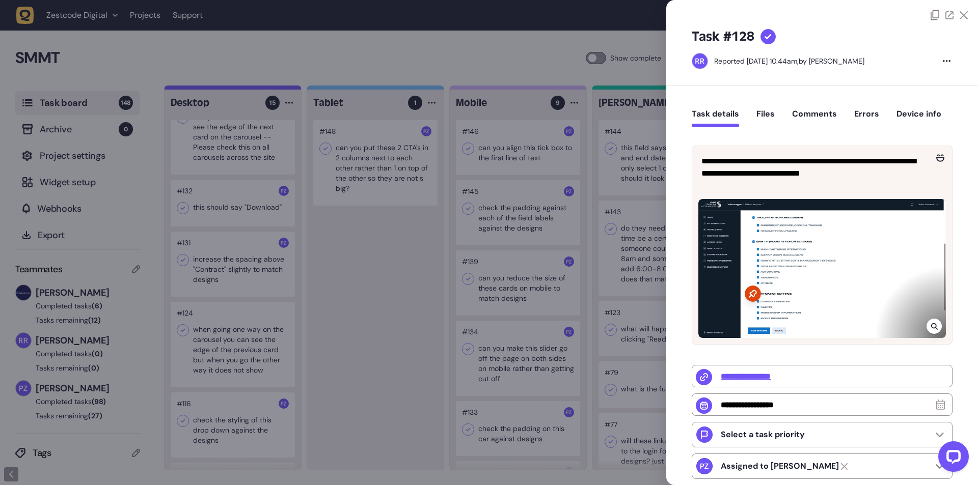
type input "**********"
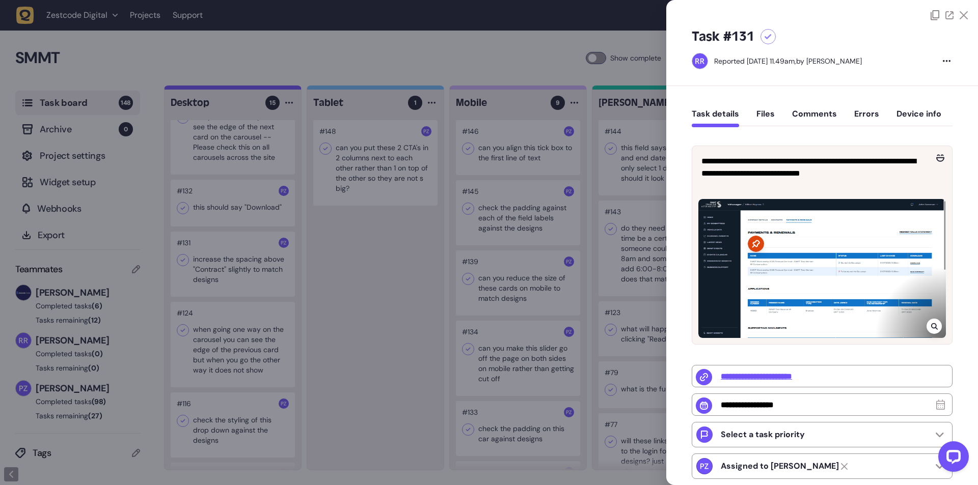
click at [232, 295] on div at bounding box center [489, 242] width 978 height 485
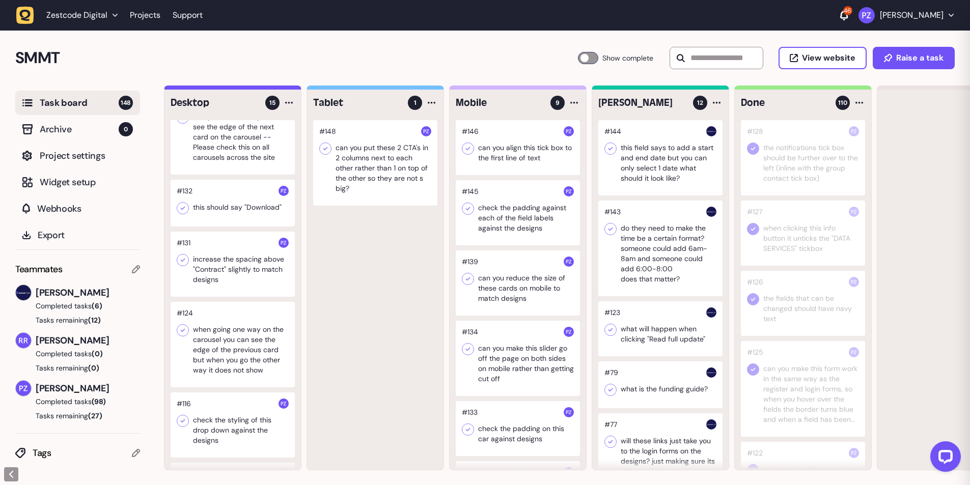
click at [219, 281] on div at bounding box center [233, 264] width 124 height 65
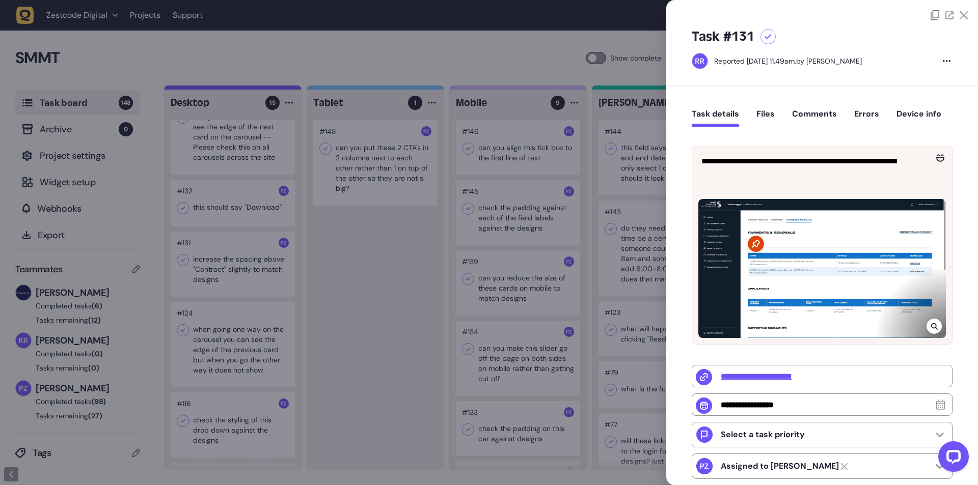
click at [932, 324] on icon at bounding box center [934, 326] width 7 height 8
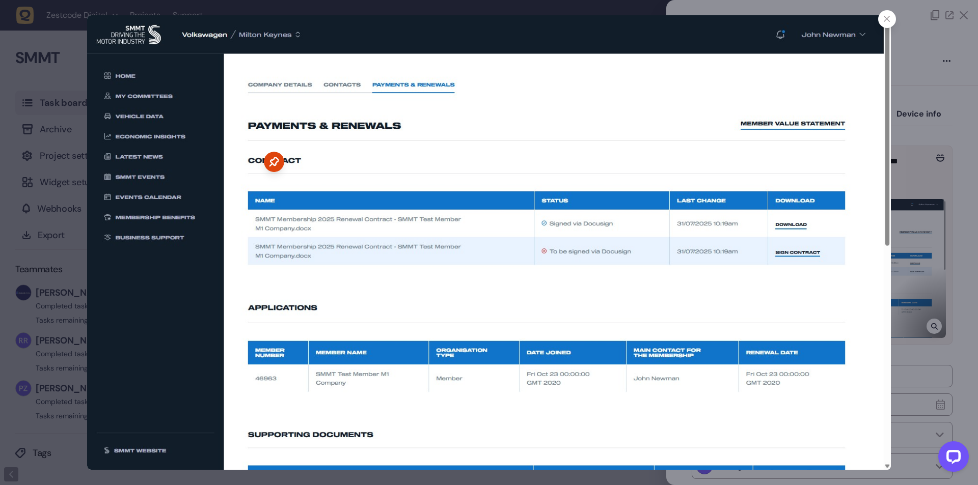
click at [932, 188] on div at bounding box center [489, 242] width 978 height 485
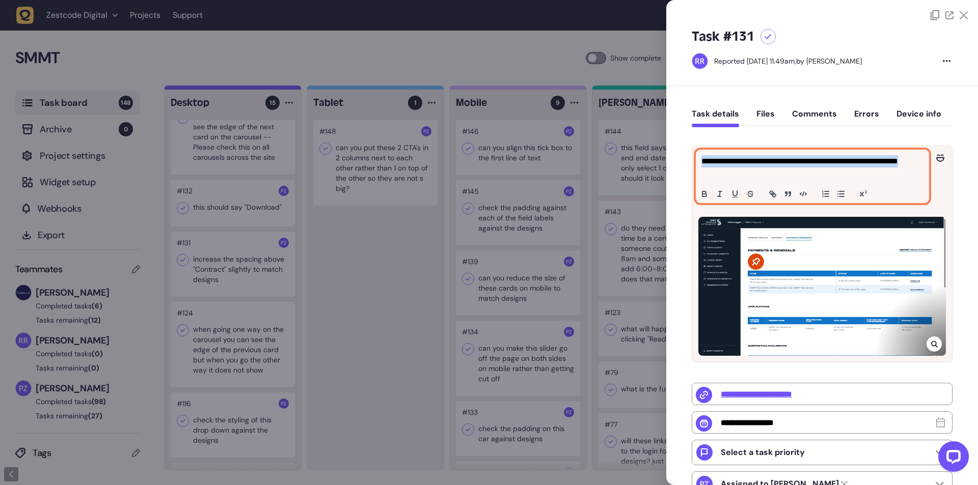
drag, startPoint x: 742, startPoint y: 176, endPoint x: 699, endPoint y: 165, distance: 45.1
click at [699, 165] on div "**********" at bounding box center [812, 176] width 232 height 52
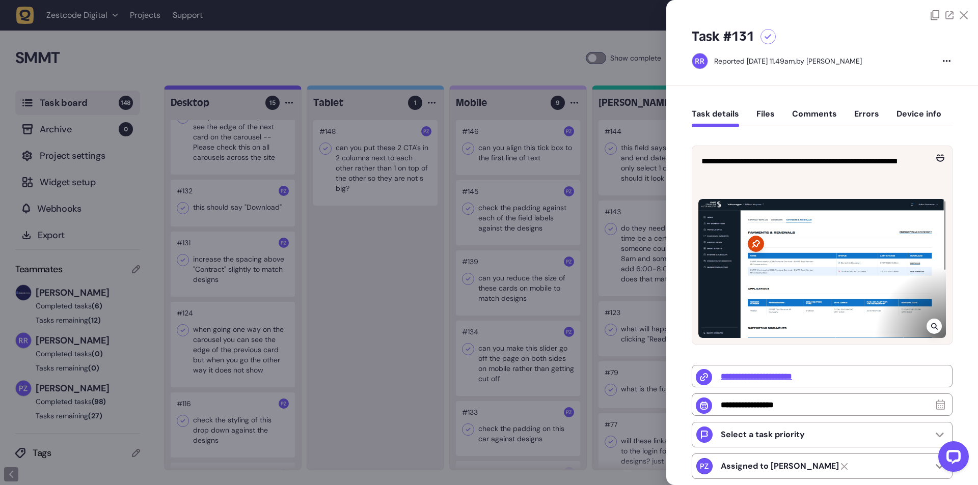
click at [346, 247] on div at bounding box center [489, 242] width 978 height 485
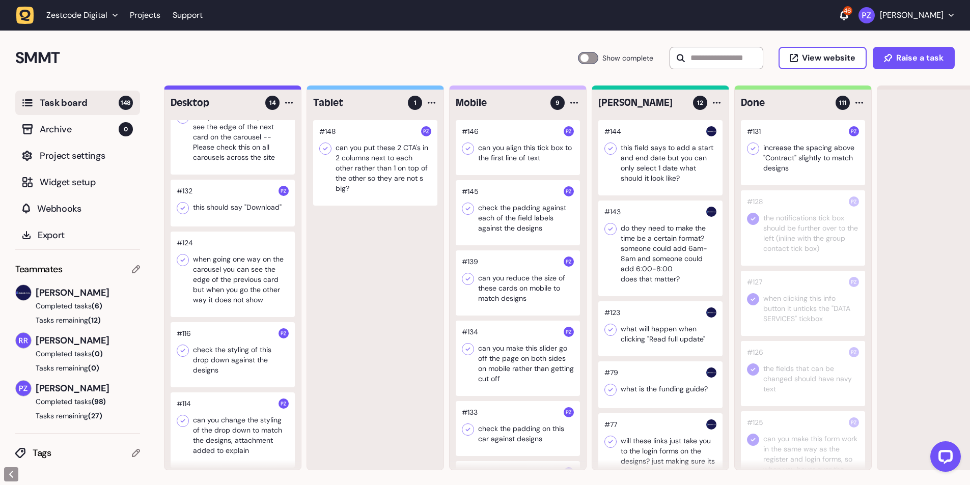
click at [755, 149] on icon at bounding box center [753, 149] width 10 height 10
click at [212, 218] on div at bounding box center [233, 203] width 124 height 47
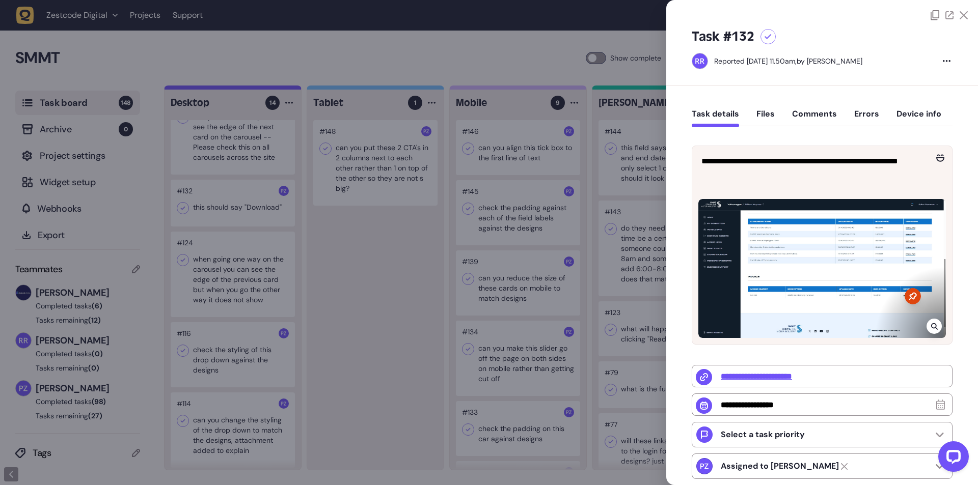
click at [189, 261] on div at bounding box center [489, 242] width 978 height 485
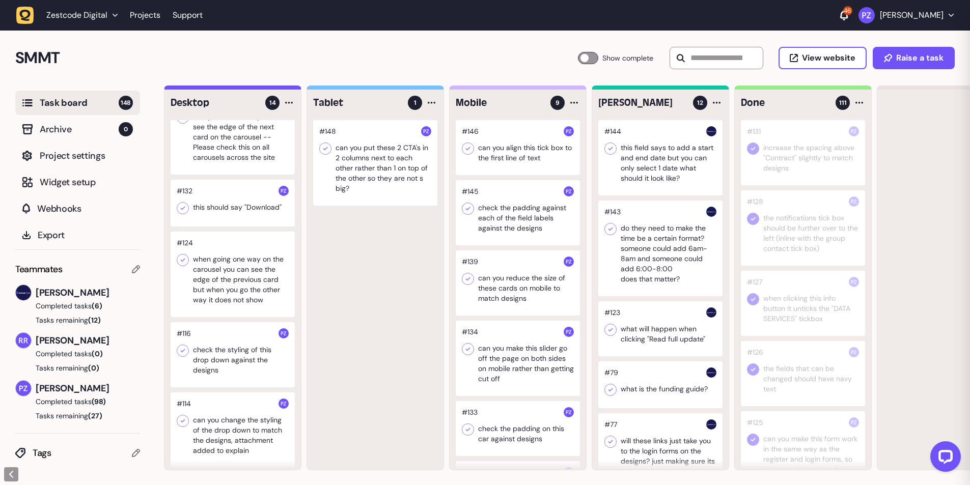
click at [200, 221] on div at bounding box center [233, 203] width 124 height 47
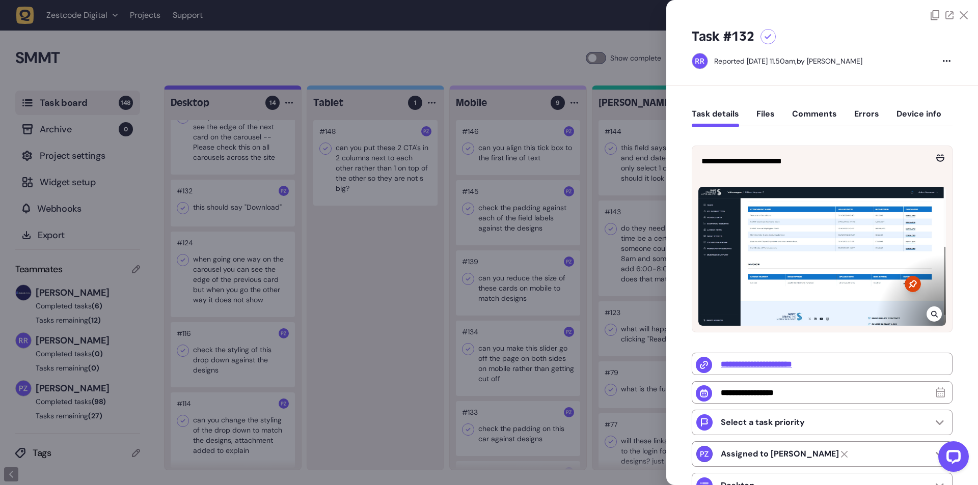
click at [927, 311] on div at bounding box center [933, 314] width 15 height 15
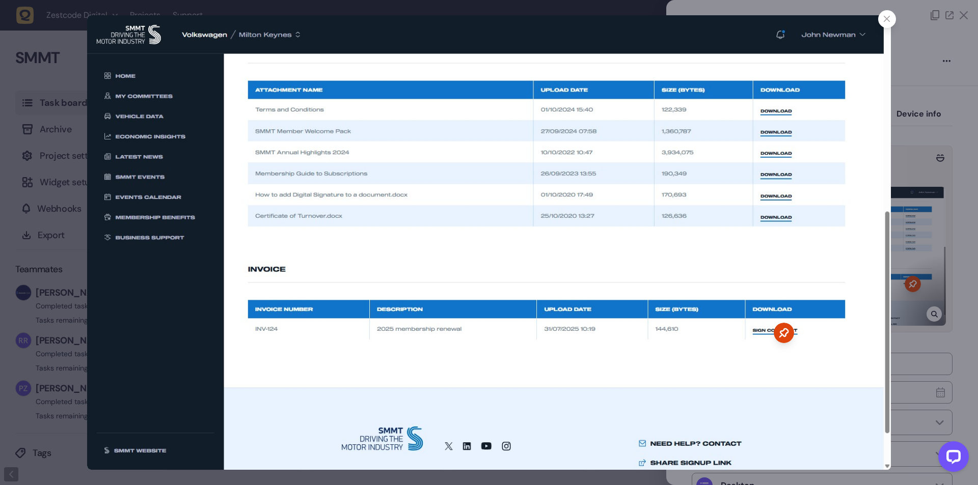
click at [907, 307] on div at bounding box center [489, 242] width 978 height 485
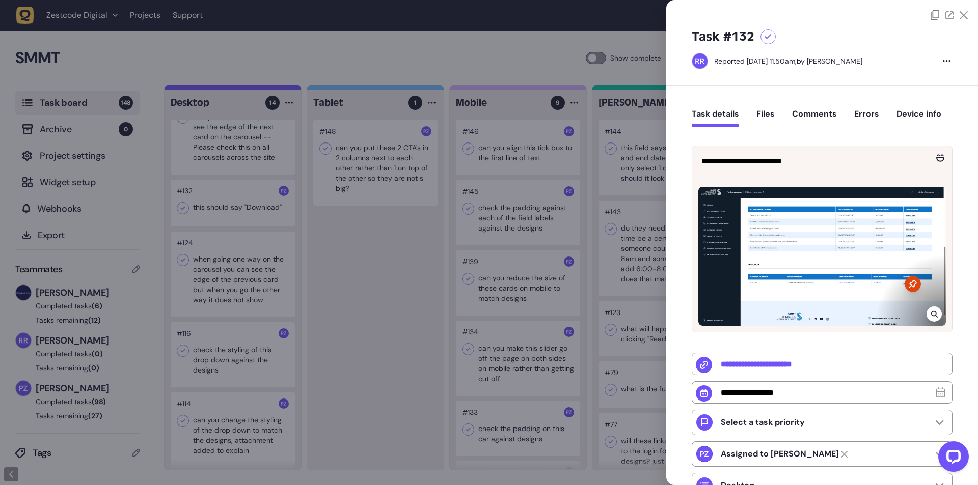
click at [920, 291] on div at bounding box center [821, 256] width 247 height 139
click at [931, 310] on icon at bounding box center [934, 314] width 7 height 8
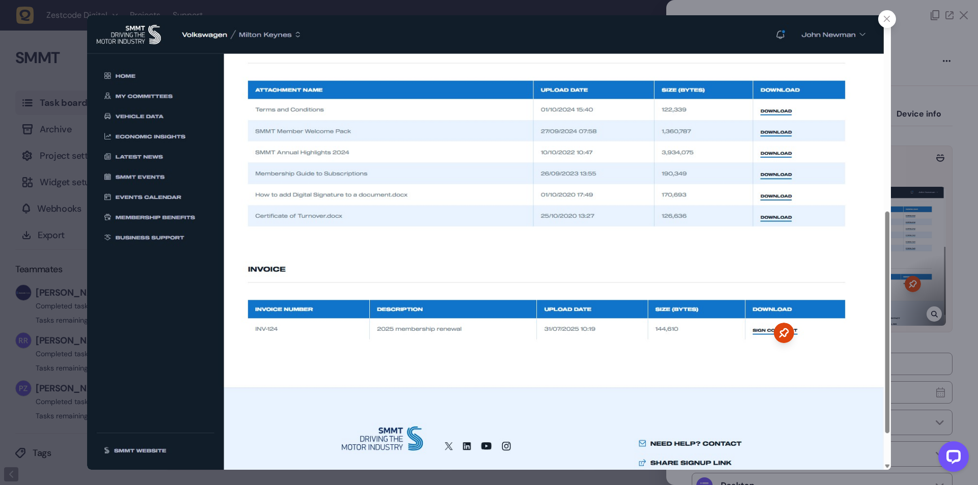
click at [926, 307] on div at bounding box center [489, 242] width 978 height 485
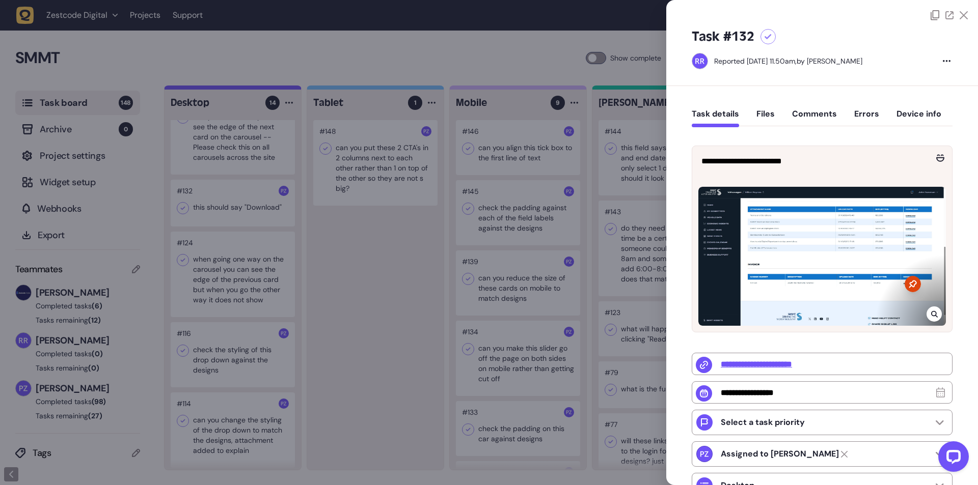
click at [930, 315] on icon at bounding box center [933, 314] width 7 height 7
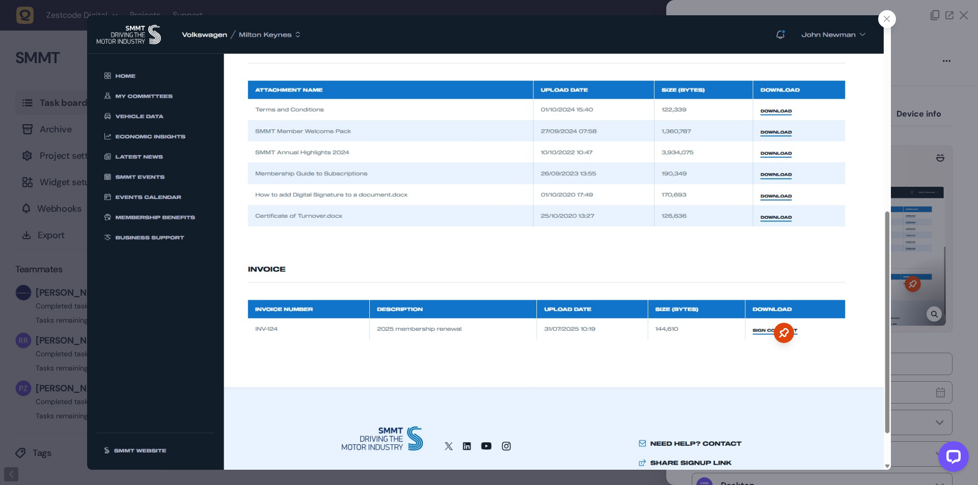
click at [918, 297] on div at bounding box center [489, 242] width 978 height 485
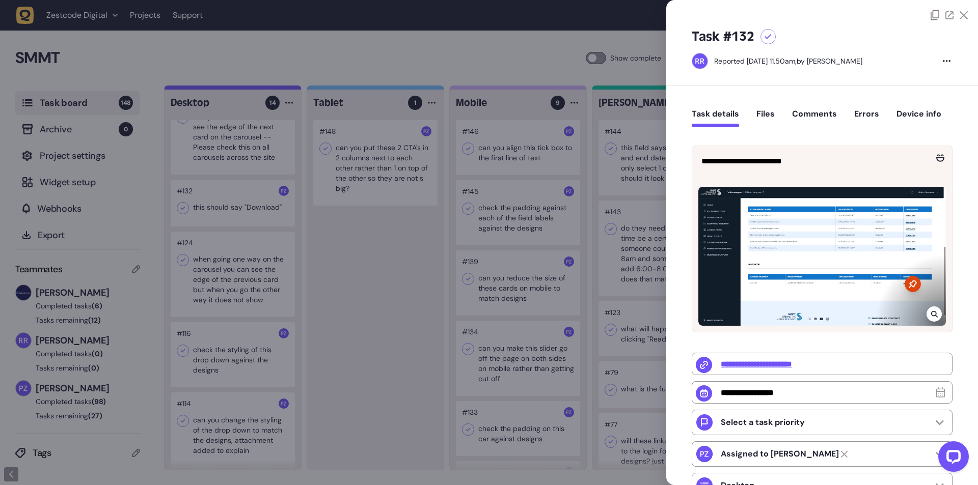
click at [405, 252] on div at bounding box center [489, 242] width 978 height 485
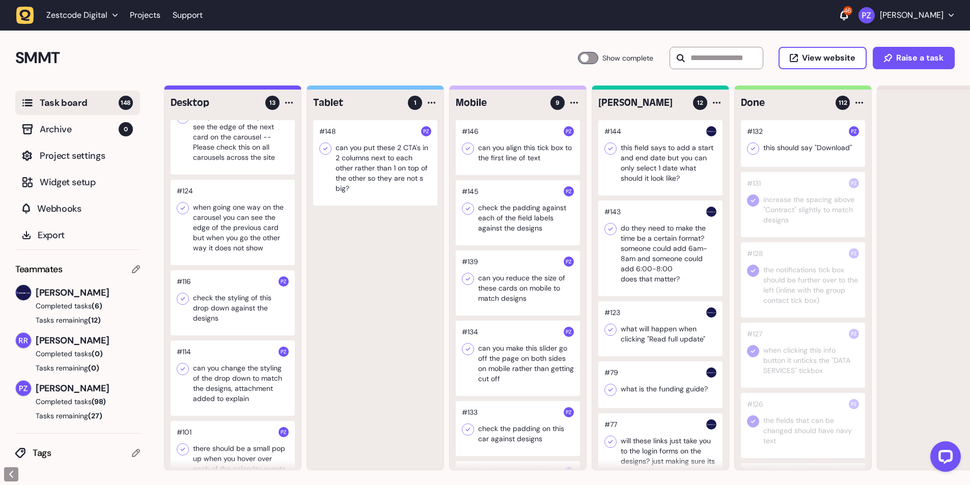
click at [754, 148] on icon at bounding box center [753, 149] width 10 height 10
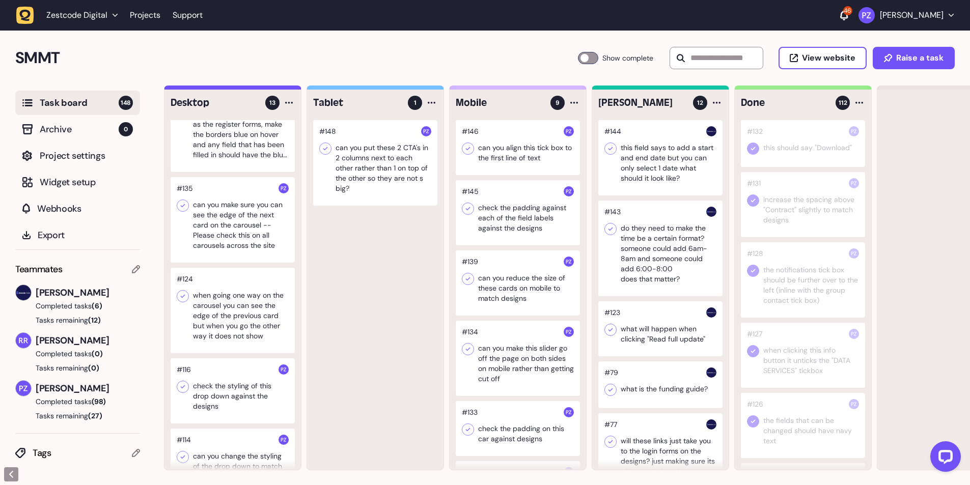
scroll to position [407, 0]
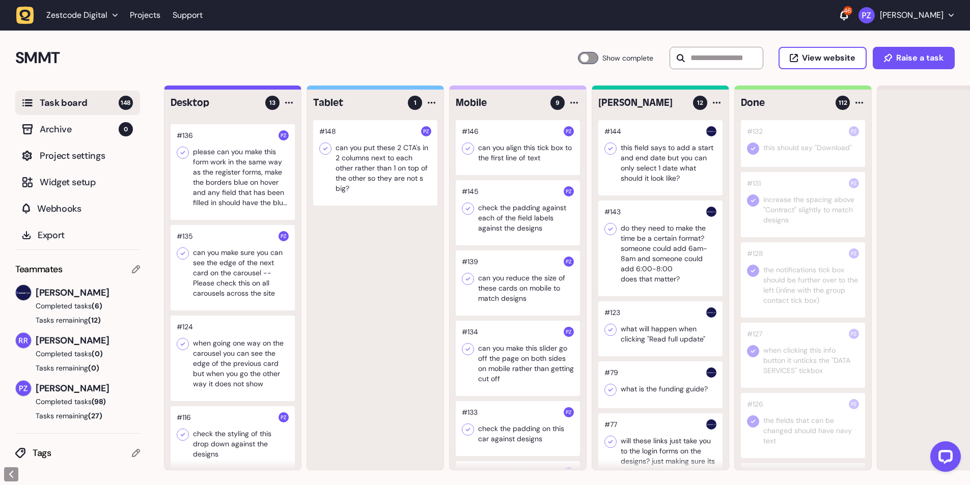
click at [217, 276] on div at bounding box center [233, 268] width 124 height 86
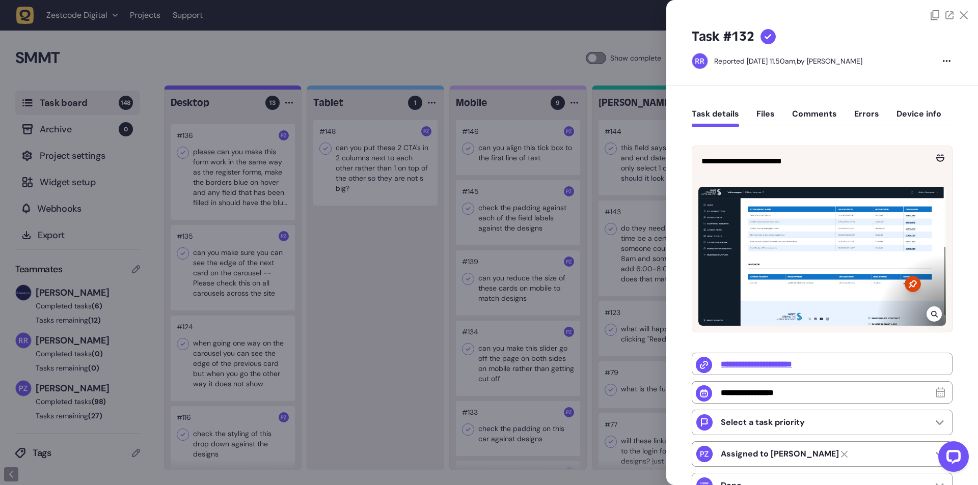
type input "**********"
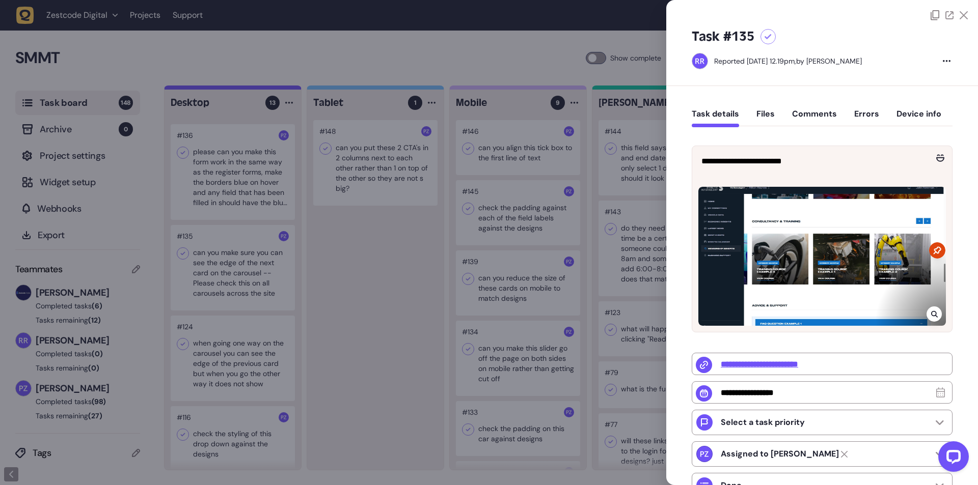
click at [195, 278] on div at bounding box center [489, 242] width 978 height 485
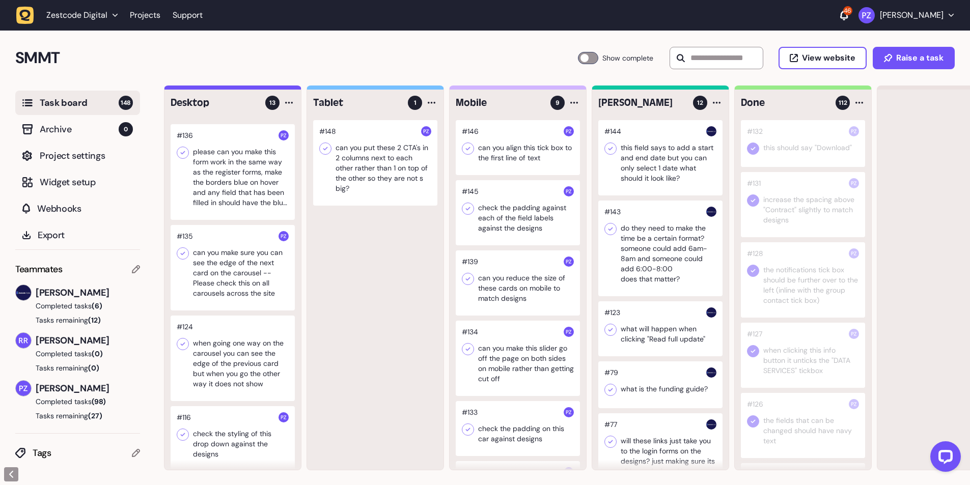
click at [214, 276] on div at bounding box center [233, 268] width 124 height 86
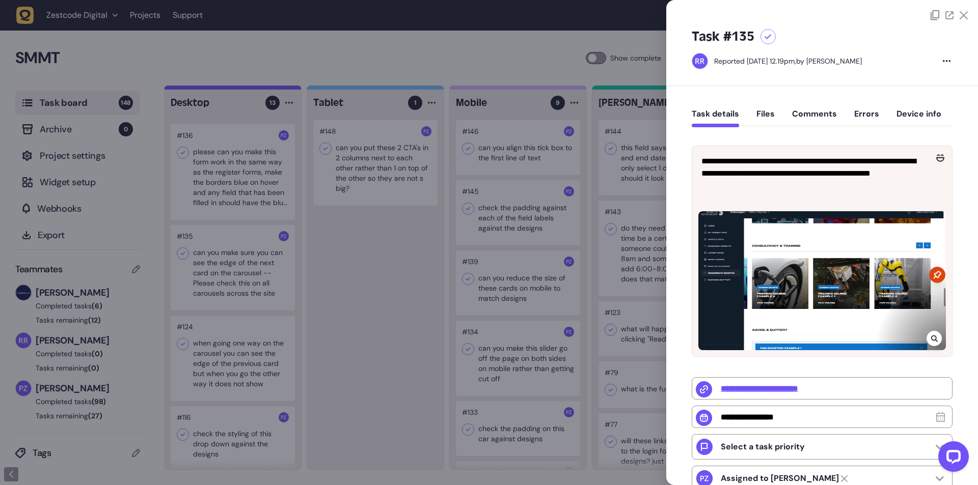
click at [308, 245] on div at bounding box center [489, 242] width 978 height 485
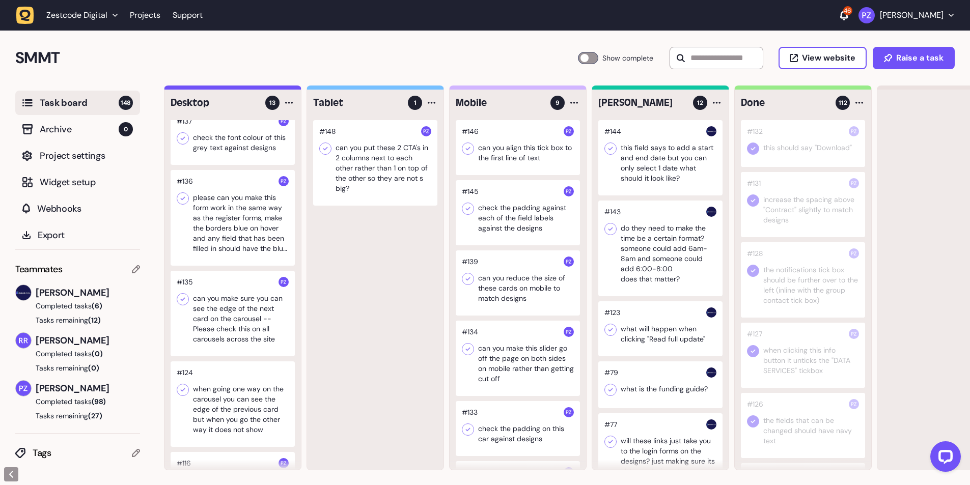
scroll to position [340, 0]
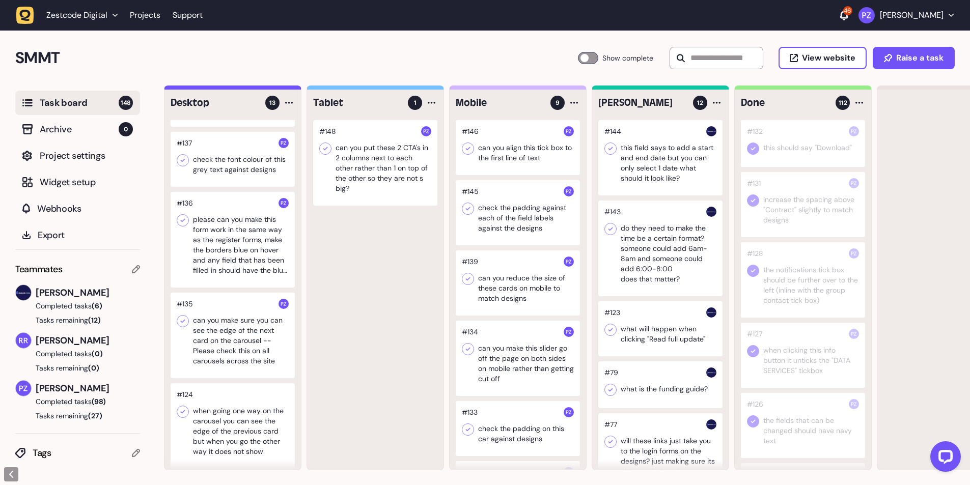
click at [216, 258] on div at bounding box center [233, 240] width 124 height 96
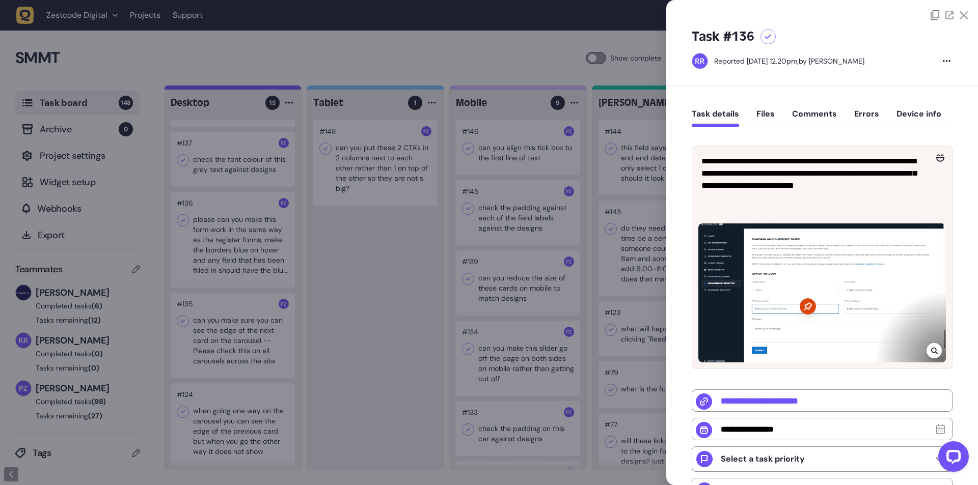
click at [214, 242] on div at bounding box center [489, 242] width 978 height 485
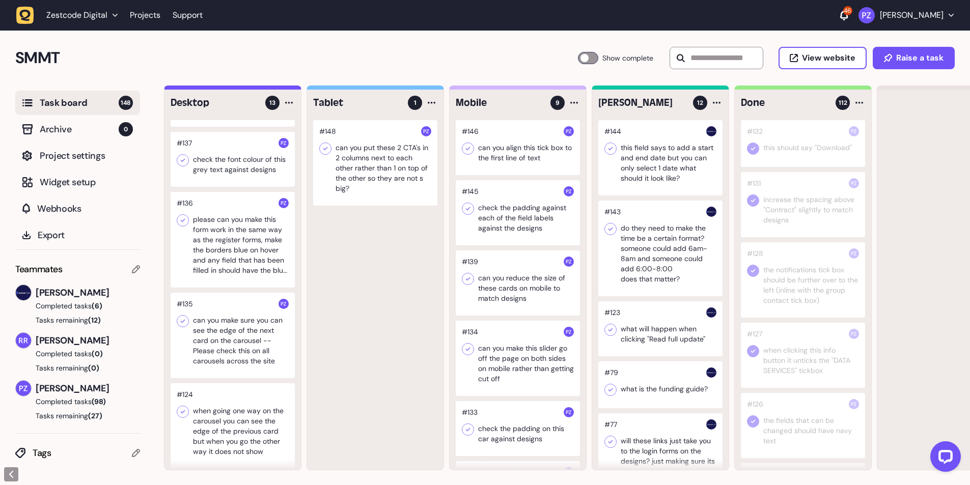
click at [224, 260] on div at bounding box center [233, 240] width 124 height 96
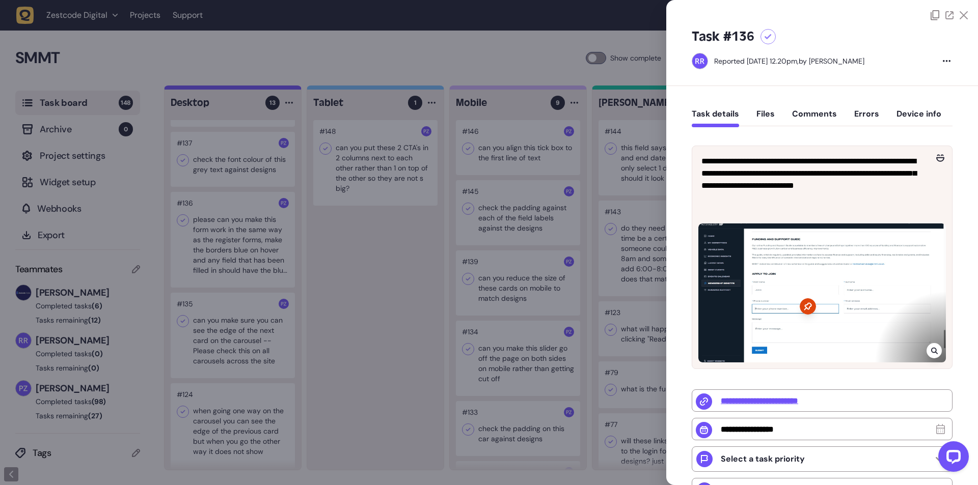
click at [220, 251] on div at bounding box center [489, 242] width 978 height 485
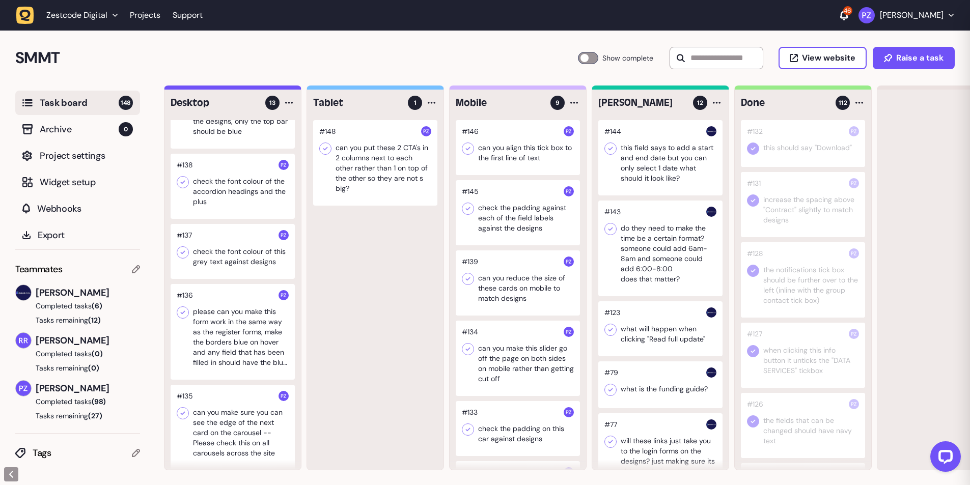
scroll to position [204, 0]
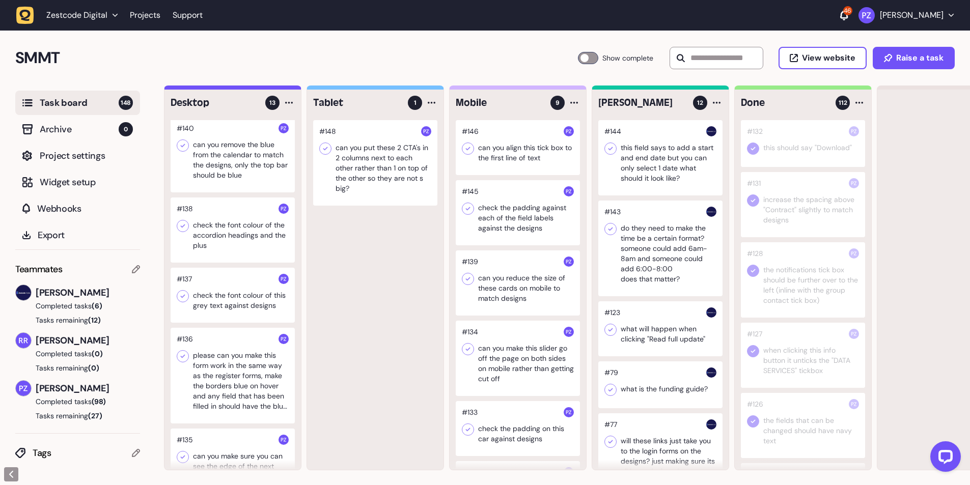
click at [223, 304] on div at bounding box center [233, 295] width 124 height 55
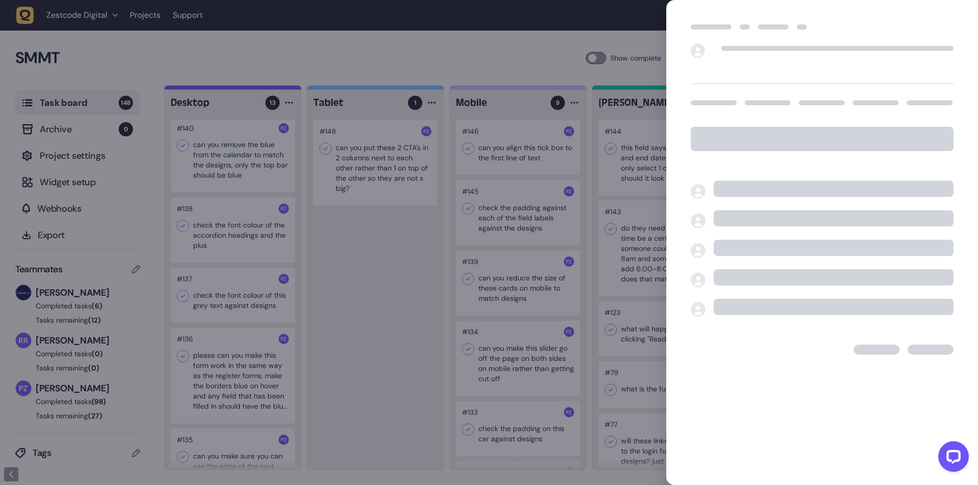
click at [218, 303] on div at bounding box center [489, 242] width 978 height 485
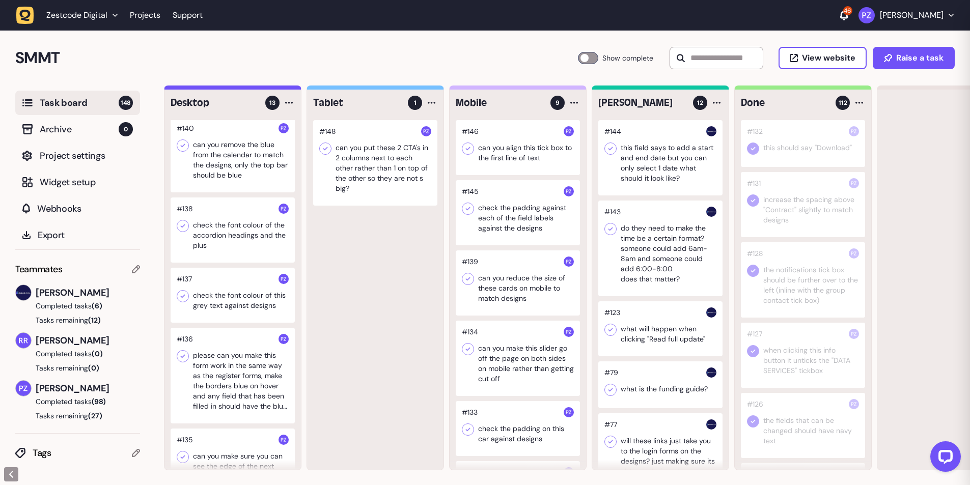
click at [205, 302] on div at bounding box center [233, 295] width 124 height 55
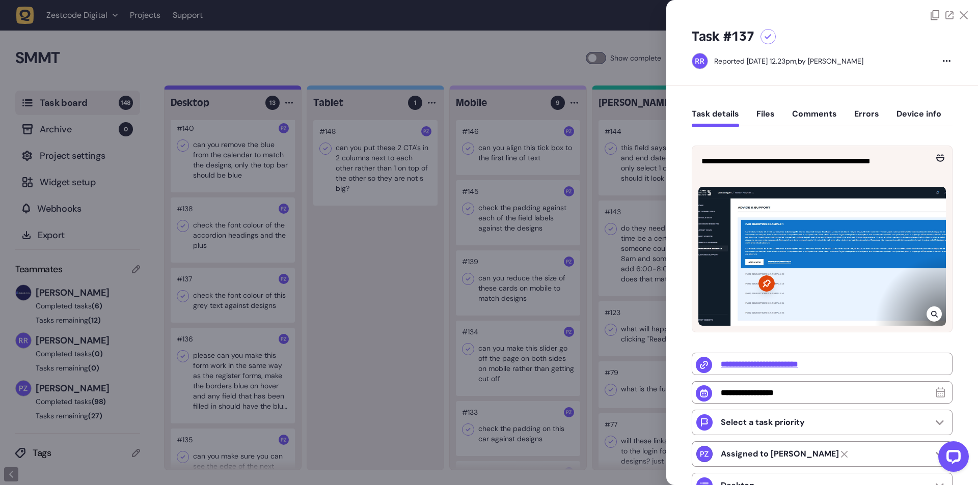
click at [931, 316] on icon at bounding box center [934, 314] width 7 height 8
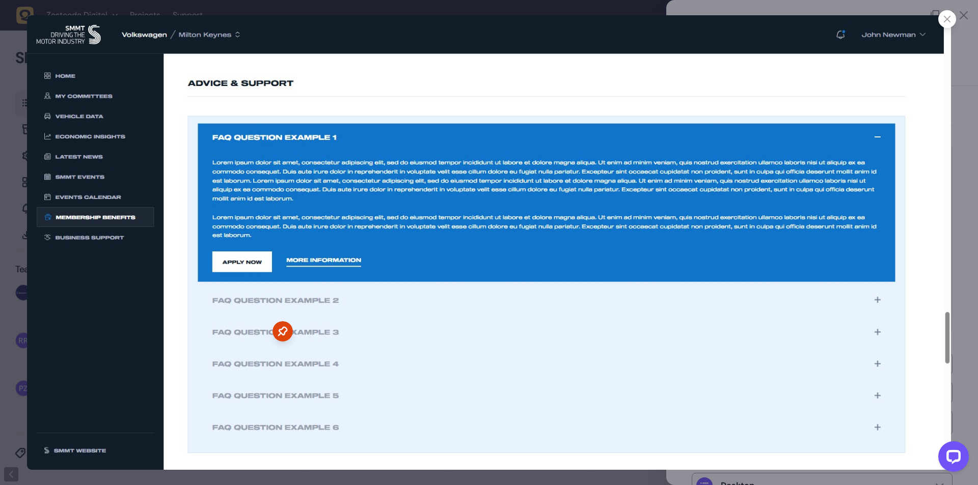
click at [954, 295] on div at bounding box center [489, 242] width 978 height 485
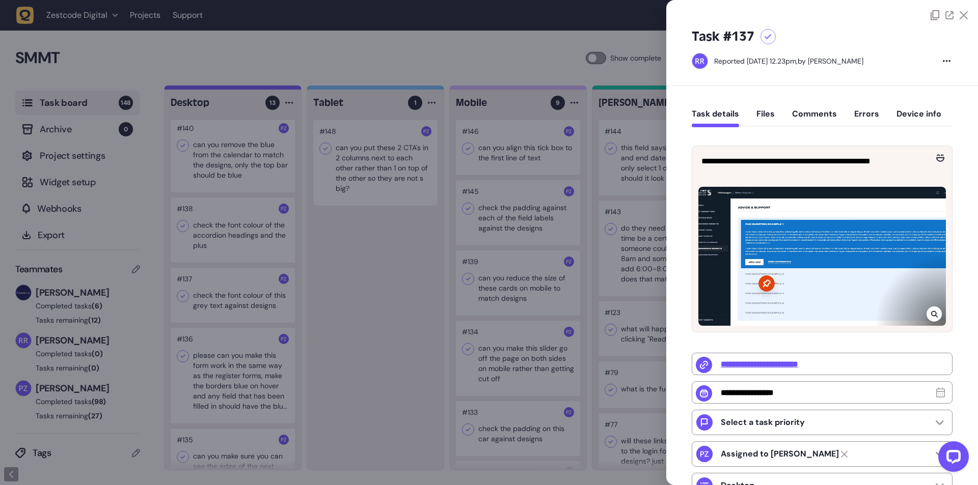
click at [248, 318] on div at bounding box center [489, 242] width 978 height 485
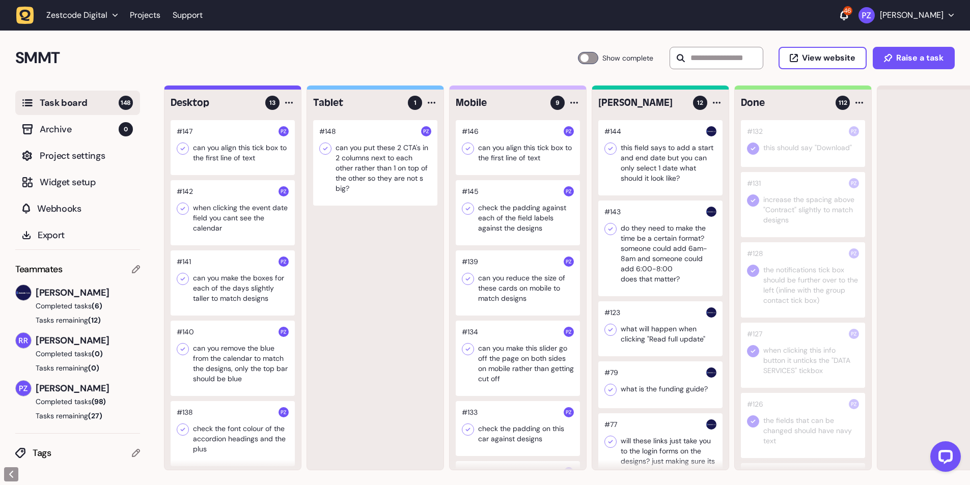
click at [375, 165] on div at bounding box center [375, 163] width 124 height 86
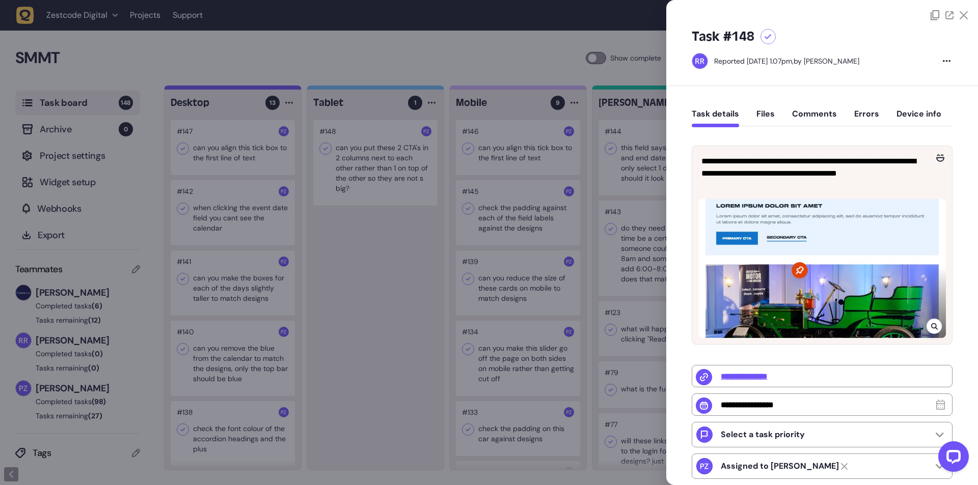
click at [931, 322] on icon at bounding box center [934, 326] width 7 height 8
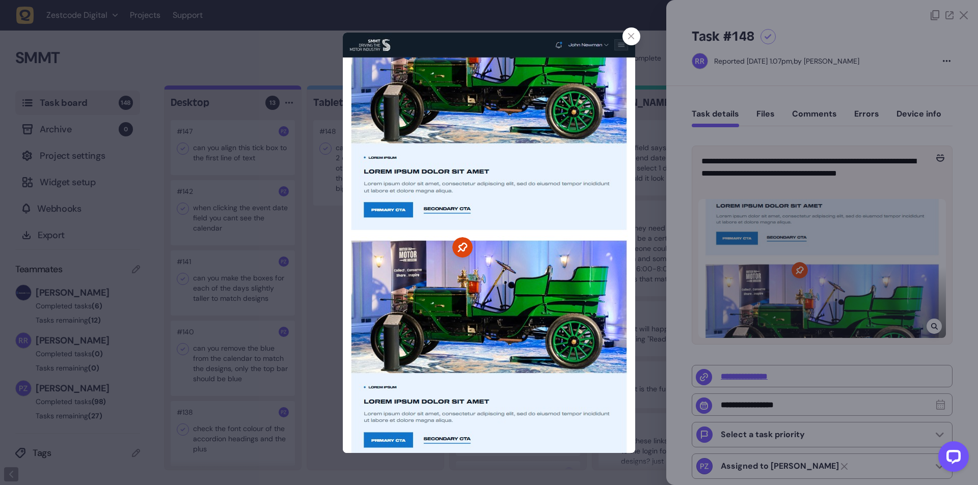
click at [322, 281] on div at bounding box center [489, 242] width 978 height 485
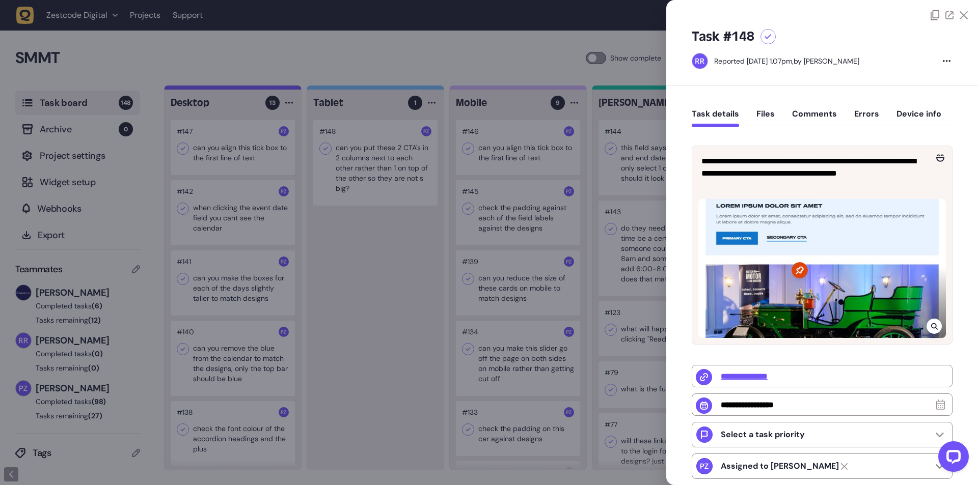
click at [381, 273] on div at bounding box center [489, 242] width 978 height 485
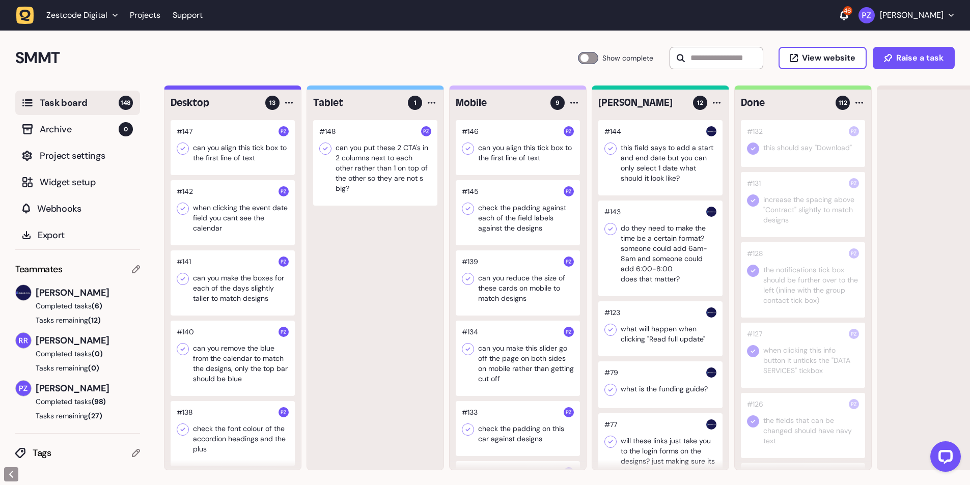
drag, startPoint x: 20, startPoint y: 16, endPoint x: 151, endPoint y: 13, distance: 130.9
click at [21, 16] on g "button" at bounding box center [25, 16] width 18 height 18
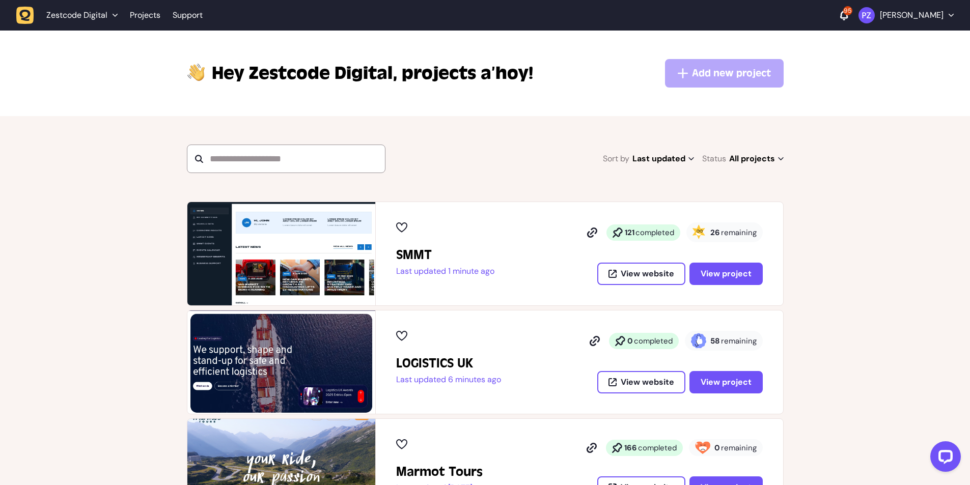
scroll to position [68, 0]
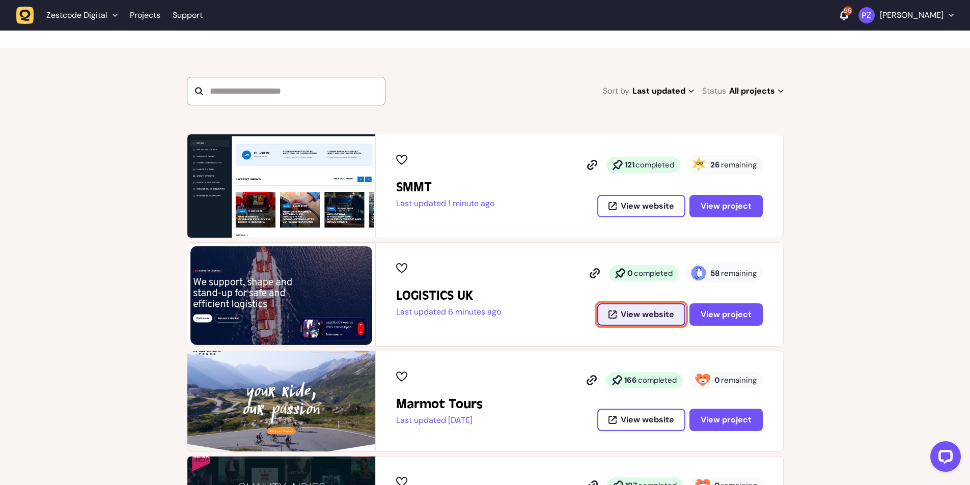
click at [633, 314] on span "View website" at bounding box center [647, 315] width 53 height 8
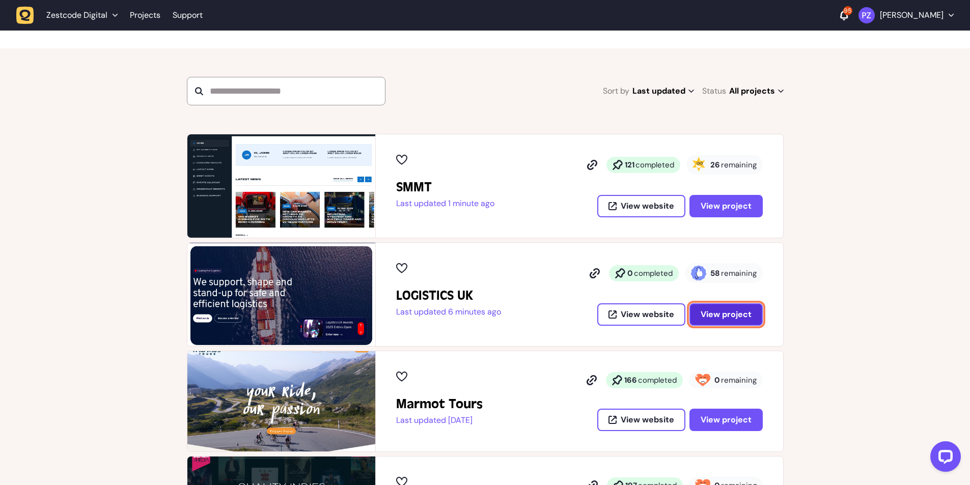
click at [721, 319] on span "View project" at bounding box center [726, 315] width 51 height 8
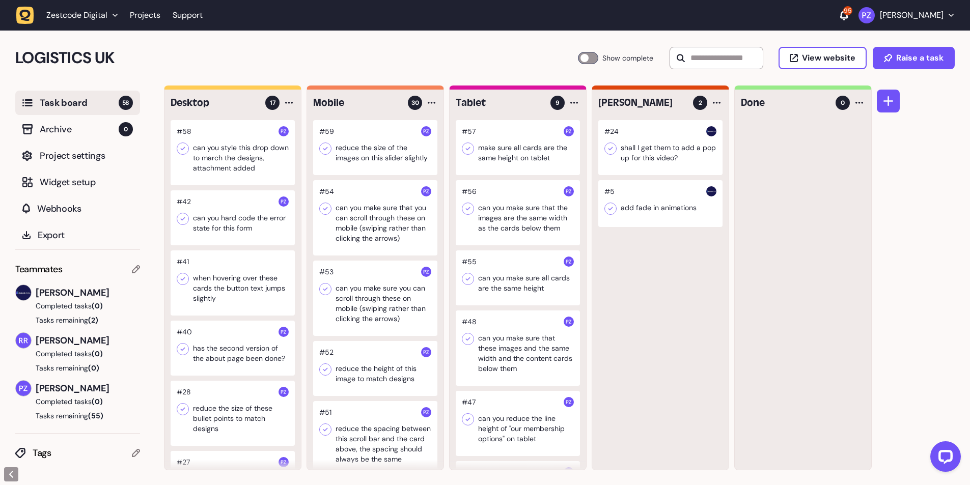
click at [350, 152] on div at bounding box center [375, 147] width 124 height 55
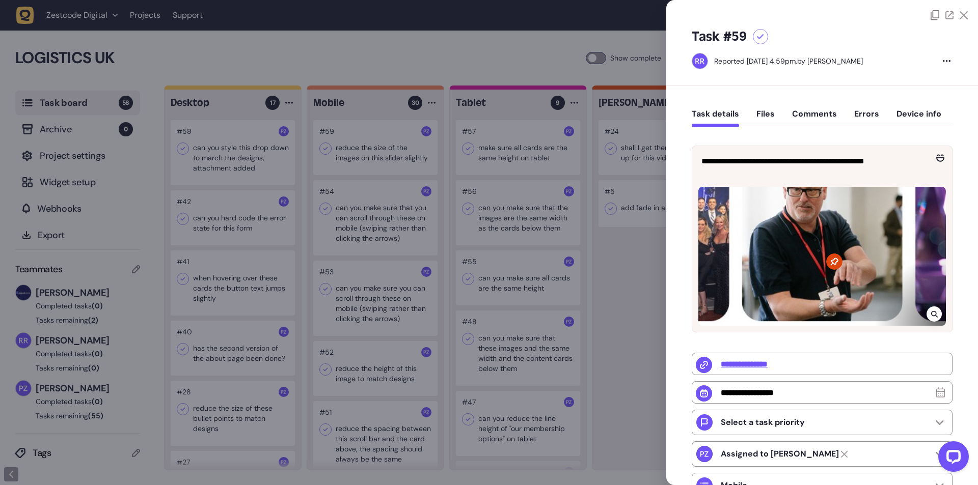
click at [241, 158] on div at bounding box center [489, 242] width 978 height 485
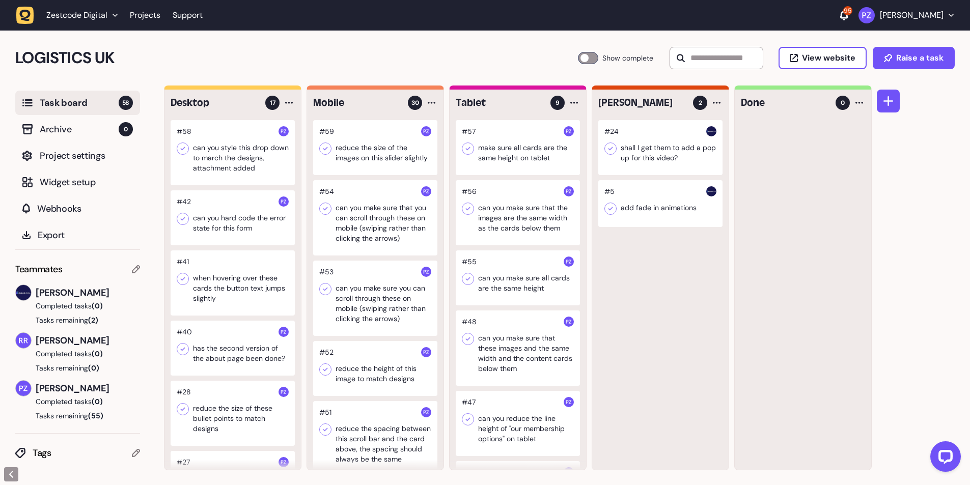
click at [227, 162] on div at bounding box center [233, 152] width 124 height 65
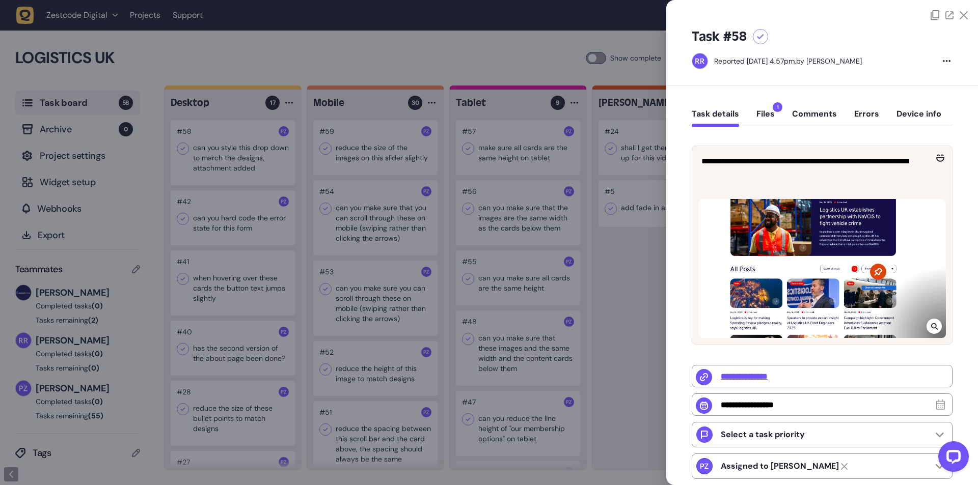
click at [373, 242] on div at bounding box center [489, 242] width 978 height 485
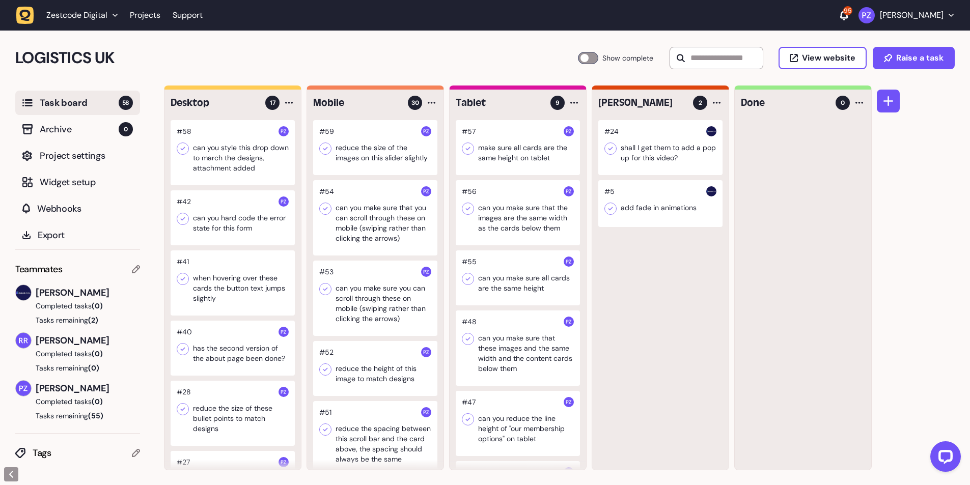
click at [510, 159] on div at bounding box center [518, 147] width 124 height 55
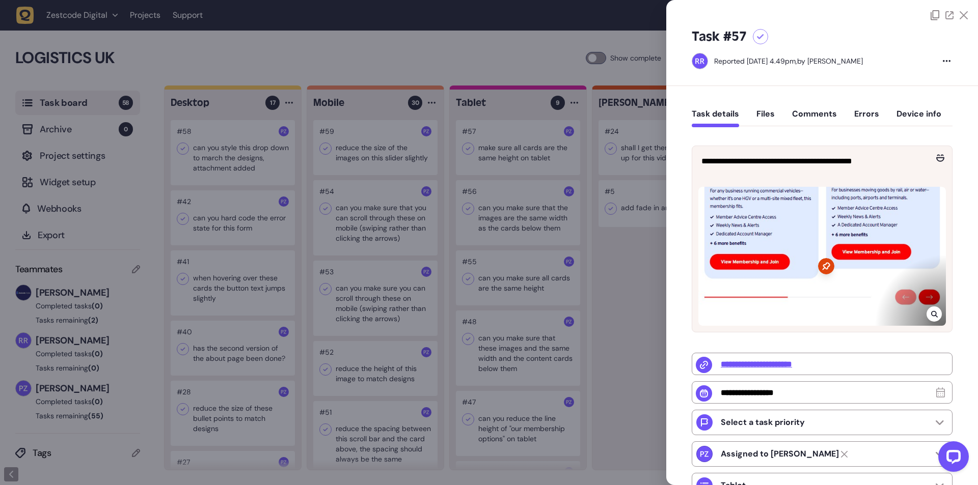
click at [512, 251] on div at bounding box center [489, 242] width 978 height 485
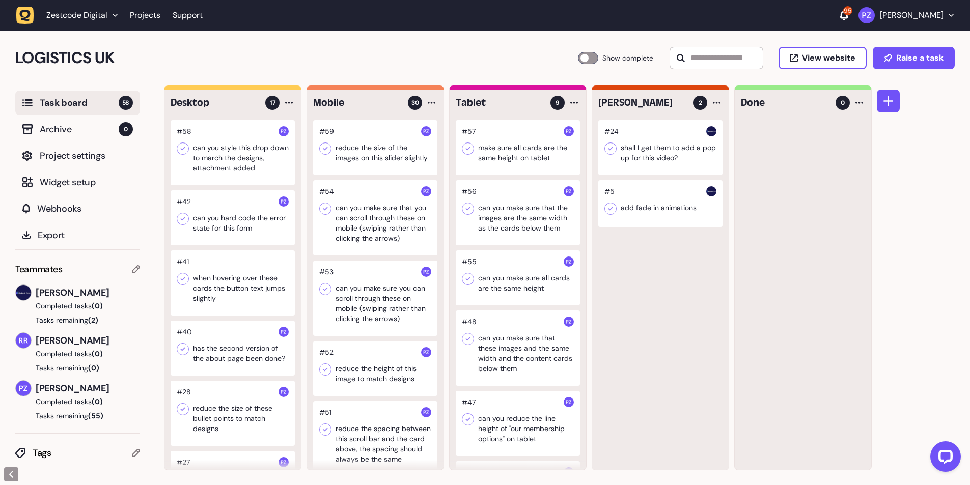
click at [510, 132] on div at bounding box center [518, 147] width 124 height 55
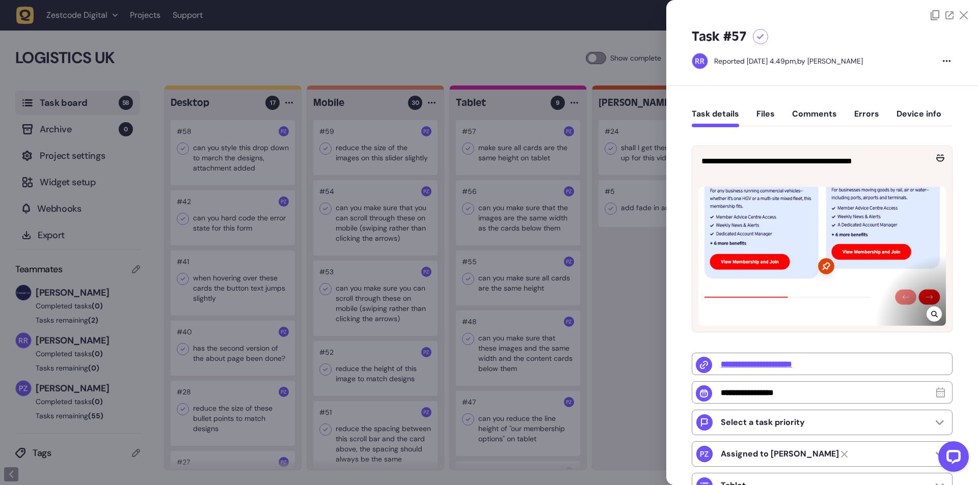
click at [552, 219] on div at bounding box center [489, 242] width 978 height 485
